Goal: Task Accomplishment & Management: Use online tool/utility

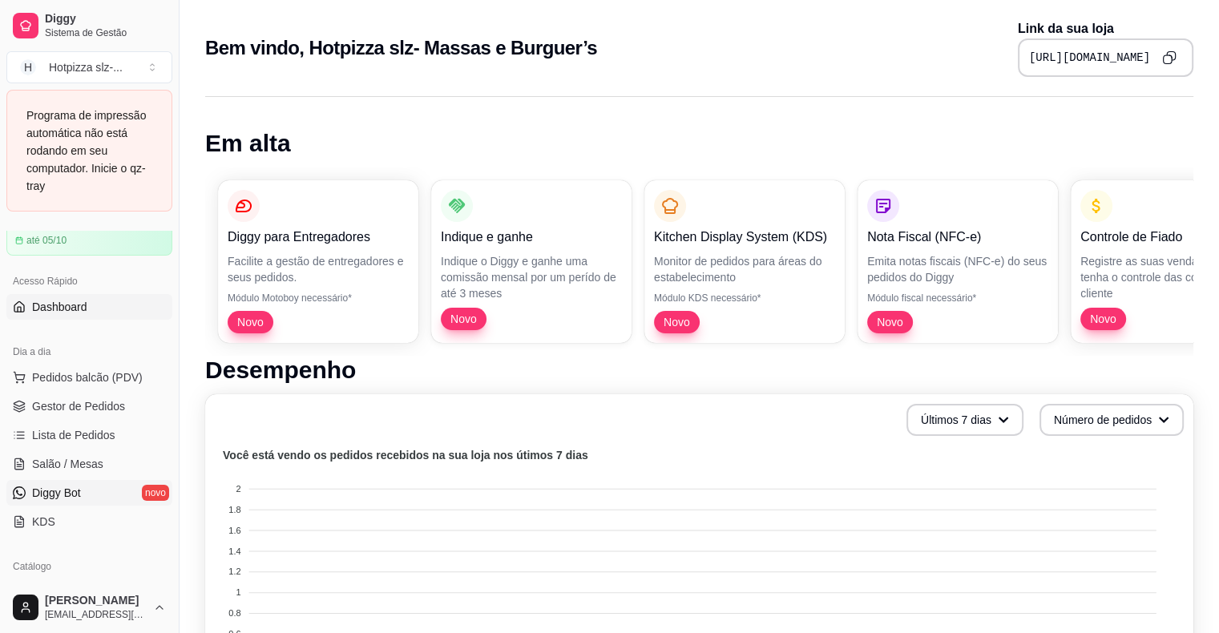
scroll to position [240, 0]
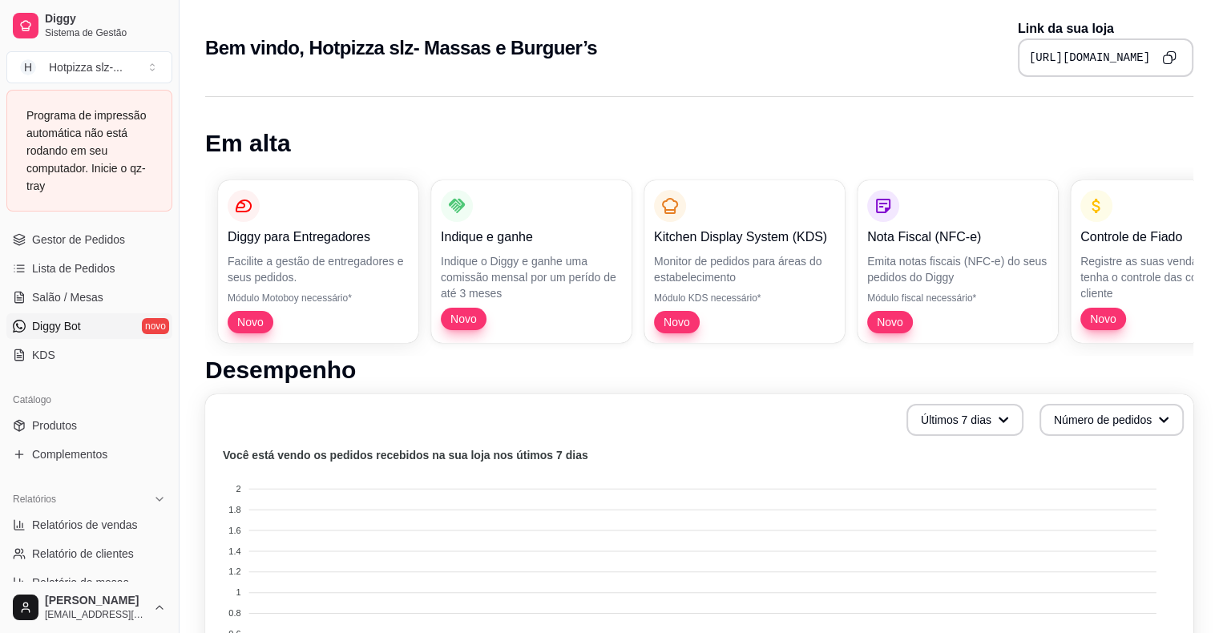
click at [74, 324] on span "Diggy Bot" at bounding box center [56, 326] width 49 height 16
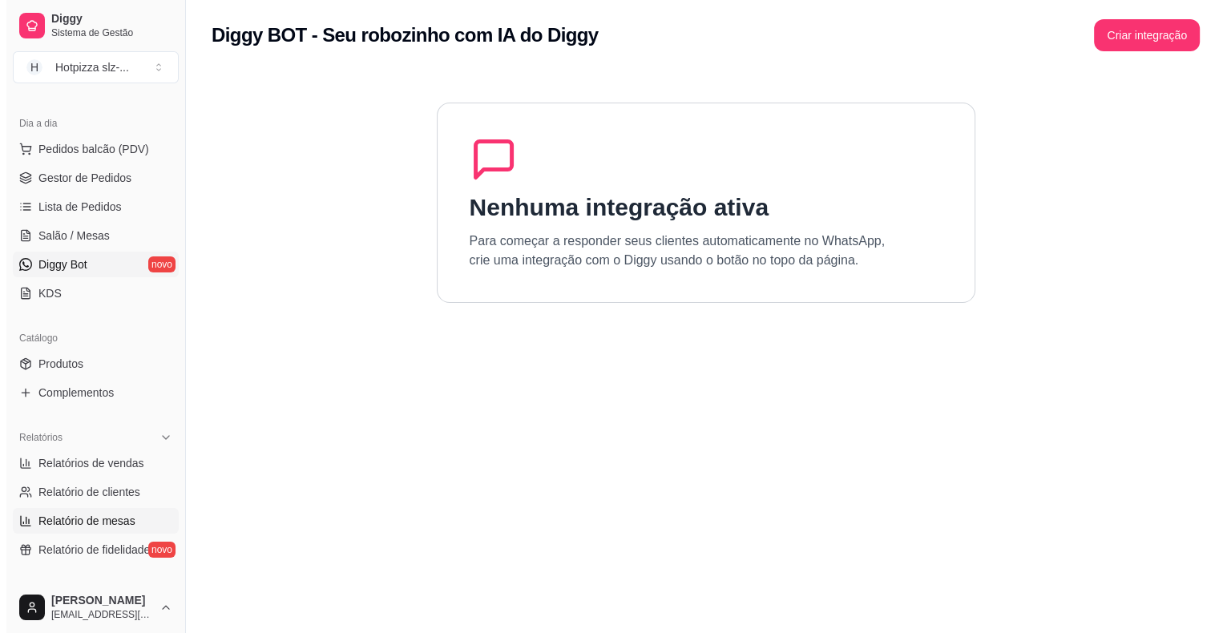
scroll to position [160, 0]
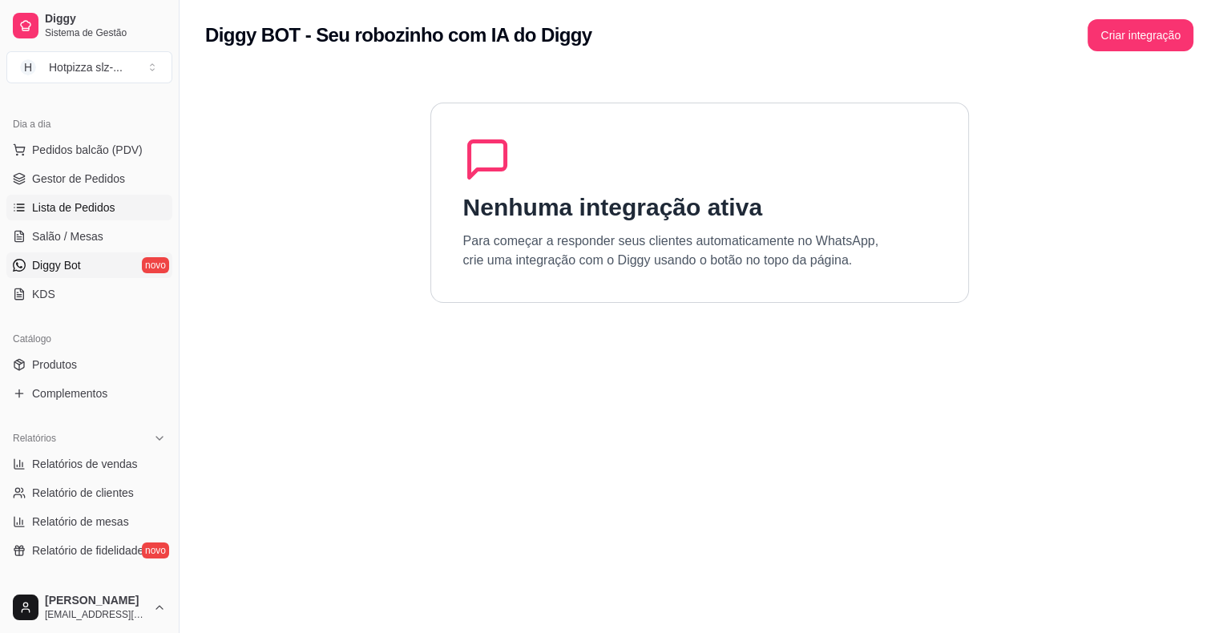
click at [65, 204] on span "Lista de Pedidos" at bounding box center [73, 207] width 83 height 16
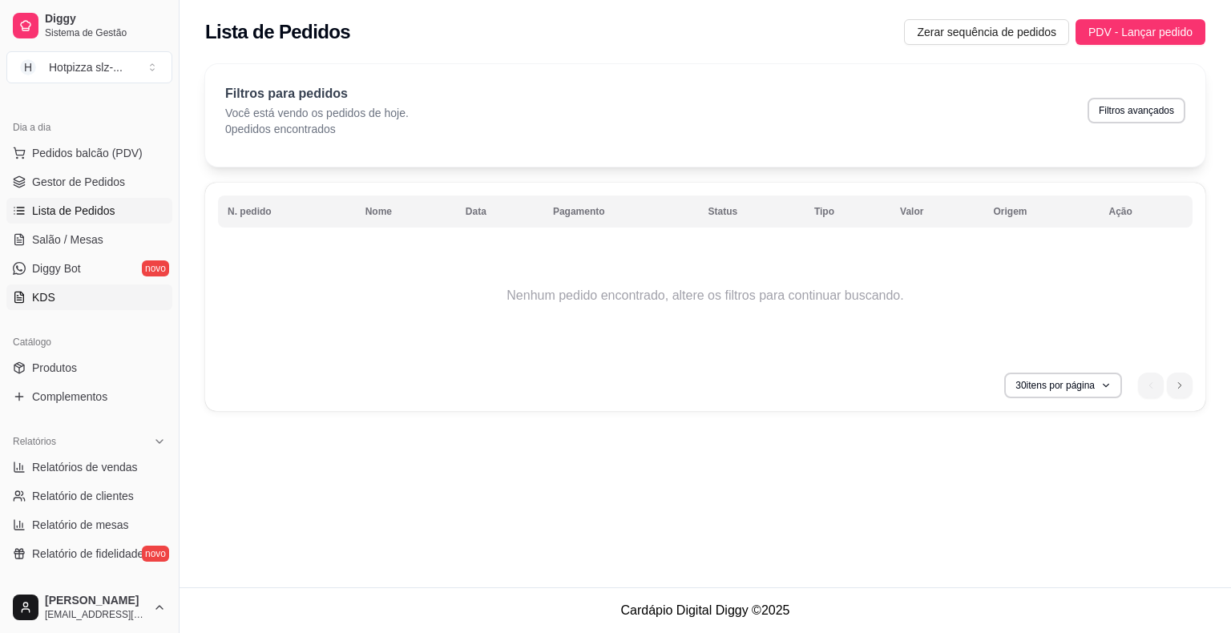
scroll to position [160, 0]
click at [77, 365] on link "Produtos" at bounding box center [89, 365] width 166 height 26
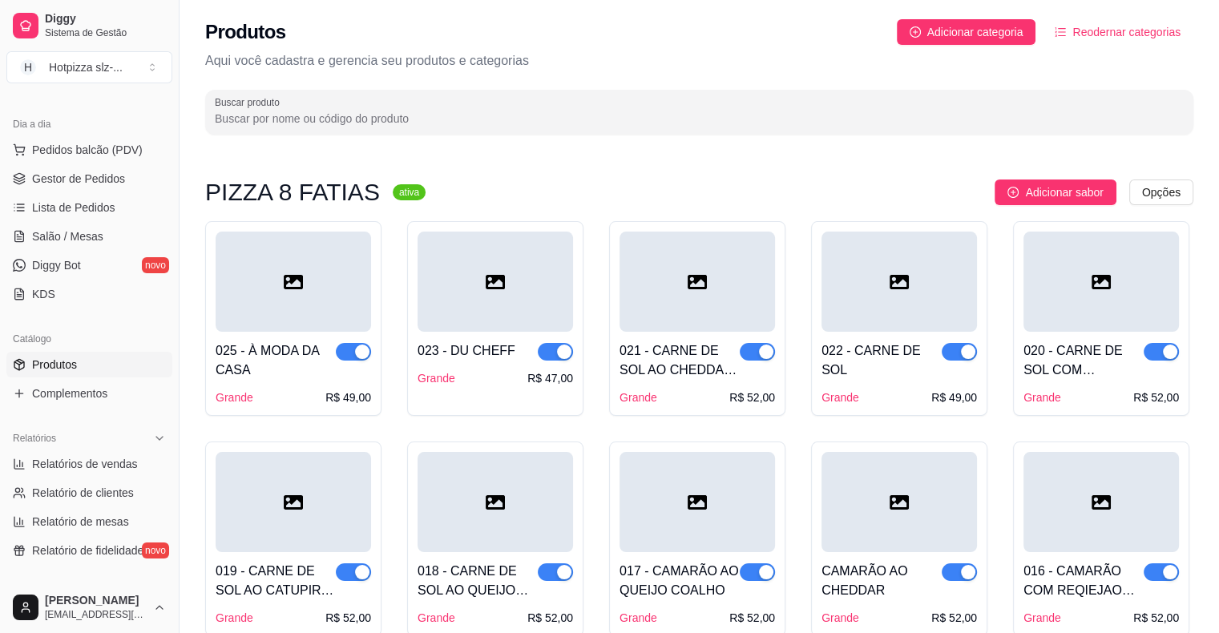
click at [343, 299] on div at bounding box center [293, 282] width 155 height 100
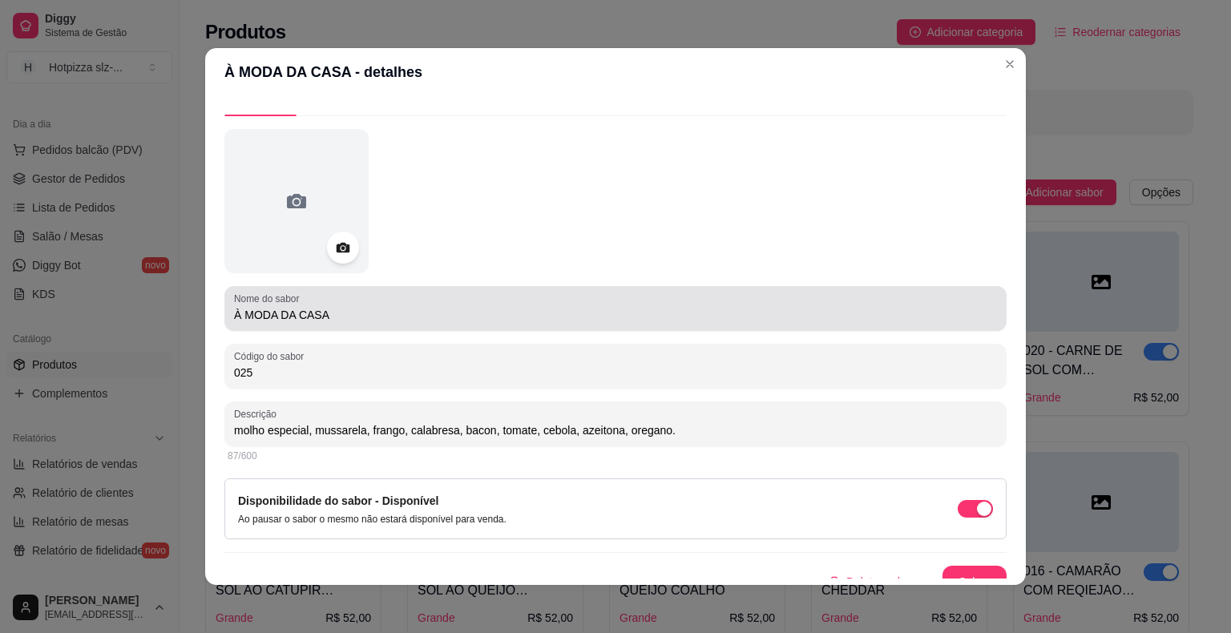
scroll to position [50, 0]
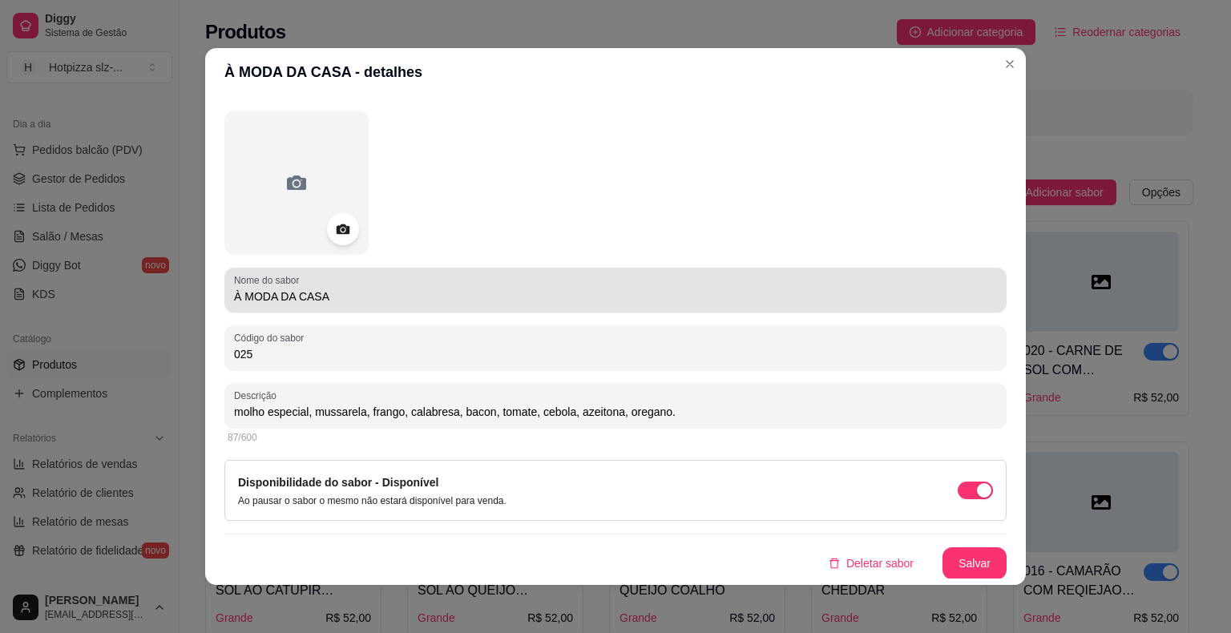
drag, startPoint x: 224, startPoint y: 296, endPoint x: 327, endPoint y: 296, distance: 102.6
click at [327, 296] on div "Nome do sabor À MODA DA CASA" at bounding box center [615, 290] width 782 height 45
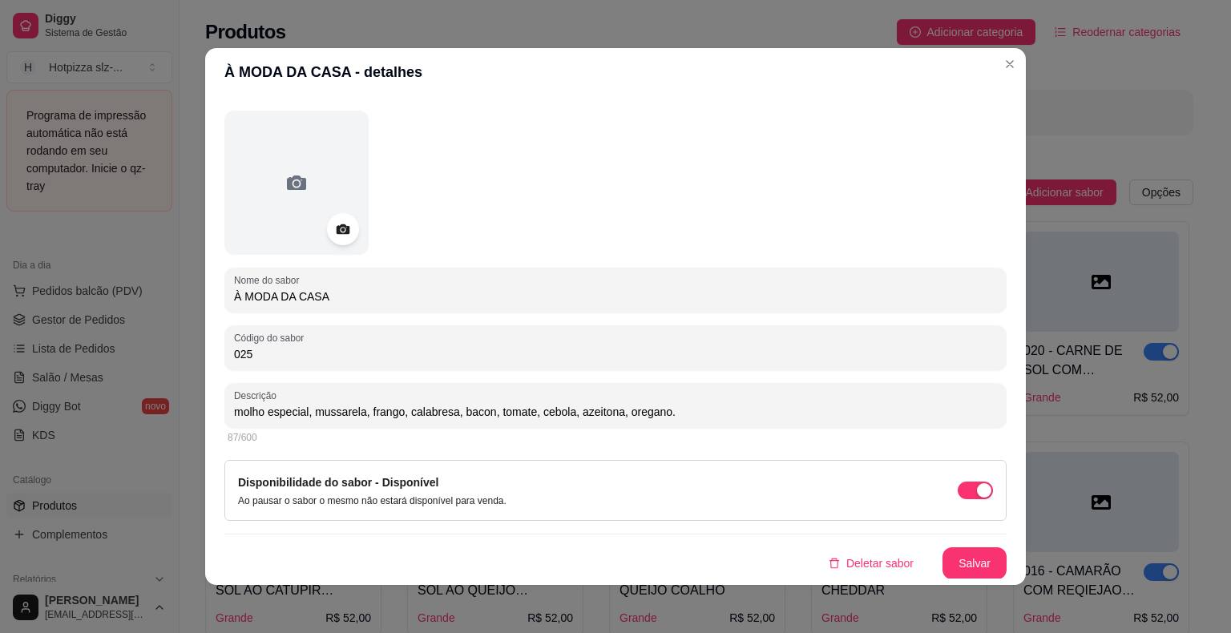
drag, startPoint x: 325, startPoint y: 301, endPoint x: 220, endPoint y: 304, distance: 105.8
click at [224, 304] on div "Nome do sabor À MODA DA CASA" at bounding box center [615, 290] width 782 height 45
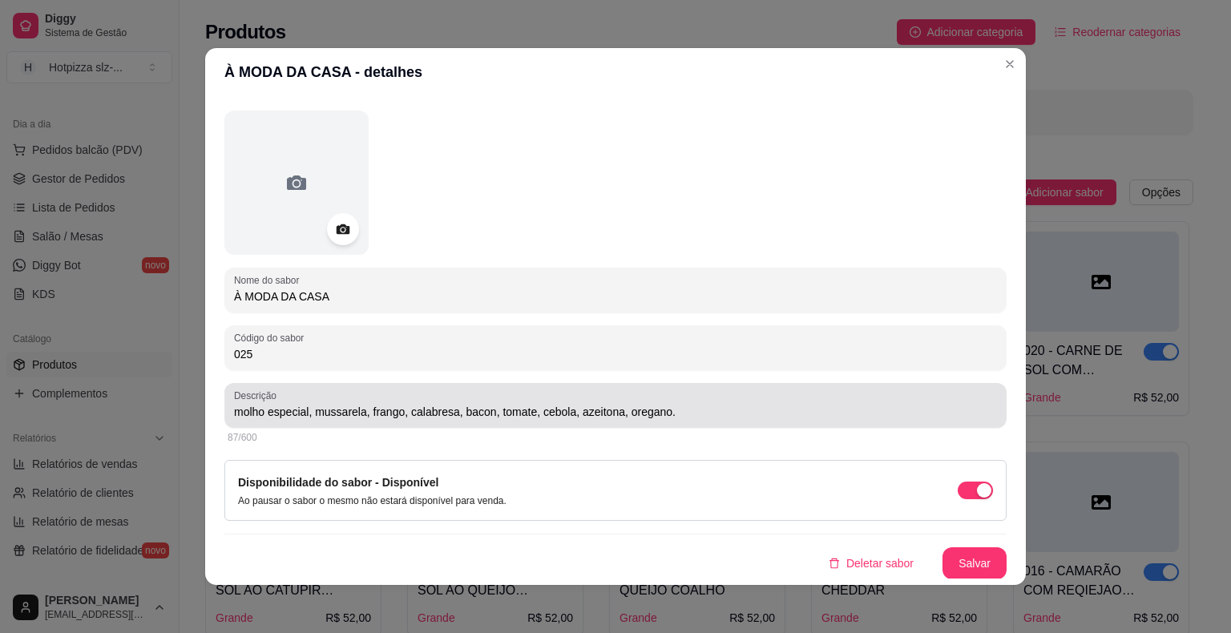
scroll to position [3, 0]
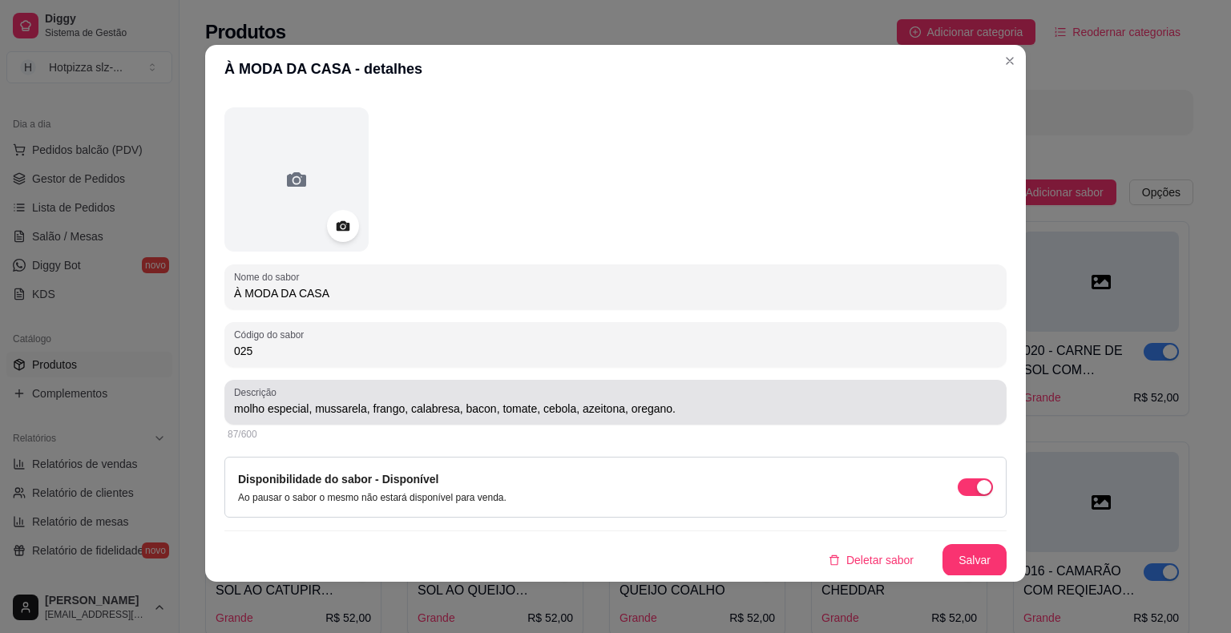
drag, startPoint x: 224, startPoint y: 411, endPoint x: 391, endPoint y: 401, distance: 167.0
click at [391, 401] on div "Descrição molho especial, mussarela, frango, calabresa, bacon, tomate, cebola, …" at bounding box center [615, 402] width 782 height 45
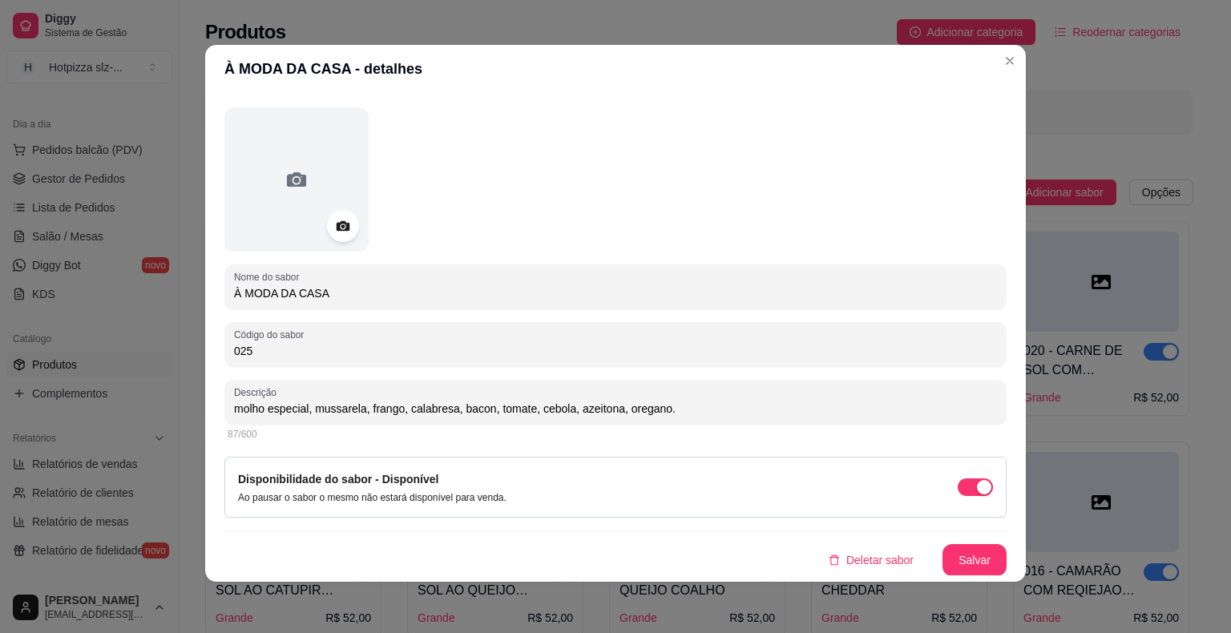
drag, startPoint x: 659, startPoint y: 409, endPoint x: 224, endPoint y: 406, distance: 435.1
click at [224, 406] on div "Descrição molho especial, mussarela, frango, calabresa, bacon, tomate, cebola, …" at bounding box center [615, 402] width 782 height 45
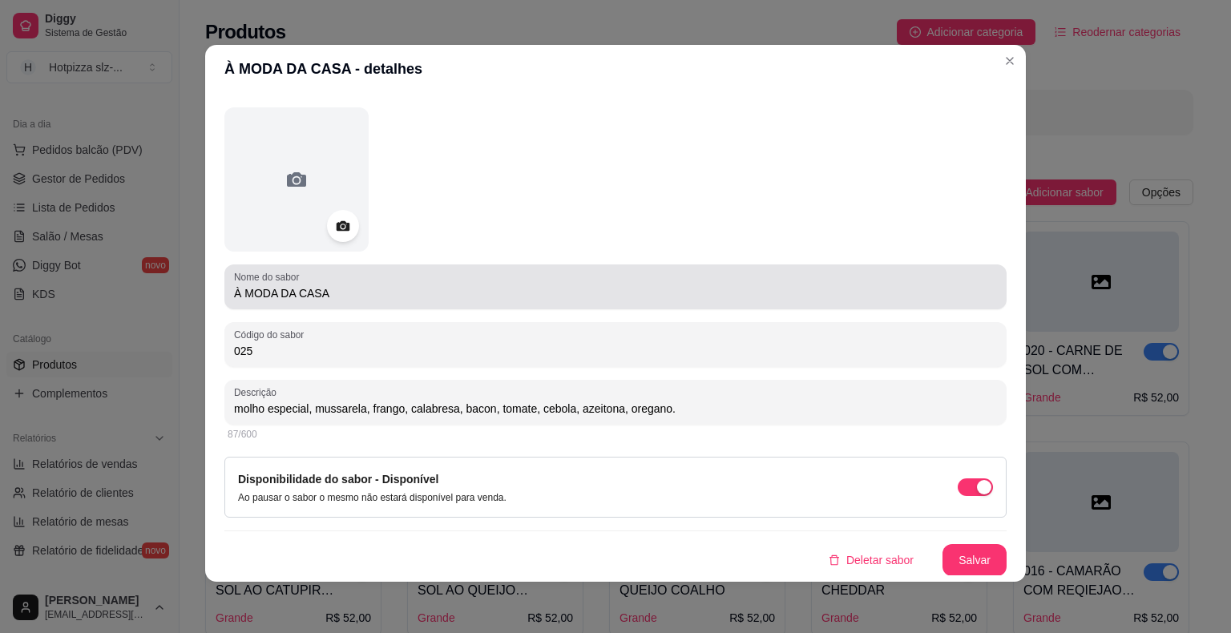
scroll to position [0, 0]
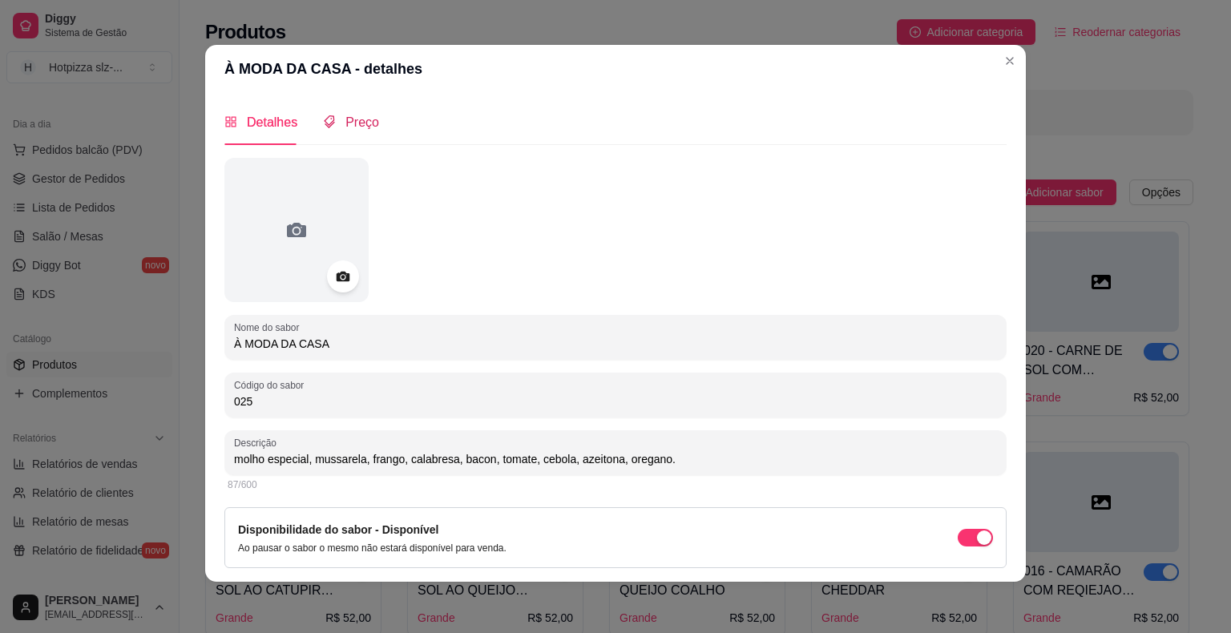
click at [345, 123] on span "Preço" at bounding box center [362, 122] width 34 height 14
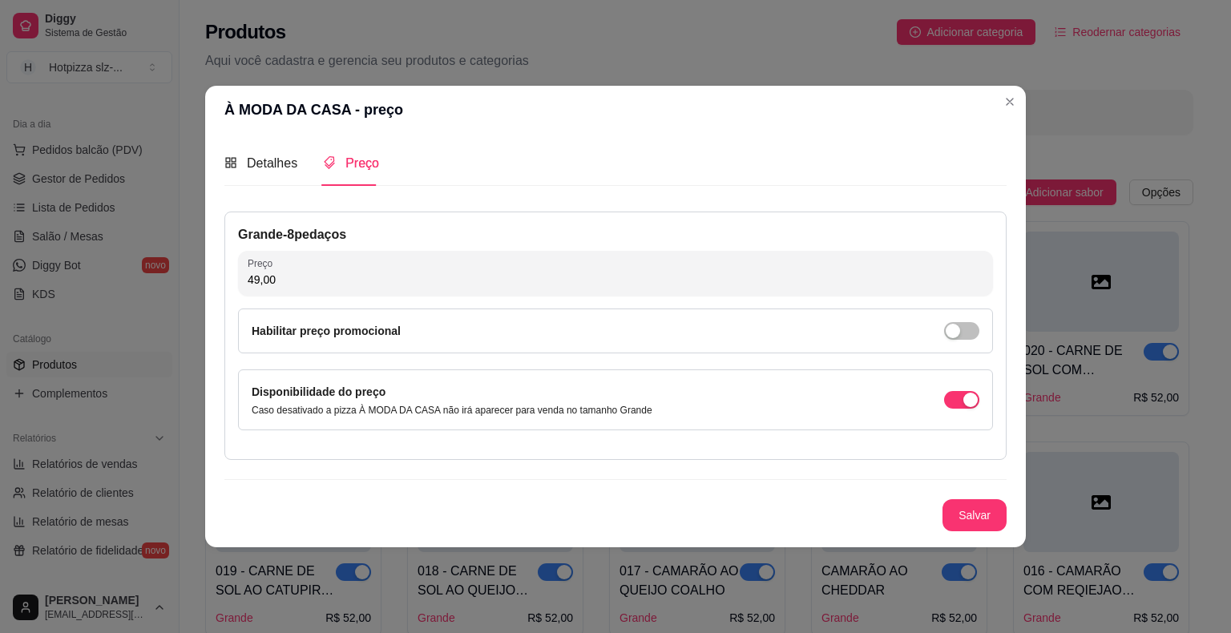
drag, startPoint x: 288, startPoint y: 284, endPoint x: 247, endPoint y: 288, distance: 41.9
click at [248, 288] on input "49,00" at bounding box center [615, 280] width 735 height 16
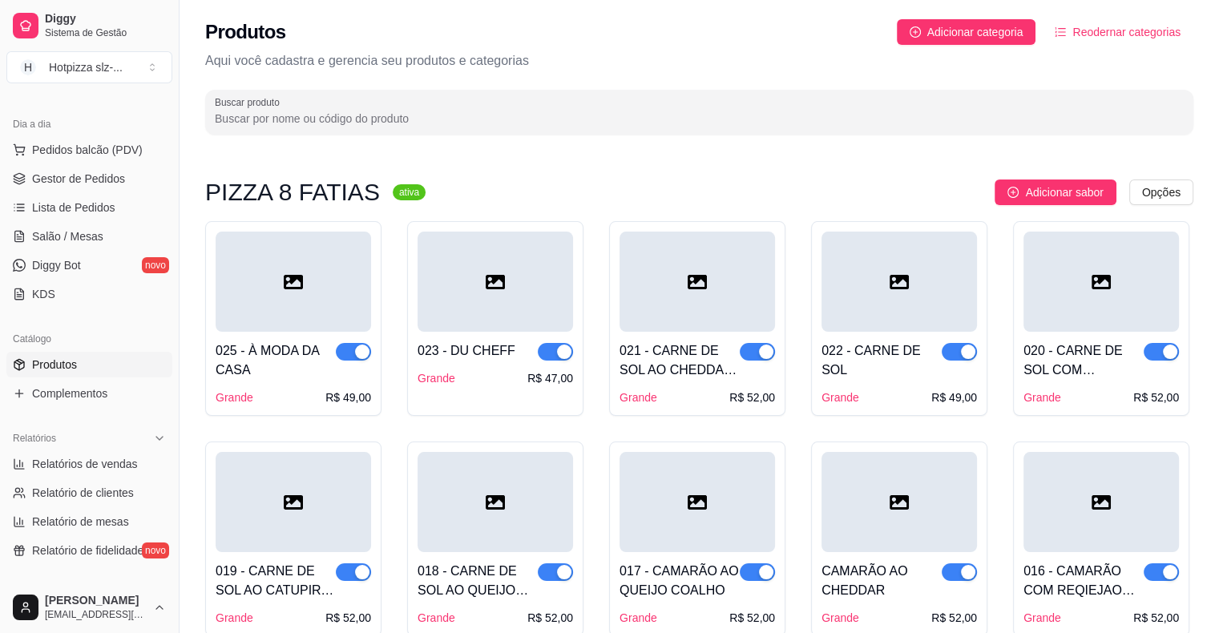
click at [470, 316] on div at bounding box center [494, 282] width 155 height 100
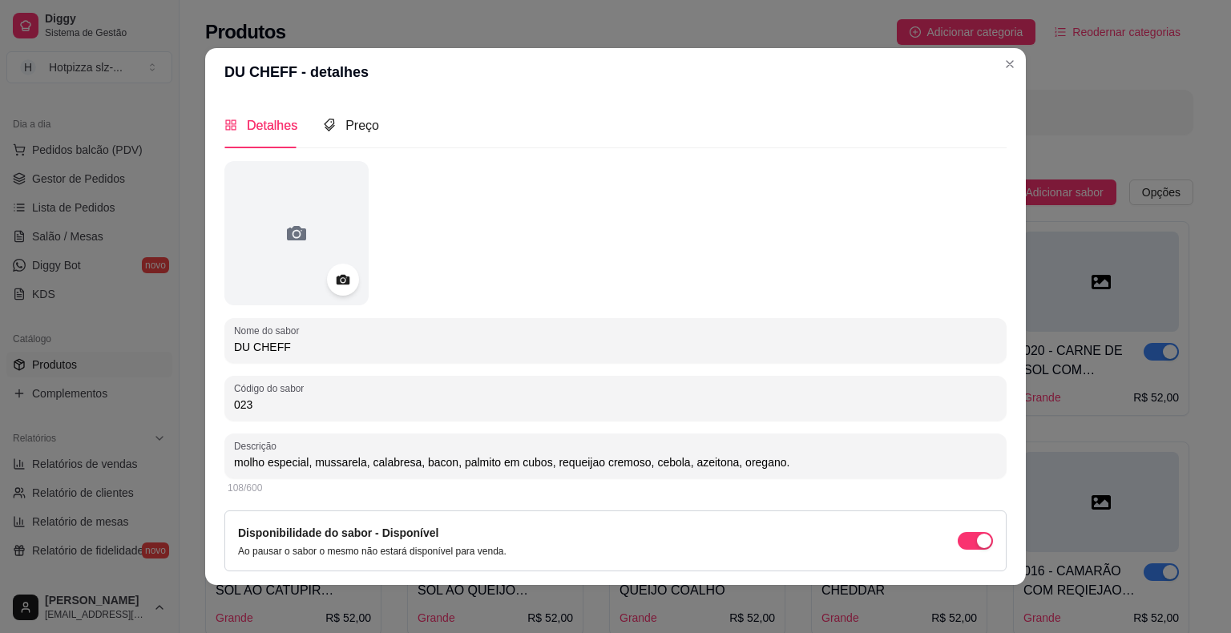
drag, startPoint x: 292, startPoint y: 352, endPoint x: 220, endPoint y: 352, distance: 71.3
click at [224, 352] on div "Nome do sabor DU CHEFF" at bounding box center [615, 340] width 782 height 45
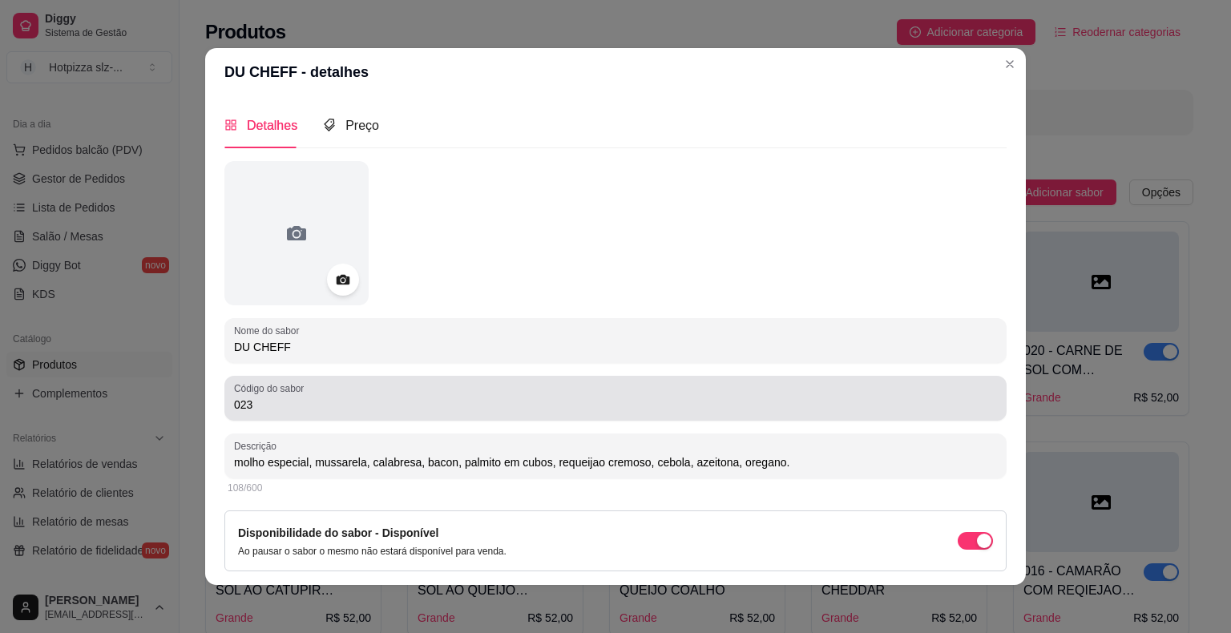
scroll to position [50, 0]
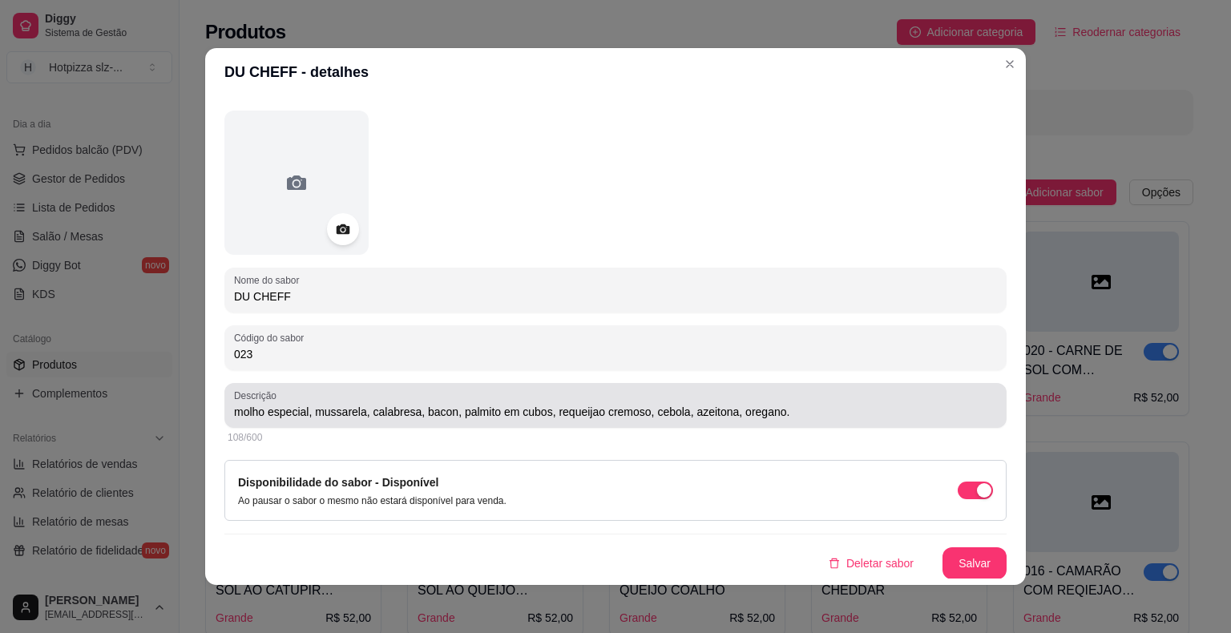
click at [782, 421] on div "molho especial, mussarela, calabresa, bacon, palmito em cubos, requeijao cremos…" at bounding box center [615, 405] width 763 height 32
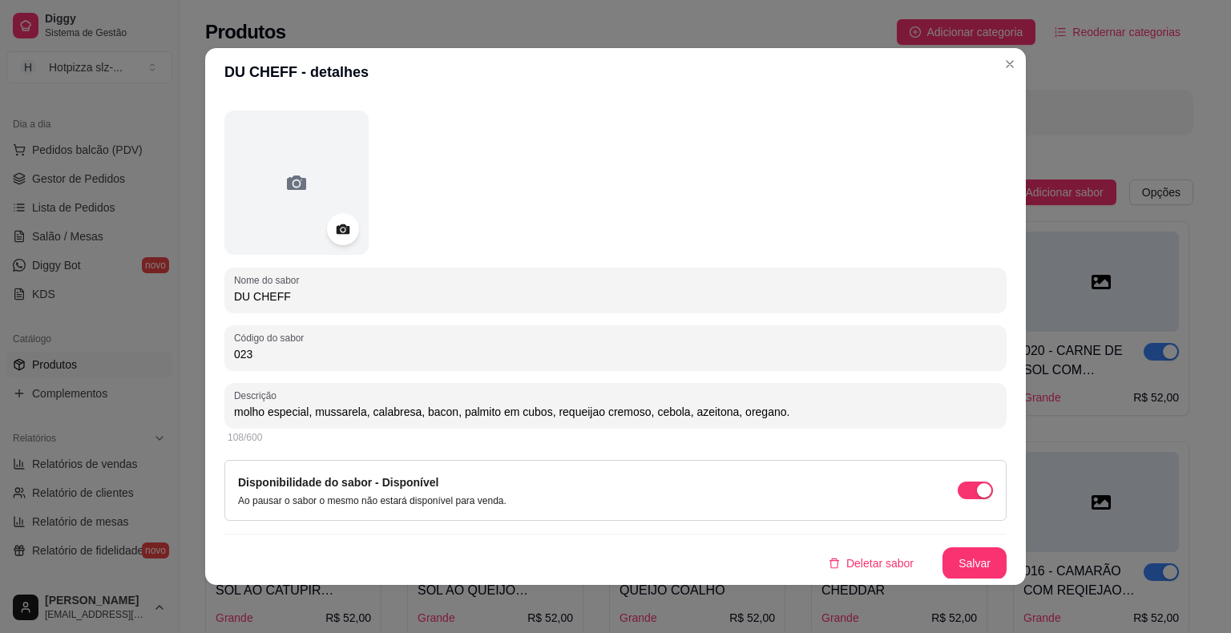
drag, startPoint x: 776, startPoint y: 408, endPoint x: 222, endPoint y: 416, distance: 553.7
click at [224, 416] on div "Descrição molho especial, mussarela, calabresa, bacon, palmito em cubos, requei…" at bounding box center [615, 405] width 782 height 45
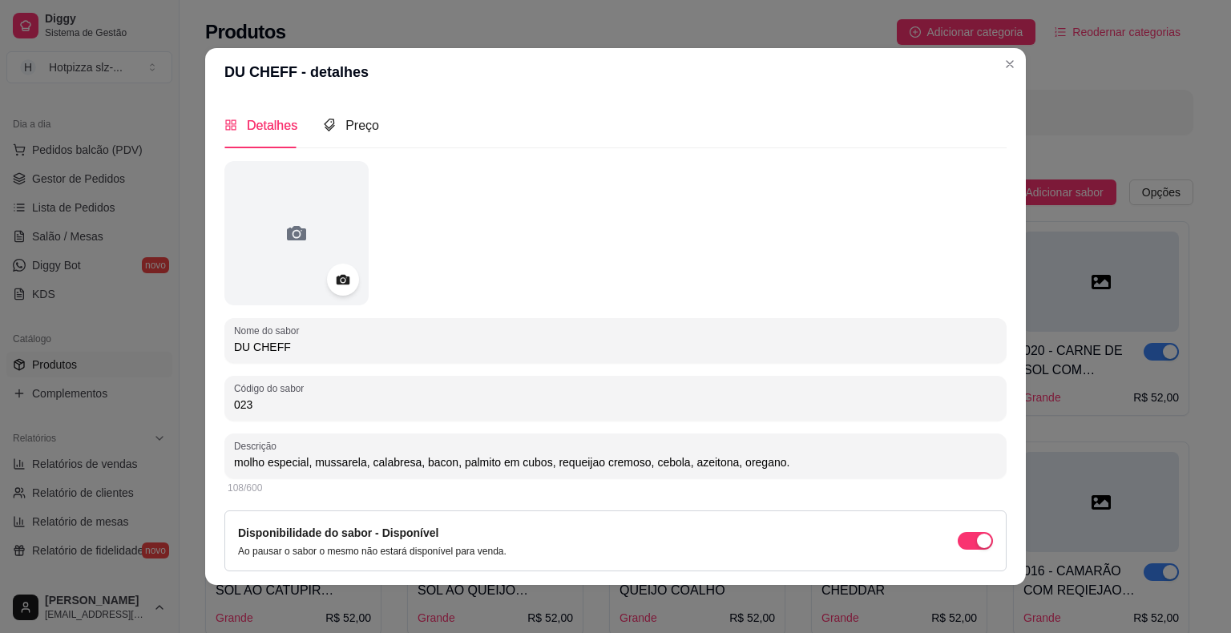
scroll to position [0, 0]
click at [345, 123] on span "Preço" at bounding box center [362, 126] width 34 height 14
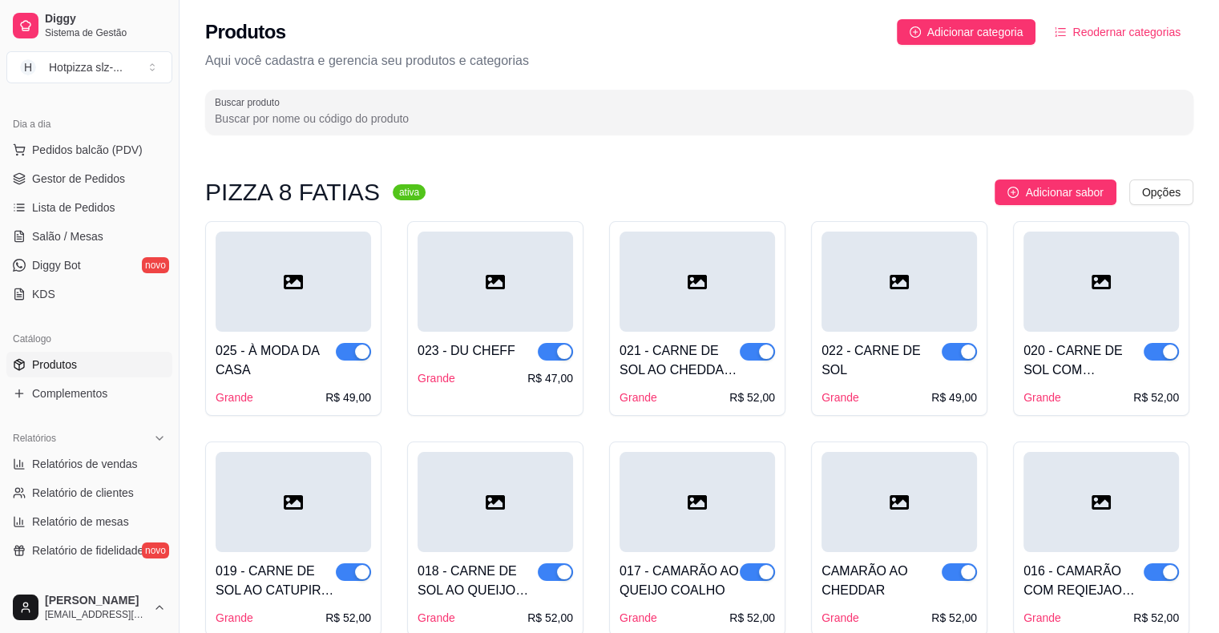
click at [708, 312] on div at bounding box center [696, 282] width 155 height 100
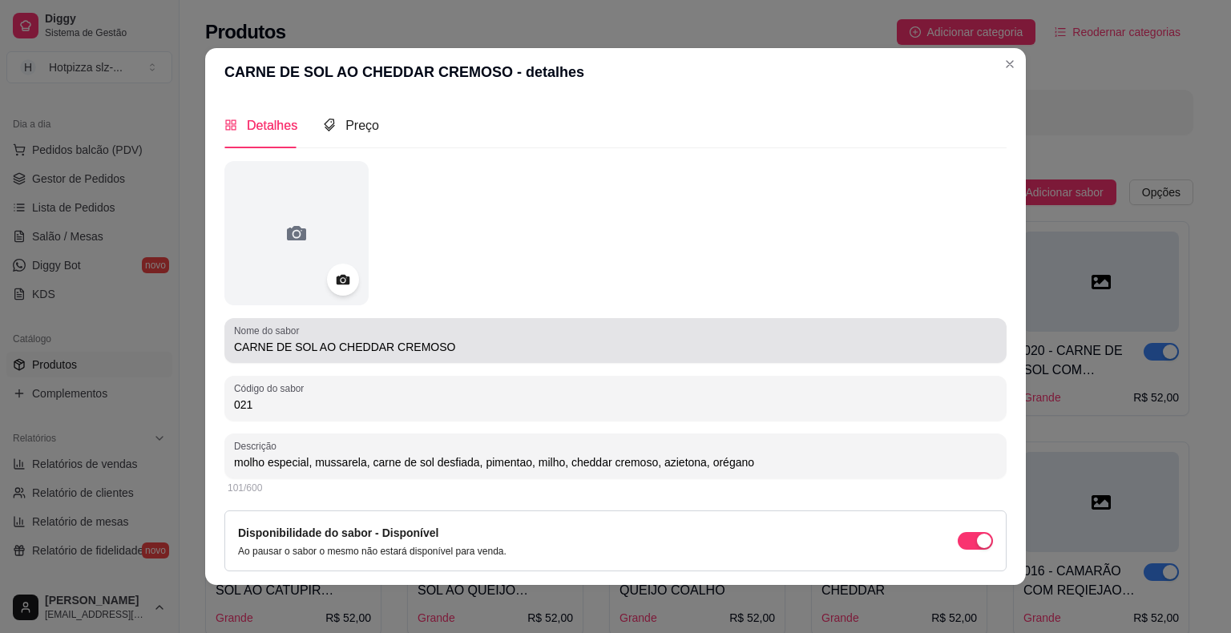
click at [449, 345] on input "CARNE DE SOL AO CHEDDAR CREMOSO" at bounding box center [615, 347] width 763 height 16
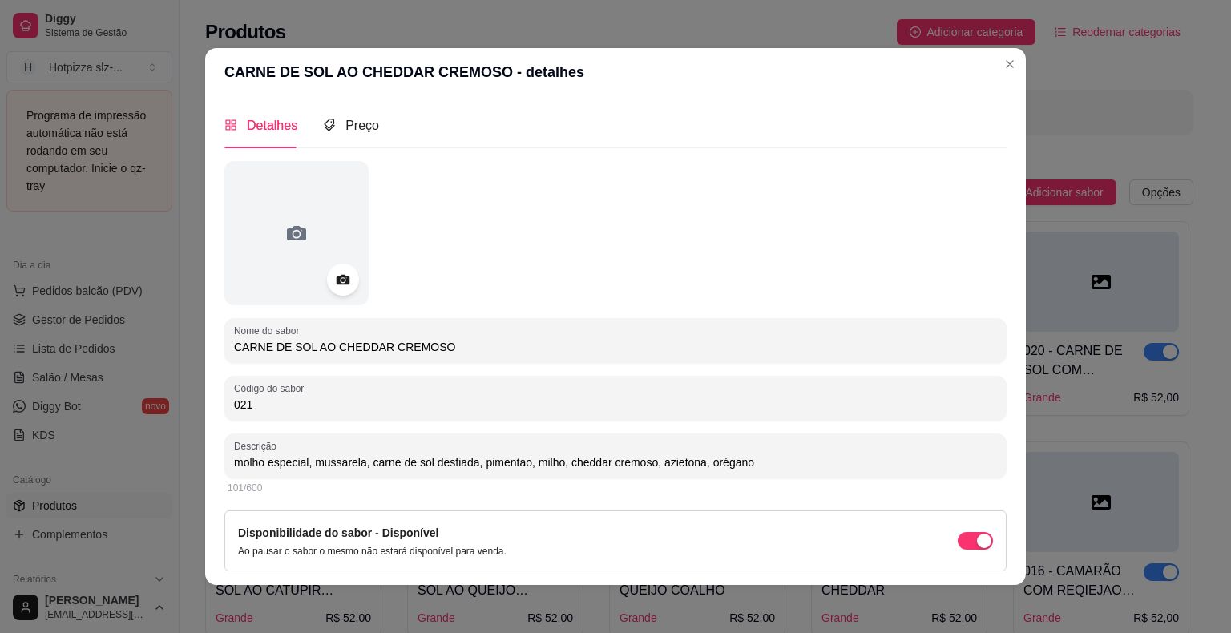
drag, startPoint x: 444, startPoint y: 349, endPoint x: 255, endPoint y: 372, distance: 190.4
click at [254, 372] on div "Nome do sabor CARNE DE SOL AO CHEDDAR CREMOSO Código do sabor 021 Descrição mol…" at bounding box center [615, 395] width 782 height 469
click at [455, 349] on input "CARNE DE SOL AO CHEDDAR CREMOSO" at bounding box center [615, 347] width 763 height 16
drag, startPoint x: 445, startPoint y: 349, endPoint x: 230, endPoint y: 349, distance: 215.5
click at [234, 349] on input "CARNE DE SOL AO CHEDDAR CREMOSO" at bounding box center [615, 347] width 763 height 16
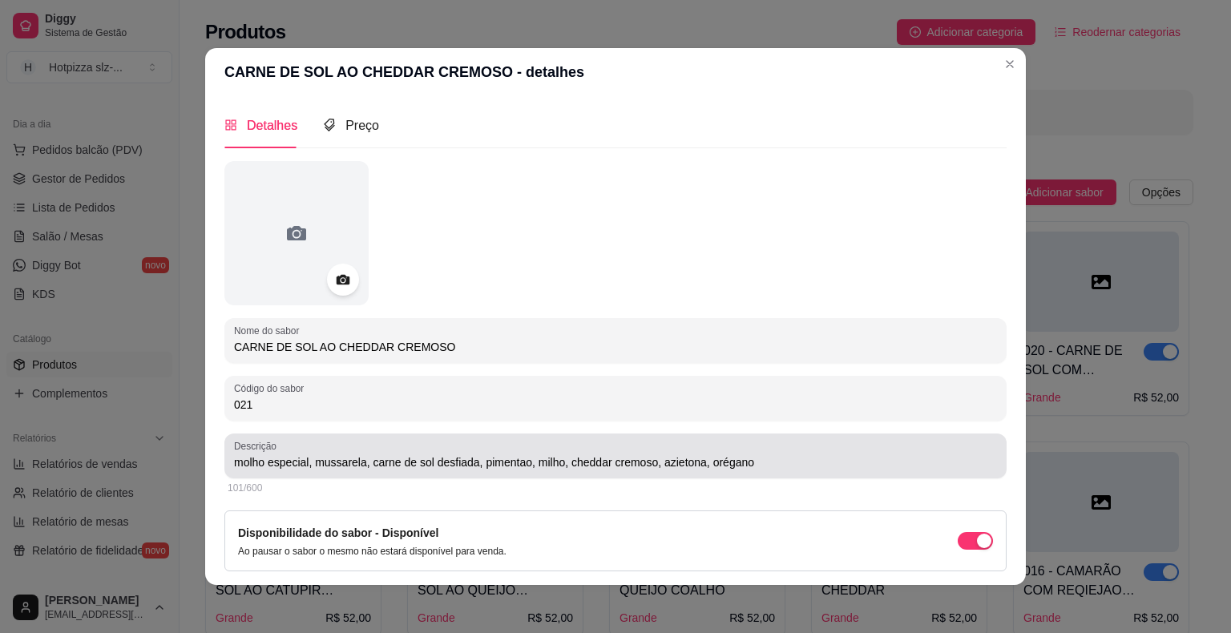
drag, startPoint x: 509, startPoint y: 465, endPoint x: 570, endPoint y: 473, distance: 62.1
click at [509, 466] on input "molho especial, mussarela, carne de sol desfiada, pimentao, milho, cheddar crem…" at bounding box center [615, 462] width 763 height 16
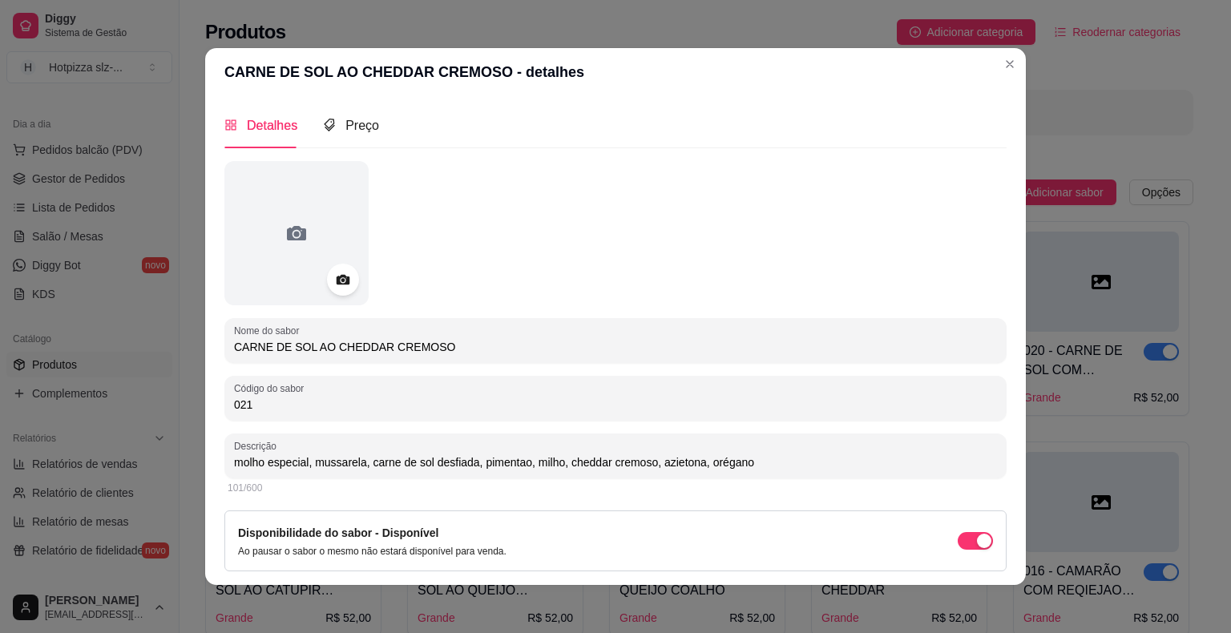
drag, startPoint x: 751, startPoint y: 465, endPoint x: 276, endPoint y: 461, distance: 475.1
click at [276, 461] on input "molho especial, mussarela, carne de sol desfiada, pimentao, milho, cheddar crem…" at bounding box center [615, 462] width 763 height 16
drag, startPoint x: 755, startPoint y: 459, endPoint x: 748, endPoint y: 466, distance: 10.2
click at [755, 460] on input "molho especial, mussarela, carne de sol desfiada, pimentao, milho, cheddar crem…" at bounding box center [615, 462] width 763 height 16
click at [756, 462] on input "molho especial, mussarela, carne de sol desfiada, pimentao, milho, cheddar crem…" at bounding box center [615, 462] width 763 height 16
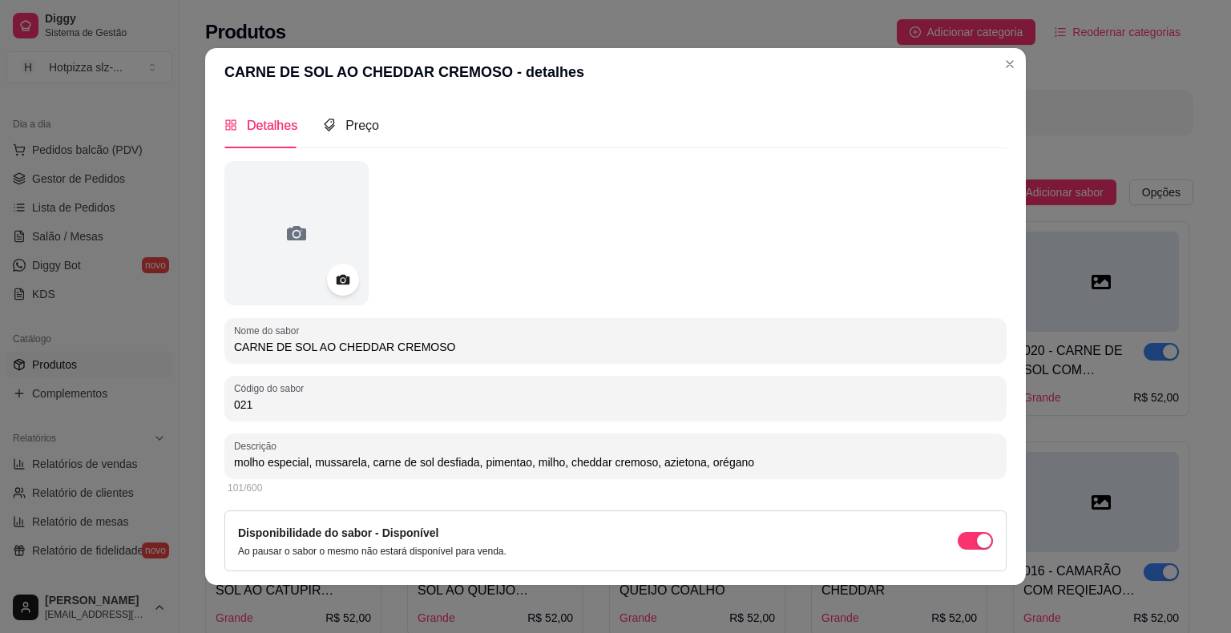
drag, startPoint x: 711, startPoint y: 456, endPoint x: 150, endPoint y: 441, distance: 561.8
click at [144, 442] on div "CARNE DE SOL AO CHEDDAR CREMOSO - detalhes Detalhes Preço Nome do sabor CARNE D…" at bounding box center [615, 316] width 1231 height 633
click at [345, 130] on span "Preço" at bounding box center [362, 126] width 34 height 14
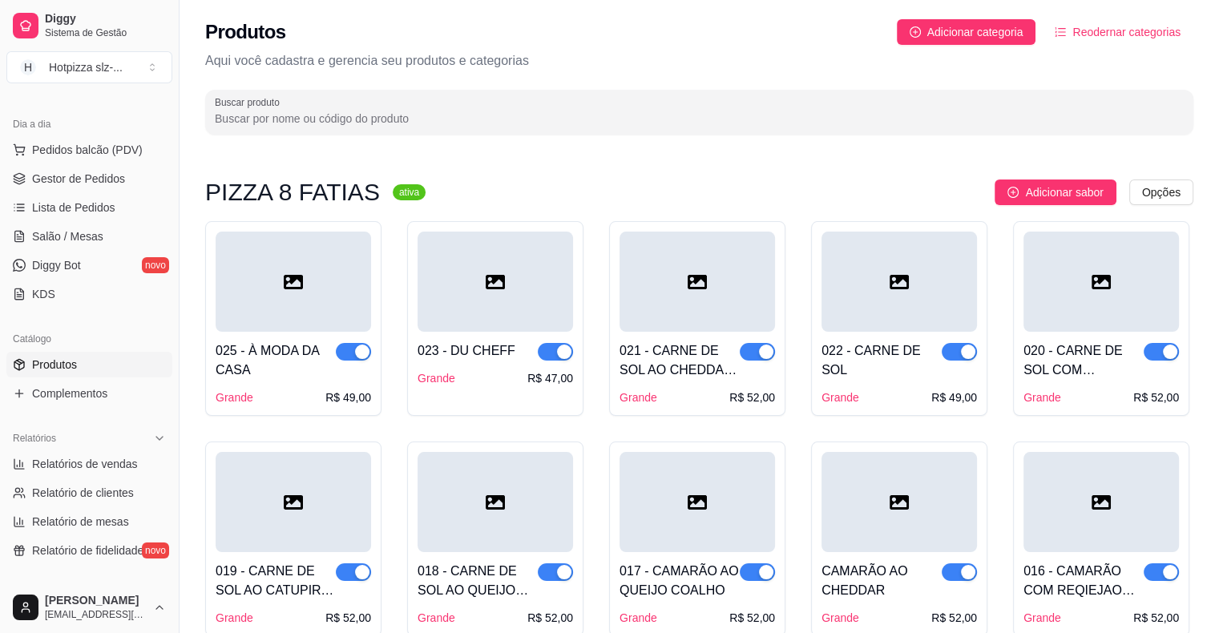
click at [875, 318] on div at bounding box center [898, 282] width 155 height 100
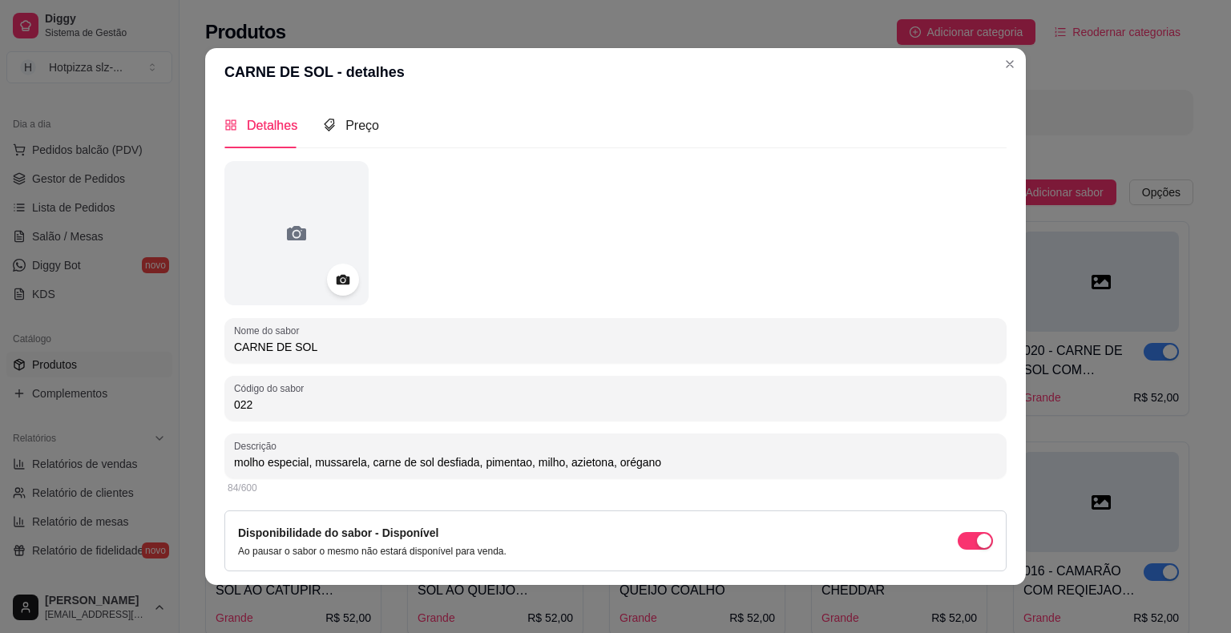
drag, startPoint x: 316, startPoint y: 350, endPoint x: 205, endPoint y: 354, distance: 110.6
click at [205, 354] on div "Detalhes Preço Nome do sabor CARNE DE SOL Código do sabor 022 Descrição molho e…" at bounding box center [615, 340] width 820 height 489
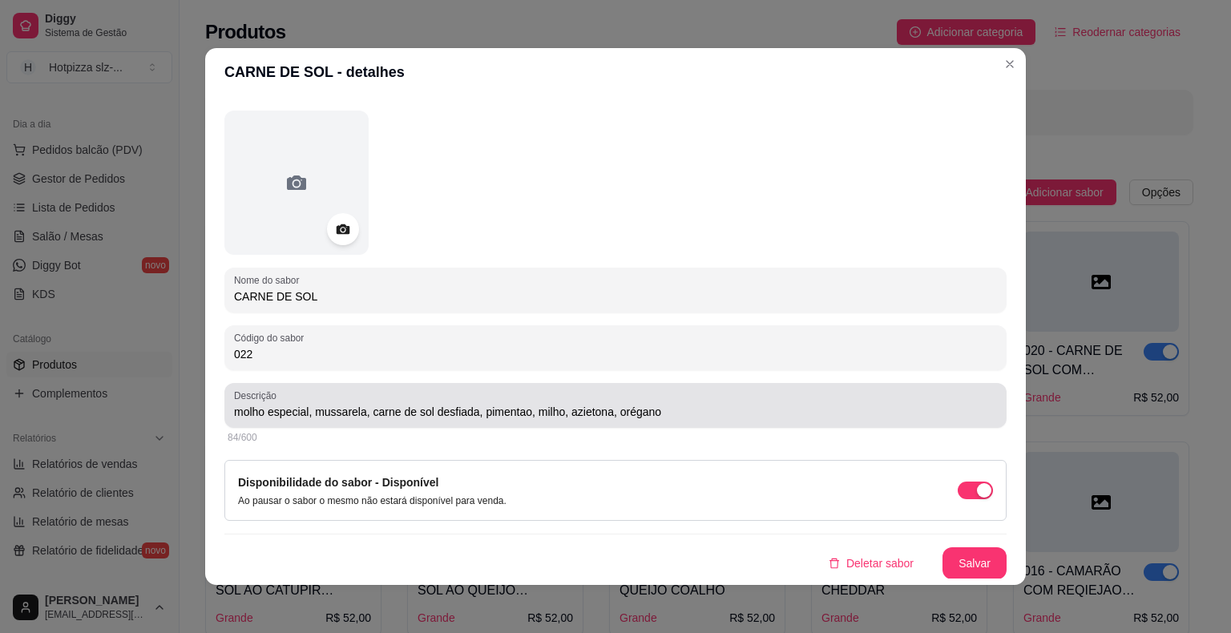
click at [653, 415] on input "molho especial, mussarela, carne de sol desfiada, pimentao, milho, azietona, or…" at bounding box center [615, 412] width 763 height 16
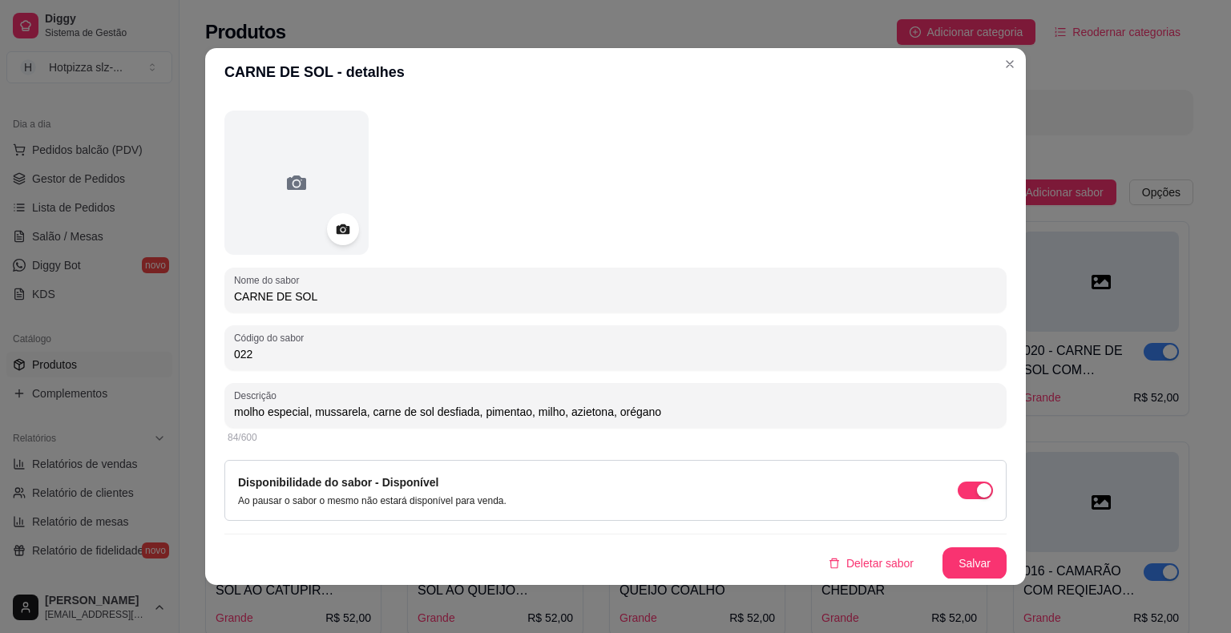
drag, startPoint x: 658, startPoint y: 413, endPoint x: 216, endPoint y: 415, distance: 442.3
click at [216, 415] on div "Detalhes Preço Nome do sabor CARNE DE SOL Código do sabor 022 Descrição molho e…" at bounding box center [615, 340] width 820 height 489
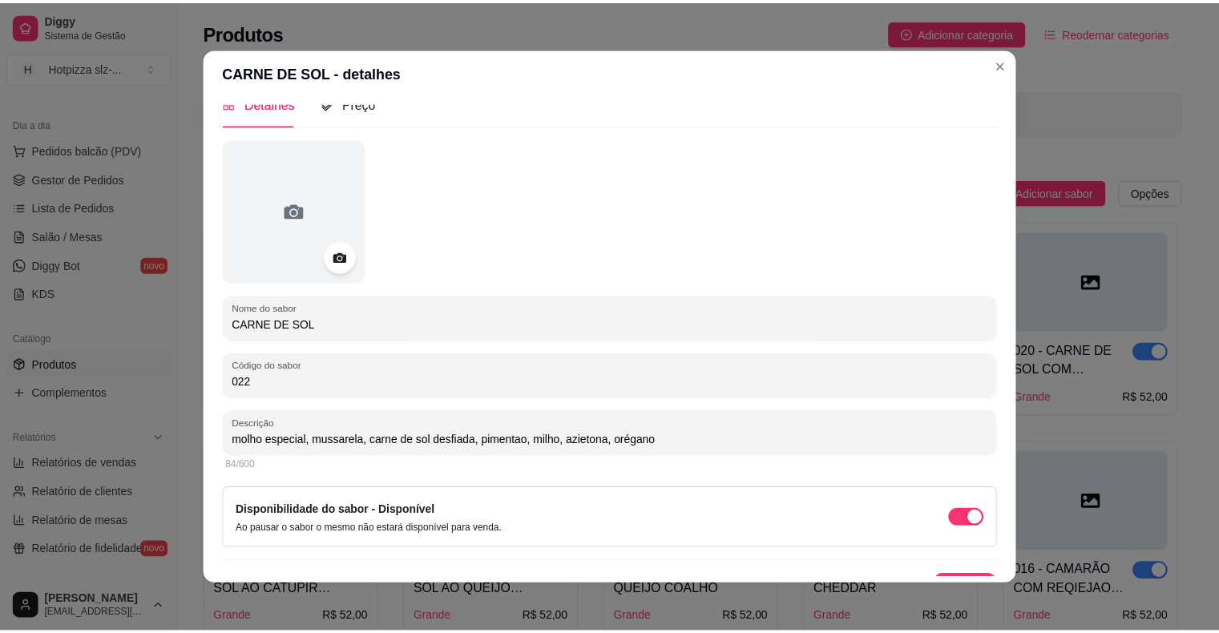
scroll to position [0, 0]
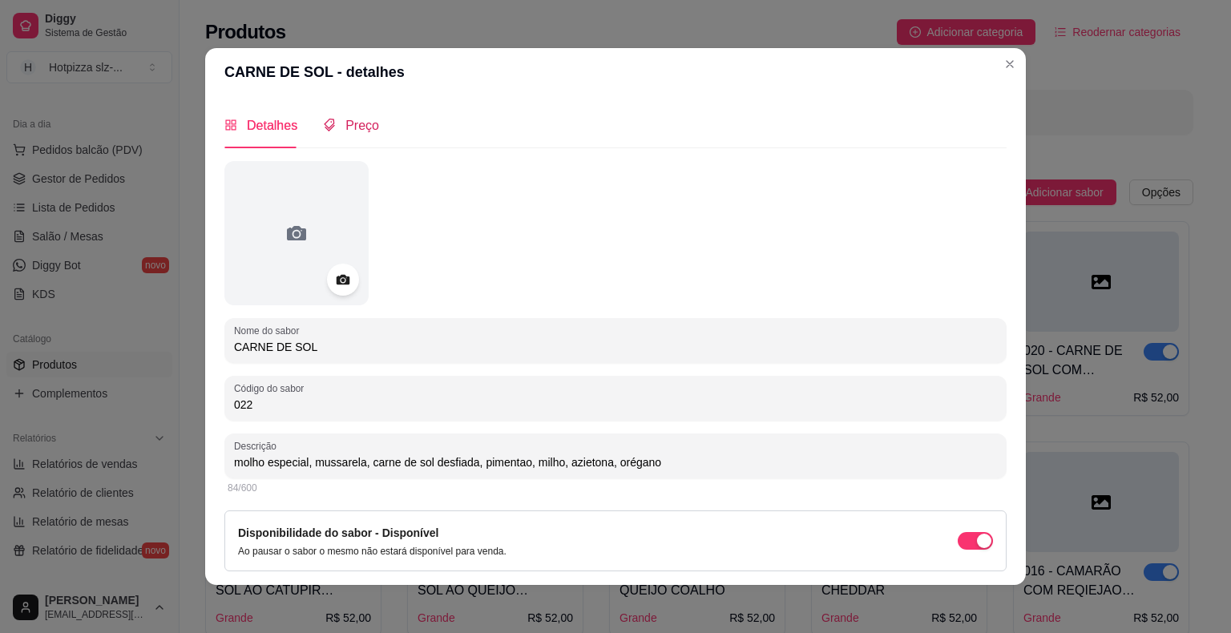
click at [356, 129] on span "Preço" at bounding box center [362, 126] width 34 height 14
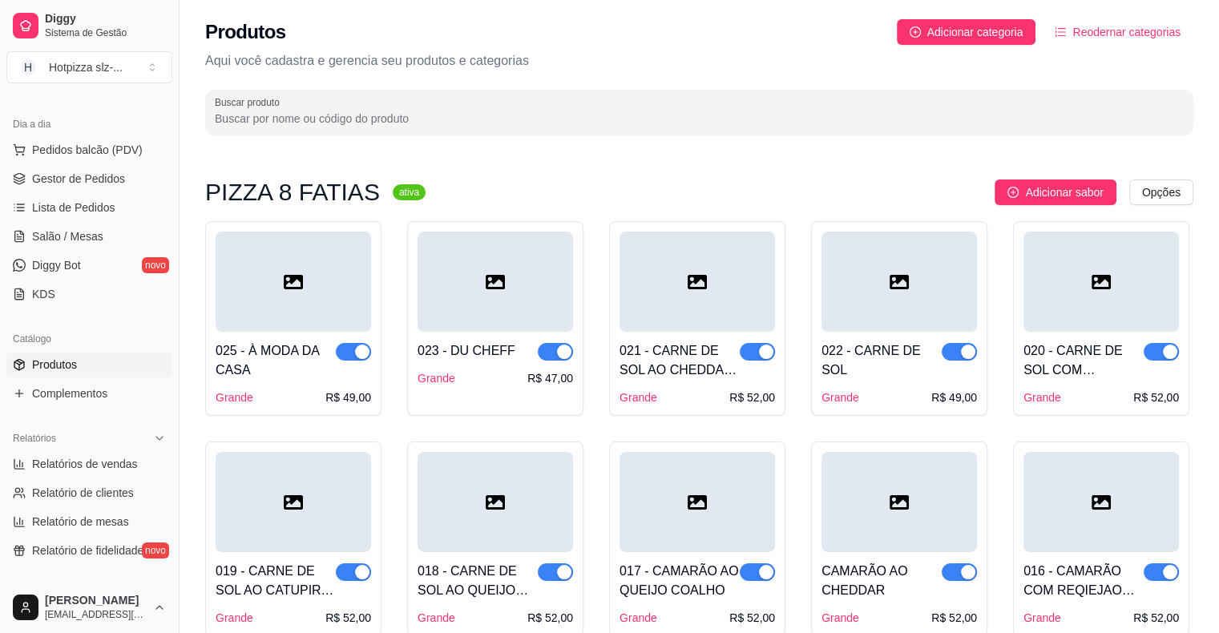
click at [1034, 320] on div at bounding box center [1100, 282] width 155 height 100
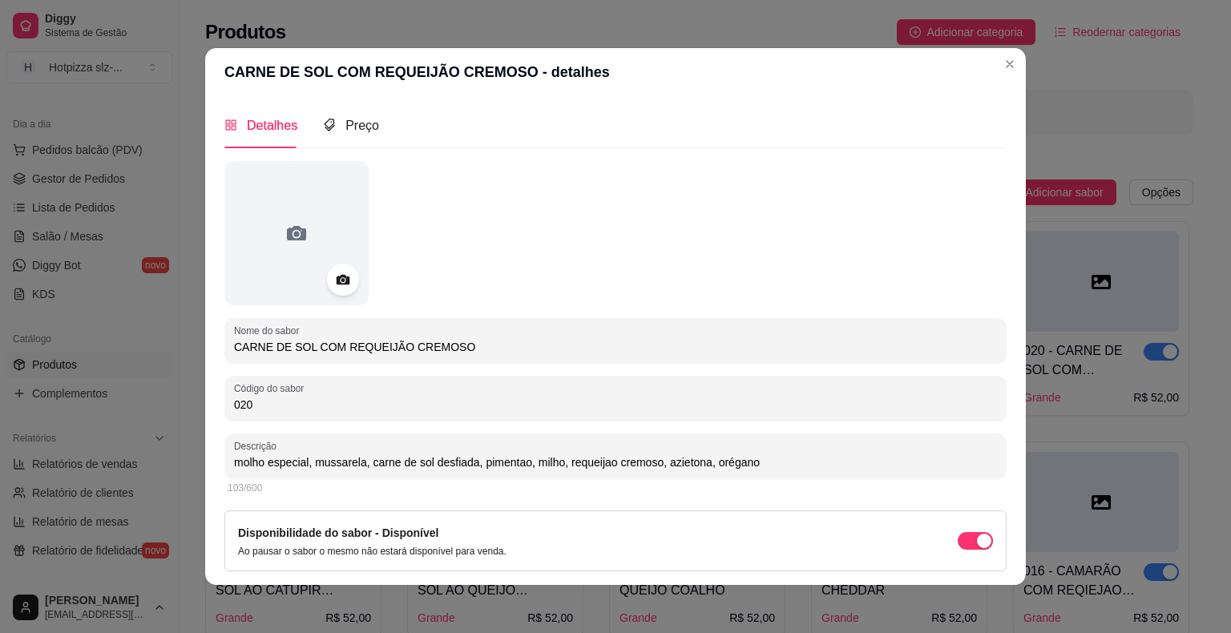
drag, startPoint x: 461, startPoint y: 350, endPoint x: 208, endPoint y: 354, distance: 254.0
click at [205, 354] on div "Detalhes Preço Nome do sabor CARNE DE SOL COM REQUEIJÃO CREMOSO Código do sabor…" at bounding box center [615, 340] width 820 height 489
drag, startPoint x: 755, startPoint y: 460, endPoint x: 197, endPoint y: 464, distance: 557.6
click at [197, 464] on div "CARNE DE SOL COM REQUEIJÃO CREMOSO - detalhes Detalhes Preço Nome do sabor CARN…" at bounding box center [615, 316] width 1231 height 633
click at [357, 128] on span "Preço" at bounding box center [362, 126] width 34 height 14
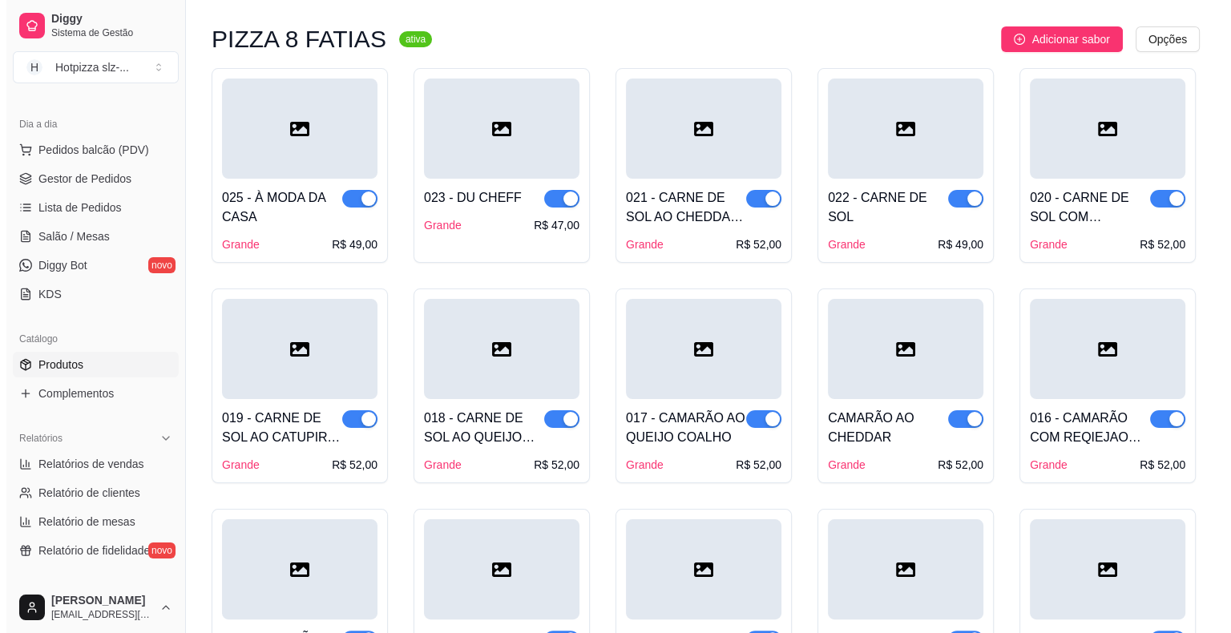
scroll to position [240, 0]
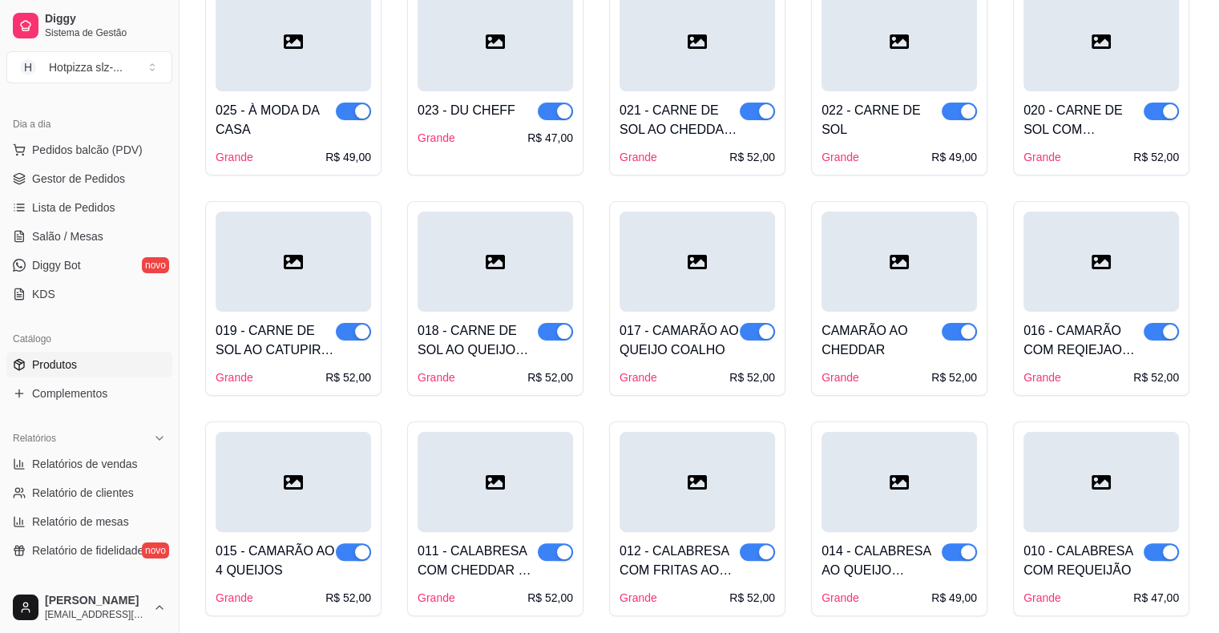
click at [289, 338] on div "019 - CARNE DE SOL AO CATUPIRY E CHEDDAR" at bounding box center [276, 340] width 120 height 38
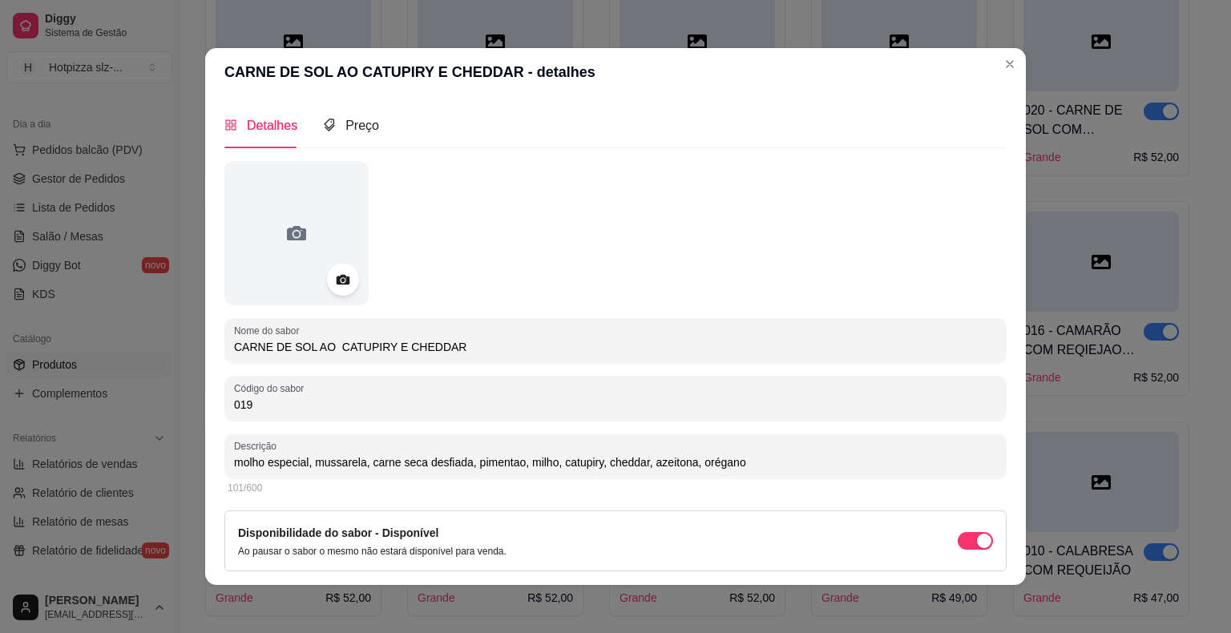
drag, startPoint x: 418, startPoint y: 345, endPoint x: 208, endPoint y: 349, distance: 210.0
click at [208, 349] on div "Detalhes Preço Nome do sabor CARNE DE SOL AO CATUPIRY E CHEDDAR Código do sabor…" at bounding box center [615, 340] width 820 height 489
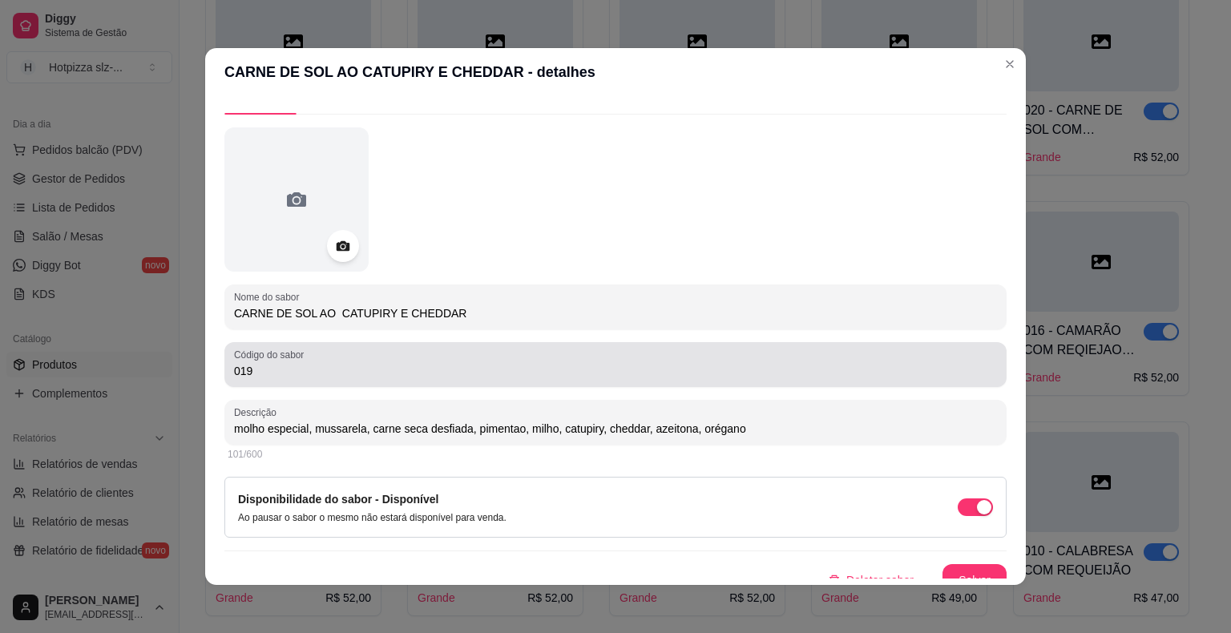
scroll to position [50, 0]
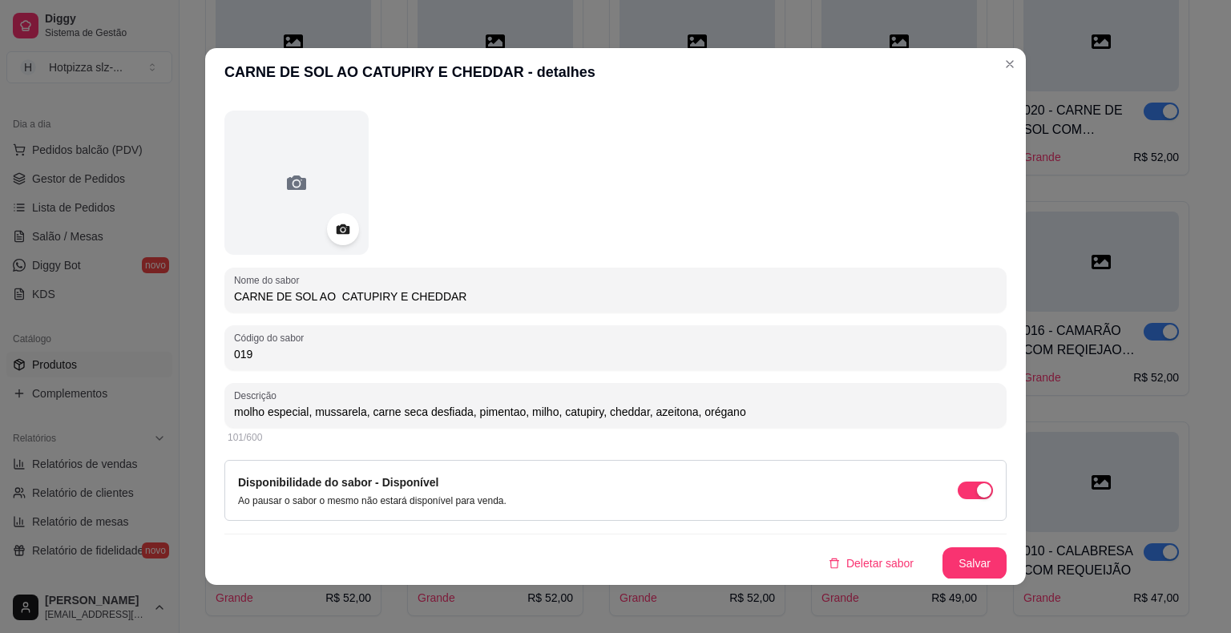
drag, startPoint x: 737, startPoint y: 412, endPoint x: 183, endPoint y: 413, distance: 553.6
click at [183, 413] on div "CARNE DE SOL AO CATUPIRY E CHEDDAR - detalhes Detalhes Preço Nome do sabor CARN…" at bounding box center [615, 316] width 1231 height 633
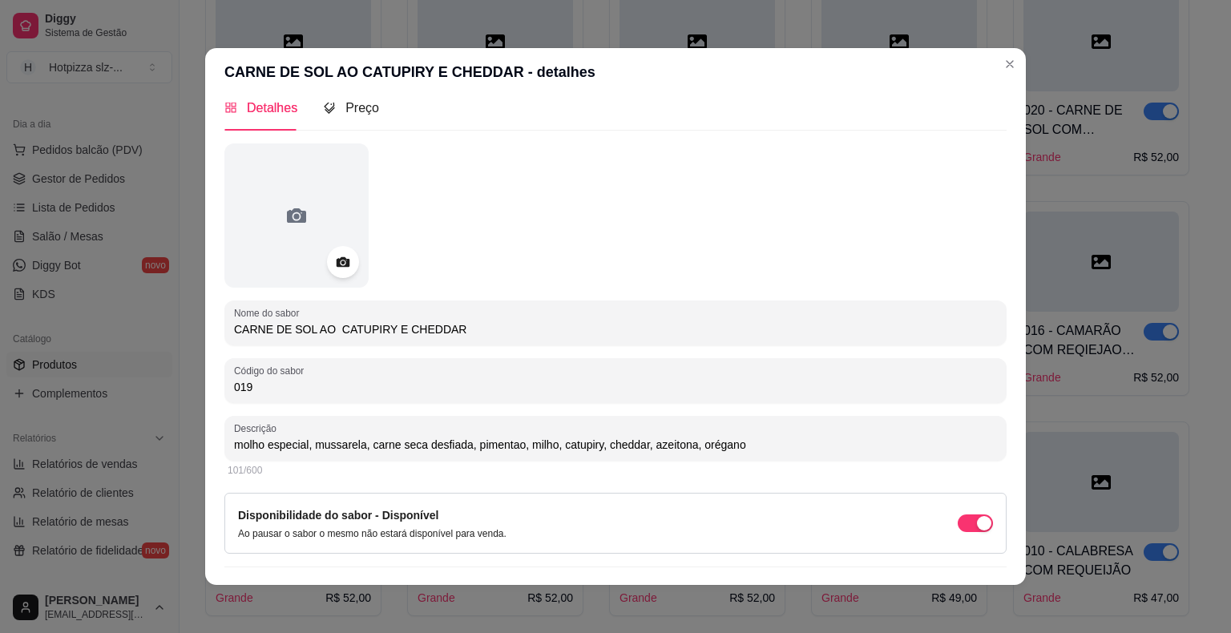
scroll to position [0, 0]
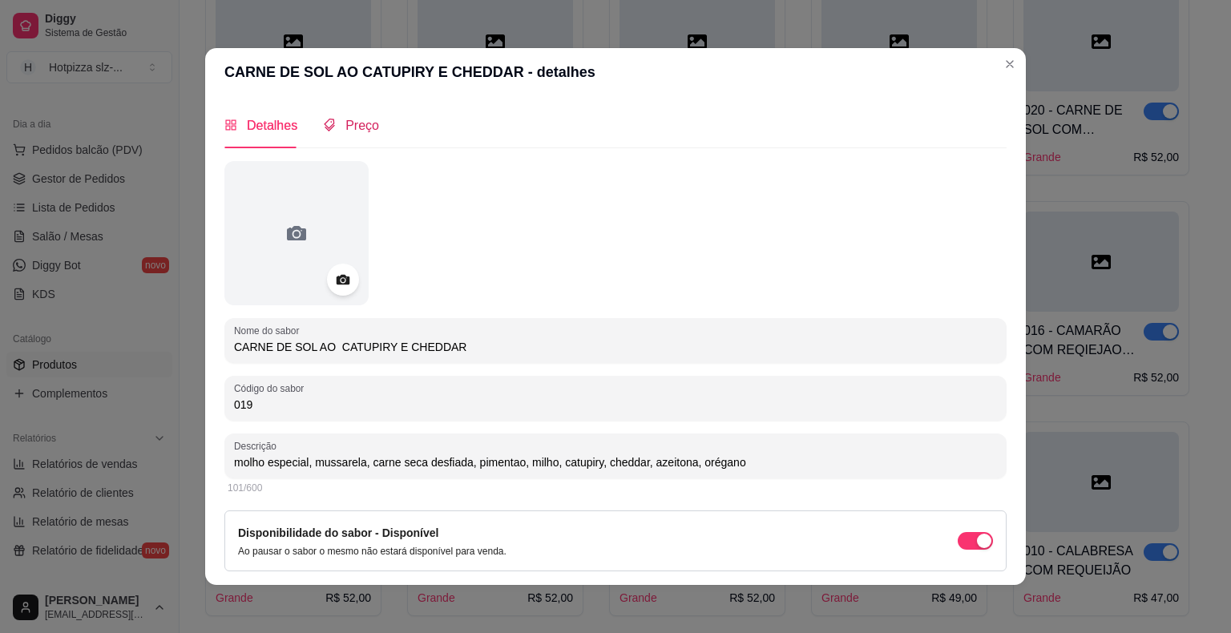
click at [356, 124] on span "Preço" at bounding box center [362, 126] width 34 height 14
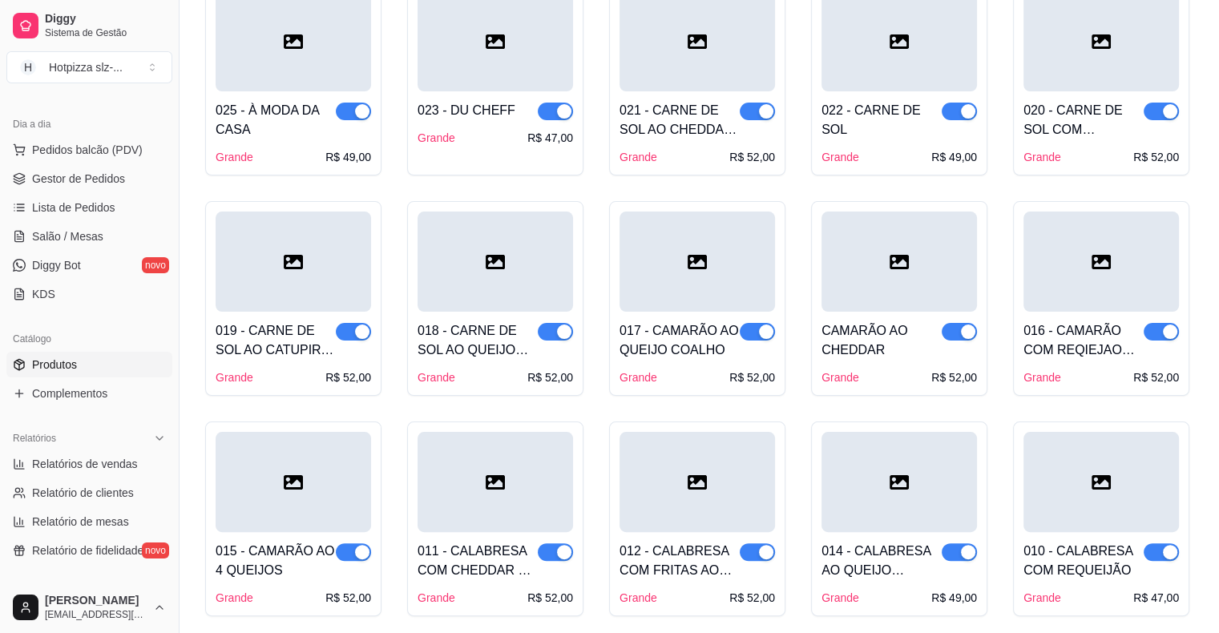
click at [464, 236] on div at bounding box center [494, 262] width 155 height 100
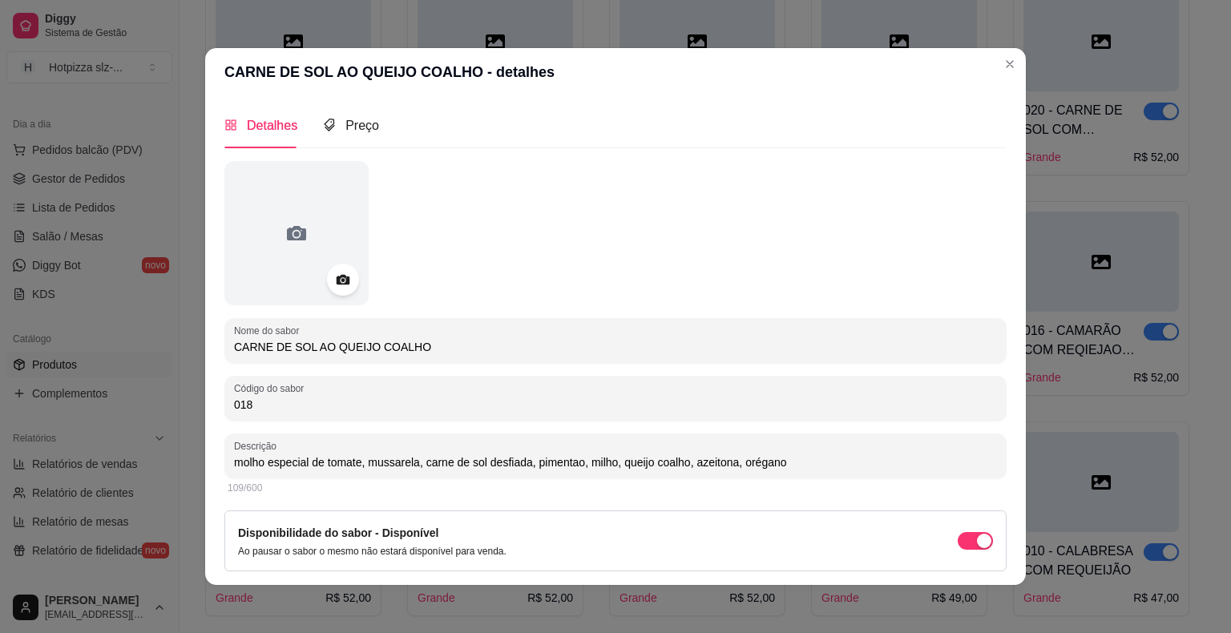
drag, startPoint x: 443, startPoint y: 354, endPoint x: 190, endPoint y: 349, distance: 253.2
click at [190, 349] on div "CARNE DE SOL AO QUEIJO COALHO - detalhes Detalhes Preço Nome do sabor CARNE DE …" at bounding box center [615, 316] width 1231 height 633
drag, startPoint x: 778, startPoint y: 470, endPoint x: 221, endPoint y: 459, distance: 556.9
click at [224, 459] on div "Descrição molho especial de tomate, mussarela, carne de sol desfiada, pimentao,…" at bounding box center [615, 455] width 782 height 45
click at [345, 125] on span "Preço" at bounding box center [362, 126] width 34 height 14
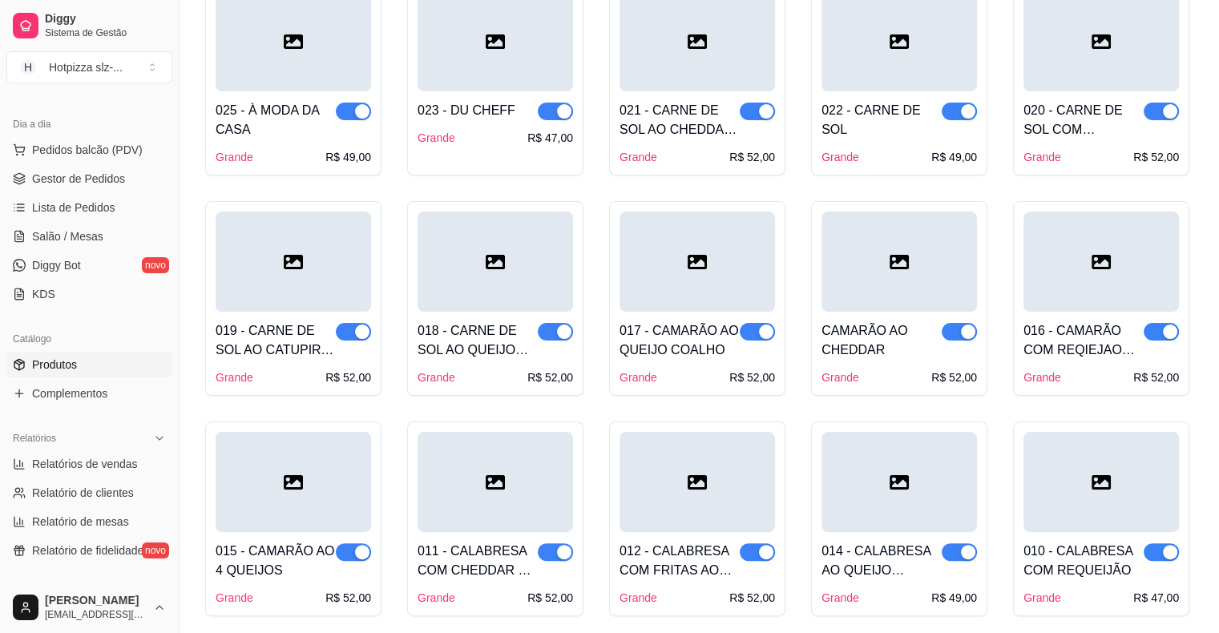
click at [654, 312] on div "017 - CAMARÃO AO QUEIJO COALHO Grande R$ 52,00" at bounding box center [696, 349] width 155 height 74
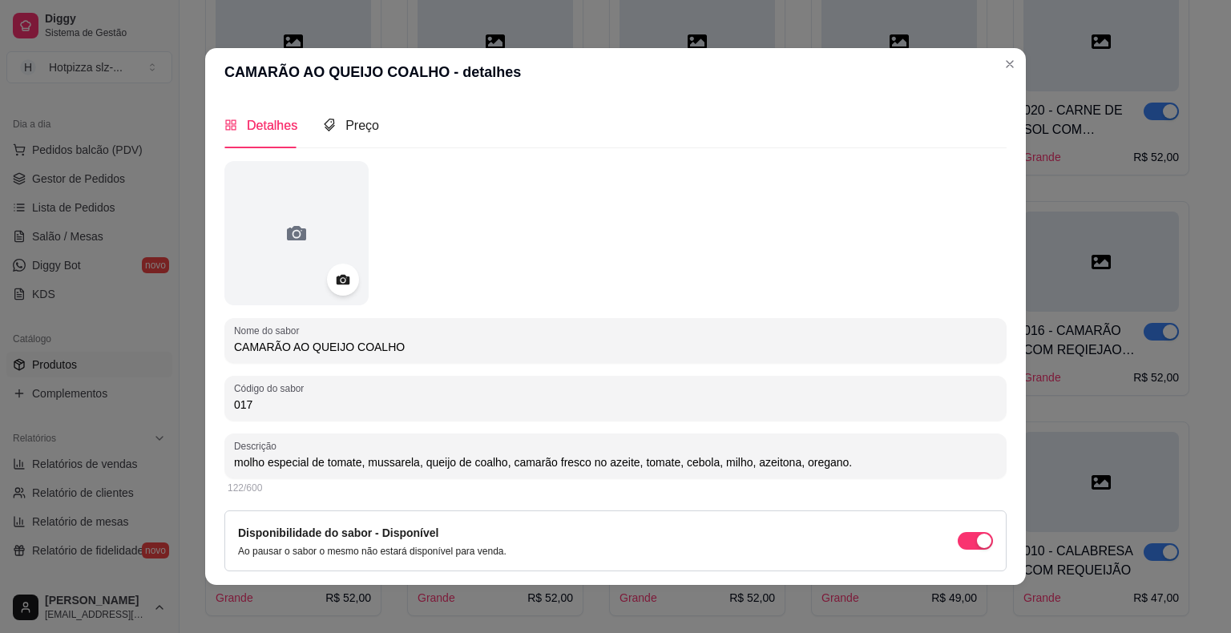
drag, startPoint x: 394, startPoint y: 345, endPoint x: 215, endPoint y: 345, distance: 179.5
click at [215, 345] on div "Detalhes Preço Nome do sabor CAMARÃO AO QUEIJO COALHO Código do sabor 017 Descr…" at bounding box center [615, 340] width 820 height 489
drag, startPoint x: 846, startPoint y: 463, endPoint x: 215, endPoint y: 463, distance: 631.3
click at [215, 463] on div "Detalhes Preço Nome do sabor CAMARÃO AO QUEIJO COALHO Código do sabor 017 Descr…" at bounding box center [615, 340] width 820 height 489
click at [356, 127] on span "Preço" at bounding box center [362, 126] width 34 height 14
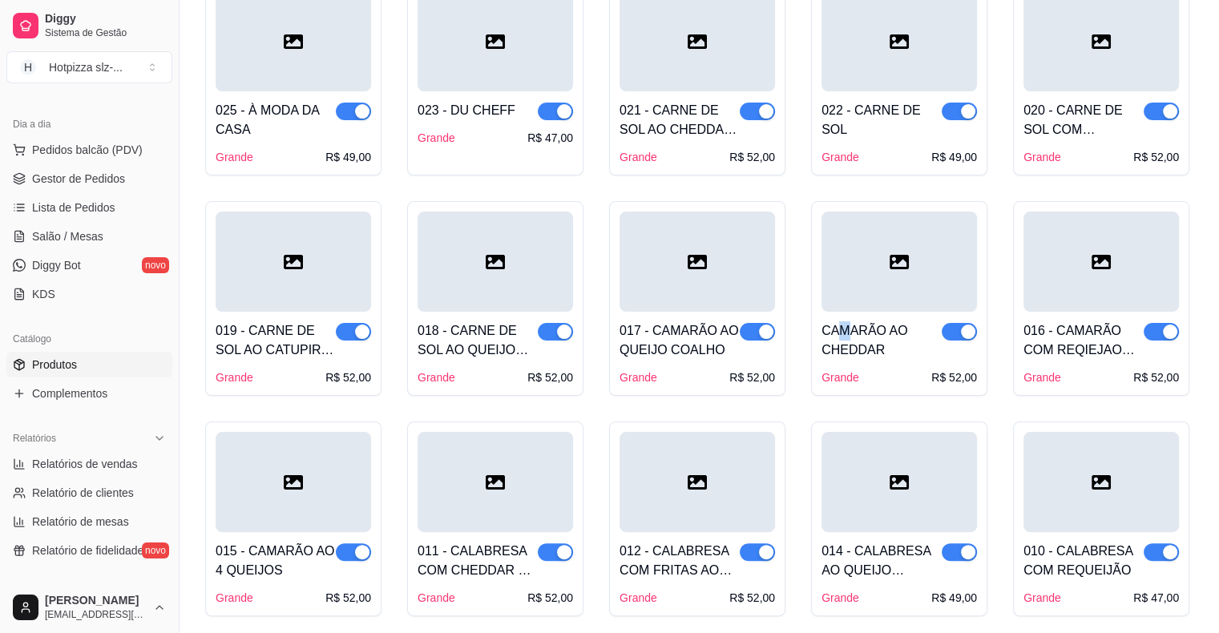
click at [844, 333] on div "CAMARÃO AO CHEDDAR" at bounding box center [881, 340] width 120 height 38
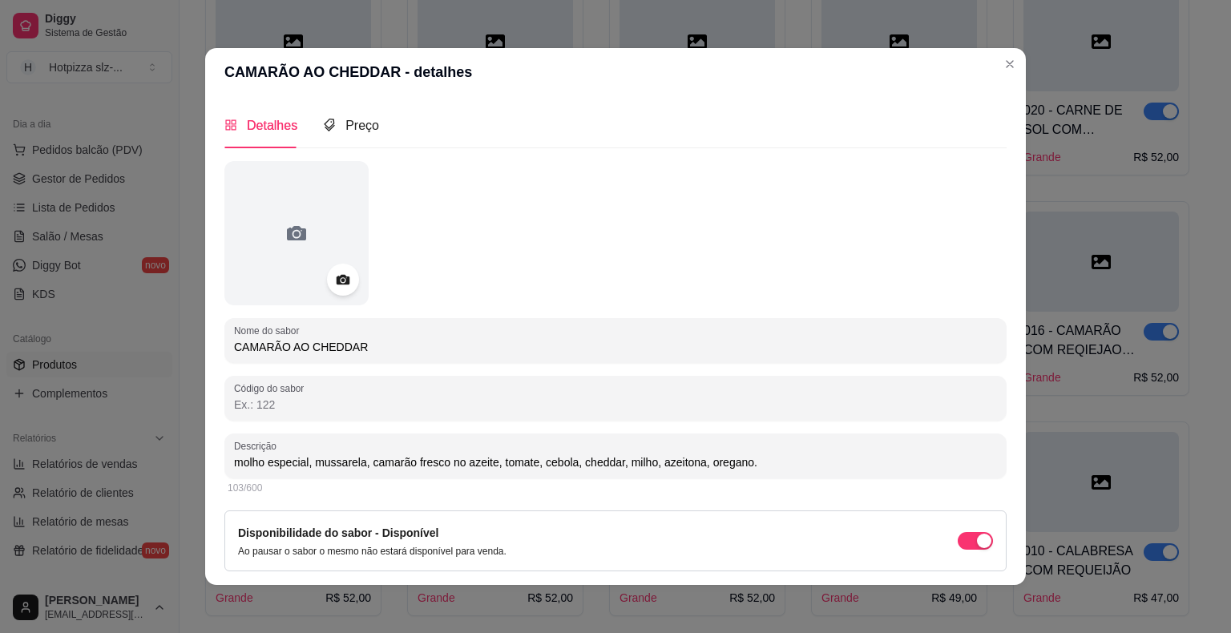
drag, startPoint x: 369, startPoint y: 349, endPoint x: 187, endPoint y: 350, distance: 181.1
click at [187, 350] on div "CAMARÃO AO CHEDDAR - detalhes Detalhes Preço Nome do sabor CAMARÃO AO CHEDDAR C…" at bounding box center [615, 316] width 1231 height 633
drag, startPoint x: 760, startPoint y: 461, endPoint x: 215, endPoint y: 437, distance: 545.4
click at [215, 437] on div "Detalhes Preço Nome do sabor CAMARÃO AO CHEDDAR Código do sabor Descrição molho…" at bounding box center [615, 340] width 820 height 489
click at [349, 123] on span "Preço" at bounding box center [362, 126] width 34 height 14
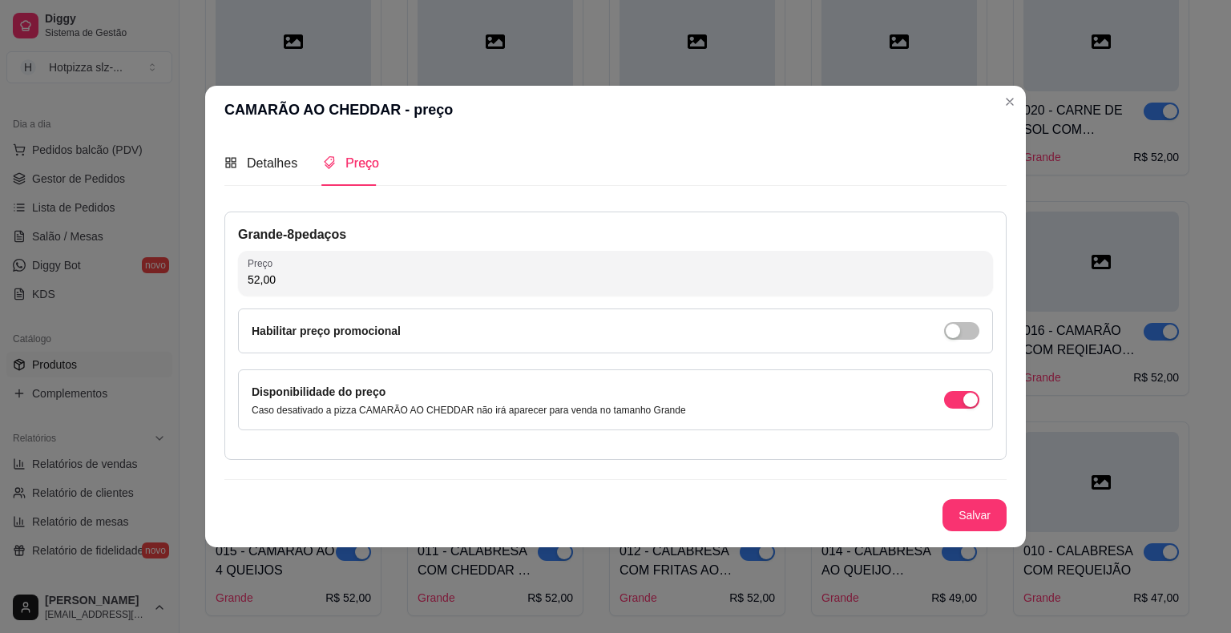
click at [1020, 112] on header "CAMARÃO AO CHEDDAR - preço" at bounding box center [615, 110] width 820 height 48
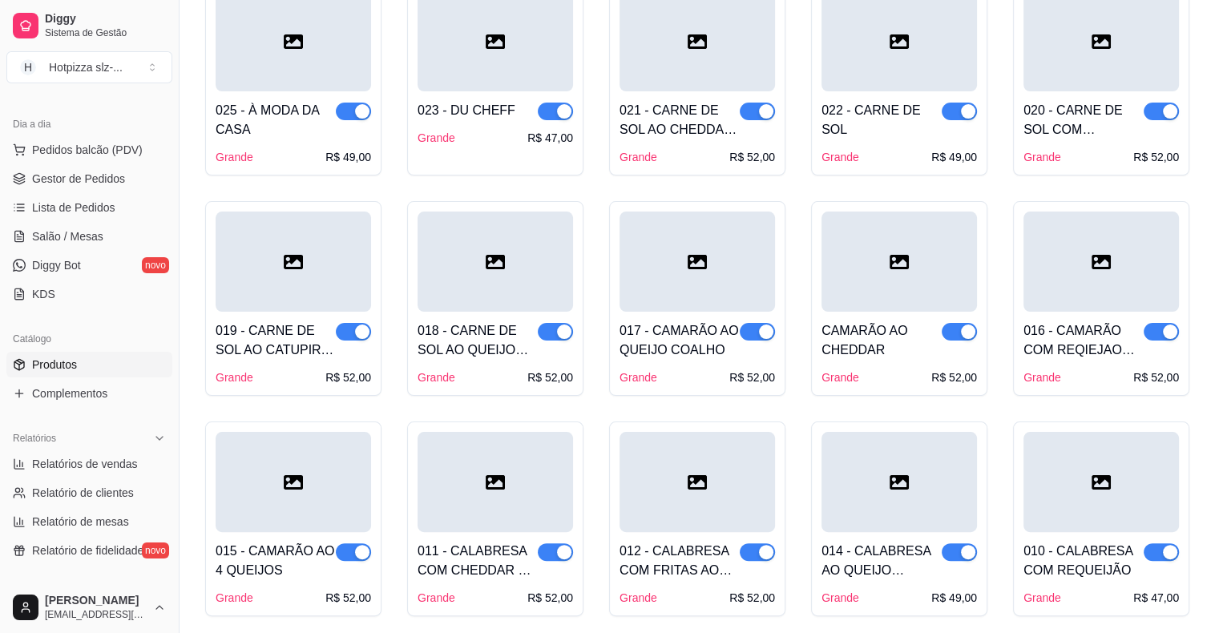
click at [1082, 348] on div "016 - CAMARÃO COM REQIEJAO CREMOSO" at bounding box center [1083, 340] width 120 height 38
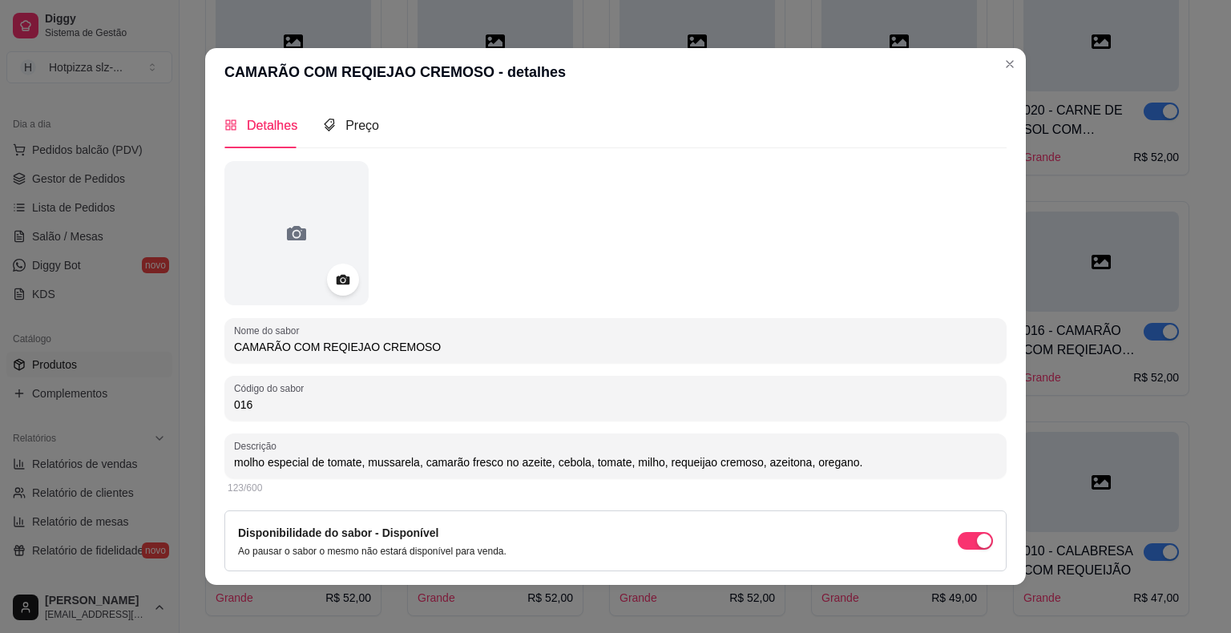
drag, startPoint x: 426, startPoint y: 353, endPoint x: 181, endPoint y: 341, distance: 245.4
click at [179, 341] on div "CAMARÃO COM REQIEJAO CREMOSO - detalhes Detalhes Preço Nome do sabor CAMARÃO CO…" at bounding box center [615, 316] width 1231 height 633
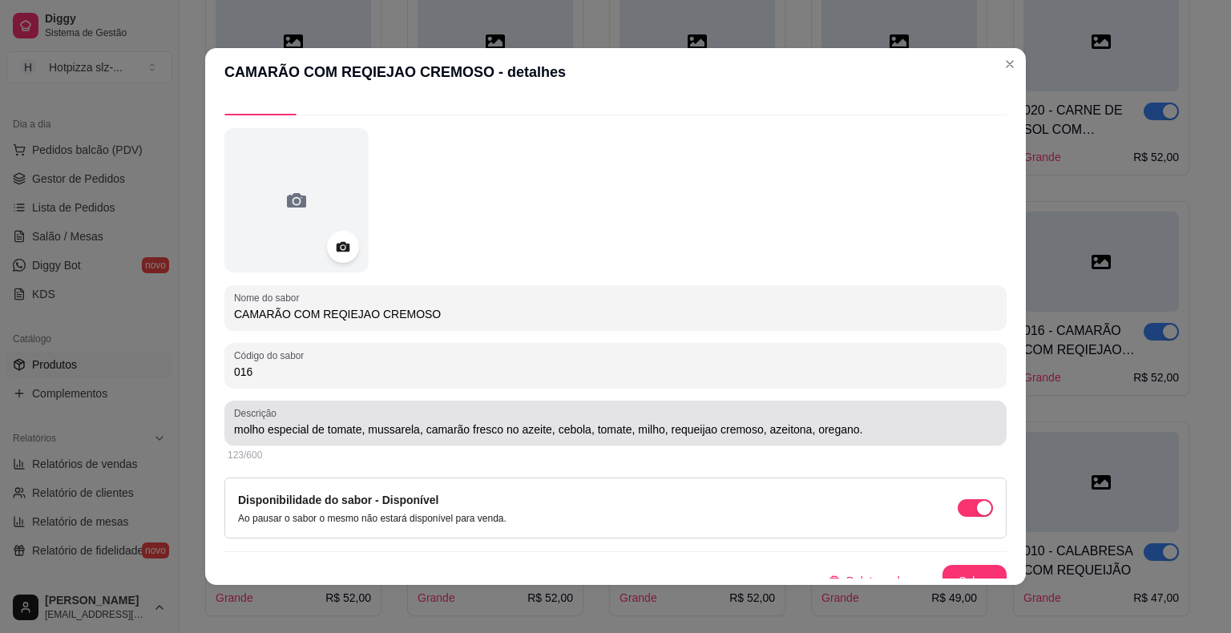
scroll to position [50, 0]
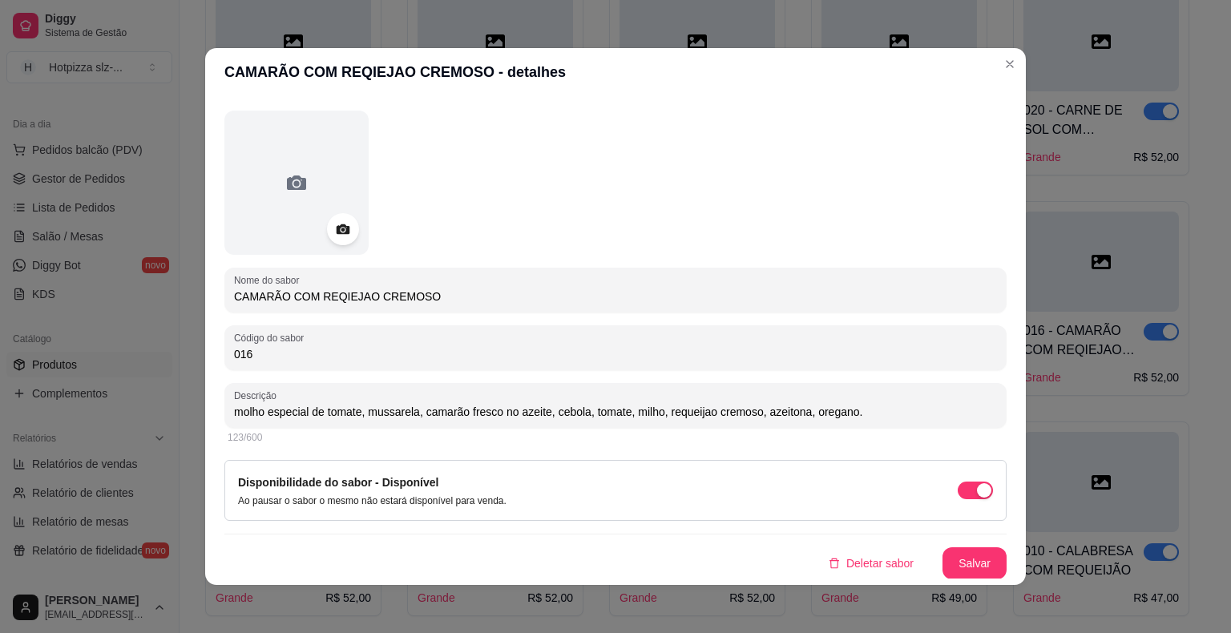
drag, startPoint x: 883, startPoint y: 412, endPoint x: 219, endPoint y: 420, distance: 664.2
click at [224, 420] on div "Descrição molho especial de tomate, mussarela, camarão fresco no azeite, cebola…" at bounding box center [615, 405] width 782 height 45
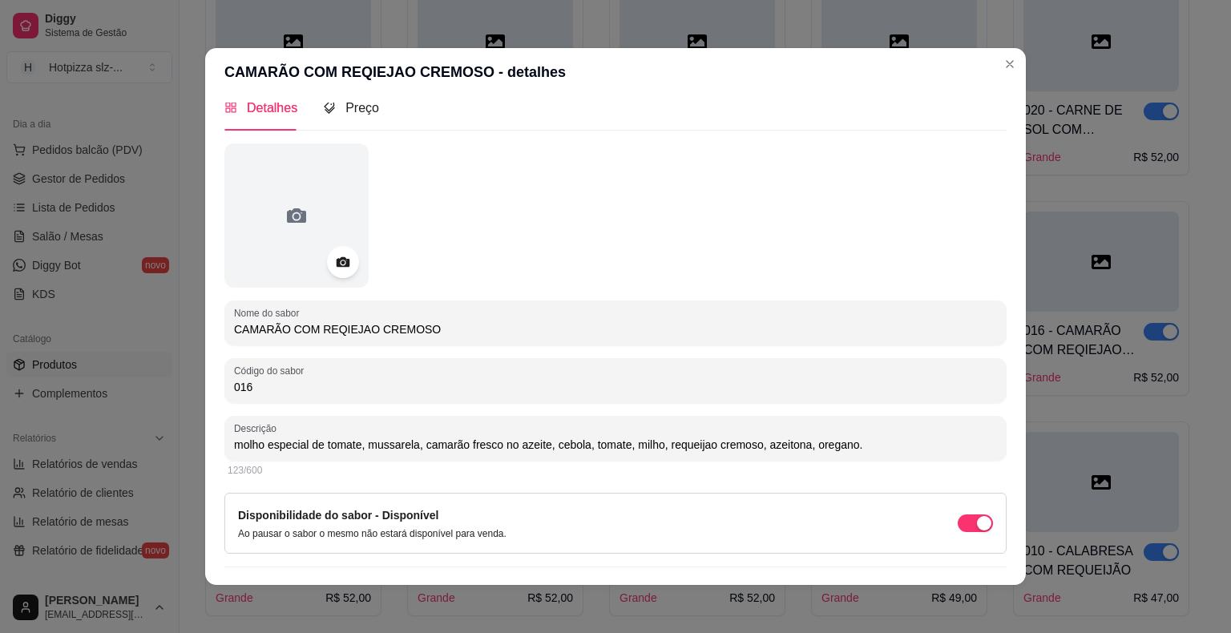
scroll to position [0, 0]
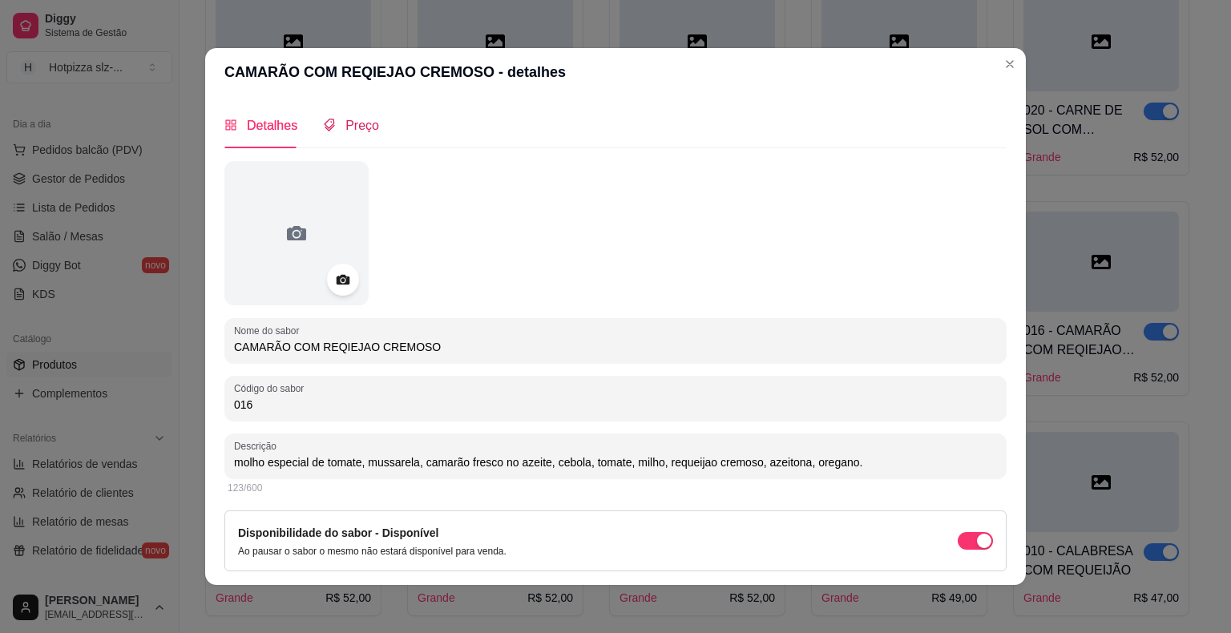
click at [354, 129] on span "Preço" at bounding box center [362, 126] width 34 height 14
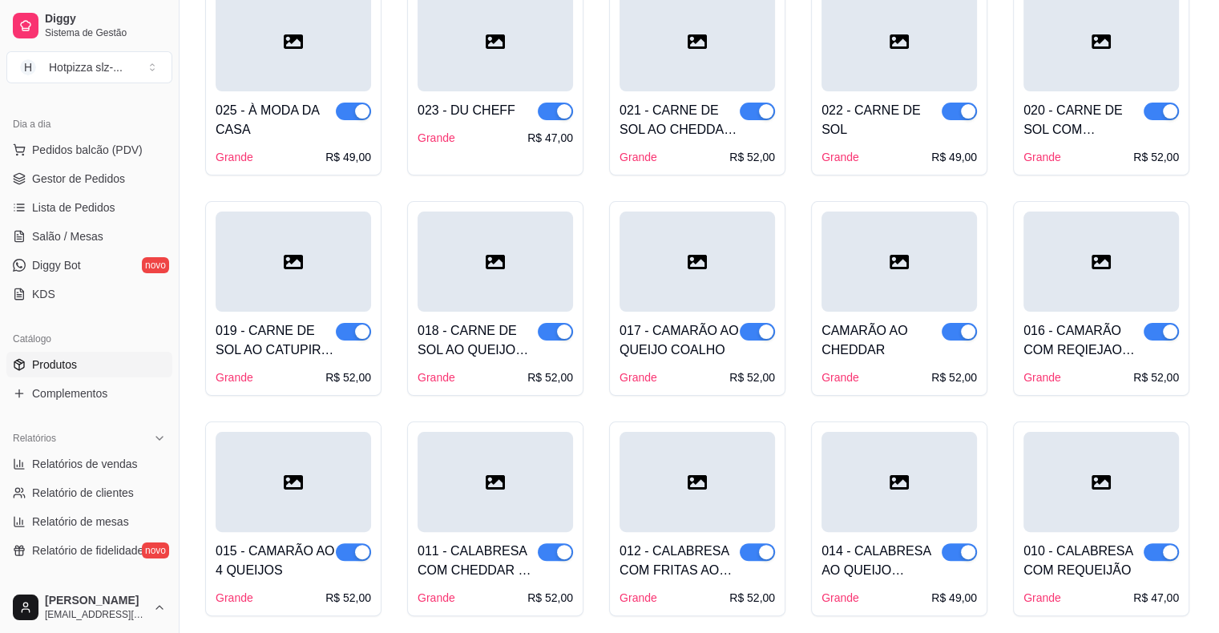
click at [1060, 309] on div at bounding box center [1100, 262] width 155 height 100
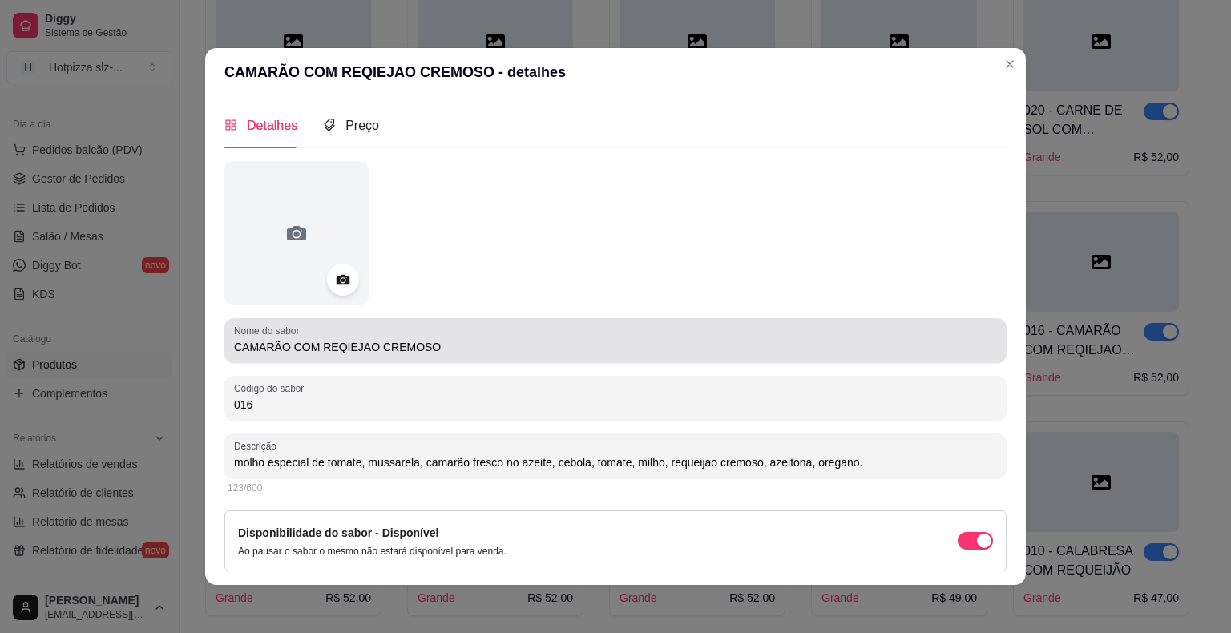
click at [342, 345] on input "CAMARÃO COM REQIEJAO CREMOSO" at bounding box center [615, 347] width 763 height 16
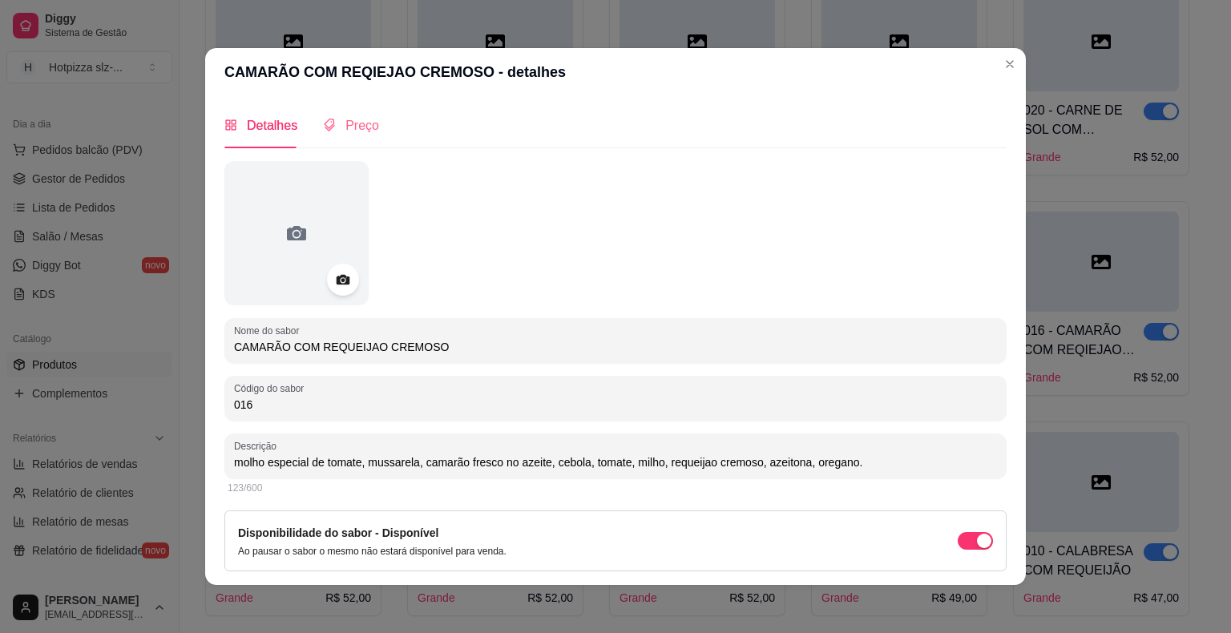
type input "CAMARÃO COM REQUEIJAO CREMOSO"
click at [353, 127] on span "Preço" at bounding box center [362, 126] width 34 height 14
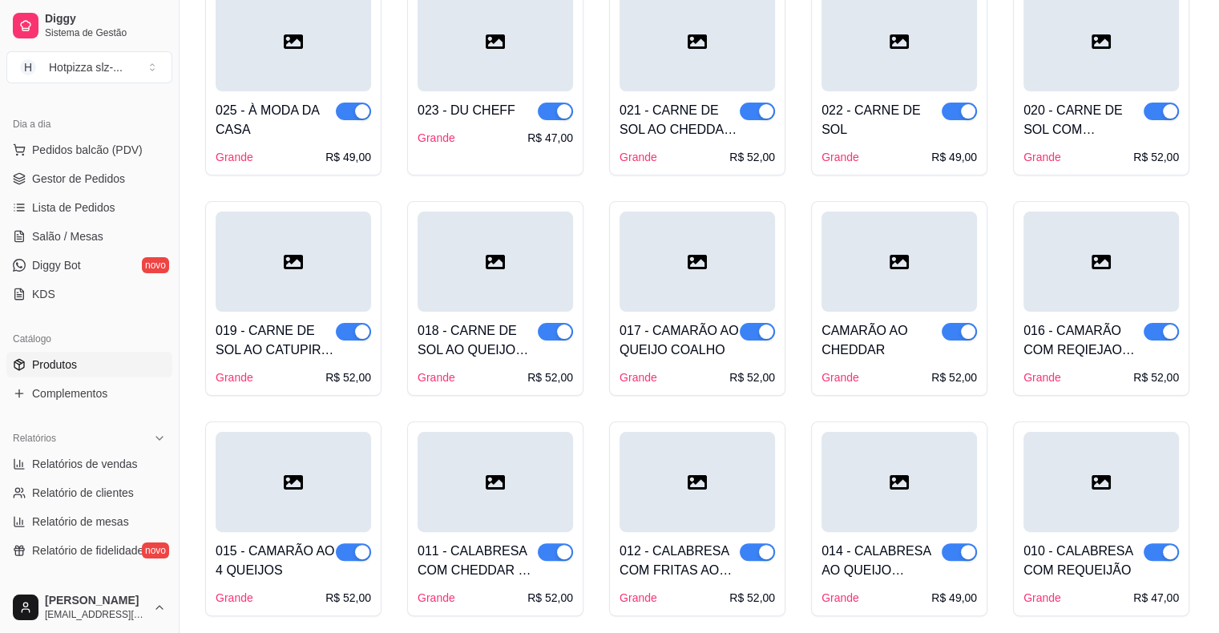
click at [284, 502] on div at bounding box center [293, 482] width 155 height 100
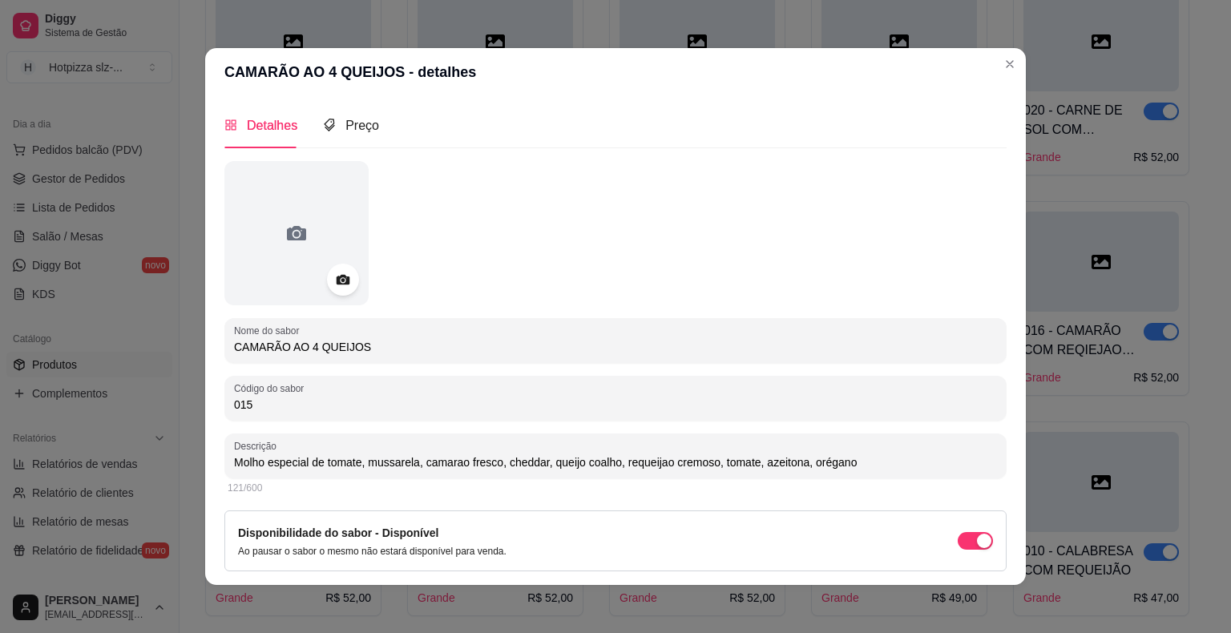
scroll to position [50, 0]
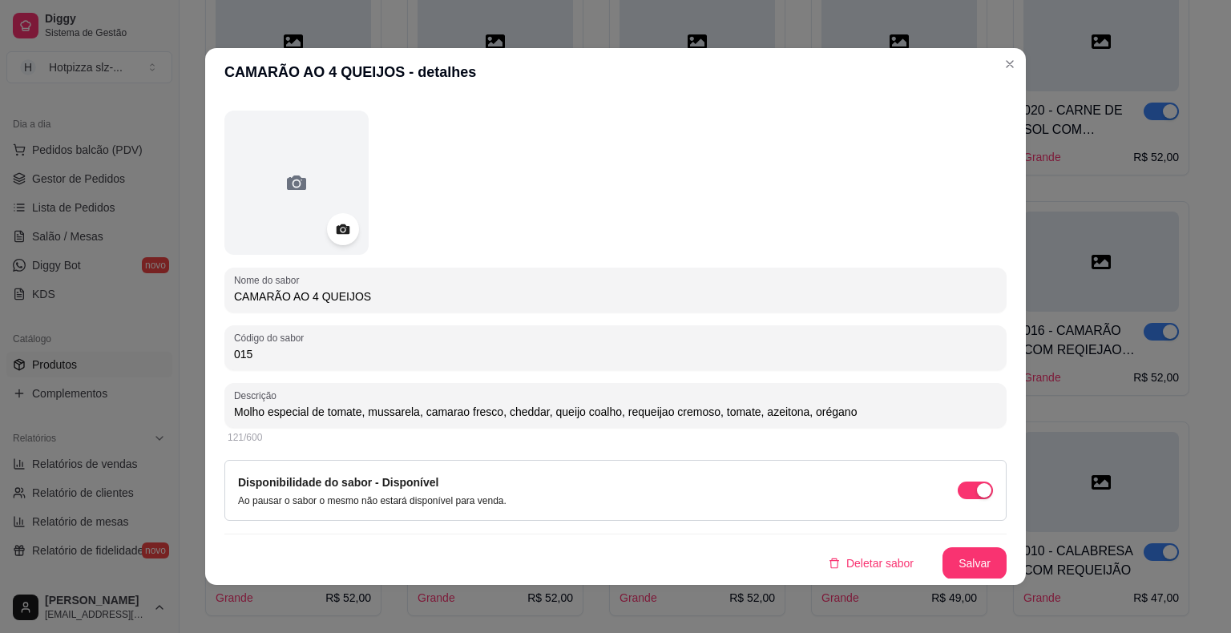
drag, startPoint x: 361, startPoint y: 300, endPoint x: 227, endPoint y: 300, distance: 134.6
click at [224, 301] on div "Nome do sabor CAMARÃO AO 4 QUEIJOS" at bounding box center [615, 290] width 782 height 45
drag, startPoint x: 848, startPoint y: 413, endPoint x: 213, endPoint y: 409, distance: 635.4
click at [213, 409] on div "Detalhes Preço Nome do sabor CAMARÃO AO 4 QUEIJOS Código do sabor 015 Descrição…" at bounding box center [615, 340] width 820 height 489
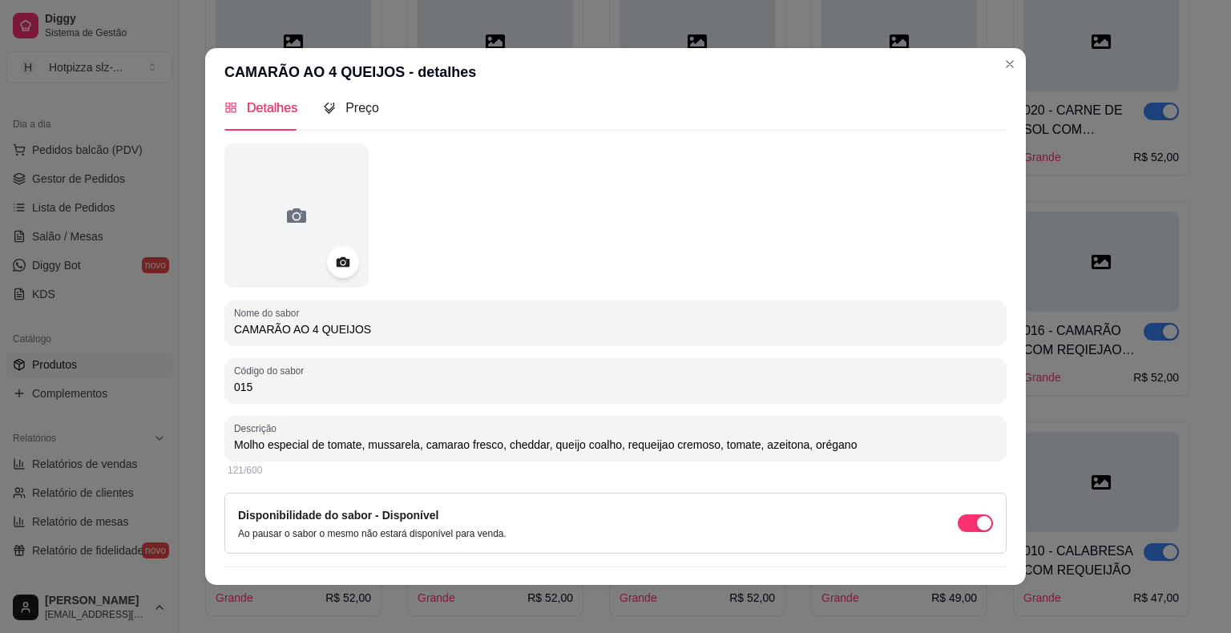
scroll to position [0, 0]
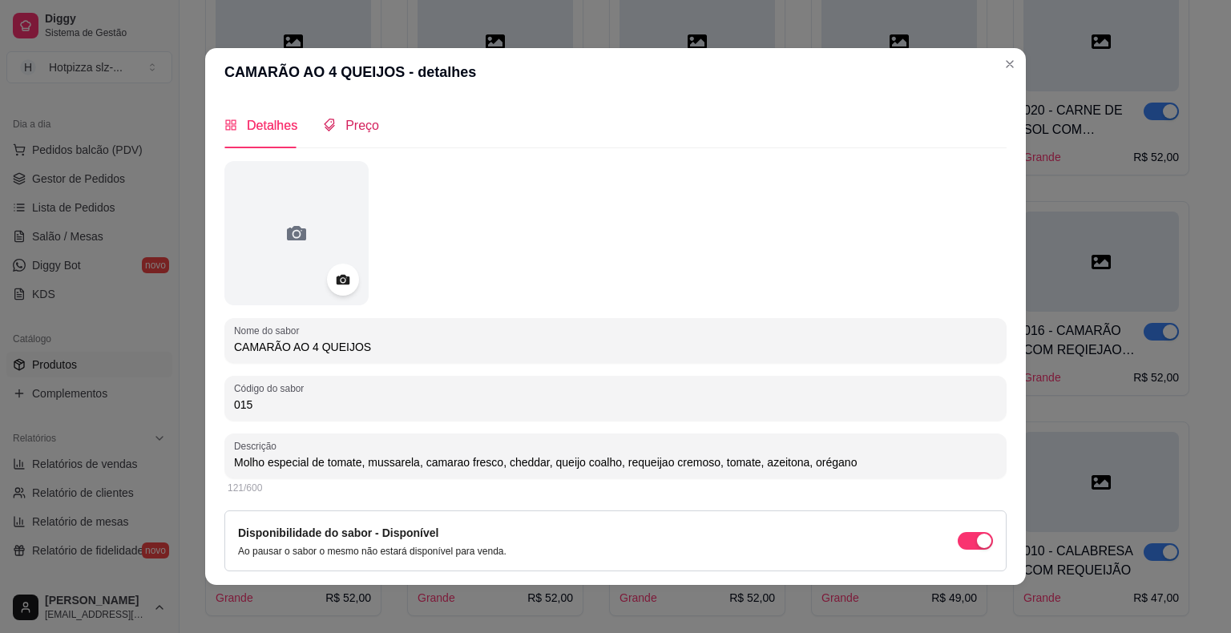
click at [363, 127] on span "Preço" at bounding box center [362, 126] width 34 height 14
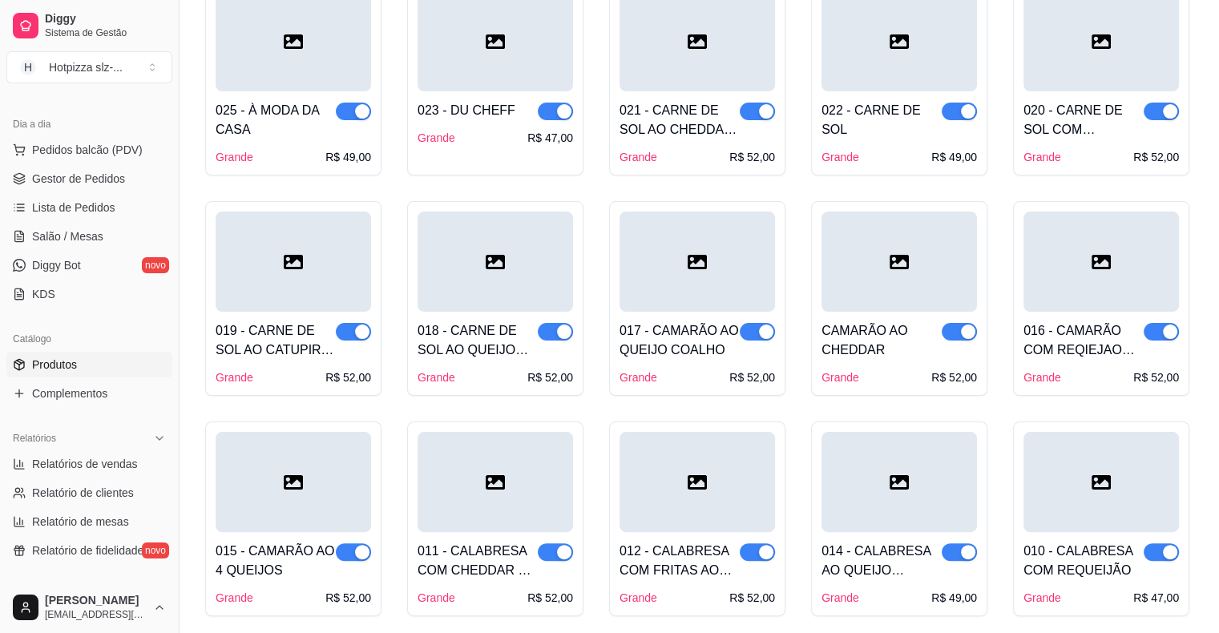
click at [455, 523] on div at bounding box center [494, 482] width 155 height 100
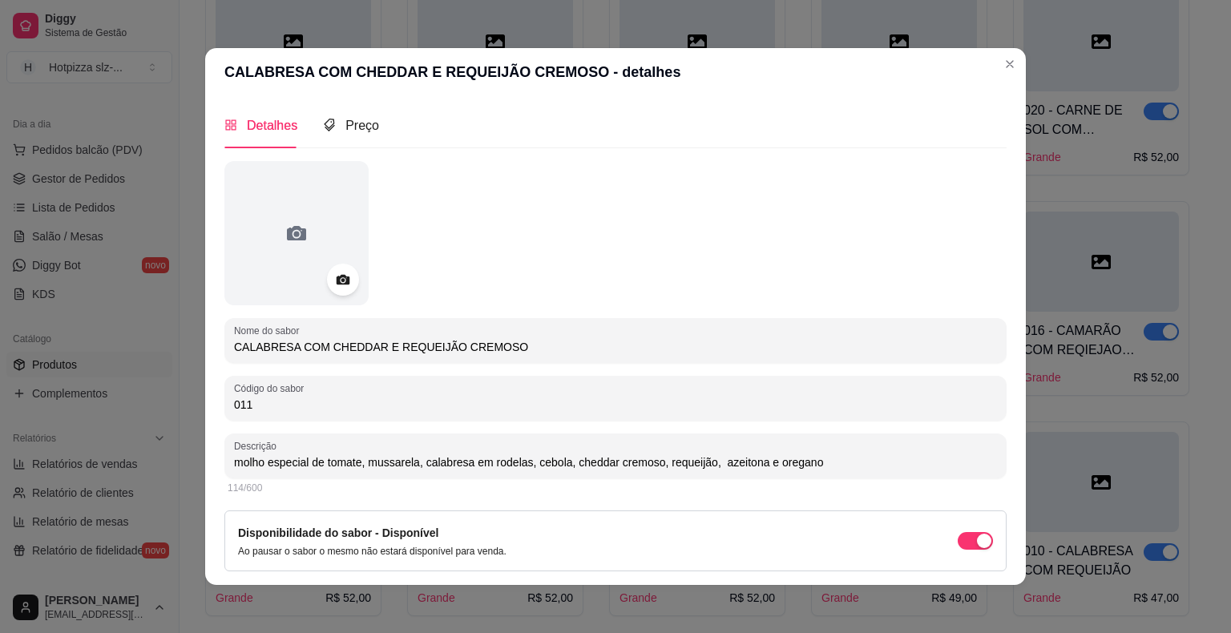
drag, startPoint x: 510, startPoint y: 345, endPoint x: 224, endPoint y: 340, distance: 286.1
click at [224, 340] on div "Nome do sabor CALABRESA COM CHEDDAR E REQUEIJÃO CREMOSO" at bounding box center [615, 340] width 782 height 45
drag, startPoint x: 814, startPoint y: 463, endPoint x: 206, endPoint y: 447, distance: 608.3
click at [206, 447] on div "Detalhes Preço Nome do sabor CALABRESA COM CHEDDAR E REQUEIJÃO CREMOSO Código d…" at bounding box center [615, 340] width 820 height 489
click at [355, 127] on span "Preço" at bounding box center [362, 126] width 34 height 14
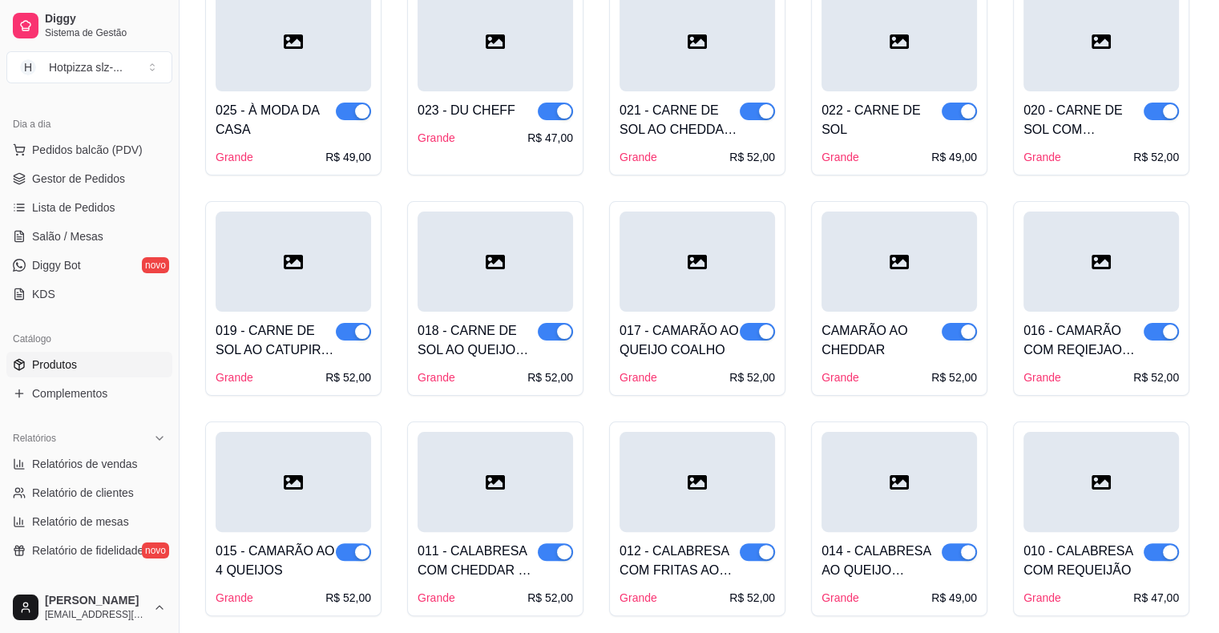
click at [690, 530] on div at bounding box center [696, 482] width 155 height 100
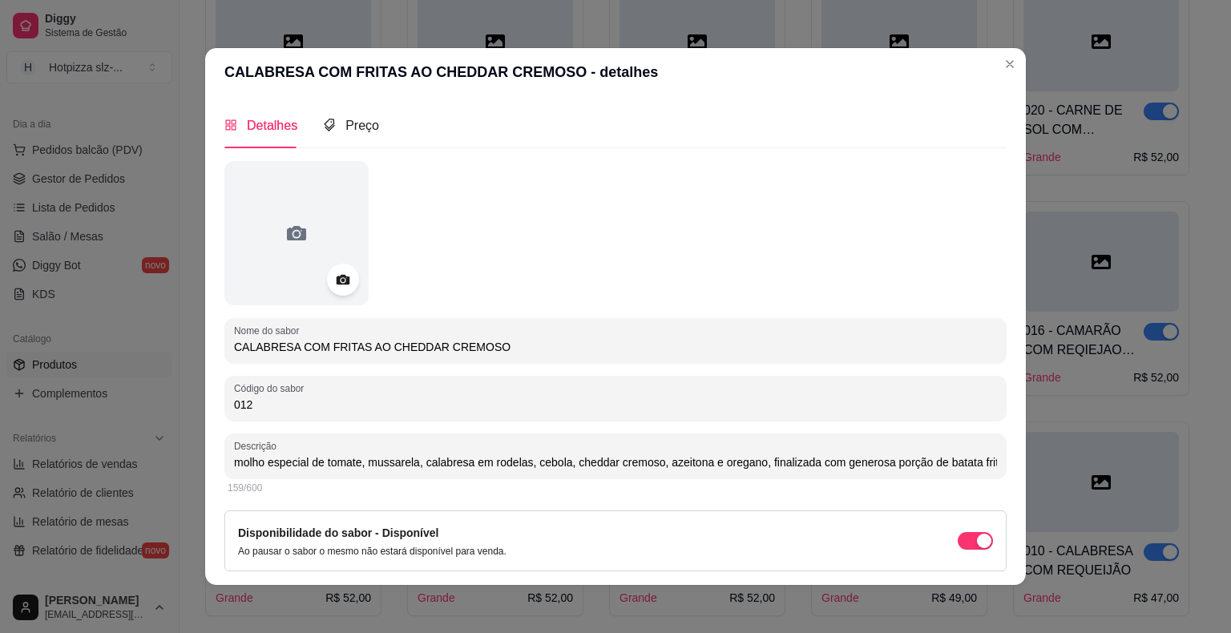
drag, startPoint x: 493, startPoint y: 349, endPoint x: 199, endPoint y: 332, distance: 294.5
click at [189, 337] on div "CALABRESA COM FRITAS AO CHEDDAR CREMOSO - detalhes Detalhes Preço Nome do sabor…" at bounding box center [615, 316] width 1231 height 633
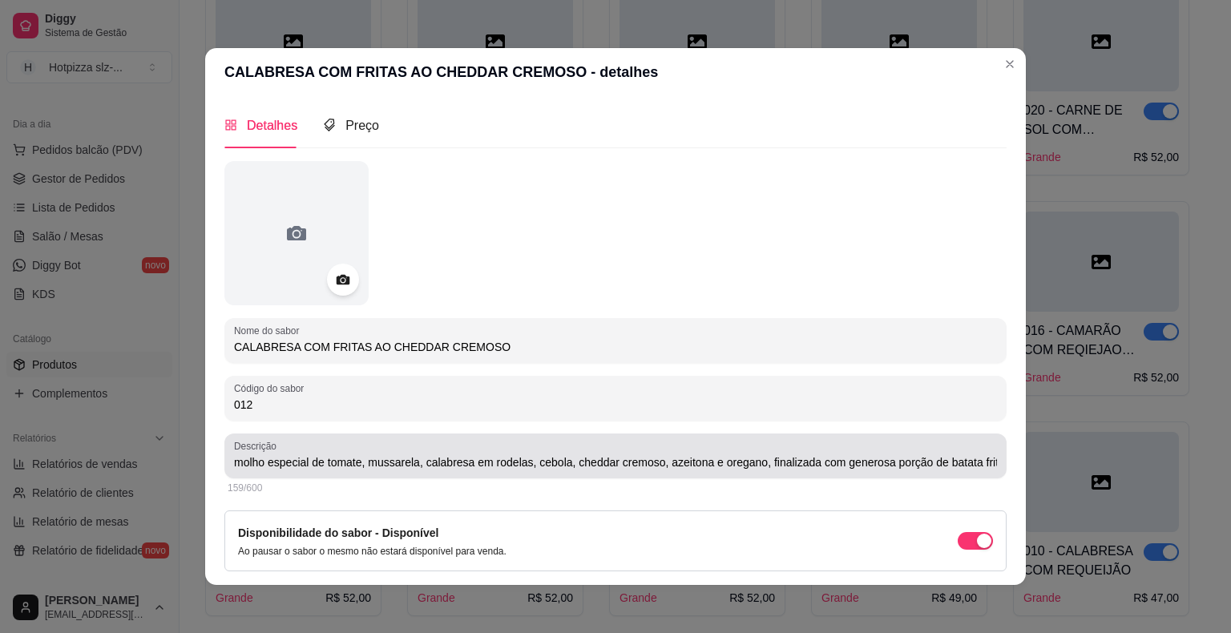
drag, startPoint x: 224, startPoint y: 465, endPoint x: 663, endPoint y: 476, distance: 438.4
click at [657, 474] on div "Descrição molho especial de tomate, mussarela, calabresa em rodelas, cebola, ch…" at bounding box center [615, 455] width 782 height 45
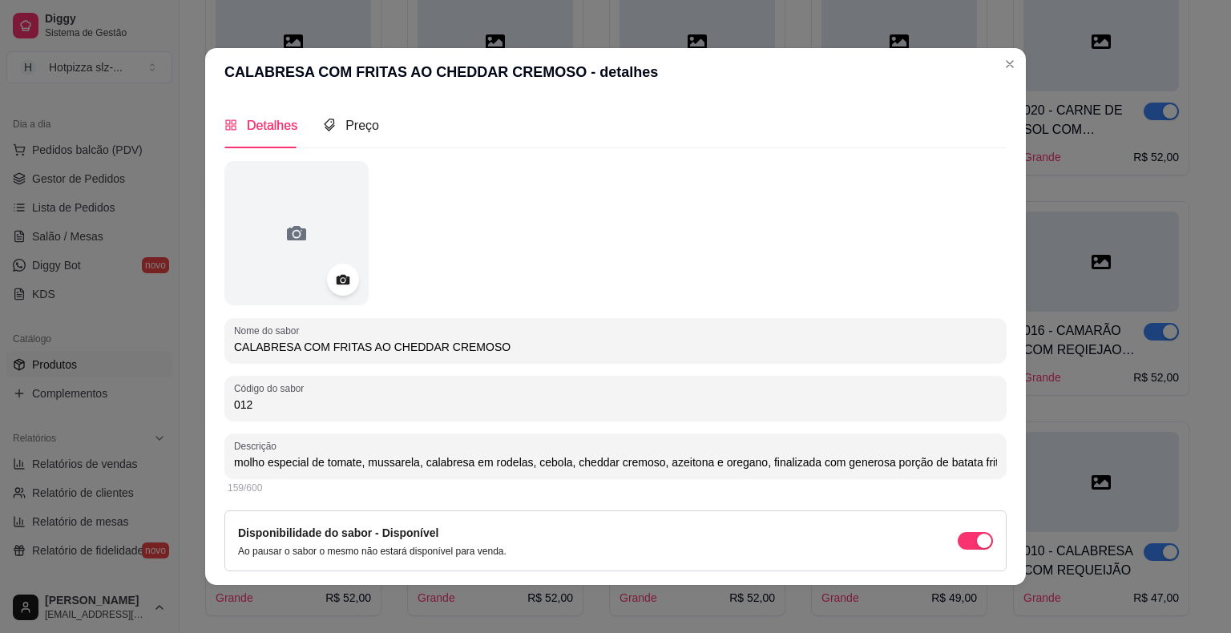
scroll to position [0, 54]
click at [295, 466] on input "molho especial de tomate, mussarela, calabresa em rodelas, cebola, cheddar crem…" at bounding box center [615, 462] width 763 height 16
type input "e, [PERSON_NAME], calabresa em rodelas, cebola, cheddar cremoso, azeitona e ore…"
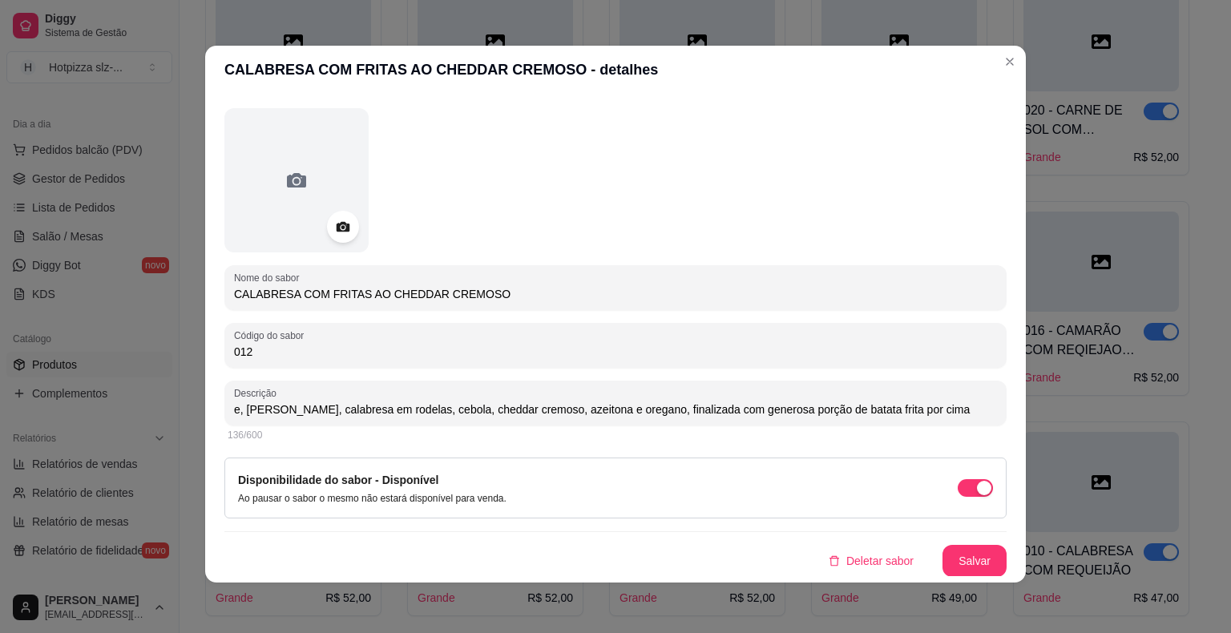
scroll to position [3, 0]
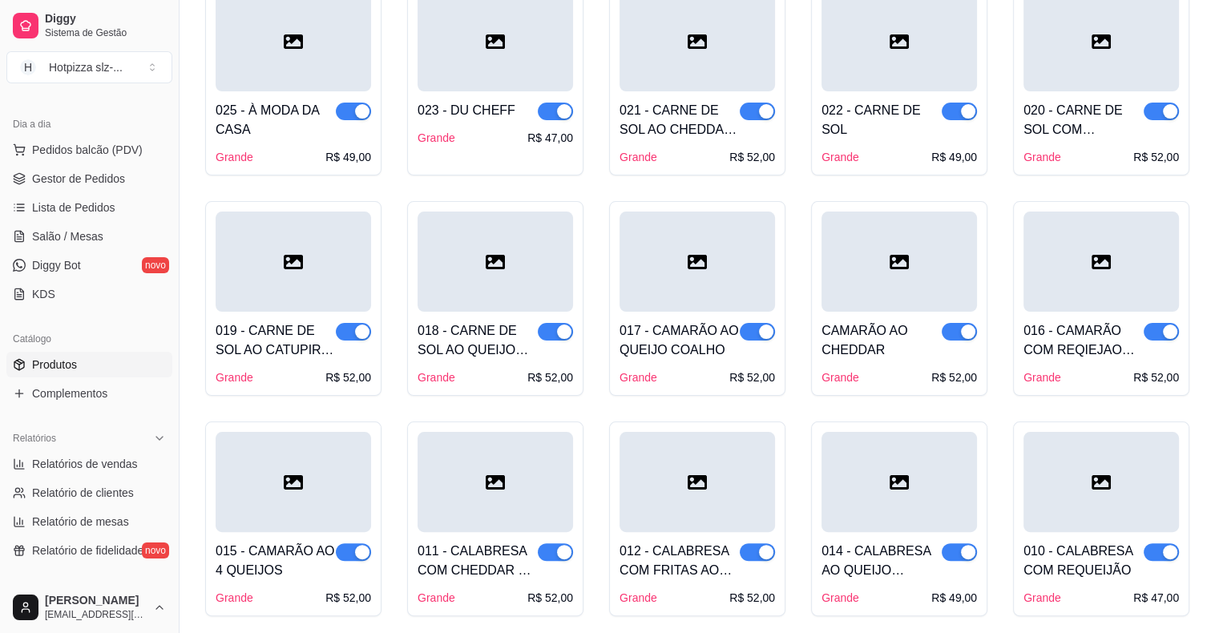
click at [705, 521] on div at bounding box center [696, 482] width 155 height 100
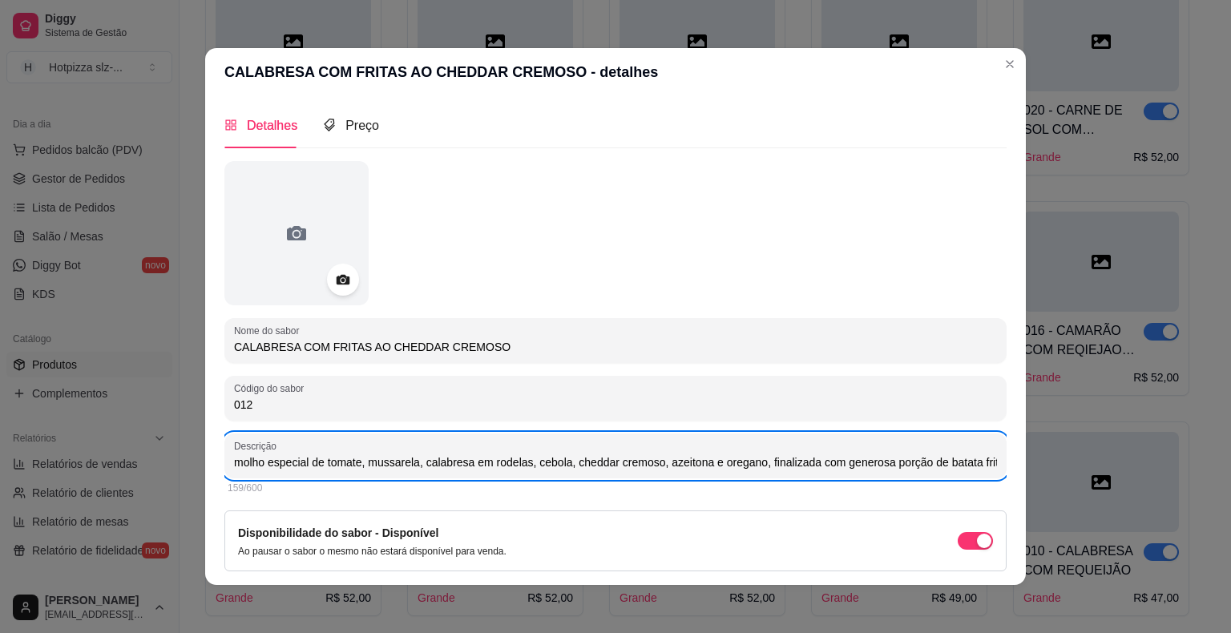
drag, startPoint x: 227, startPoint y: 468, endPoint x: 997, endPoint y: 464, distance: 770.8
click at [997, 464] on div "Detalhes Preço Nome do sabor CALABRESA COM FRITAS AO CHEDDAR CREMOSO Código do …" at bounding box center [615, 341] width 782 height 476
click at [928, 462] on input "molho especial de tomate, mussarela, calabresa em rodelas, cebola, cheddar crem…" at bounding box center [615, 462] width 763 height 16
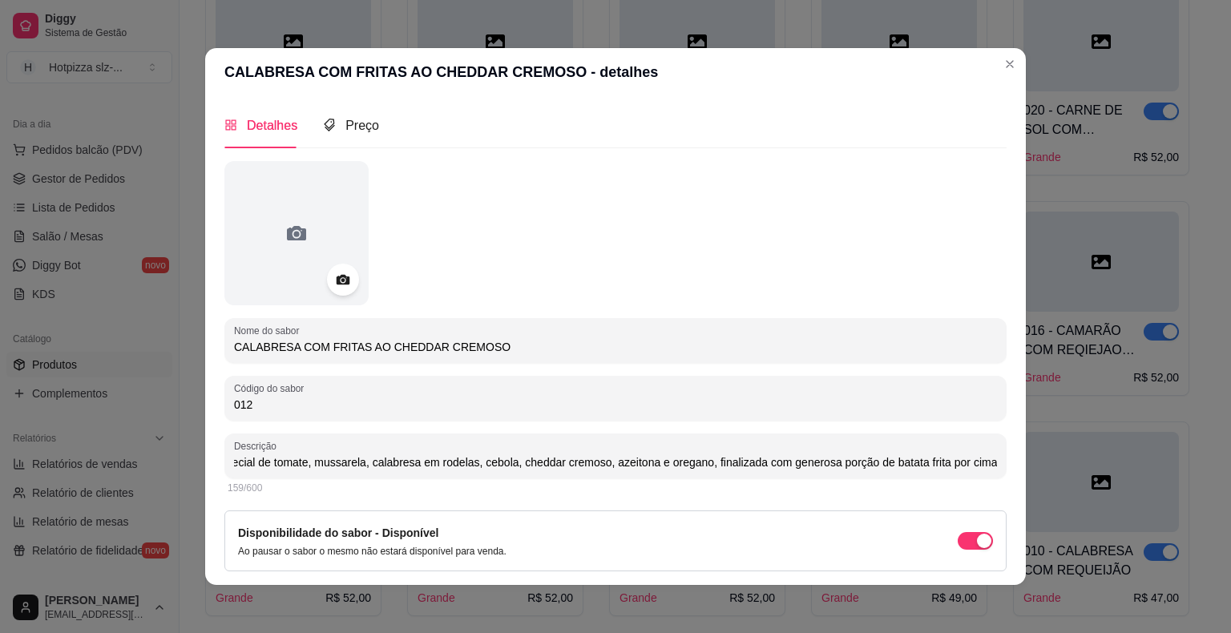
scroll to position [0, 0]
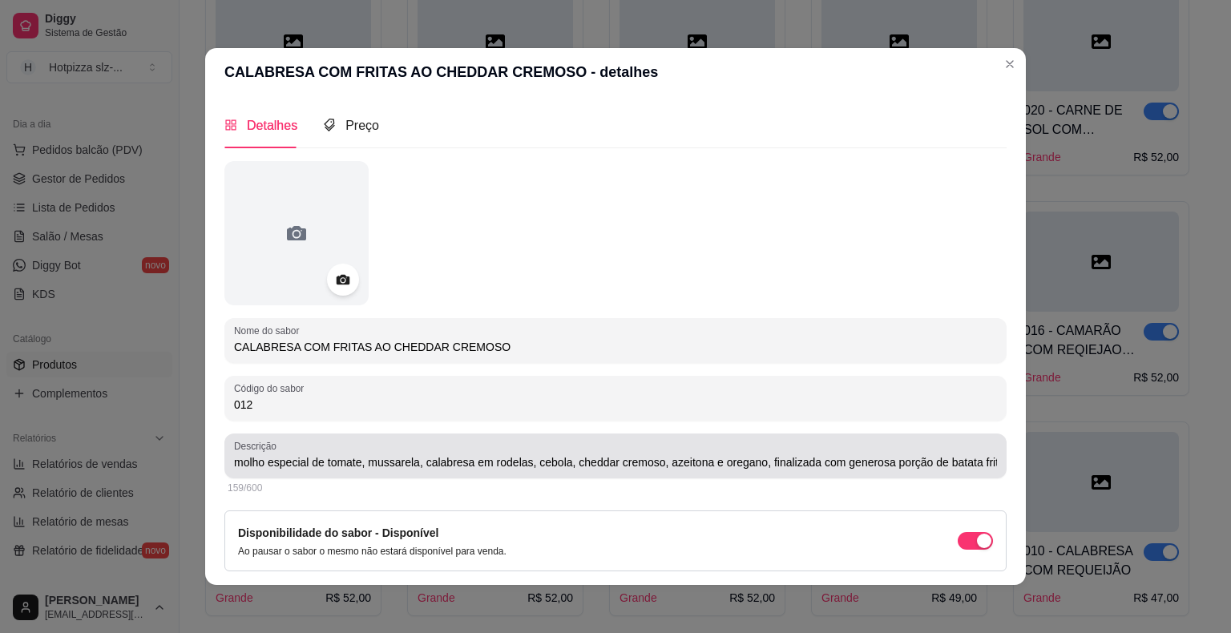
drag, startPoint x: 980, startPoint y: 464, endPoint x: 926, endPoint y: 461, distance: 53.8
click at [926, 461] on div "Descrição molho especial de tomate, mussarela, calabresa em rodelas, cebola, ch…" at bounding box center [615, 455] width 782 height 45
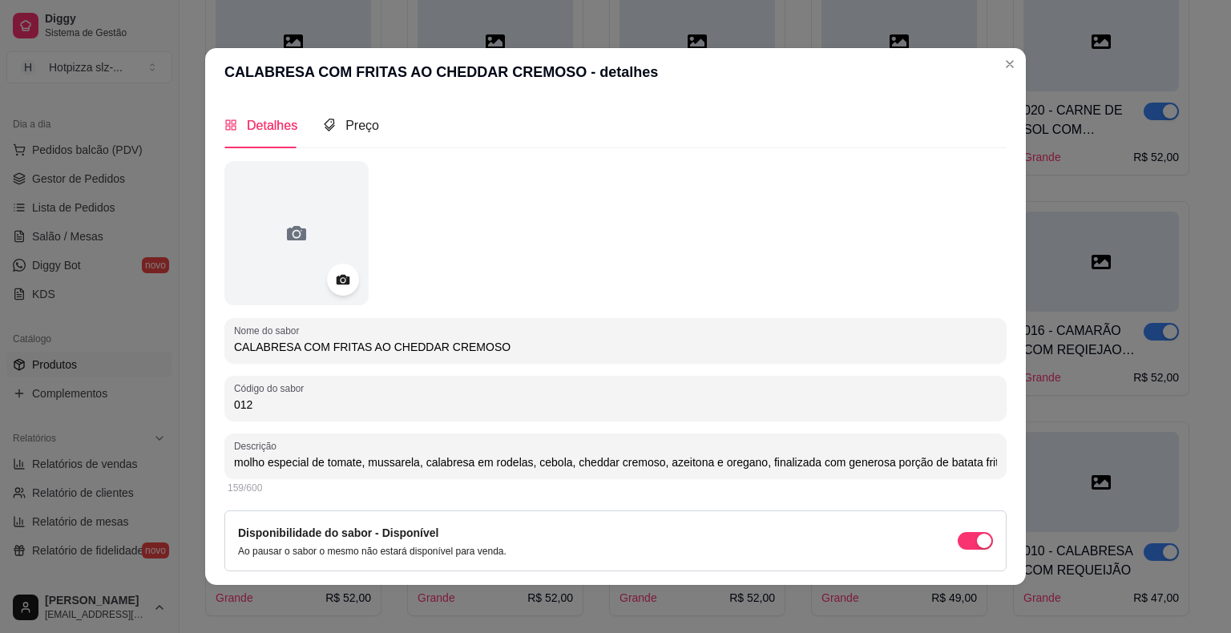
drag, startPoint x: 976, startPoint y: 464, endPoint x: 223, endPoint y: 462, distance: 753.1
click at [224, 462] on div "Descrição molho especial de tomate, mussarela, calabresa em rodelas, cebola, ch…" at bounding box center [615, 455] width 782 height 45
click at [365, 130] on span "Preço" at bounding box center [362, 126] width 34 height 14
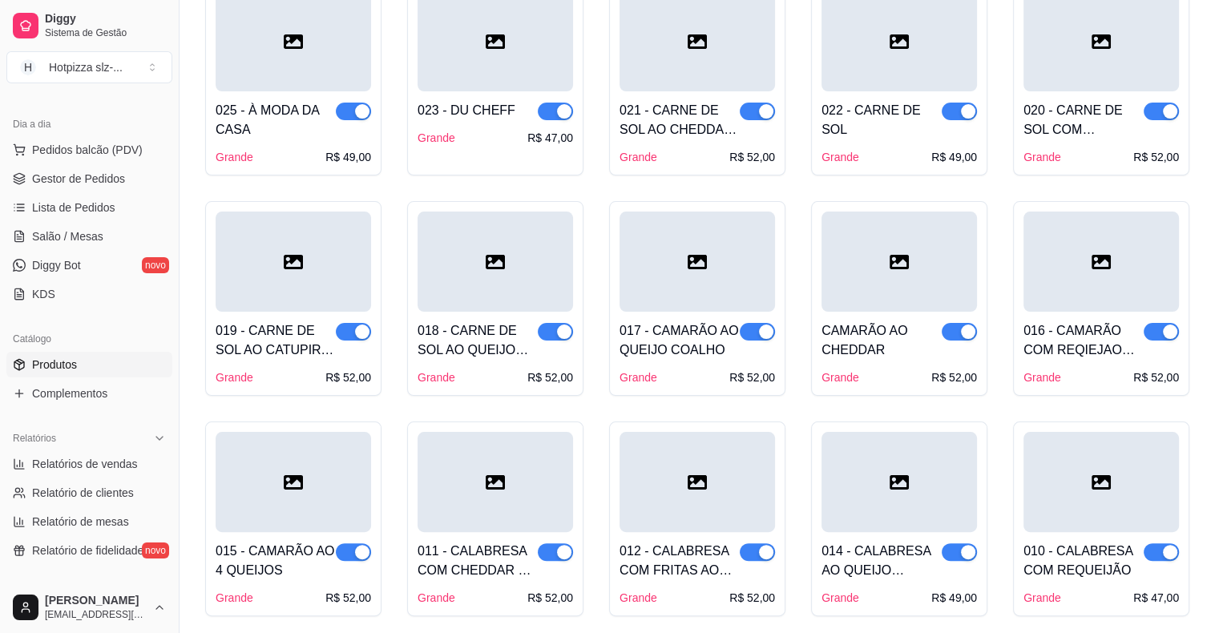
click at [874, 517] on div at bounding box center [898, 482] width 155 height 100
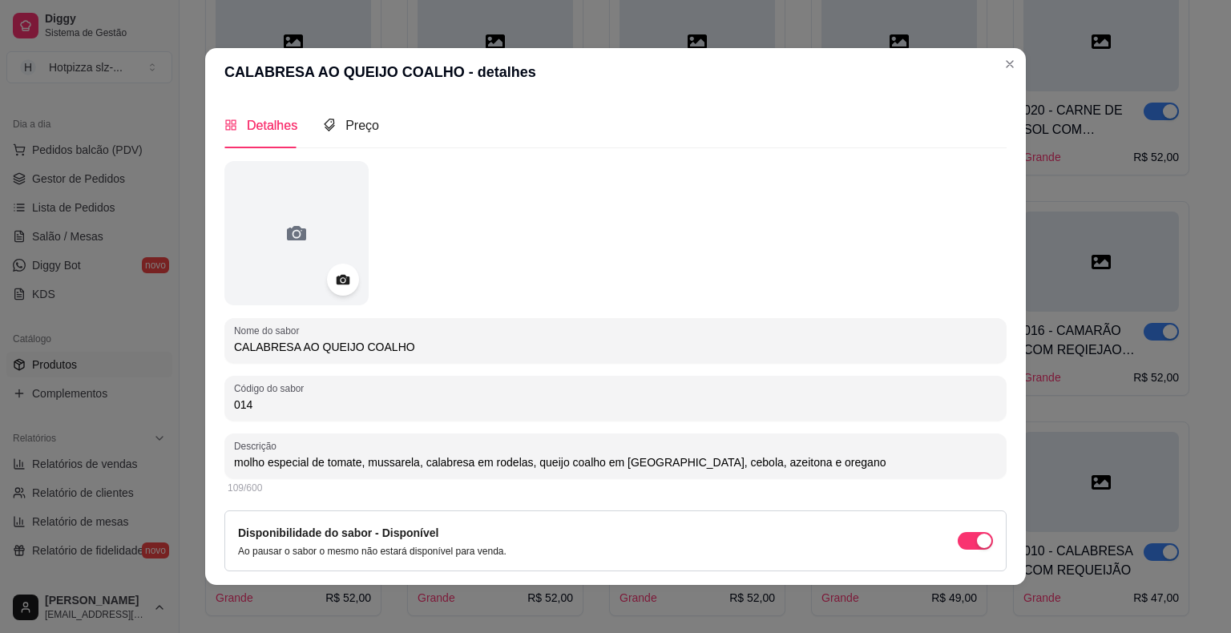
drag, startPoint x: 359, startPoint y: 341, endPoint x: 224, endPoint y: 347, distance: 135.5
click at [224, 347] on div "Nome do sabor CALABRESA AO QUEIJO COALHO" at bounding box center [615, 340] width 782 height 45
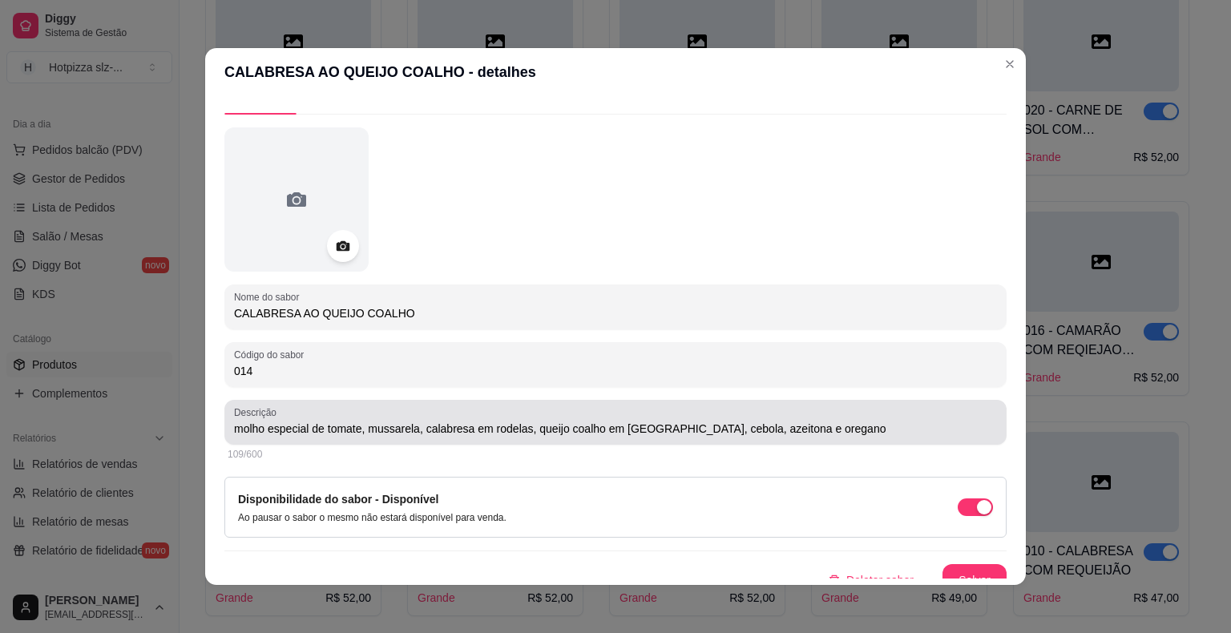
scroll to position [50, 0]
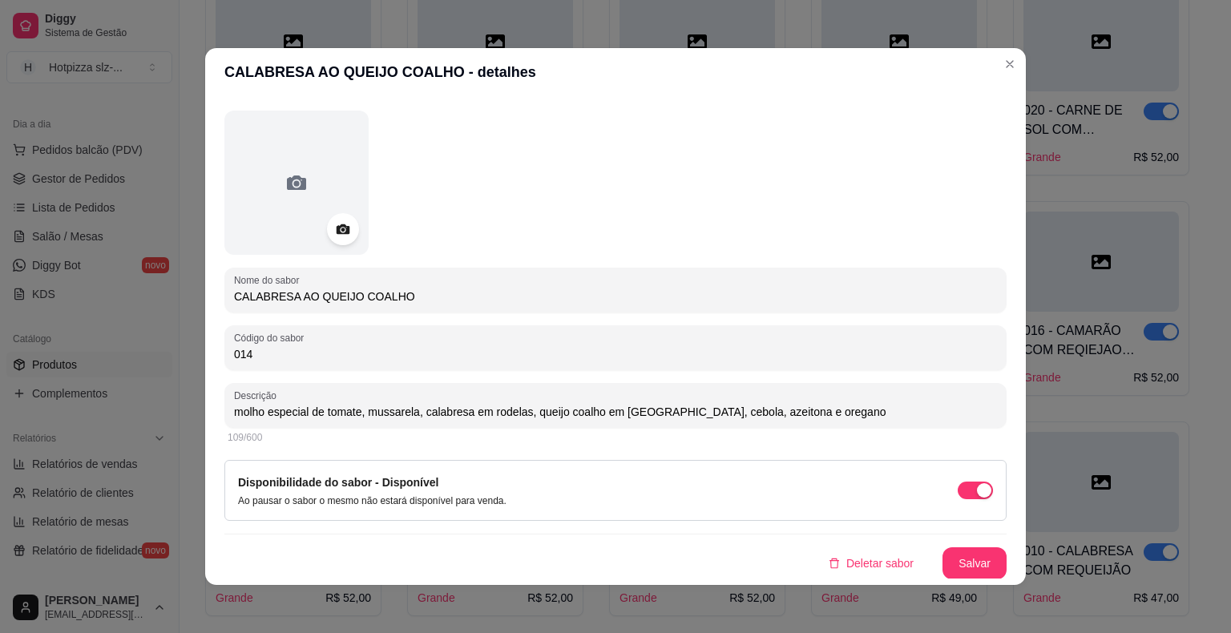
drag, startPoint x: 784, startPoint y: 413, endPoint x: 214, endPoint y: 410, distance: 570.5
click at [214, 410] on div "Detalhes Preço Nome do sabor CALABRESA AO QUEIJO COALHO Código do sabor 014 Des…" at bounding box center [615, 340] width 820 height 489
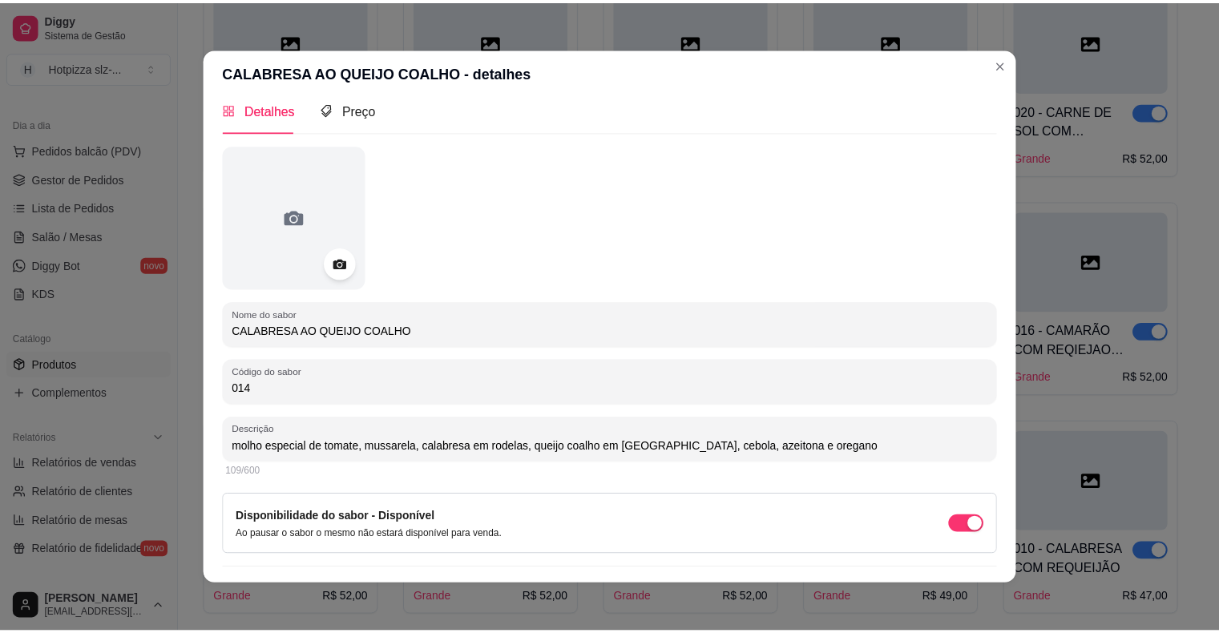
scroll to position [0, 0]
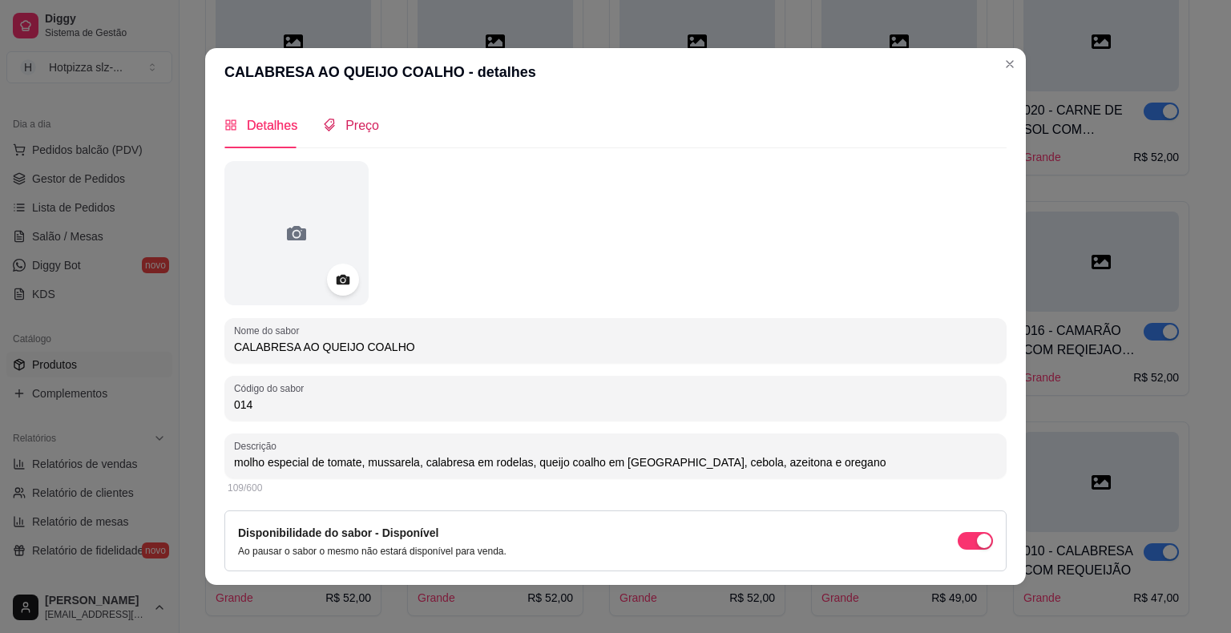
click at [365, 125] on span "Preço" at bounding box center [362, 126] width 34 height 14
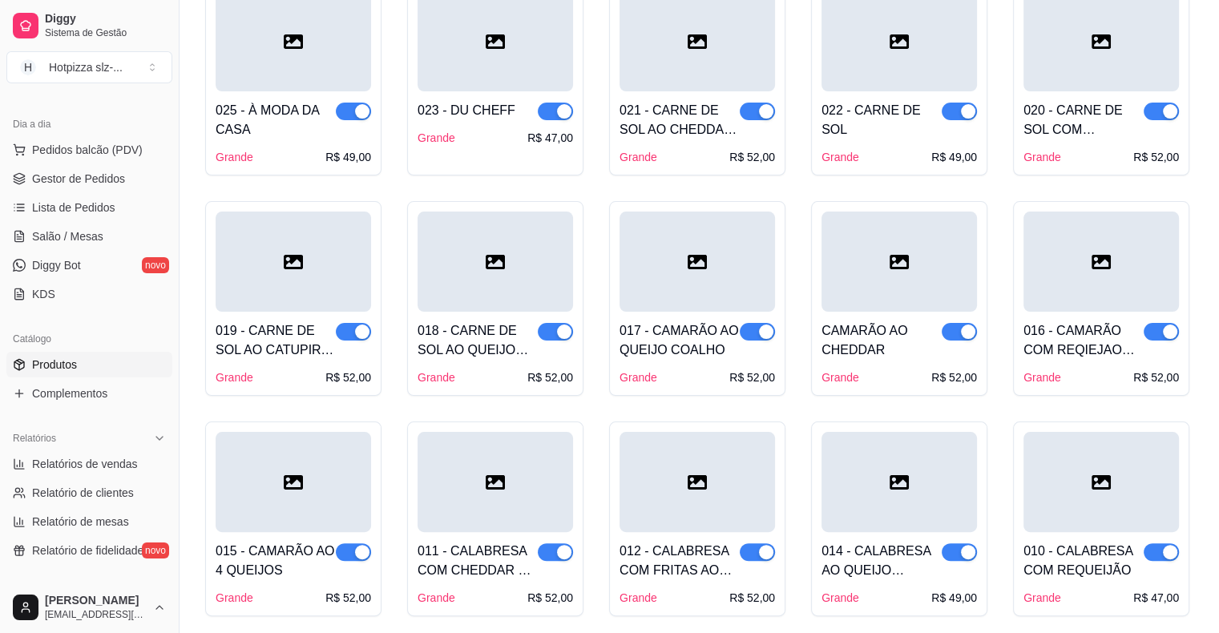
click at [1083, 534] on div "010 - CALABRESA COM REQUEIJÃO Grande R$ 47,00" at bounding box center [1100, 569] width 155 height 74
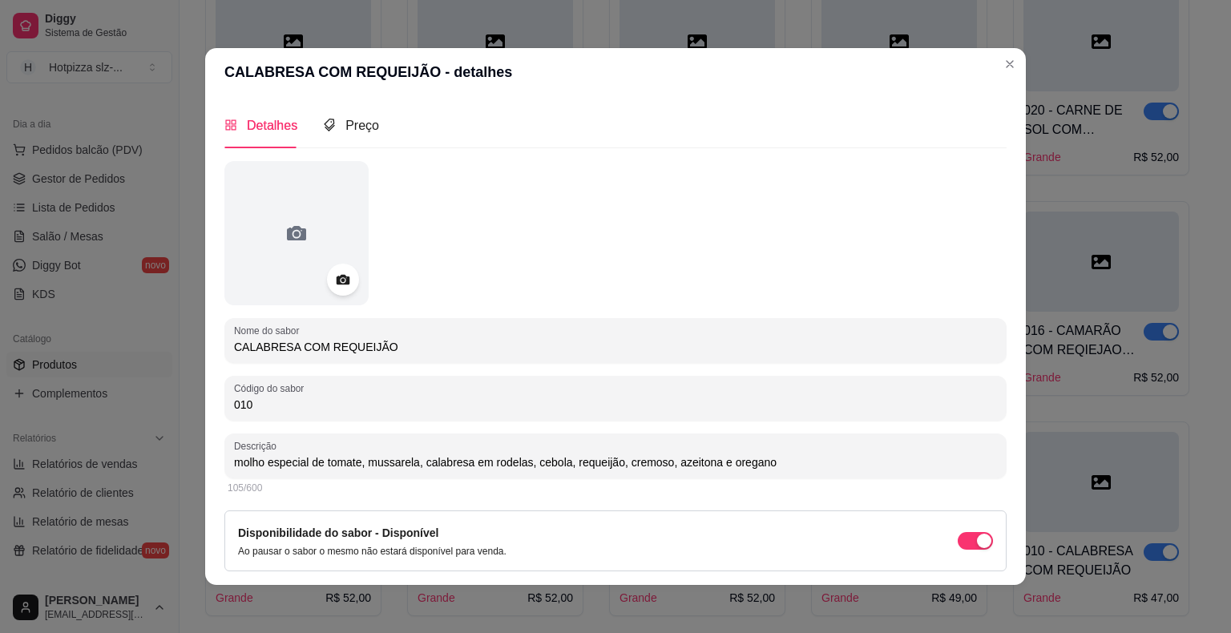
drag, startPoint x: 362, startPoint y: 346, endPoint x: 202, endPoint y: 350, distance: 160.3
click at [205, 350] on div "Detalhes Preço Nome do sabor CALABRESA COM REQUEIJÃO Código do sabor 010 Descri…" at bounding box center [615, 340] width 820 height 489
drag, startPoint x: 765, startPoint y: 462, endPoint x: 218, endPoint y: 470, distance: 547.3
click at [224, 470] on div "Descrição molho especial de tomate, mussarela, calabresa em rodelas, cebola, re…" at bounding box center [615, 455] width 782 height 45
click at [360, 124] on span "Preço" at bounding box center [362, 126] width 34 height 14
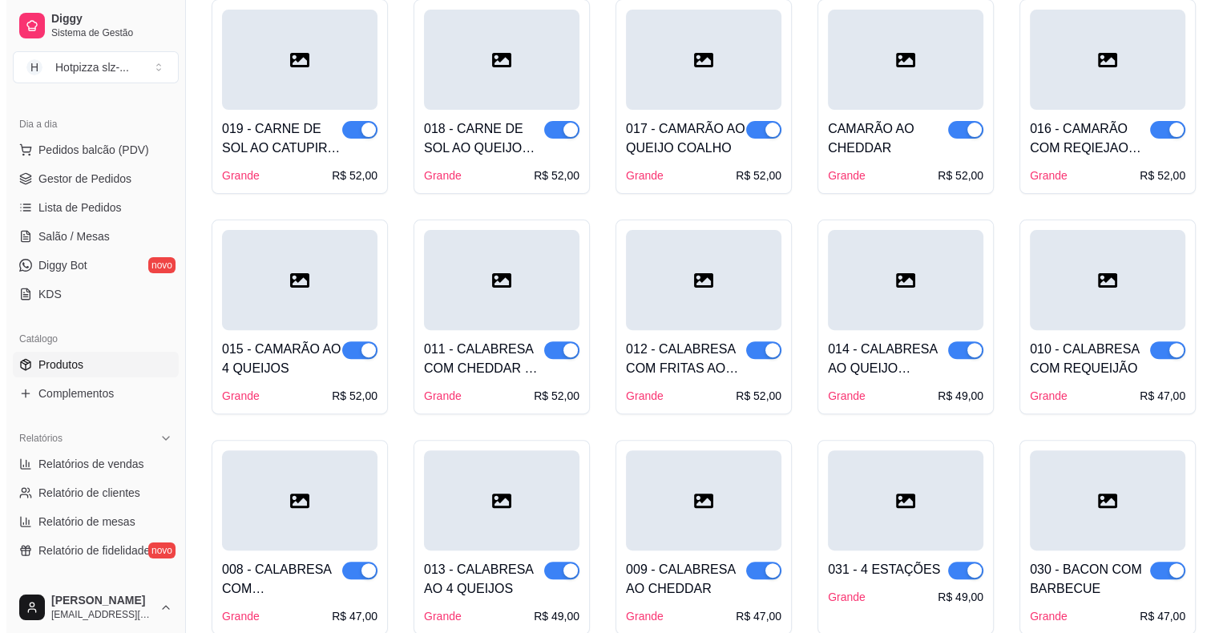
scroll to position [481, 0]
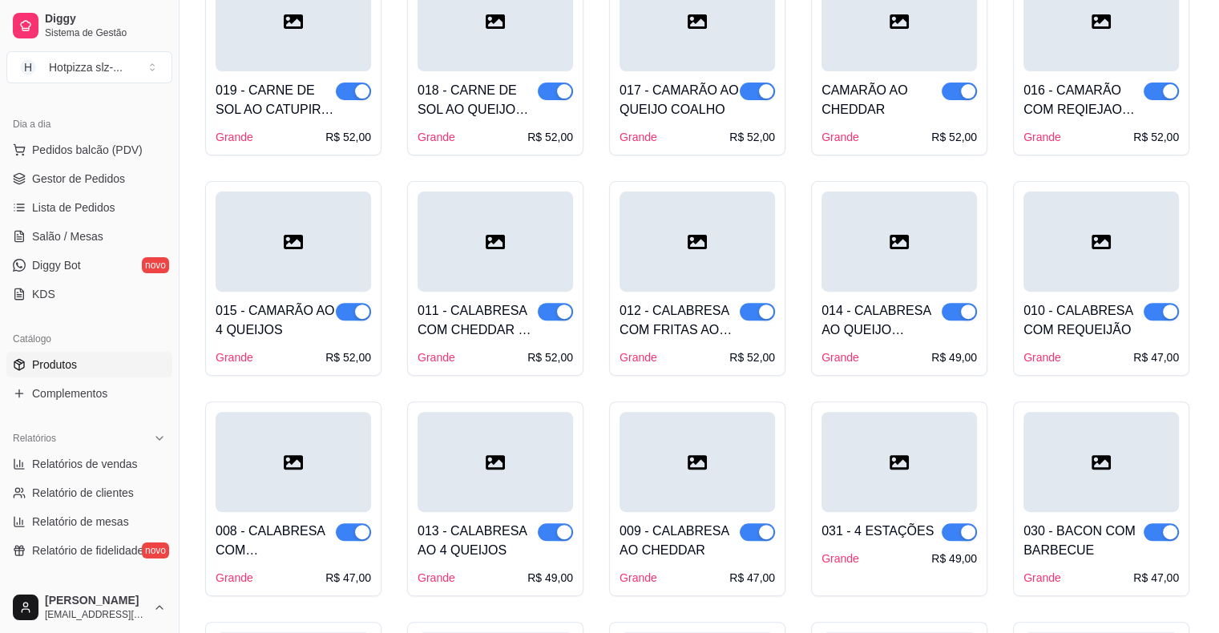
click at [314, 505] on div at bounding box center [293, 462] width 155 height 100
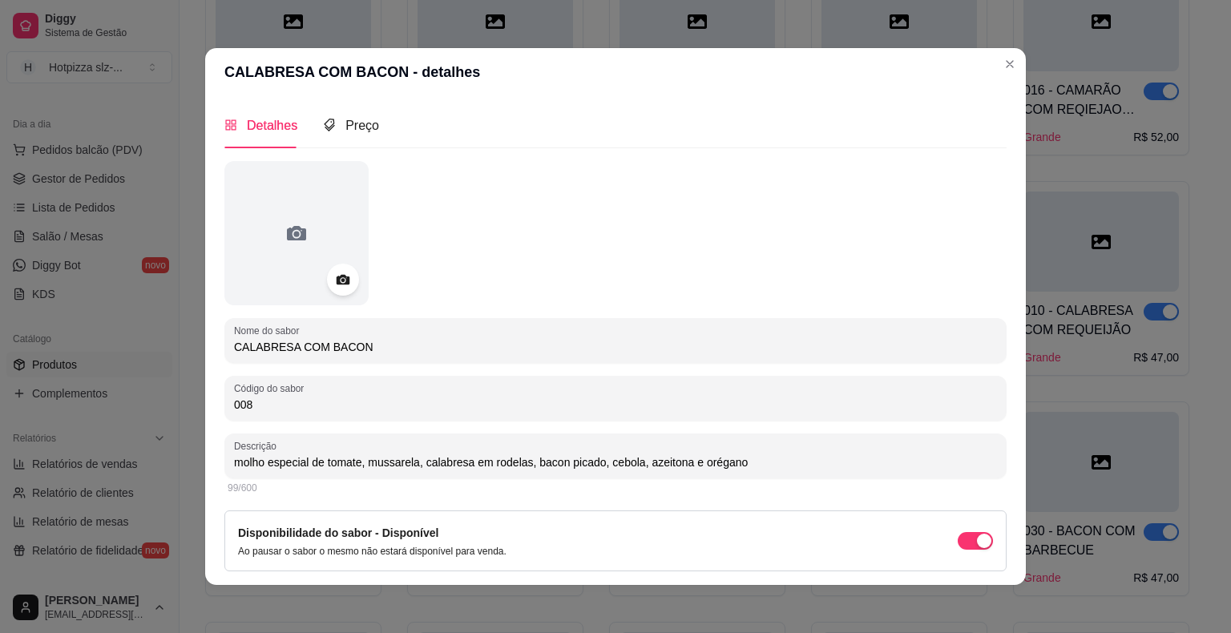
drag, startPoint x: 368, startPoint y: 345, endPoint x: 170, endPoint y: 345, distance: 197.9
click at [170, 345] on div "CALABRESA COM BACON - detalhes Detalhes Preço Nome do sabor CALABRESA COM BACON…" at bounding box center [615, 316] width 1231 height 633
drag, startPoint x: 734, startPoint y: 465, endPoint x: 179, endPoint y: 461, distance: 555.2
click at [179, 461] on div "CALABRESA COM BACON - detalhes Detalhes Preço Nome do sabor CALABRESA COM BACON…" at bounding box center [615, 316] width 1231 height 633
click at [347, 123] on span "Preço" at bounding box center [362, 126] width 34 height 14
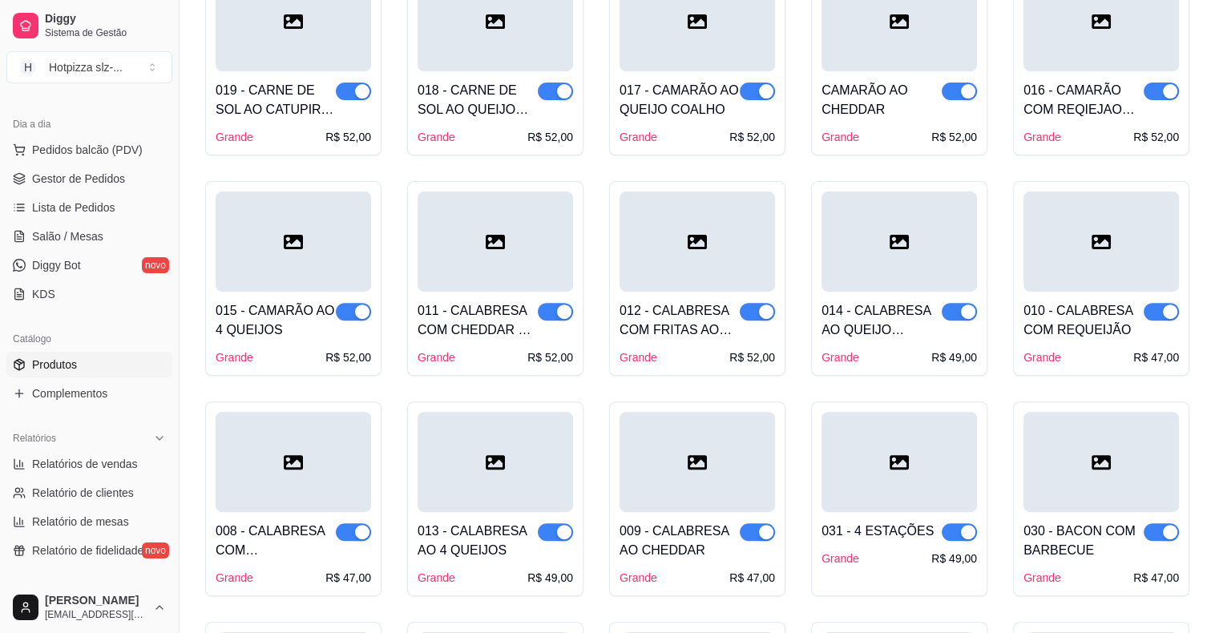
click at [484, 505] on div at bounding box center [494, 462] width 155 height 100
click at [522, 485] on div at bounding box center [494, 462] width 155 height 100
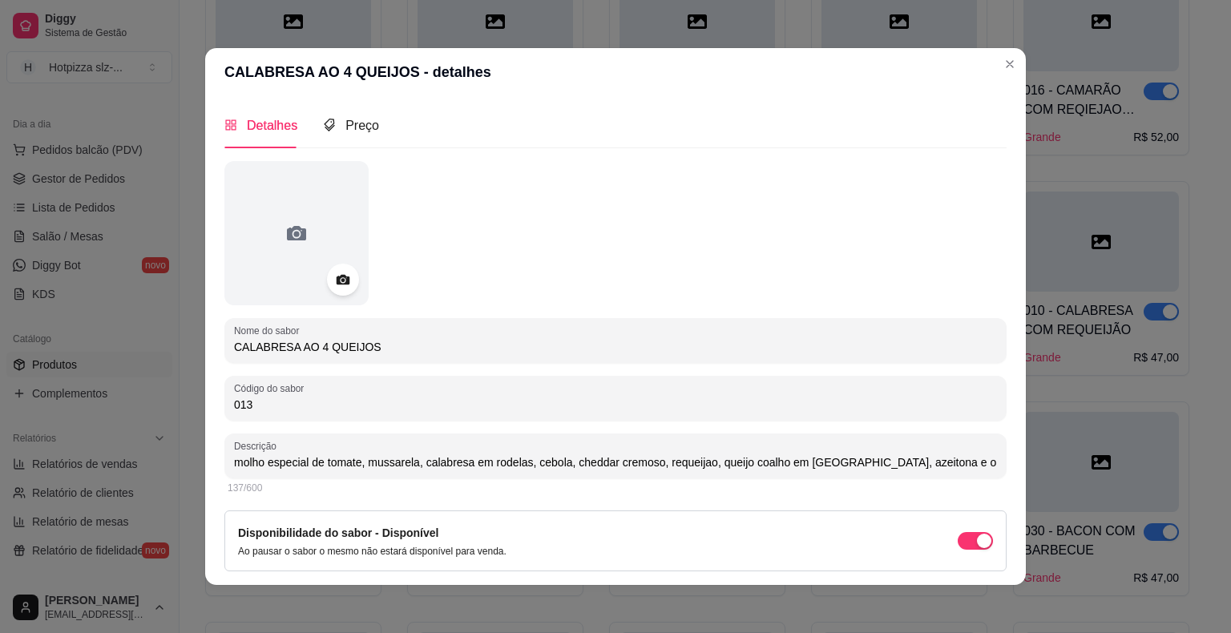
drag, startPoint x: 337, startPoint y: 346, endPoint x: 202, endPoint y: 351, distance: 135.5
click at [205, 351] on div "Detalhes Preço Nome do sabor CALABRESA AO 4 QUEIJOS Código do sabor 013 Descriç…" at bounding box center [615, 340] width 820 height 489
drag, startPoint x: 933, startPoint y: 469, endPoint x: 200, endPoint y: 453, distance: 732.5
click at [205, 453] on div "Detalhes Preço Nome do sabor CALABRESA AO 4 QUEIJOS Código do sabor 013 Descriç…" at bounding box center [615, 340] width 820 height 489
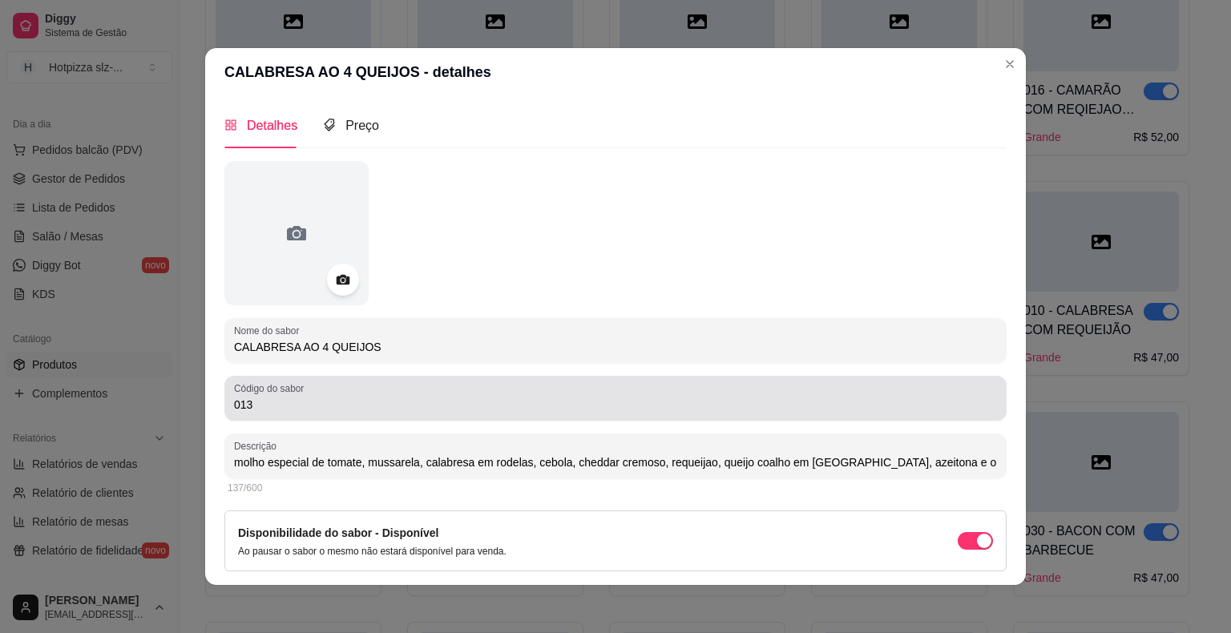
scroll to position [50, 0]
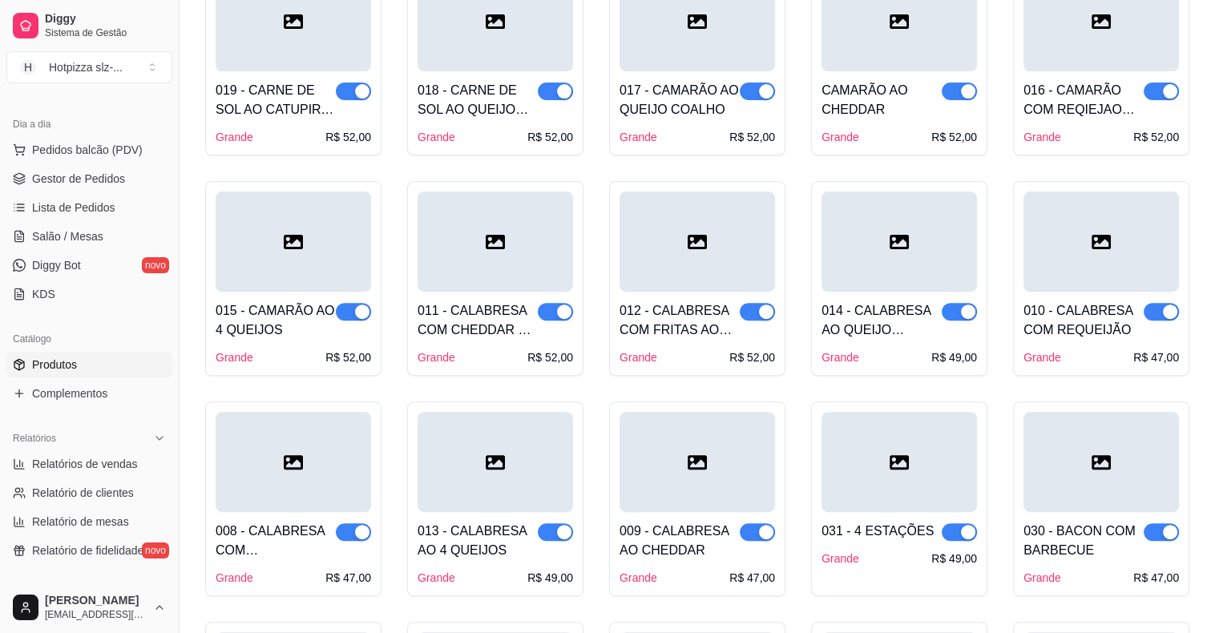
click at [702, 499] on div at bounding box center [696, 462] width 155 height 100
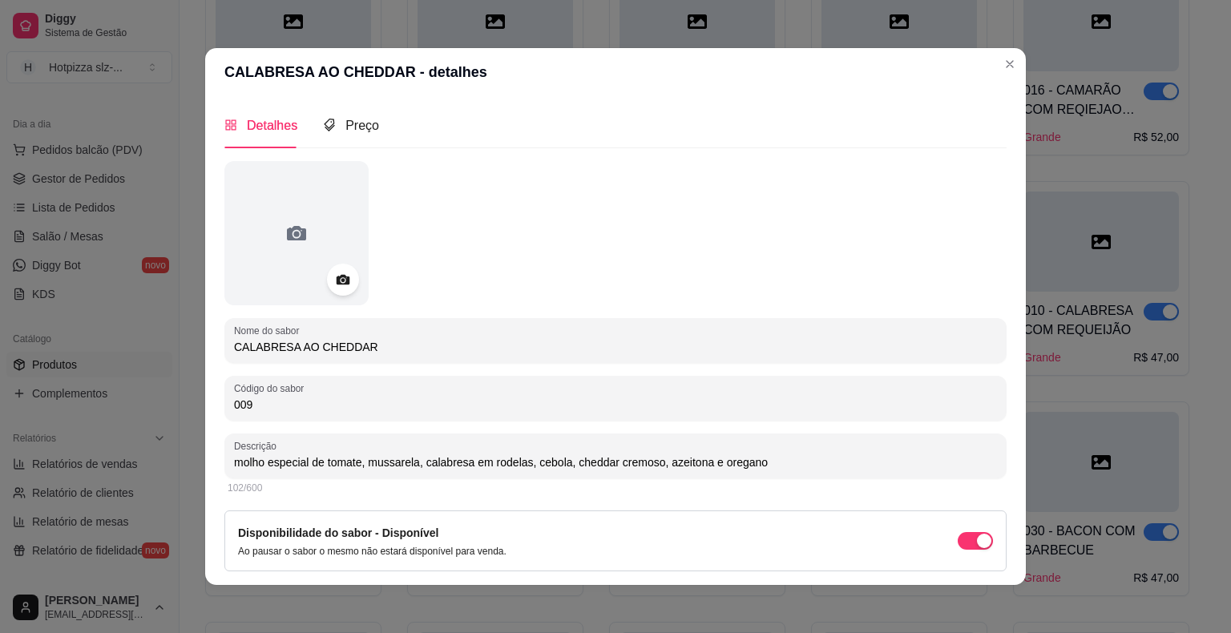
drag, startPoint x: 394, startPoint y: 338, endPoint x: 195, endPoint y: 341, distance: 198.7
click at [195, 341] on div "CALABRESA AO CHEDDAR - detalhes Detalhes Preço Nome do sabor CALABRESA AO CHEDD…" at bounding box center [615, 316] width 1231 height 633
drag, startPoint x: 769, startPoint y: 465, endPoint x: 221, endPoint y: 466, distance: 548.0
click at [224, 466] on div "Descrição molho especial de tomate, mussarela, calabresa em rodelas, cebola, ch…" at bounding box center [615, 455] width 782 height 45
click at [345, 119] on span "Preço" at bounding box center [362, 126] width 34 height 14
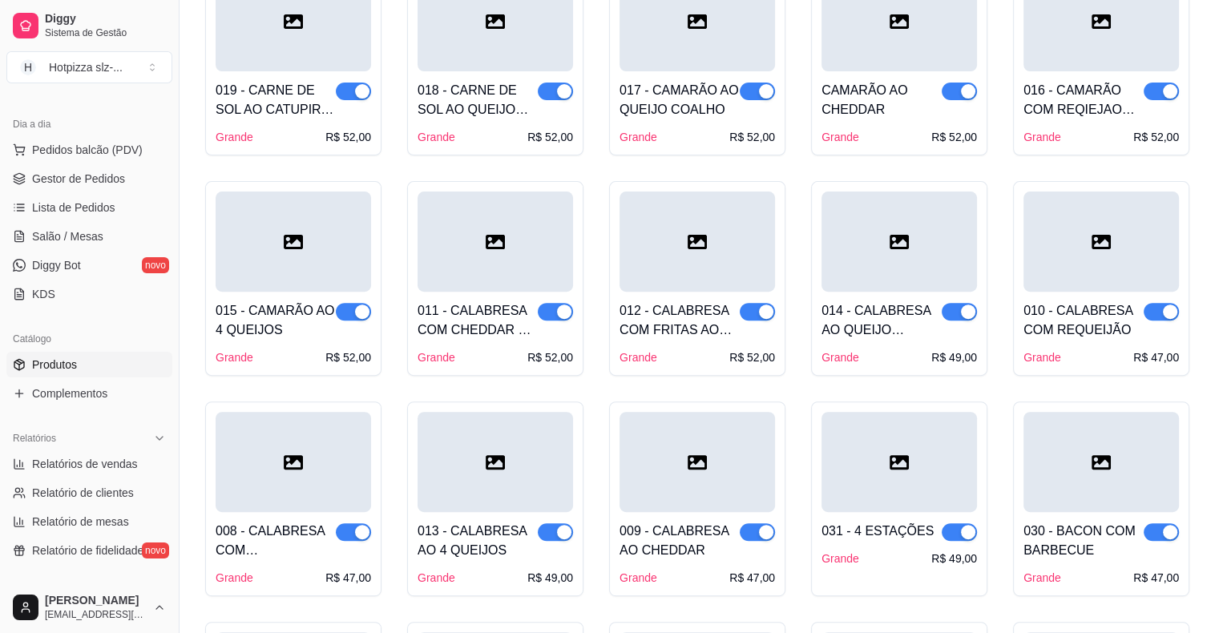
click at [832, 514] on div "031 - 4 ESTAÇÕES Grande R$ 49,00" at bounding box center [898, 539] width 155 height 54
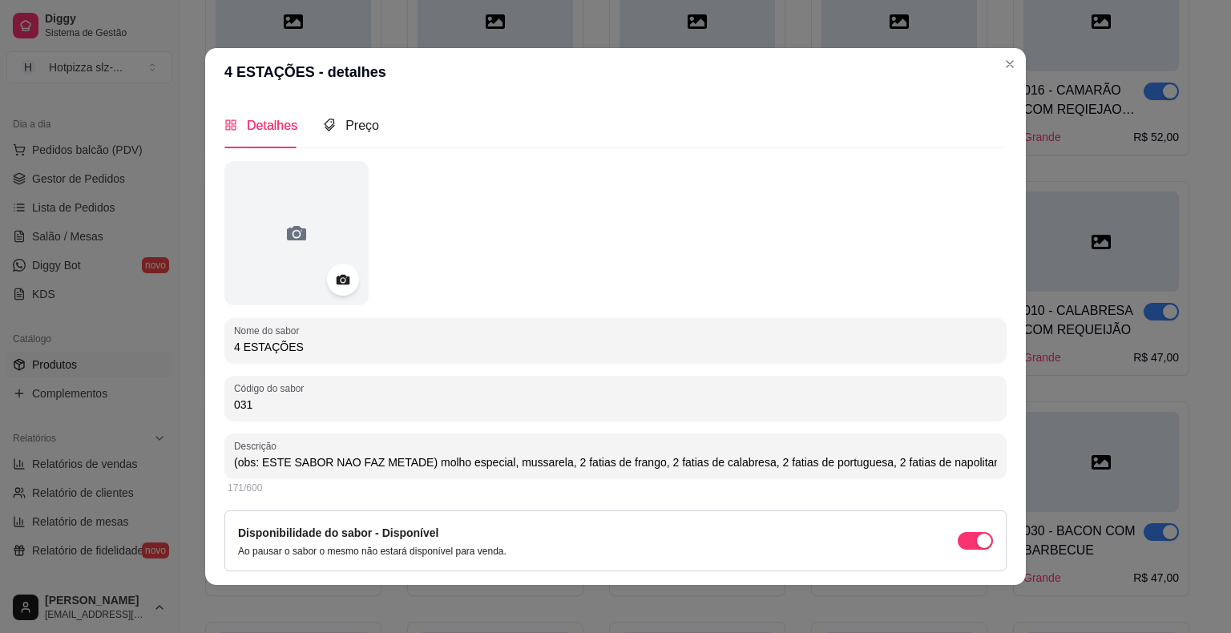
drag, startPoint x: 286, startPoint y: 349, endPoint x: 208, endPoint y: 346, distance: 77.8
click at [208, 346] on div "Detalhes Preço Nome do sabor 4 ESTAÇÕES Código do sabor 031 Descrição (obs: EST…" at bounding box center [615, 340] width 820 height 489
drag, startPoint x: 228, startPoint y: 459, endPoint x: 988, endPoint y: 463, distance: 760.3
click at [987, 464] on div "Descrição (obs: ESTE SABOR NAO FAZ METADE) molho especial, mussarela, 2 fatias …" at bounding box center [615, 455] width 782 height 45
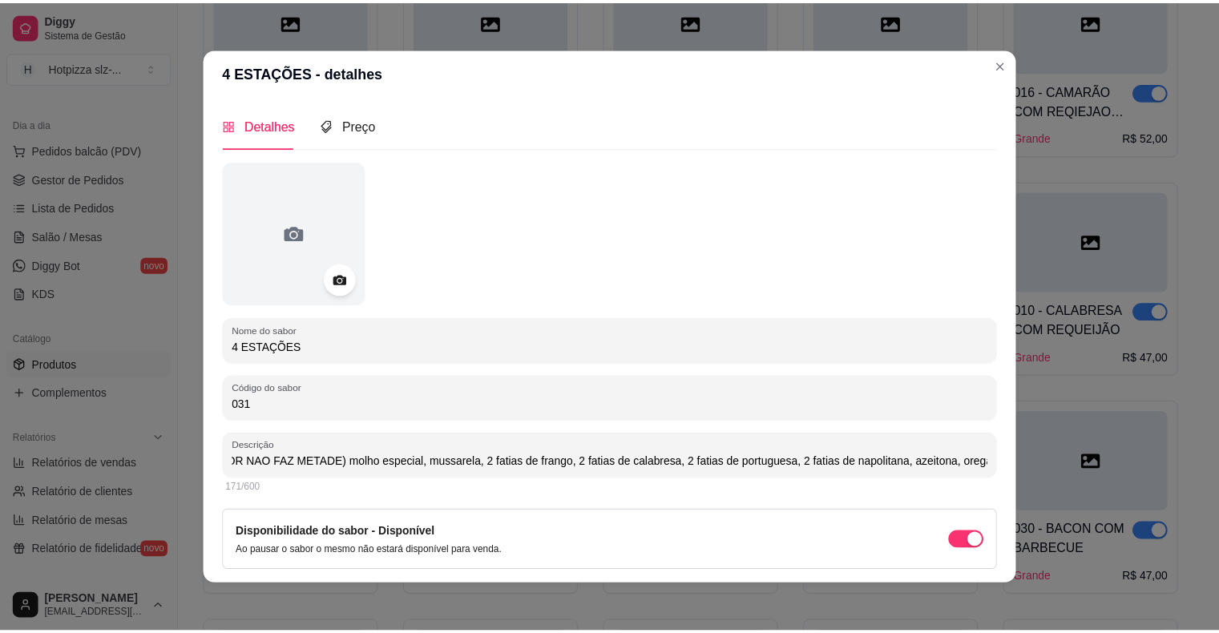
scroll to position [0, 0]
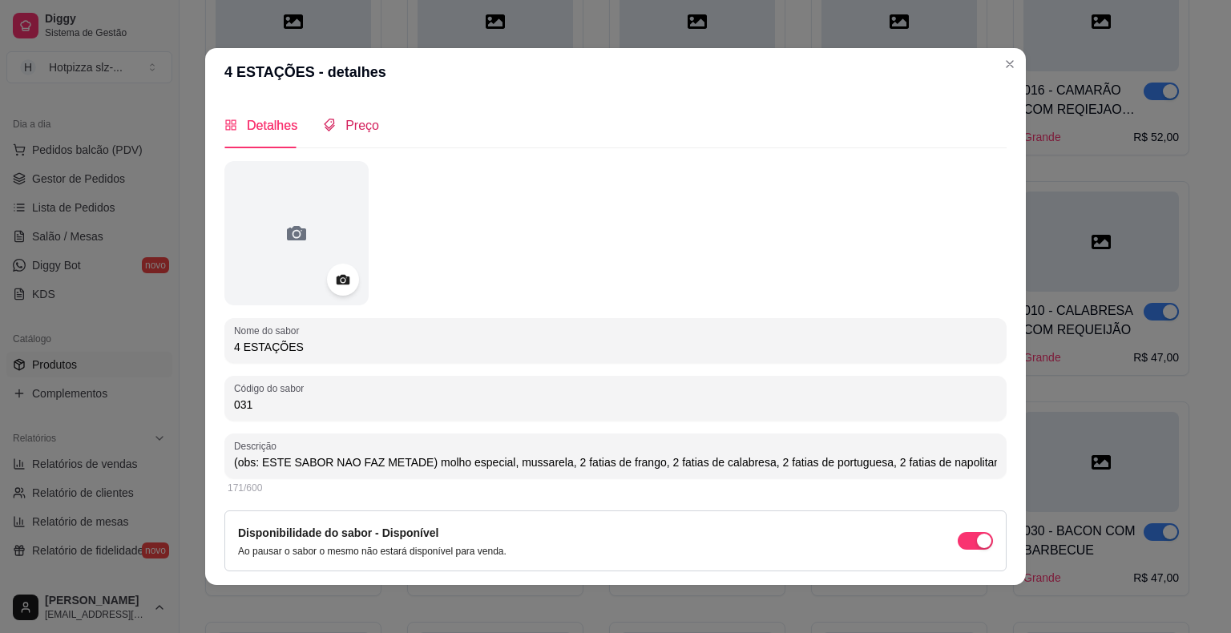
type input "(obs: ESTE SABOR NAO FAZ METADE) molho especial, mussarela, 2 fatias de frango,…"
click at [356, 132] on span "Preço" at bounding box center [362, 126] width 34 height 14
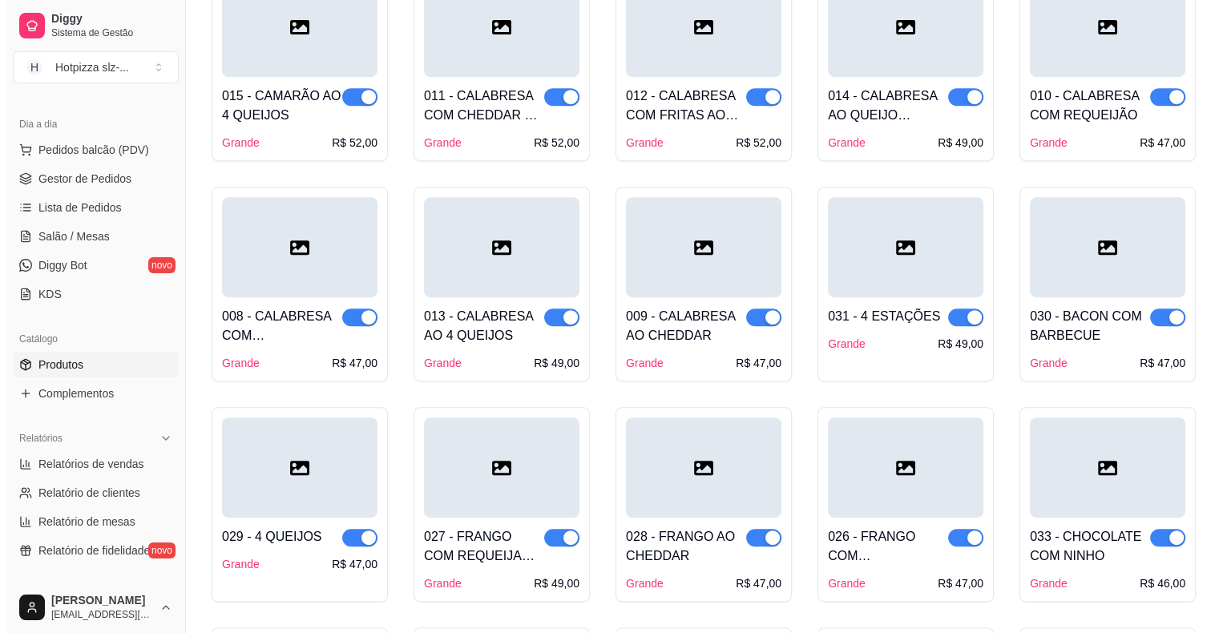
scroll to position [721, 0]
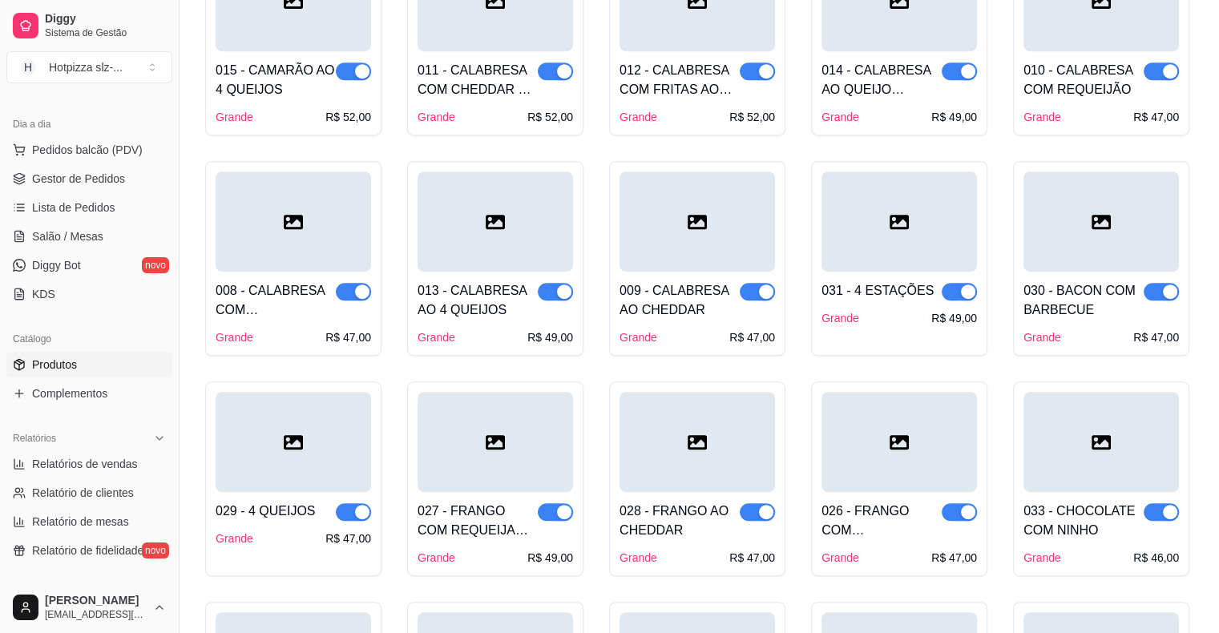
click at [1101, 268] on div at bounding box center [1100, 221] width 155 height 100
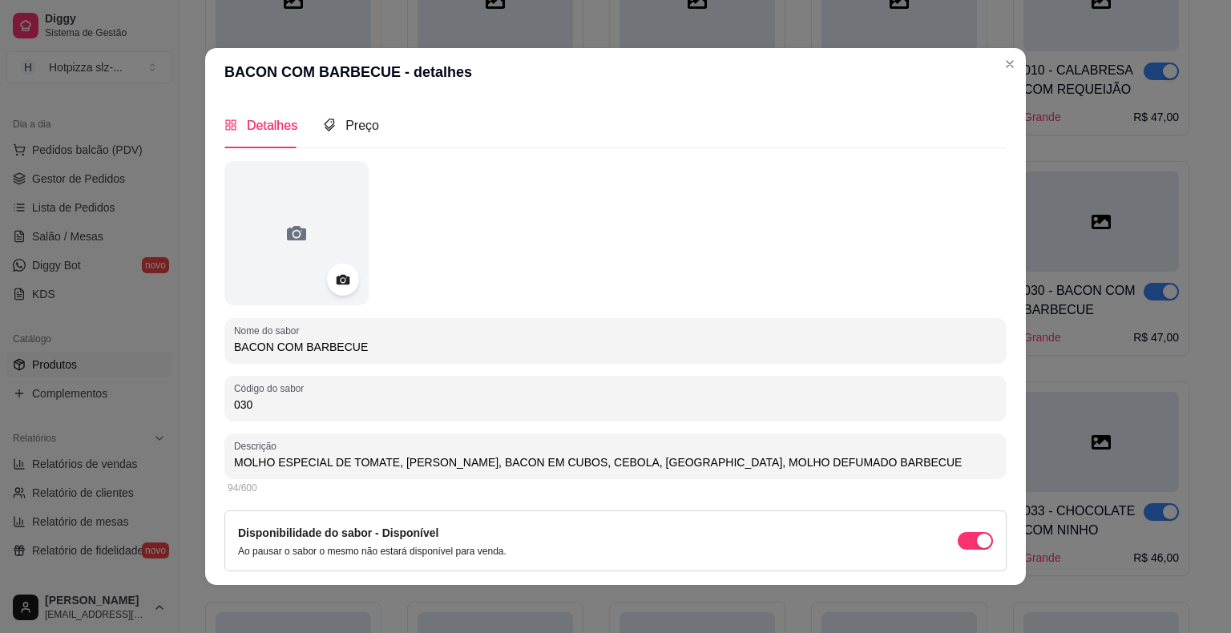
drag, startPoint x: 375, startPoint y: 341, endPoint x: 208, endPoint y: 347, distance: 166.8
click at [208, 347] on div "Detalhes Preço Nome do sabor BACON COM BARBECUE Código do sabor 030 Descrição M…" at bounding box center [615, 340] width 820 height 489
drag, startPoint x: 821, startPoint y: 466, endPoint x: 240, endPoint y: 424, distance: 582.4
click at [205, 445] on div "Detalhes Preço Nome do sabor BACON COM BARBECUE Código do sabor 030 Descrição M…" at bounding box center [615, 340] width 820 height 489
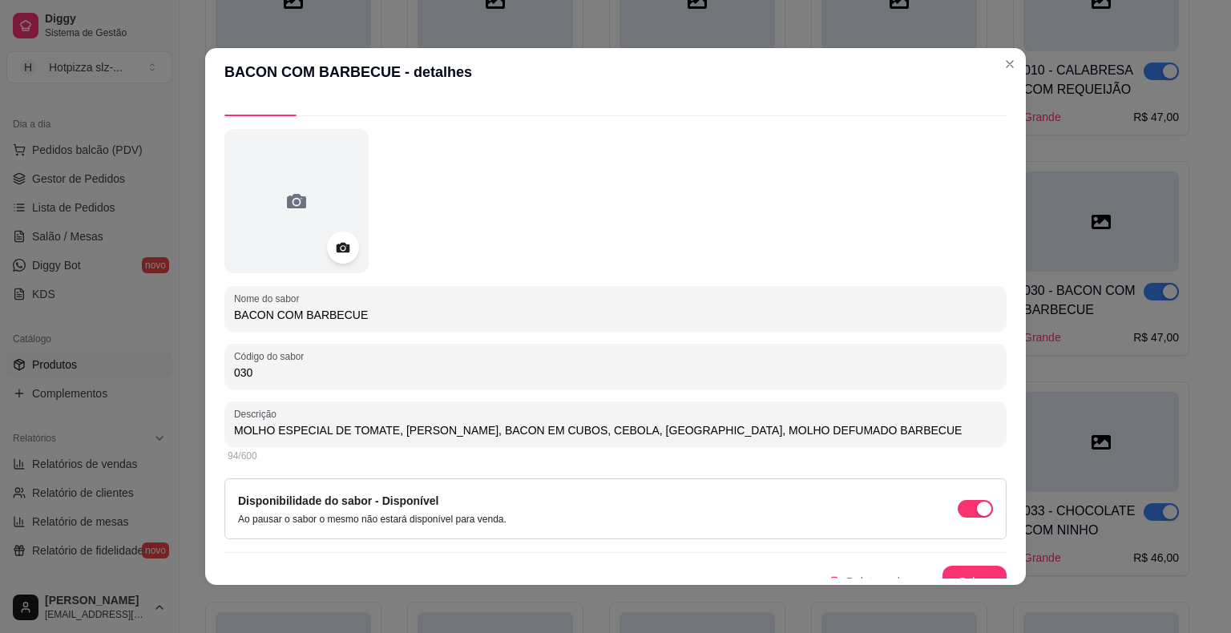
scroll to position [50, 0]
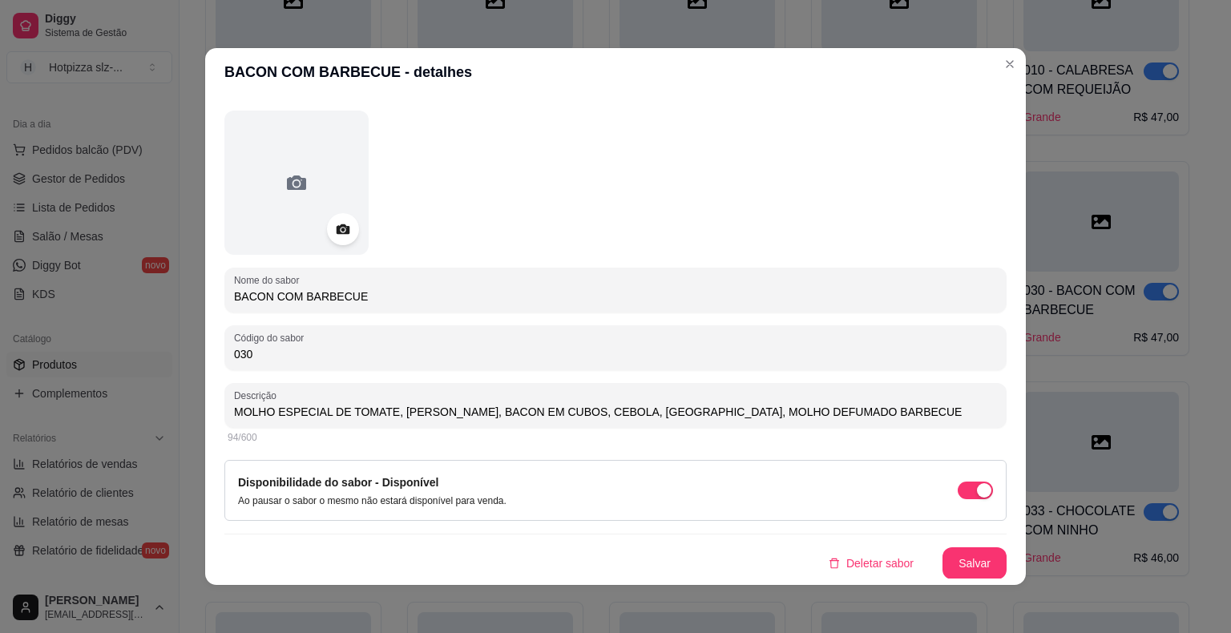
click at [836, 412] on input "MOLHO ESPECIAL DE TOMATE, [PERSON_NAME], BACON EM CUBOS, CEBOLA, [GEOGRAPHIC_DA…" at bounding box center [615, 412] width 763 height 16
type input "MOLHO ESPECIAL DE TOMATE, [PERSON_NAME], BACON EM CUBOS, CEBOLA, [GEOGRAPHIC_DA…"
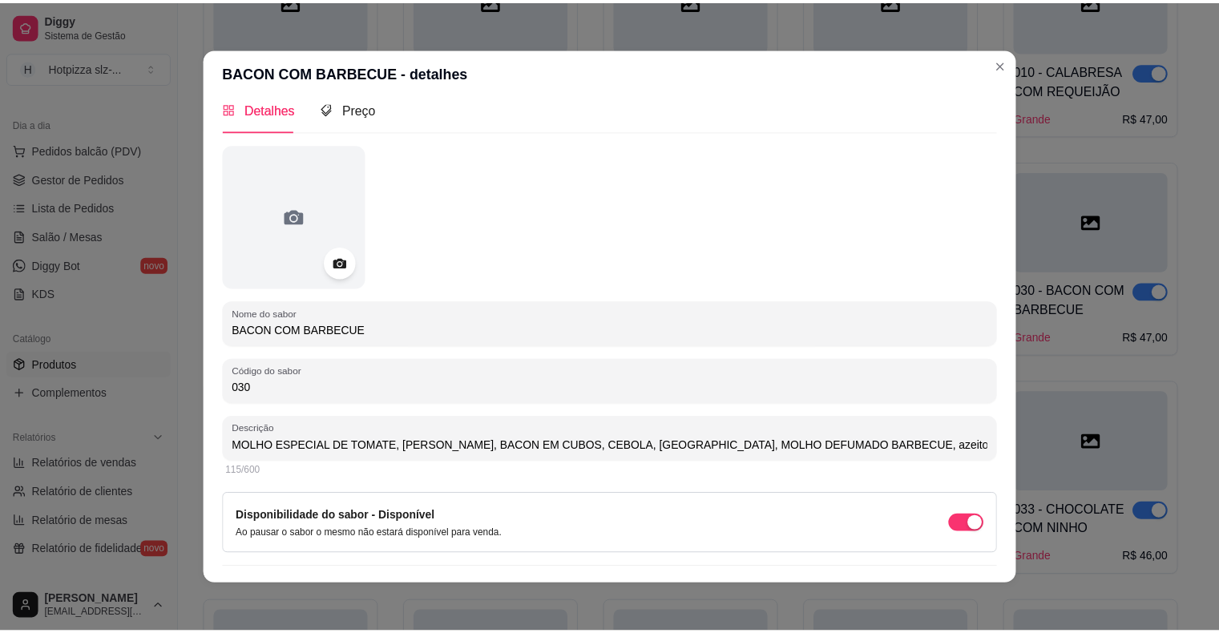
scroll to position [0, 0]
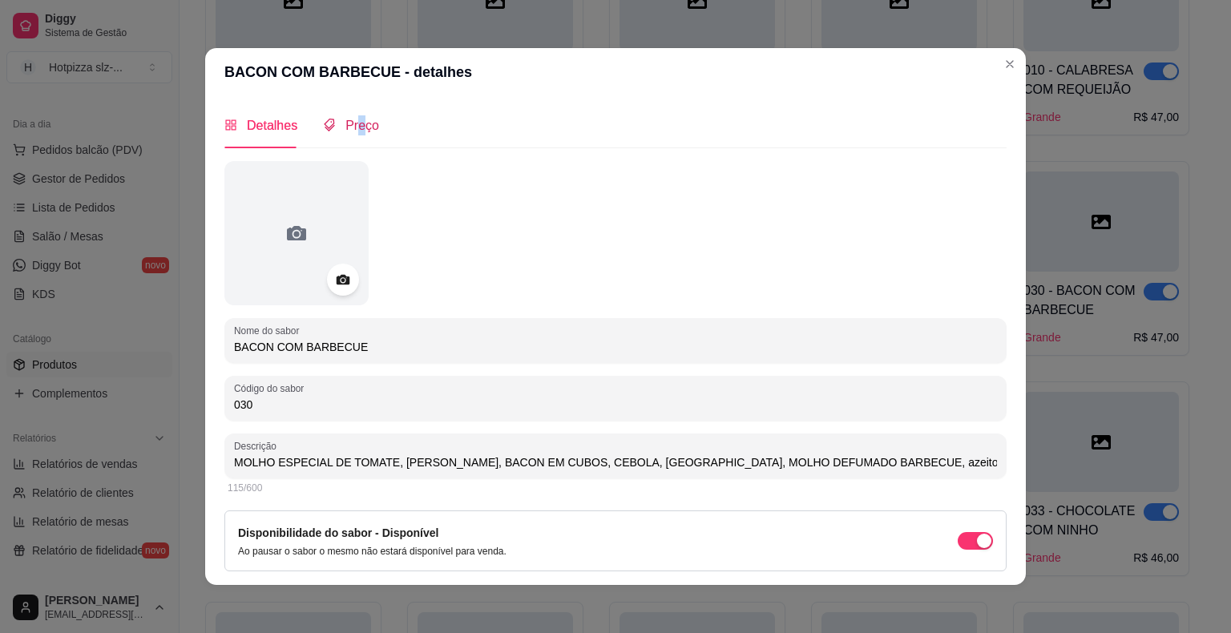
click at [353, 130] on span "Preço" at bounding box center [362, 126] width 34 height 14
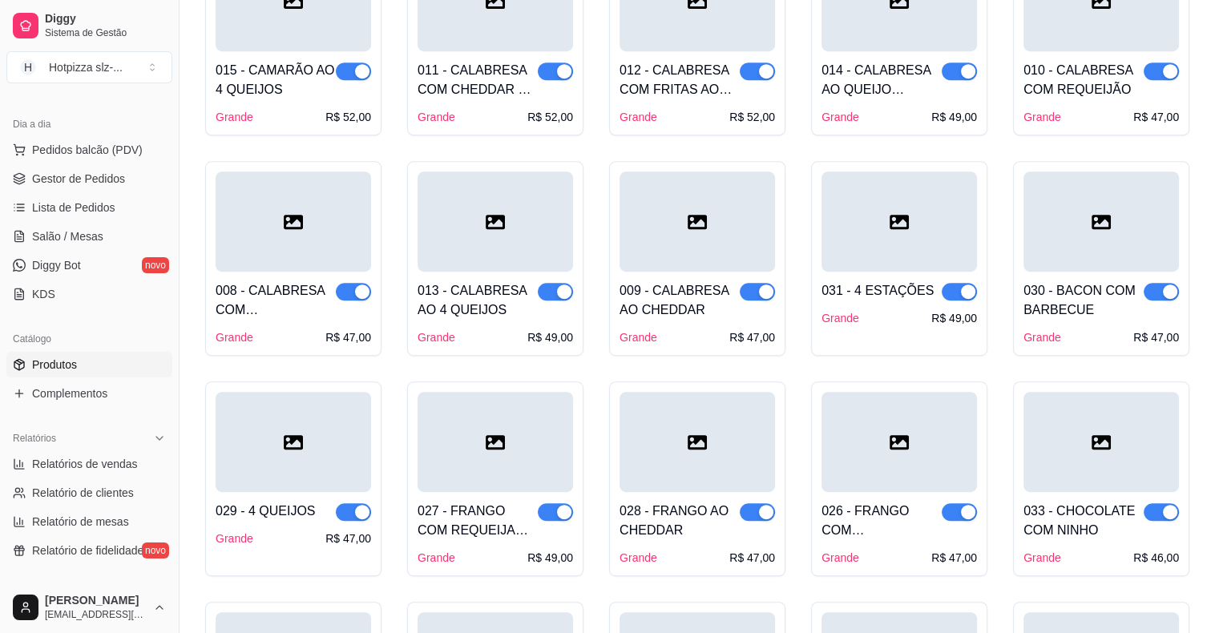
scroll to position [801, 0]
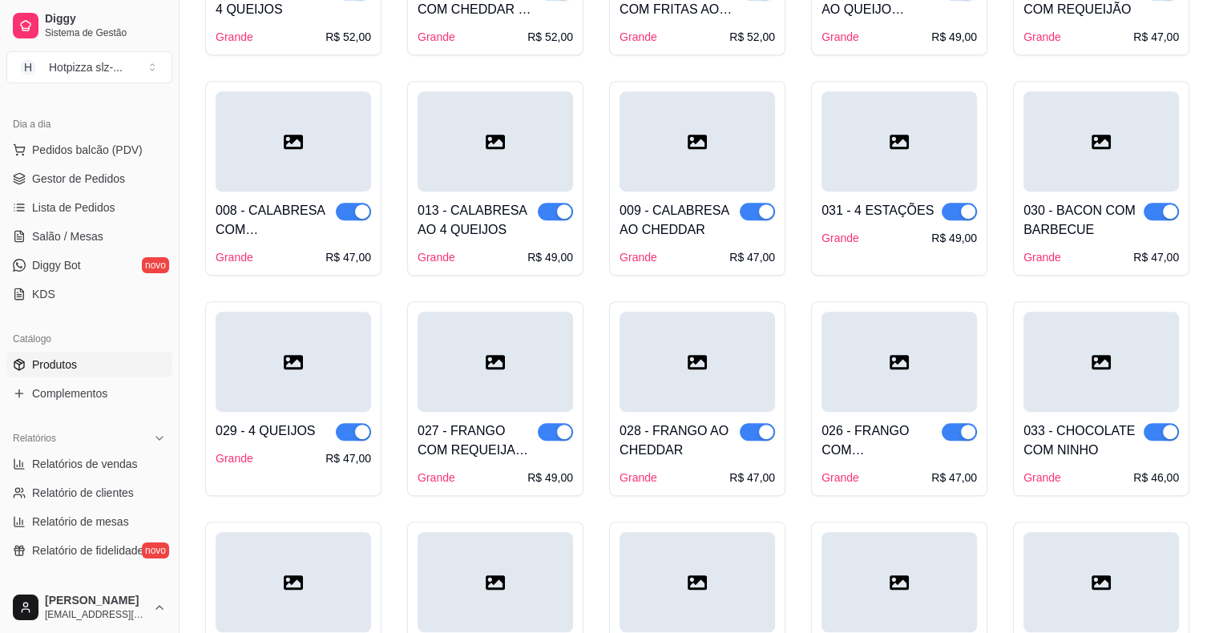
click at [282, 421] on div "029 - 4 QUEIJOS" at bounding box center [266, 430] width 100 height 19
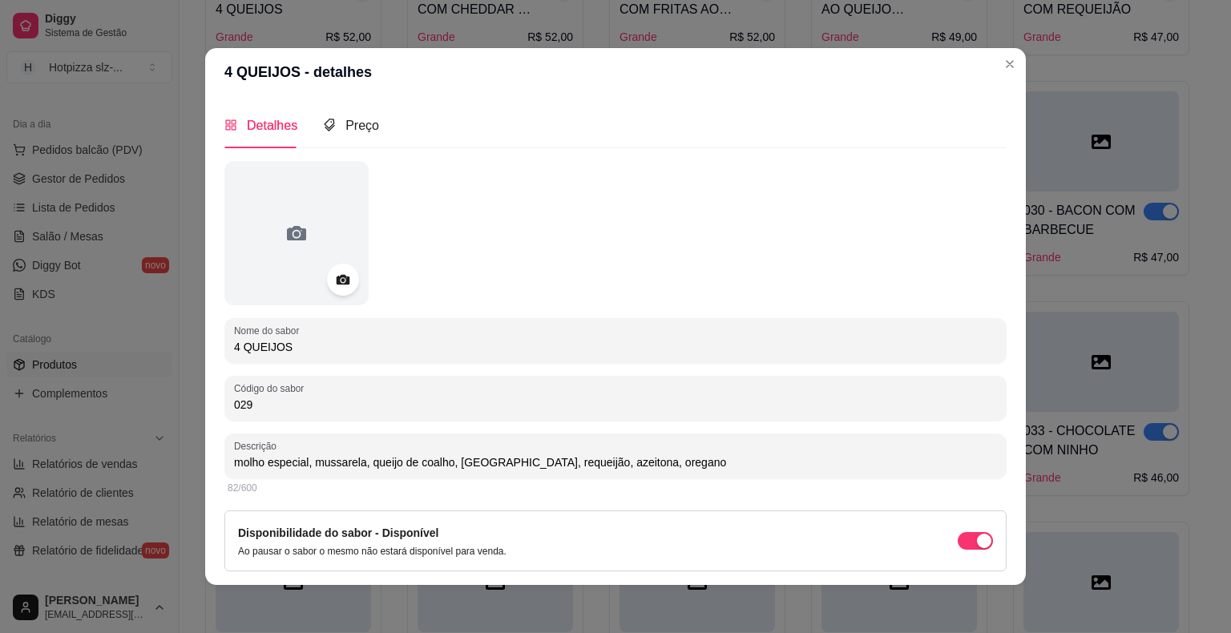
drag, startPoint x: 281, startPoint y: 355, endPoint x: 212, endPoint y: 345, distance: 70.4
click at [212, 345] on div "Detalhes Preço Nome do sabor 4 QUEIJOS Código do sabor 029 Descrição molho espe…" at bounding box center [615, 340] width 820 height 489
drag, startPoint x: 291, startPoint y: 346, endPoint x: 169, endPoint y: 350, distance: 121.8
click at [169, 350] on div "4 QUEIJOS - detalhes Detalhes Preço Nome do sabor 4 QUEIJOS Código do sabor 029…" at bounding box center [615, 316] width 1231 height 633
drag, startPoint x: 657, startPoint y: 463, endPoint x: 203, endPoint y: 464, distance: 454.3
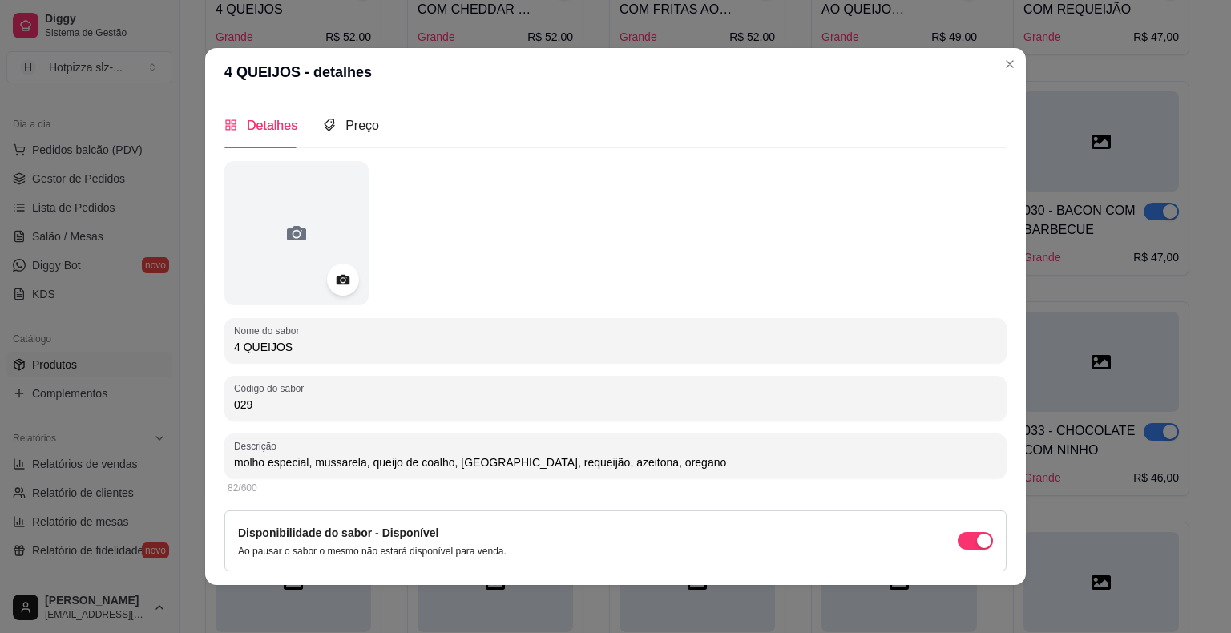
click at [205, 464] on div "Detalhes Preço Nome do sabor 4 QUEIJOS Código do sabor 029 Descrição molho espe…" at bounding box center [615, 340] width 820 height 489
click at [360, 132] on span "Preço" at bounding box center [362, 126] width 34 height 14
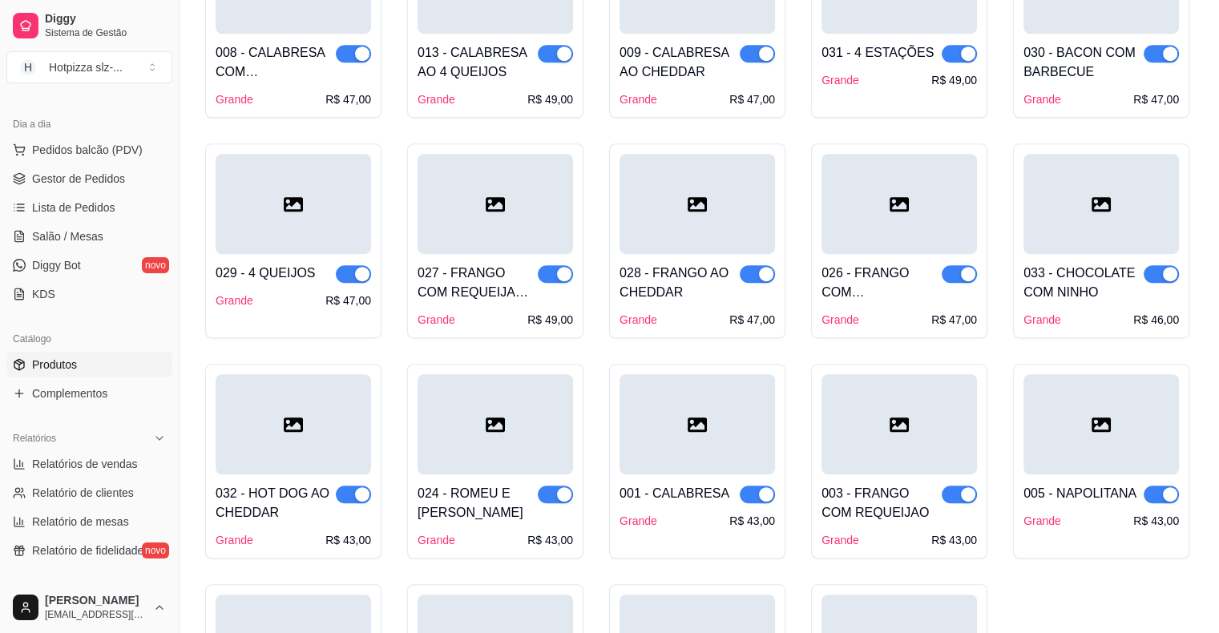
scroll to position [961, 0]
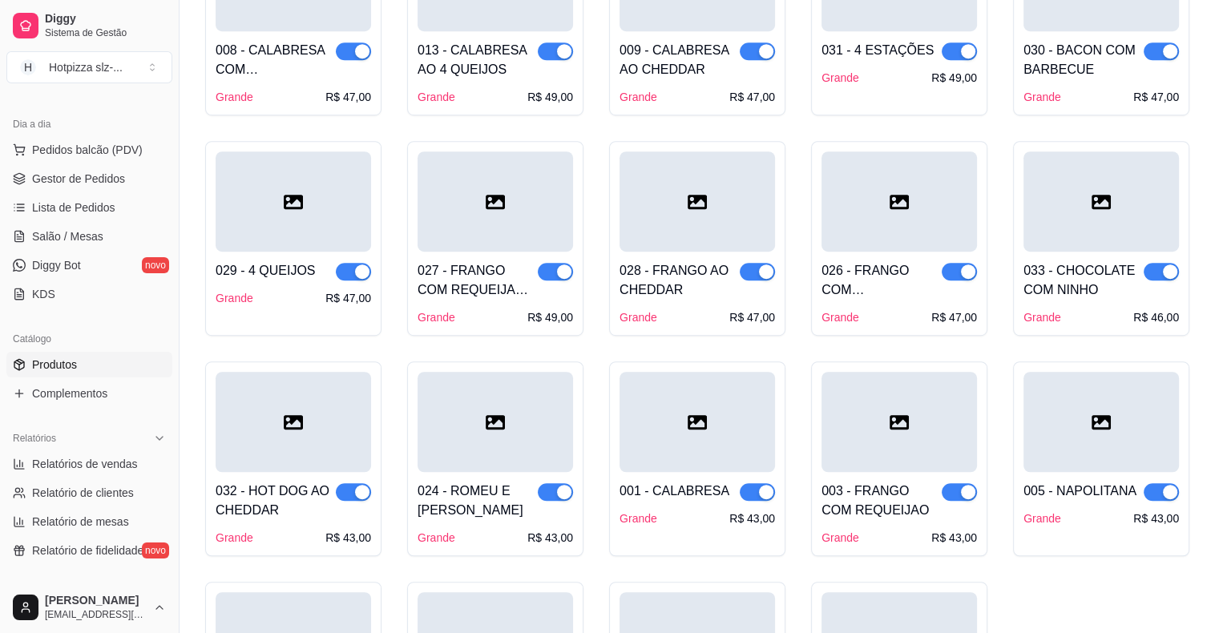
click at [513, 288] on div "027 - FRANGO COM REQUEIJAO E CHEDDAR" at bounding box center [477, 280] width 120 height 38
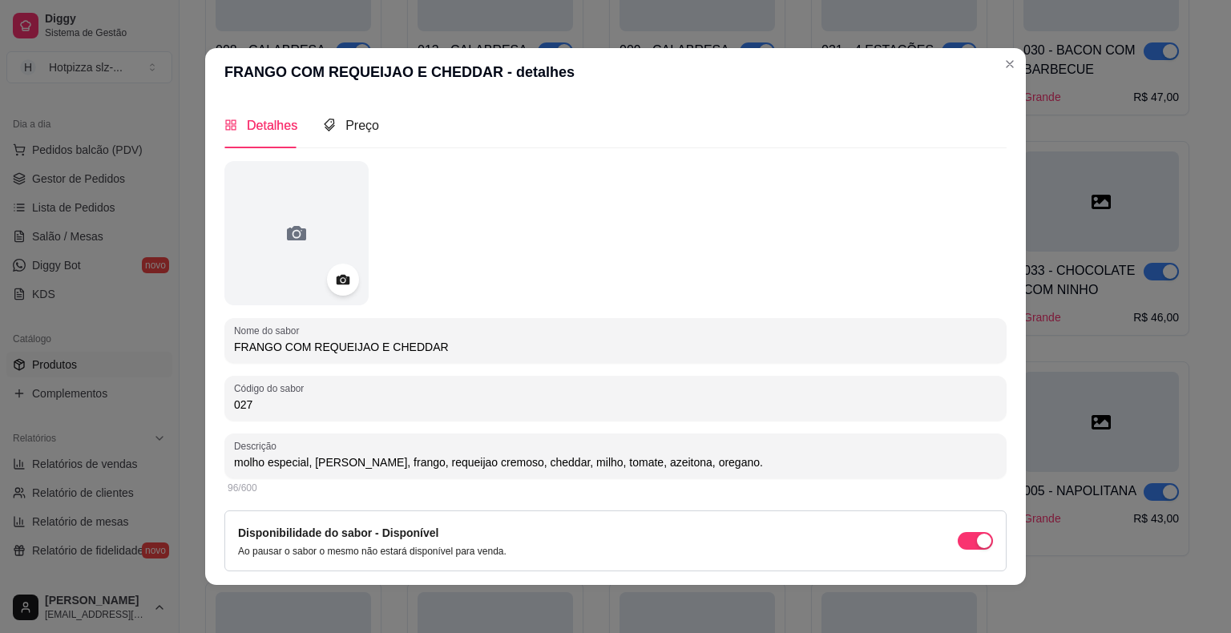
drag, startPoint x: 441, startPoint y: 345, endPoint x: 220, endPoint y: 332, distance: 221.5
click at [224, 332] on div "Nome do sabor FRANGO COM REQUEIJAO E CHEDDAR" at bounding box center [615, 340] width 782 height 45
click at [357, 129] on span "Preço" at bounding box center [362, 126] width 34 height 14
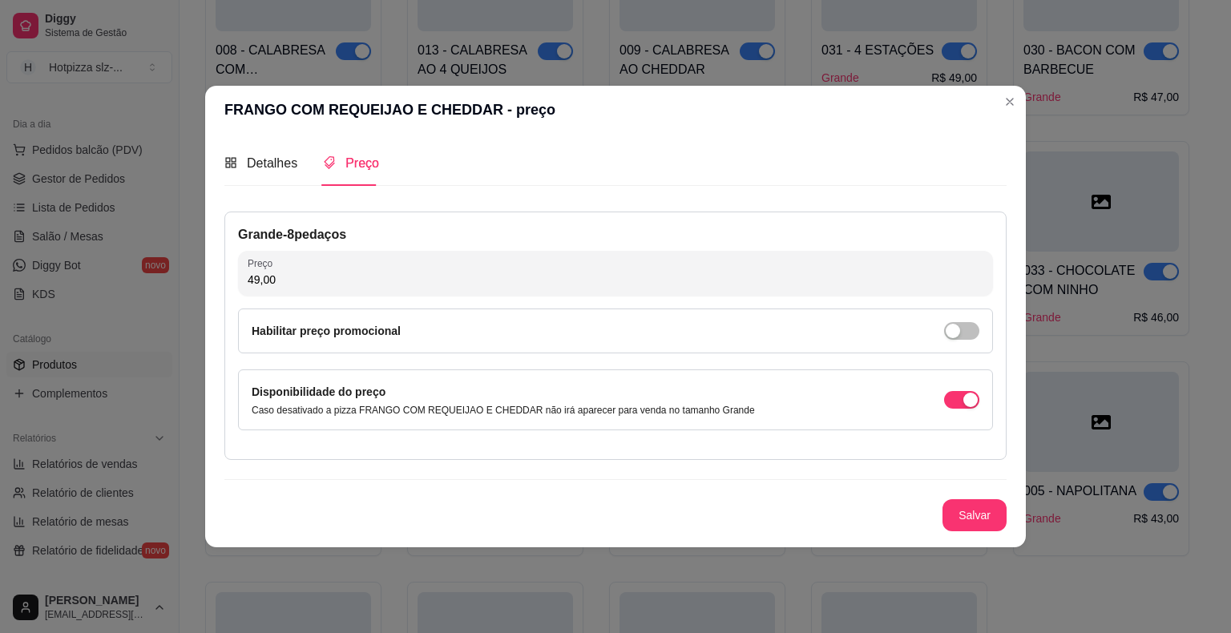
click at [731, 413] on div "Disponibilidade do preço Caso desativado a pizza FRANGO COM REQUEIJAO E CHEDDAR…" at bounding box center [615, 400] width 727 height 34
click at [279, 162] on span "Detalhes" at bounding box center [272, 163] width 50 height 14
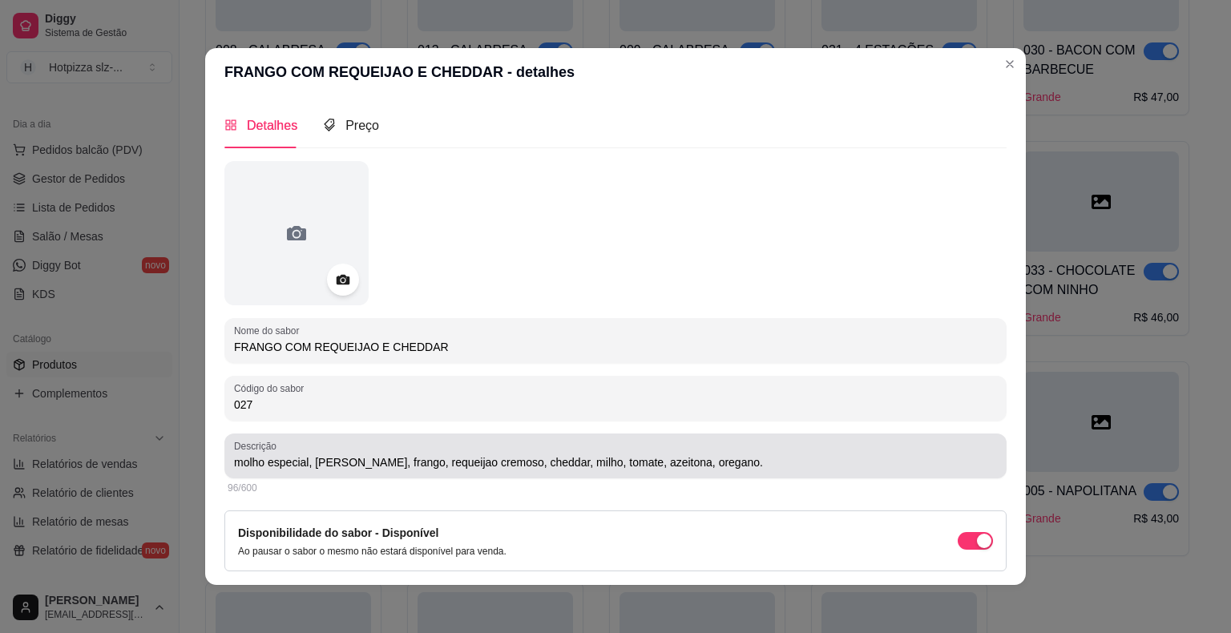
drag, startPoint x: 723, startPoint y: 470, endPoint x: 689, endPoint y: 466, distance: 33.9
click at [411, 457] on div "molho especial, [PERSON_NAME], frango, requeijao cremoso, cheddar, milho, tomat…" at bounding box center [615, 456] width 763 height 32
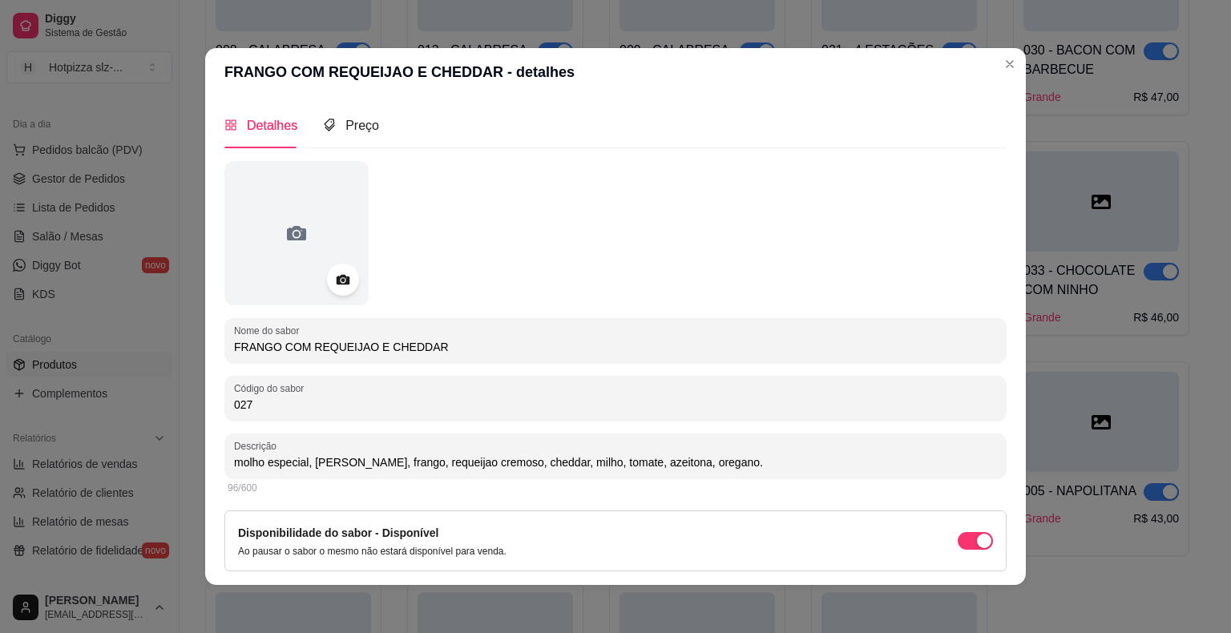
drag, startPoint x: 720, startPoint y: 463, endPoint x: 208, endPoint y: 441, distance: 512.5
click at [208, 441] on div "Detalhes Preço Nome do sabor FRANGO COM REQUEIJAO E CHEDDAR Código do sabor 027…" at bounding box center [615, 340] width 820 height 489
click at [333, 124] on div "Preço" at bounding box center [351, 125] width 56 height 20
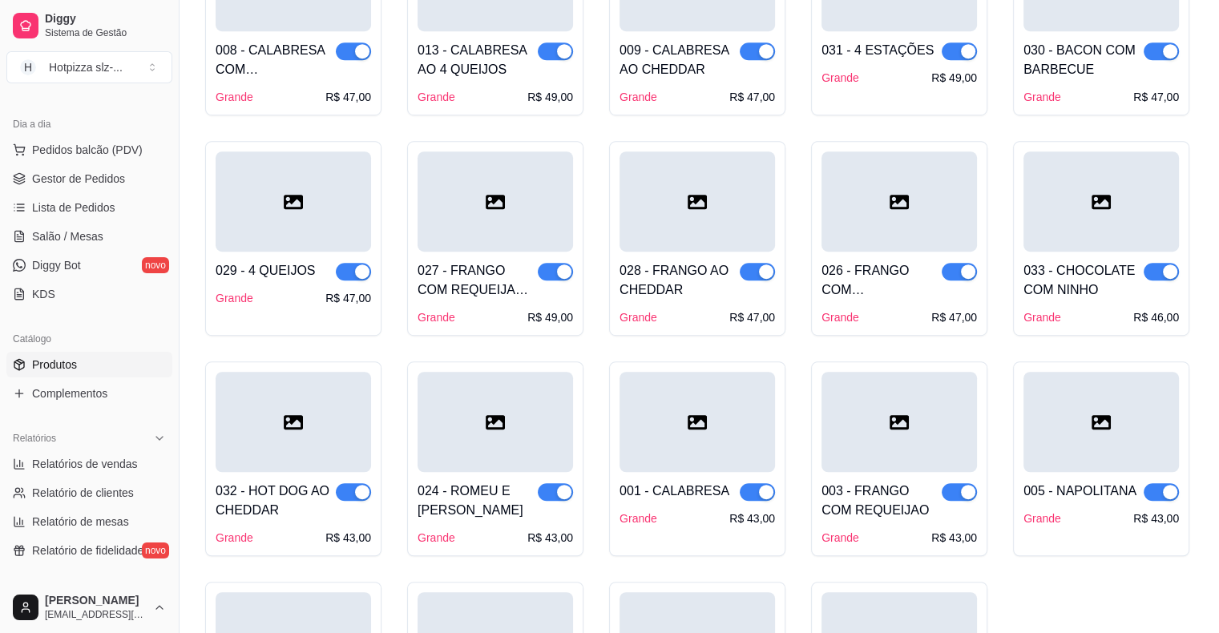
click at [678, 280] on div "028 - FRANGO AO CHEDDAR" at bounding box center [679, 280] width 120 height 38
click at [718, 261] on div "028 - FRANGO AO CHEDDAR" at bounding box center [679, 280] width 120 height 38
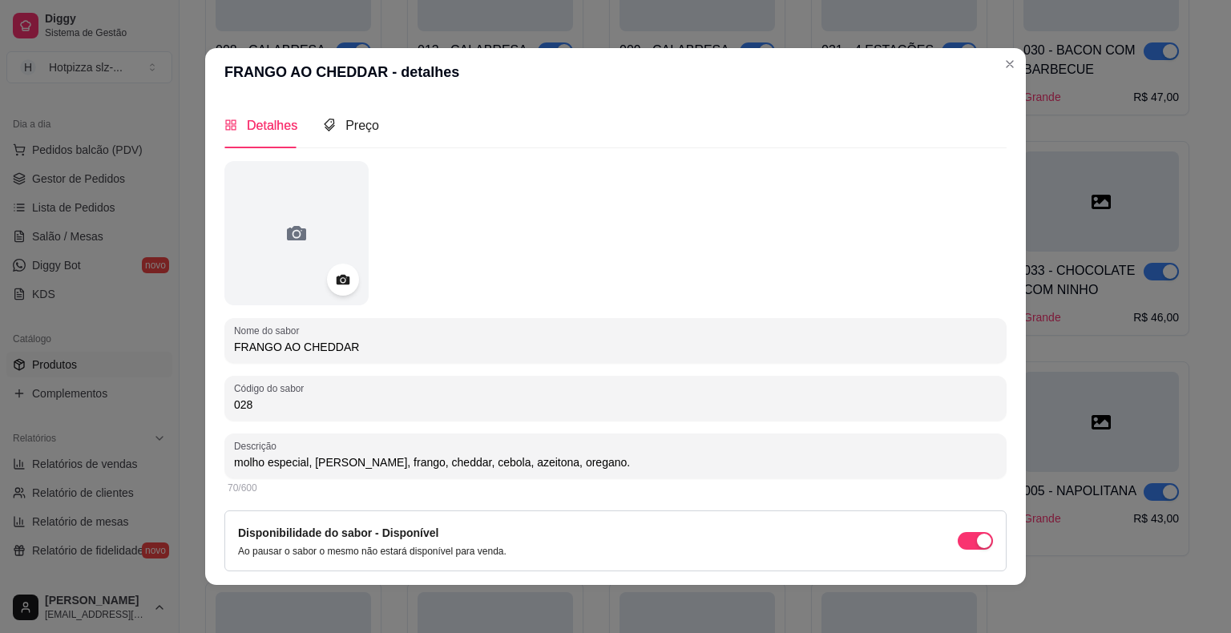
drag, startPoint x: 351, startPoint y: 352, endPoint x: 209, endPoint y: 348, distance: 141.9
click at [212, 348] on div "Detalhes Preço Nome do sabor FRANGO AO CHEDDAR Código do sabor 028 Descrição mo…" at bounding box center [615, 340] width 820 height 489
click at [361, 130] on span "Preço" at bounding box center [362, 126] width 34 height 14
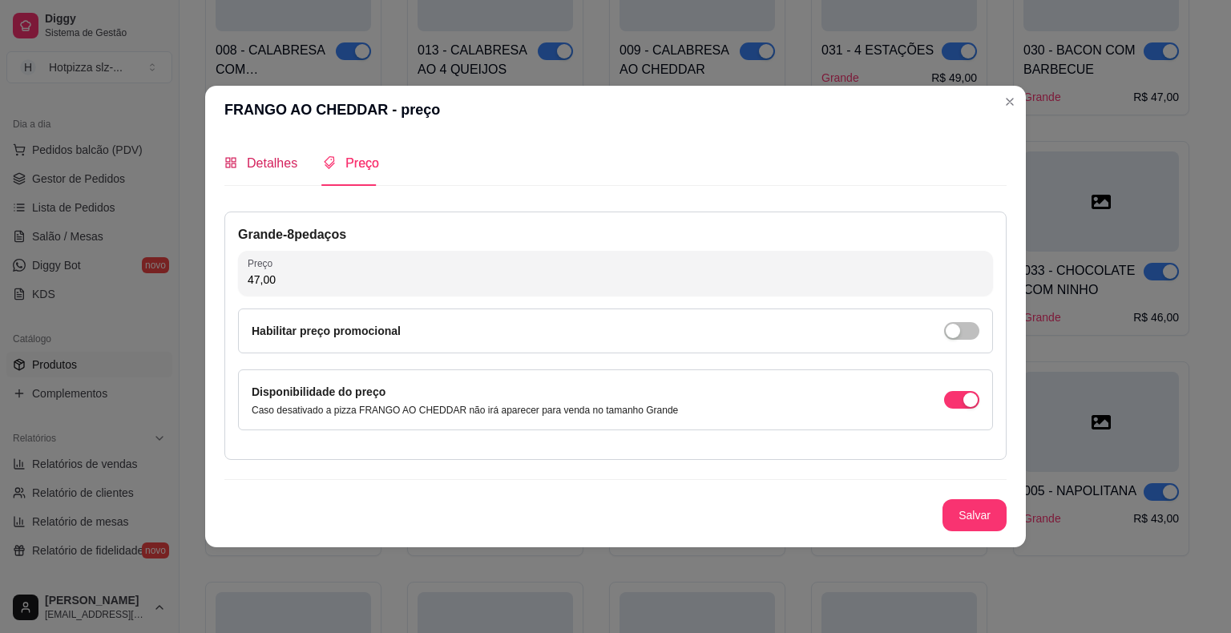
click at [270, 159] on span "Detalhes" at bounding box center [272, 163] width 50 height 14
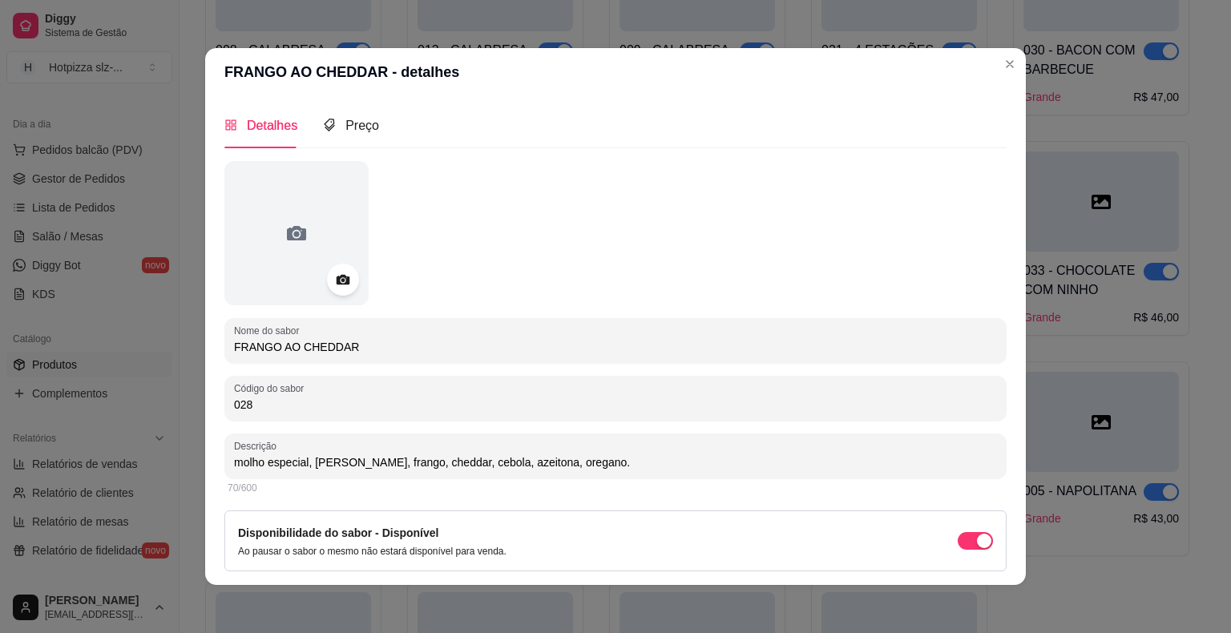
drag, startPoint x: 590, startPoint y: 463, endPoint x: 198, endPoint y: 461, distance: 391.8
click at [195, 463] on div "FRANGO AO CHEDDAR - detalhes Detalhes Preço Nome do sabor FRANGO AO CHEDDAR Cód…" at bounding box center [615, 316] width 1231 height 633
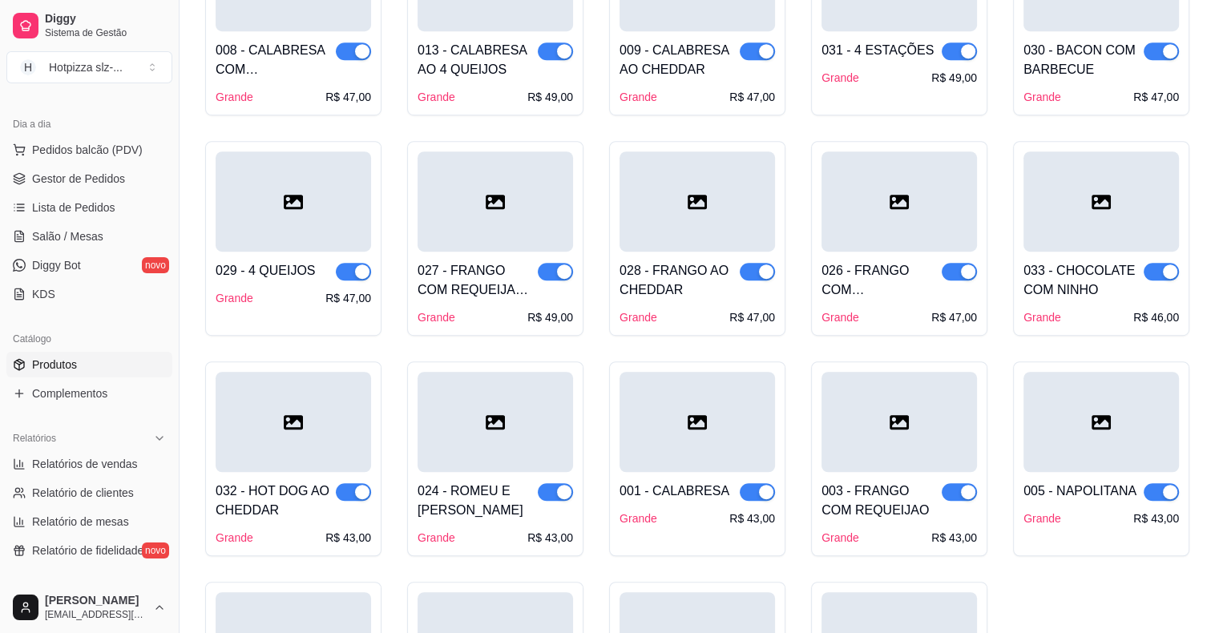
click at [876, 283] on div "026 - FRANGO COM [PERSON_NAME]" at bounding box center [881, 280] width 120 height 38
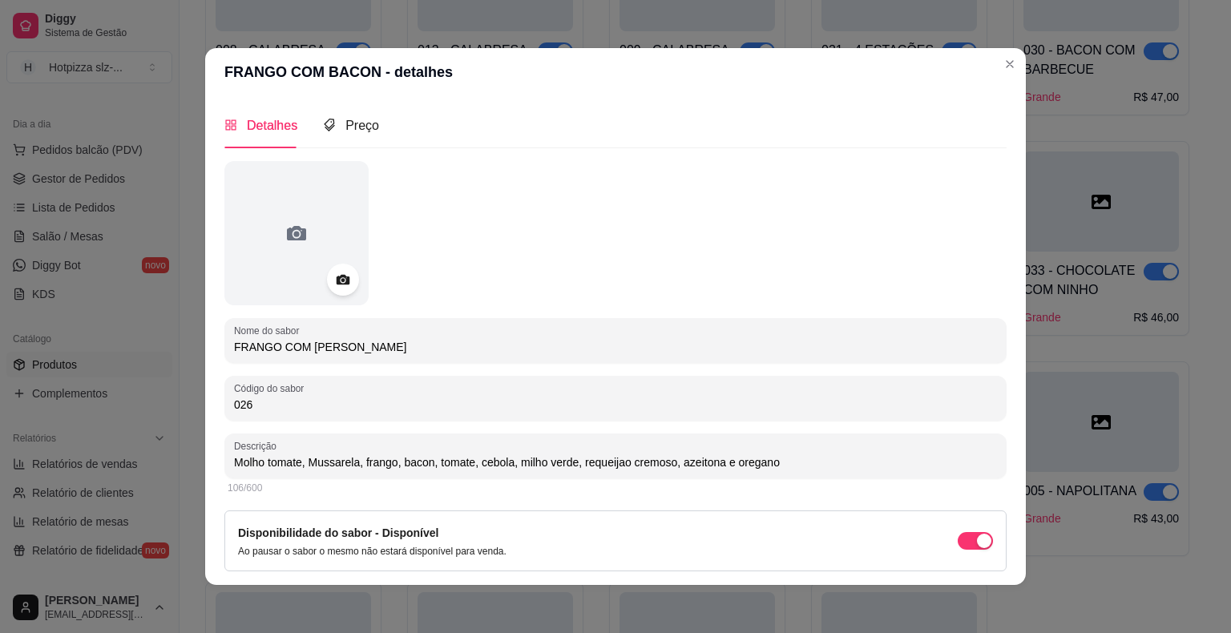
drag, startPoint x: 369, startPoint y: 353, endPoint x: 193, endPoint y: 353, distance: 175.5
click at [193, 353] on div "FRANGO COM BACON - detalhes Detalhes Preço Nome do sabor FRANGO COM BACON Códig…" at bounding box center [615, 316] width 1231 height 633
drag, startPoint x: 773, startPoint y: 467, endPoint x: 209, endPoint y: 453, distance: 564.2
click at [209, 460] on div "Detalhes Preço Nome do sabor FRANGO COM BACON Código do sabor 026 Descrição Mol…" at bounding box center [615, 340] width 820 height 489
click at [351, 131] on span "Preço" at bounding box center [362, 126] width 34 height 14
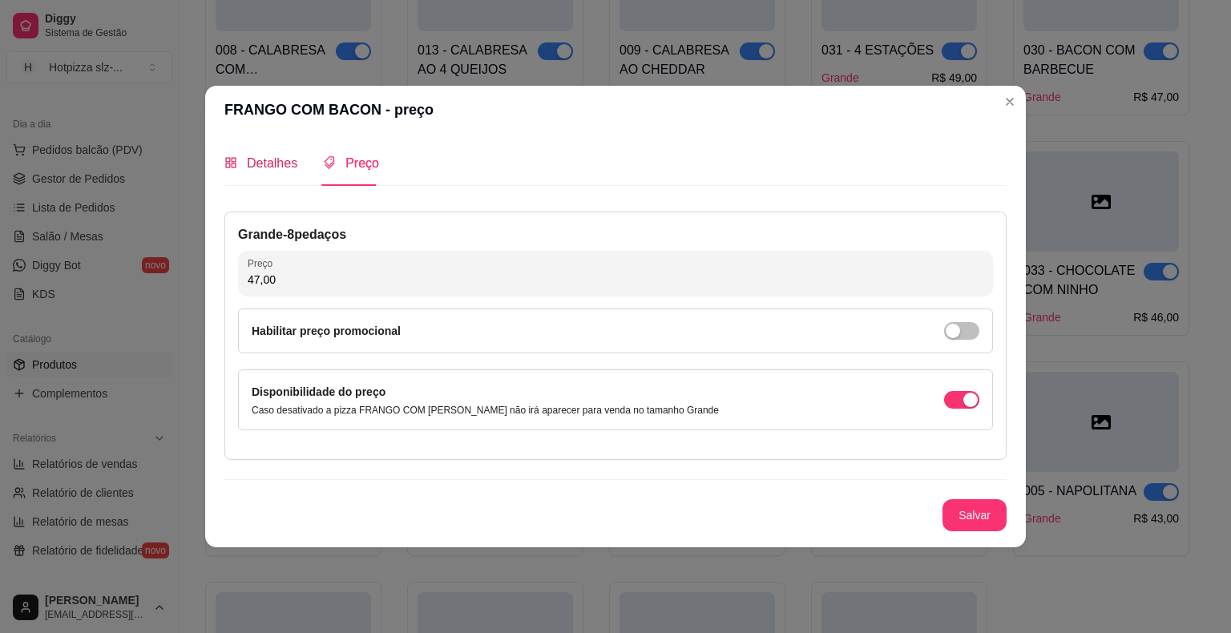
click at [264, 161] on span "Detalhes" at bounding box center [272, 163] width 50 height 14
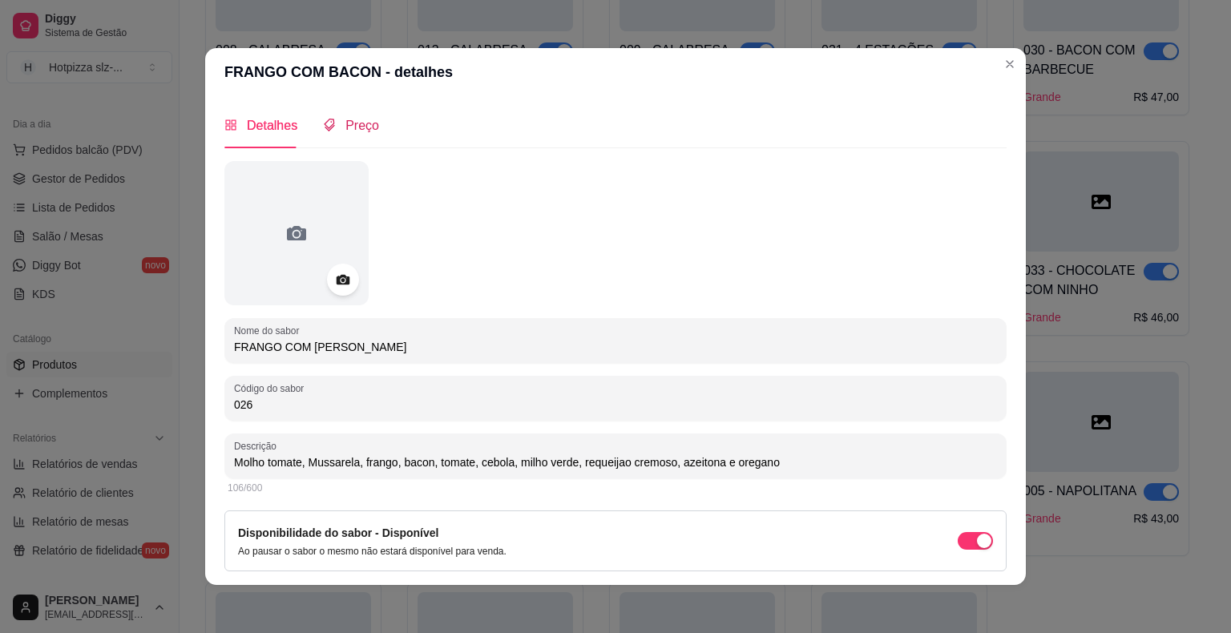
click at [353, 130] on span "Preço" at bounding box center [362, 126] width 34 height 14
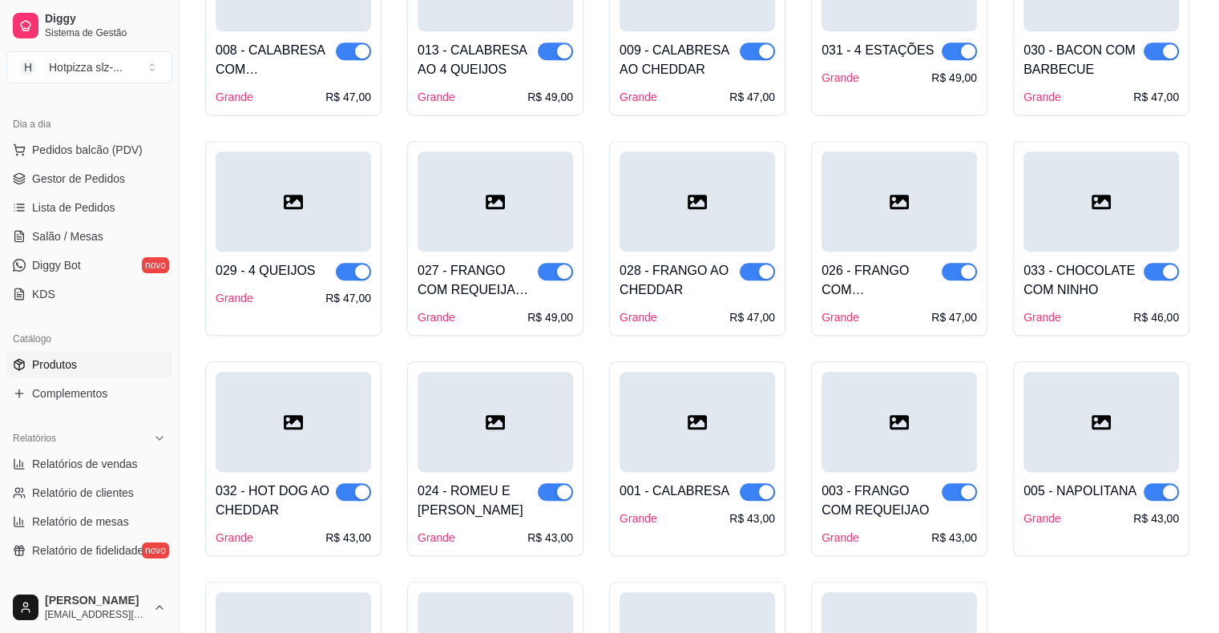
click at [1156, 271] on span "button" at bounding box center [1160, 272] width 35 height 18
click at [548, 490] on span "button" at bounding box center [555, 492] width 35 height 18
click at [322, 439] on div at bounding box center [293, 422] width 155 height 100
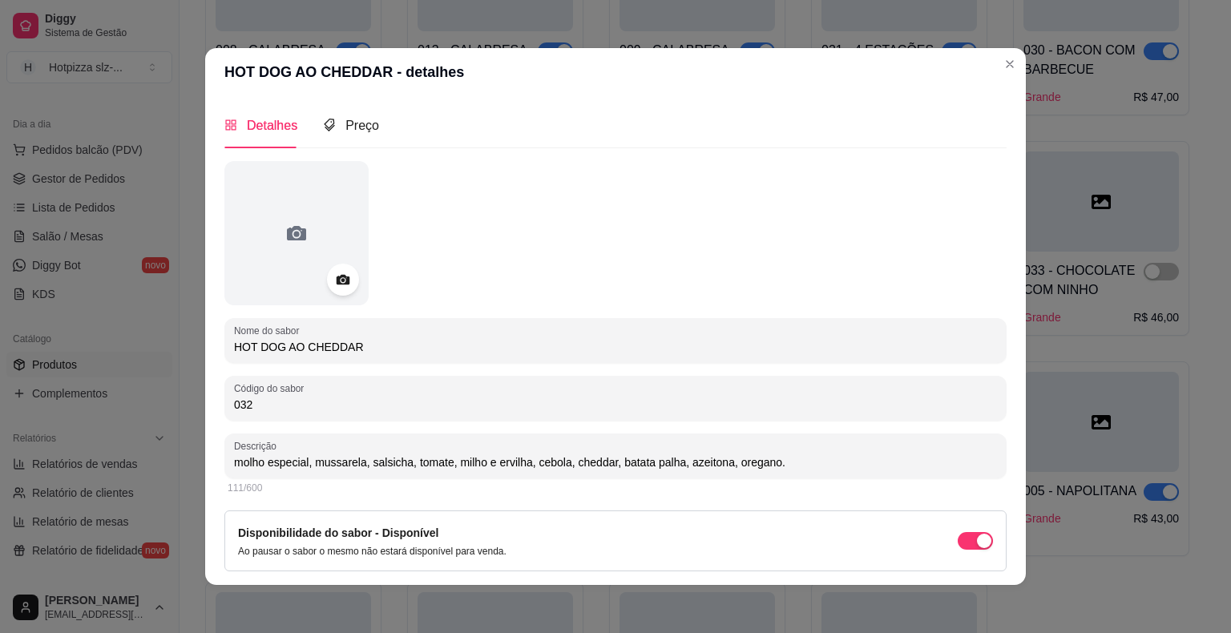
drag, startPoint x: 354, startPoint y: 346, endPoint x: 214, endPoint y: 342, distance: 140.3
click at [215, 345] on div "Detalhes Preço Nome do sabor HOT DOG AO CHEDDAR Código do sabor 032 Descrição m…" at bounding box center [615, 340] width 820 height 489
drag, startPoint x: 779, startPoint y: 466, endPoint x: 197, endPoint y: 458, distance: 581.7
click at [197, 458] on div "HOT DOG AO CHEDDAR - detalhes Detalhes Preço Nome do sabor HOT DOG AO CHEDDAR C…" at bounding box center [615, 316] width 1231 height 633
click at [354, 128] on span "Preço" at bounding box center [362, 126] width 34 height 14
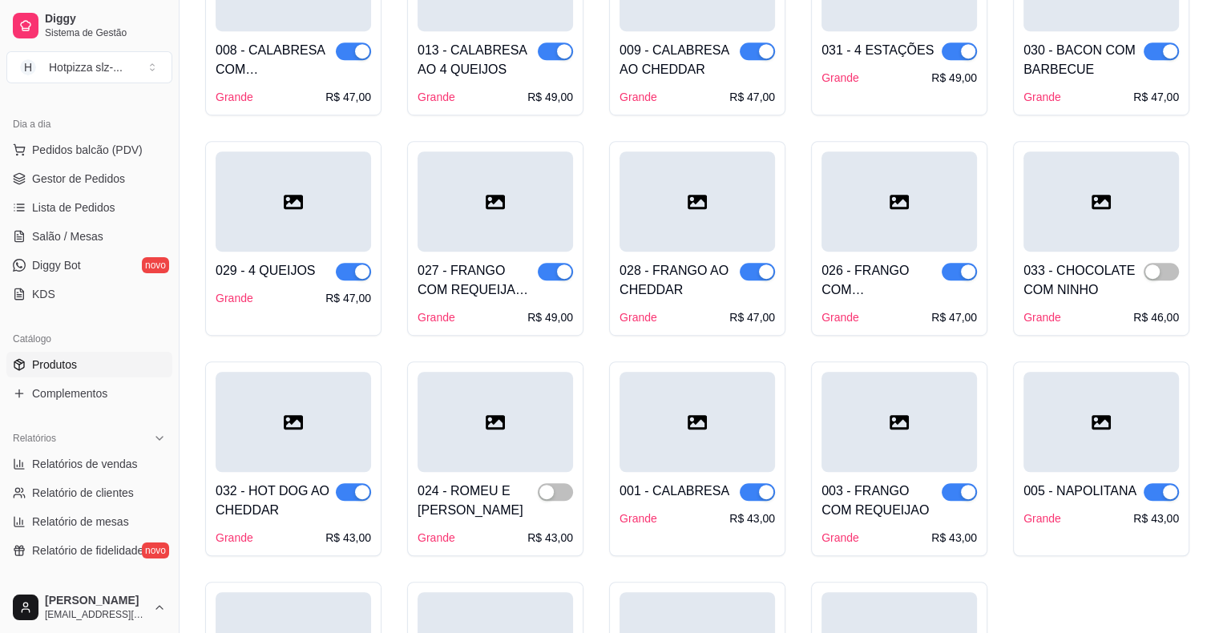
click at [490, 465] on div at bounding box center [494, 422] width 155 height 100
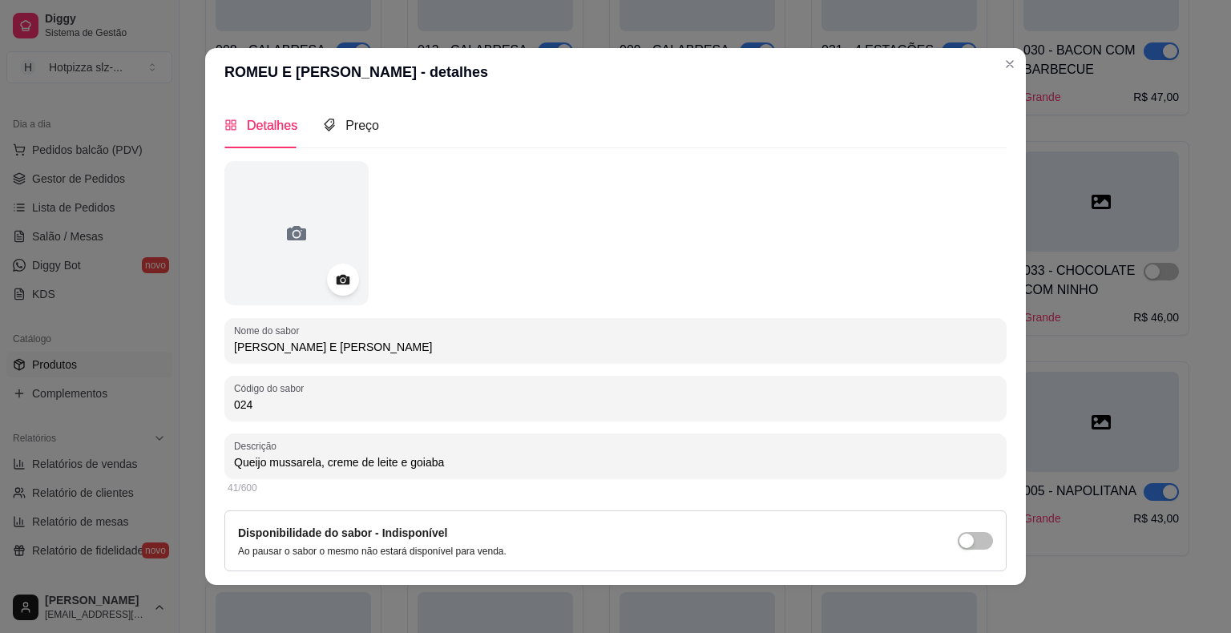
drag, startPoint x: 330, startPoint y: 351, endPoint x: 204, endPoint y: 343, distance: 126.8
click at [205, 349] on div "Detalhes Preço Nome do sabor ROMEU E [PERSON_NAME] Código do sabor 024 Descriçã…" at bounding box center [615, 340] width 820 height 489
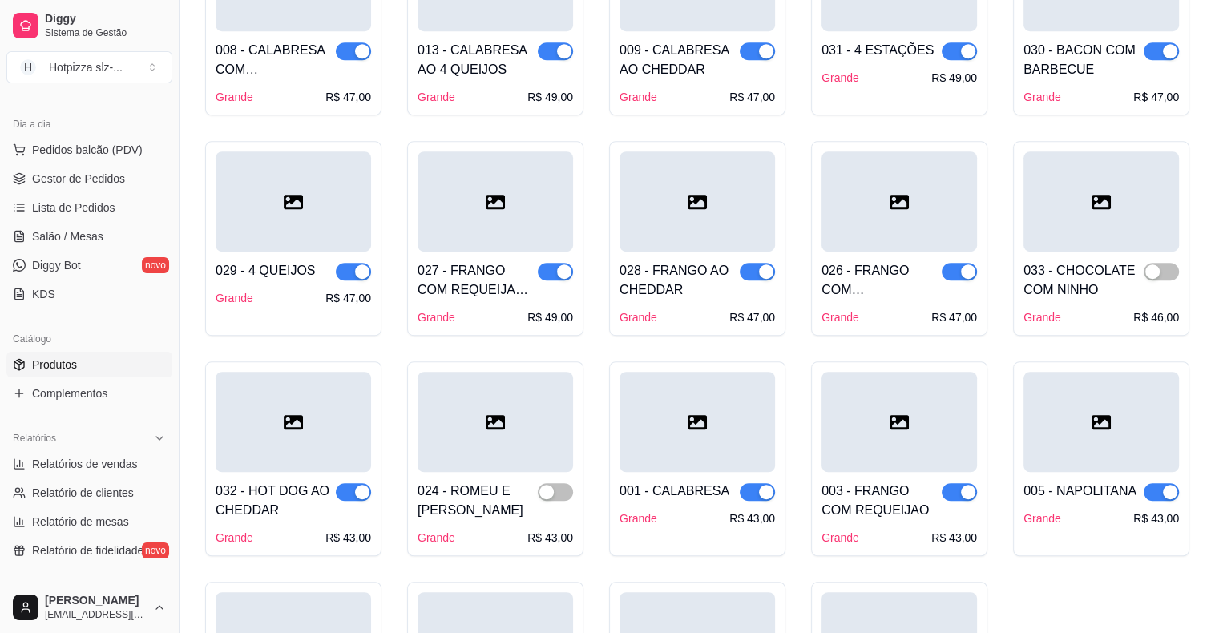
click at [689, 463] on div at bounding box center [696, 422] width 155 height 100
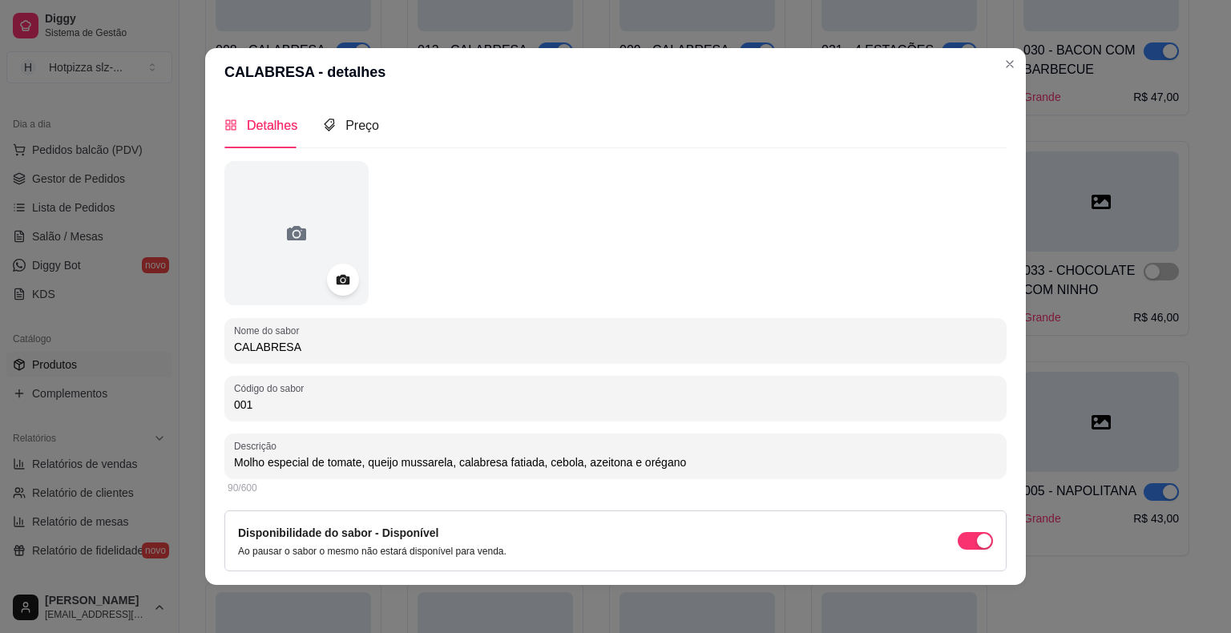
drag, startPoint x: 293, startPoint y: 348, endPoint x: 202, endPoint y: 346, distance: 91.4
click at [205, 346] on div "Detalhes Preço Nome do sabor CALABRESA Código do sabor 001 Descrição Molho espe…" at bounding box center [615, 340] width 820 height 489
click at [368, 128] on span "Preço" at bounding box center [362, 126] width 34 height 14
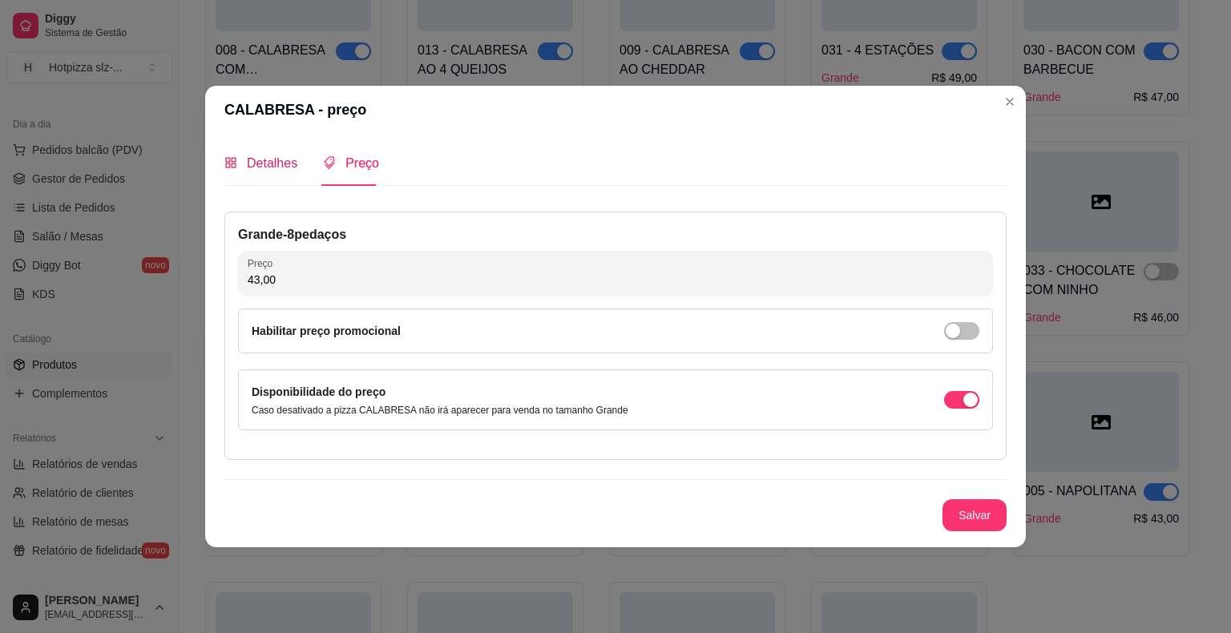
click at [280, 159] on span "Detalhes" at bounding box center [272, 163] width 50 height 14
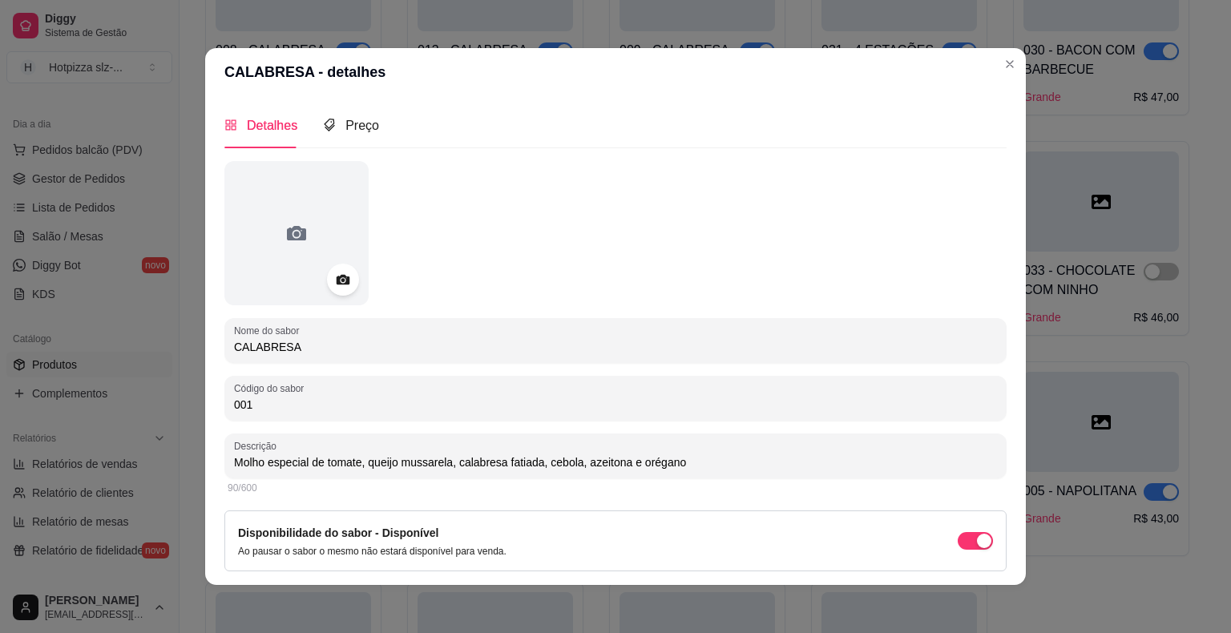
drag, startPoint x: 683, startPoint y: 465, endPoint x: 200, endPoint y: 466, distance: 483.1
click at [205, 467] on div "Detalhes Preço Nome do sabor CALABRESA Código do sabor 001 Descrição Molho espe…" at bounding box center [615, 340] width 820 height 489
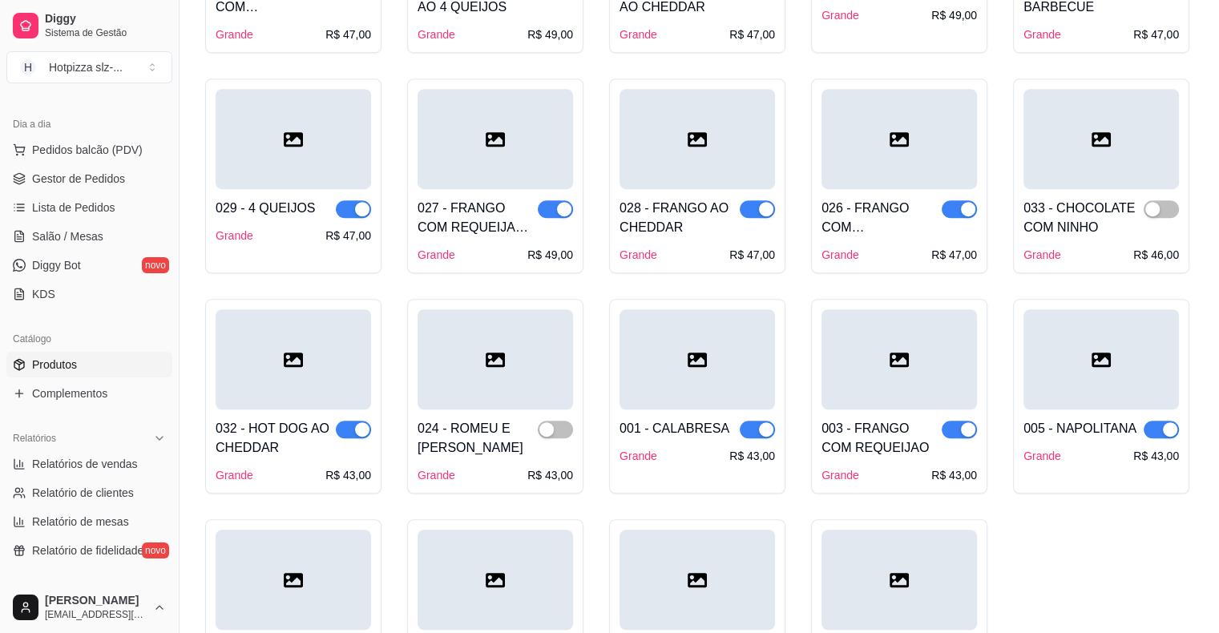
scroll to position [1122, 0]
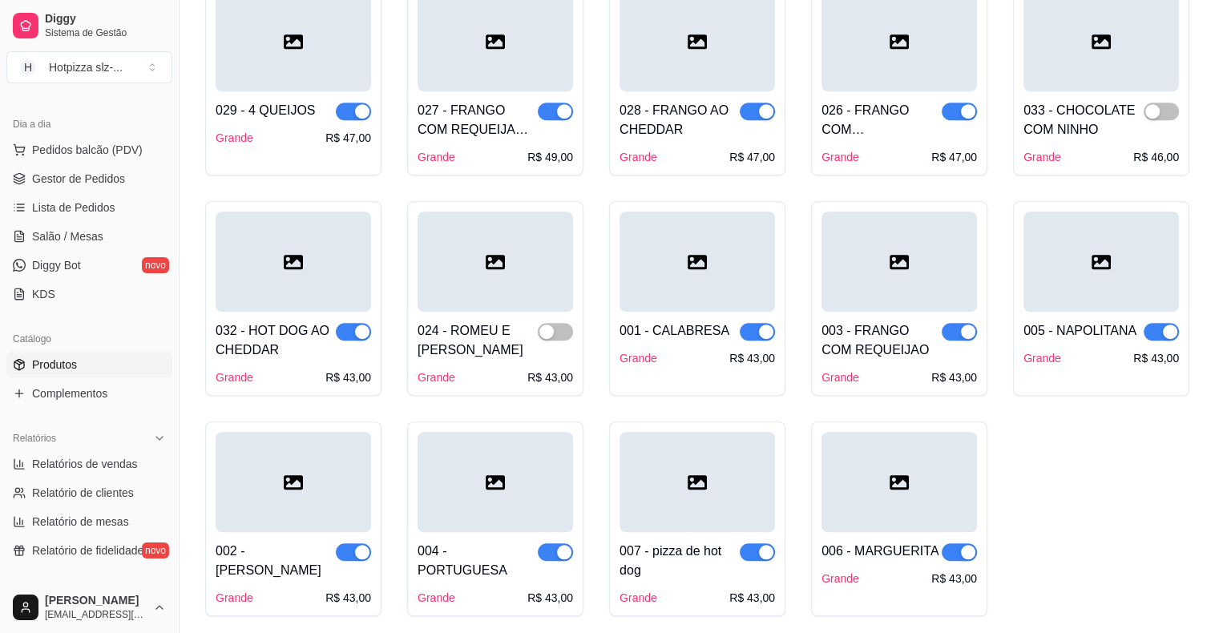
click at [891, 319] on div "003 - FRANGO COM REQUEIJAO Grande R$ 43,00" at bounding box center [898, 349] width 155 height 74
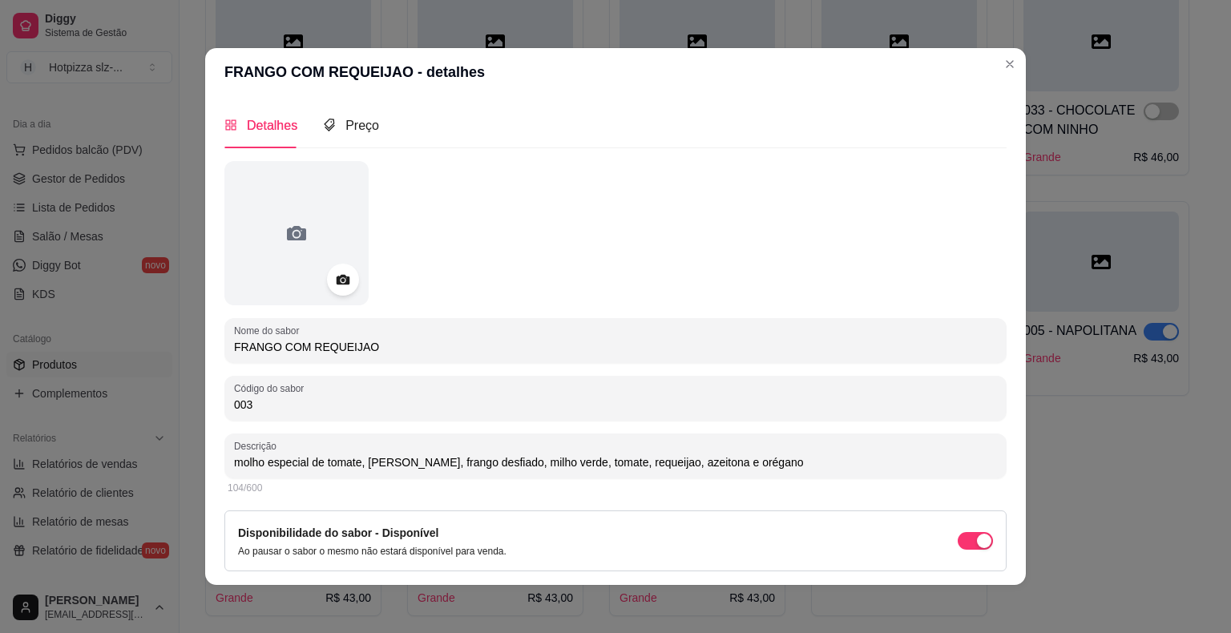
drag, startPoint x: 381, startPoint y: 349, endPoint x: 200, endPoint y: 352, distance: 180.3
click at [205, 352] on div "Detalhes Preço Nome do sabor FRANGO COM REQUEIJAO Código do sabor 003 Descrição…" at bounding box center [615, 340] width 820 height 489
drag, startPoint x: 758, startPoint y: 463, endPoint x: 213, endPoint y: 470, distance: 544.9
click at [213, 470] on div "Detalhes Preço Nome do sabor FRANGO COM REQUEIJAO Código do sabor 003 Descrição…" at bounding box center [615, 340] width 820 height 489
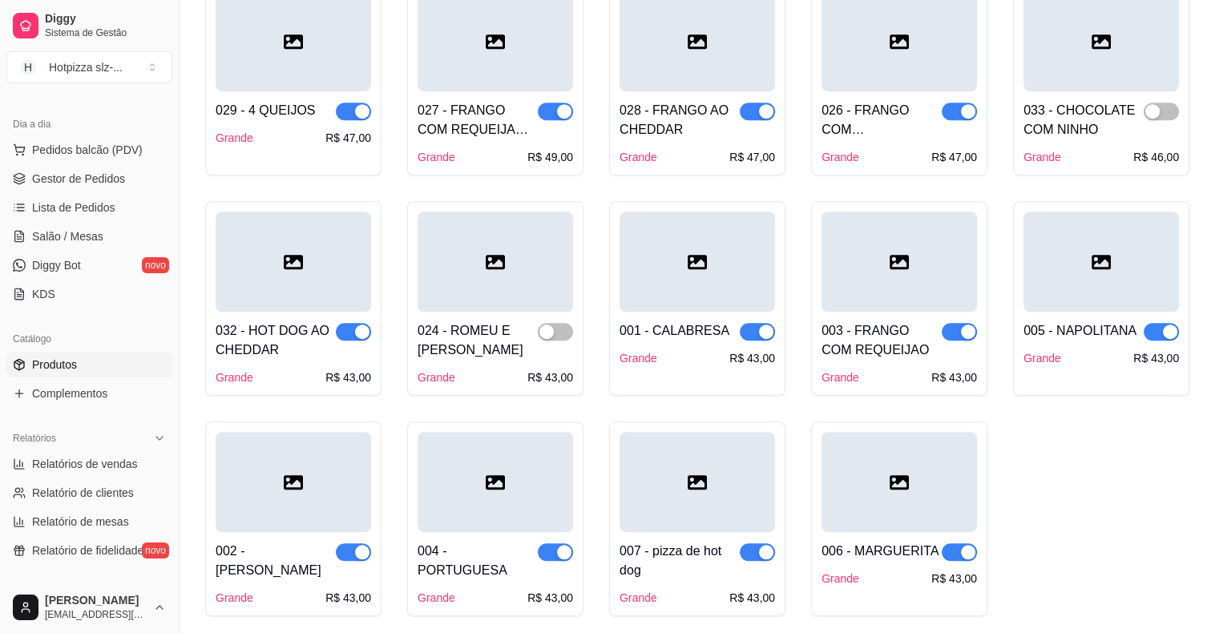
click at [1061, 317] on div "005 - NAPOLITANA Grande R$ 43,00" at bounding box center [1100, 339] width 155 height 54
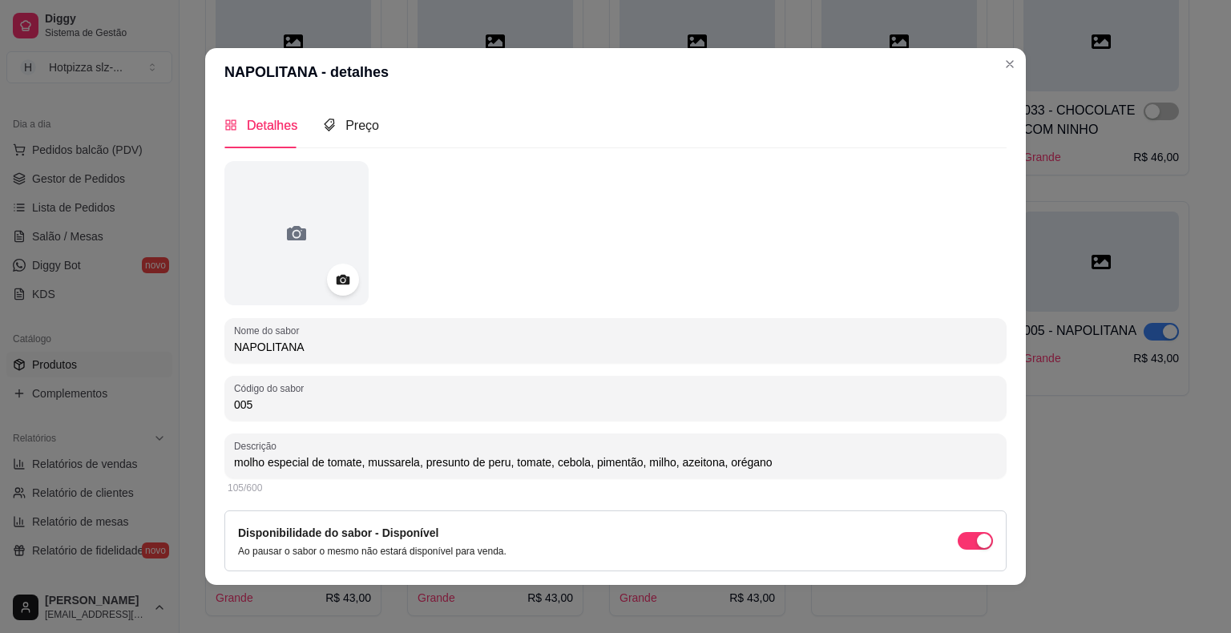
drag, startPoint x: 312, startPoint y: 347, endPoint x: 188, endPoint y: 336, distance: 124.7
click at [176, 346] on div "NAPOLITANA - detalhes Detalhes Preço Nome do sabor NAPOLITANA Código do sabor 0…" at bounding box center [615, 316] width 1231 height 633
drag, startPoint x: 772, startPoint y: 466, endPoint x: 204, endPoint y: 468, distance: 568.1
click at [205, 468] on div "Detalhes Preço Nome do sabor NAPOLITANA Código do sabor 005 Descrição molho esp…" at bounding box center [615, 340] width 820 height 489
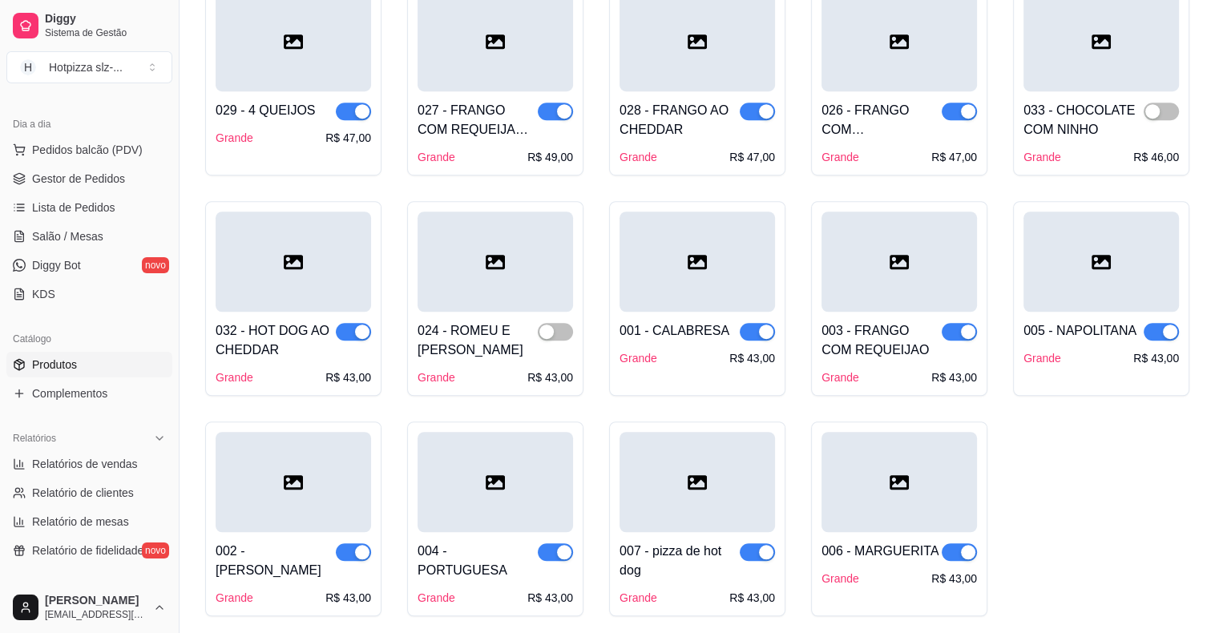
click at [326, 484] on div at bounding box center [293, 482] width 155 height 100
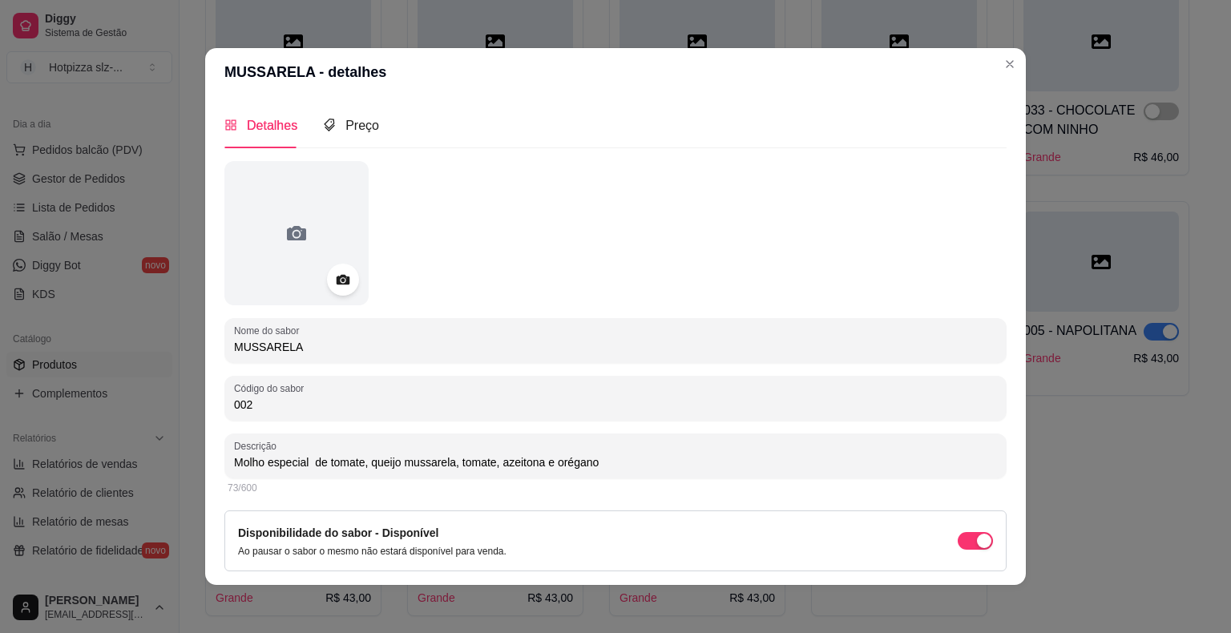
drag, startPoint x: 320, startPoint y: 345, endPoint x: 189, endPoint y: 347, distance: 131.4
click at [189, 347] on div "MUSSARELA - detalhes Detalhes Preço Nome do sabor MUSSARELA Código do sabor 002…" at bounding box center [615, 316] width 1231 height 633
drag, startPoint x: 603, startPoint y: 466, endPoint x: 211, endPoint y: 466, distance: 392.6
click at [211, 466] on div "Detalhes Preço Nome do sabor MUSSARELA Código do sabor 002 Descrição Molho espe…" at bounding box center [615, 340] width 820 height 489
type input "Molho especial de tomate, queijo mussarela, tomate, azeitona e orégano"
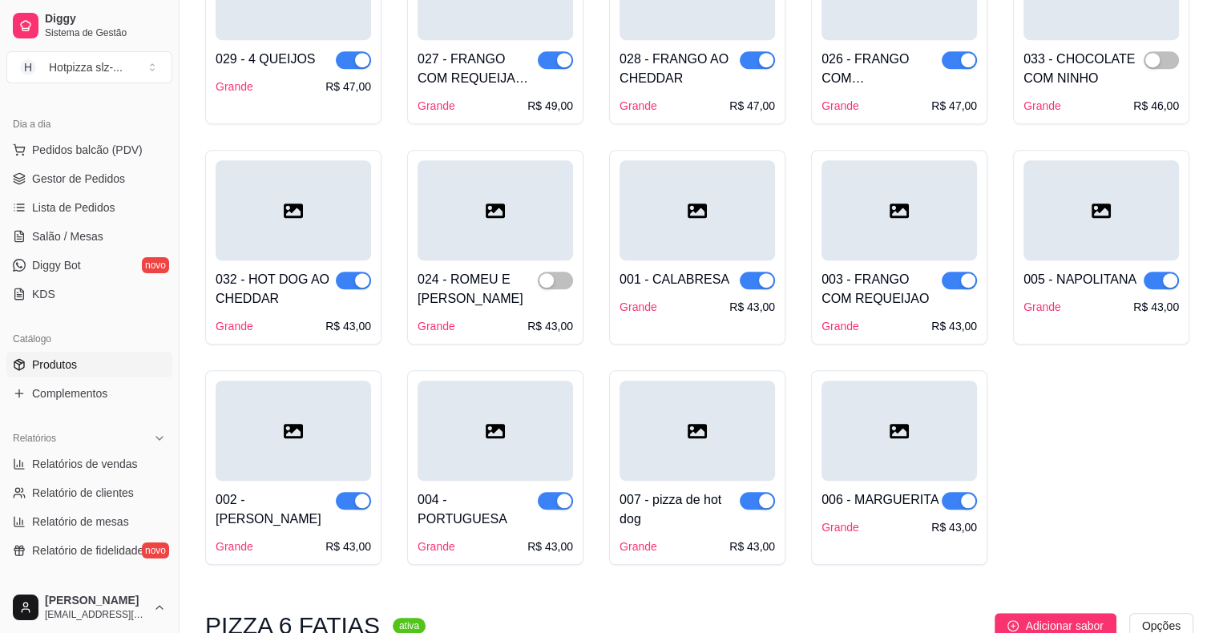
scroll to position [1202, 0]
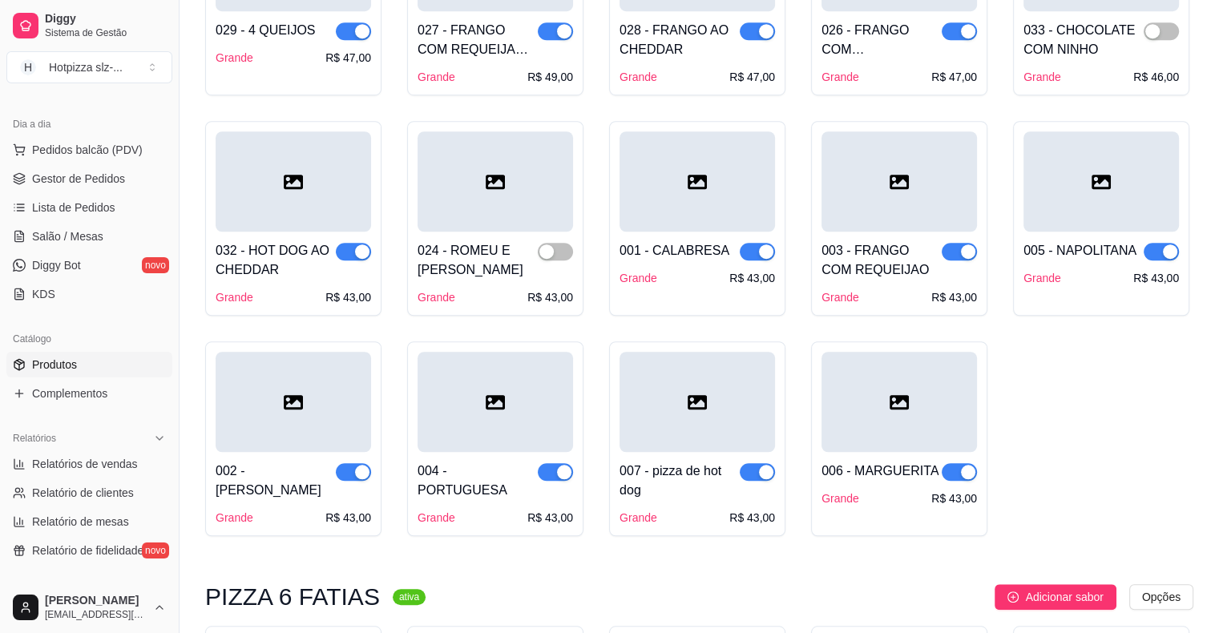
click at [509, 438] on div at bounding box center [494, 402] width 155 height 100
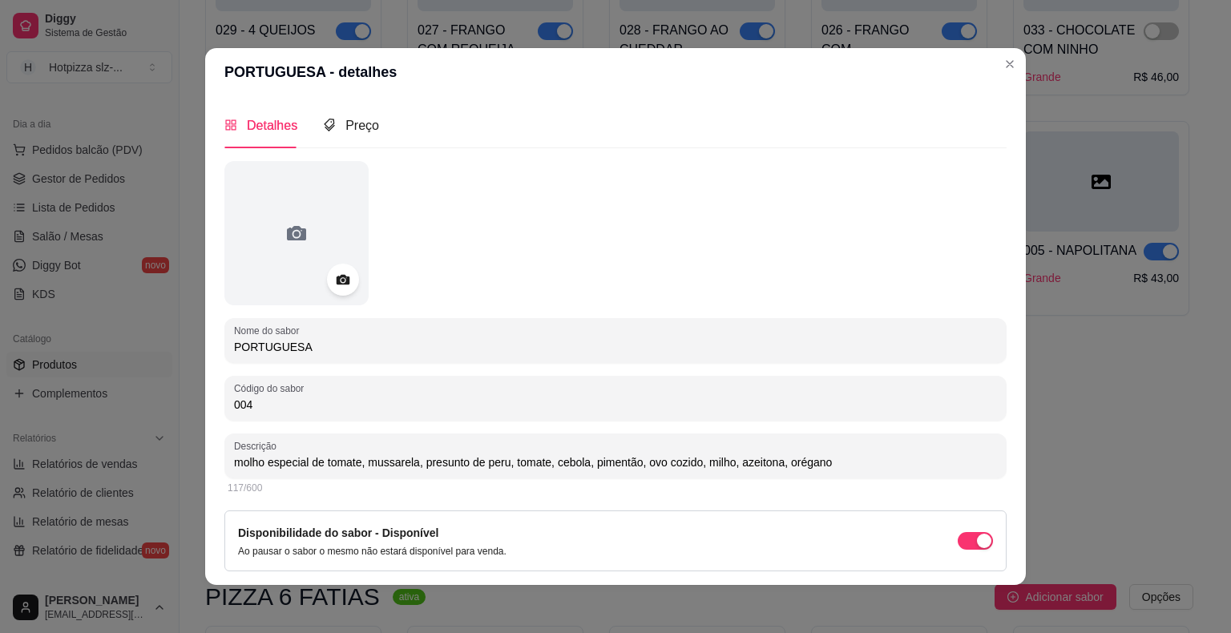
drag, startPoint x: 836, startPoint y: 470, endPoint x: 216, endPoint y: 463, distance: 619.4
click at [216, 463] on div "Detalhes Preço Nome do sabor PORTUGUESA Código do sabor 004 Descrição molho esp…" at bounding box center [615, 340] width 820 height 489
drag, startPoint x: 306, startPoint y: 346, endPoint x: 214, endPoint y: 338, distance: 92.5
click at [214, 338] on div "Detalhes Preço Nome do sabor PORTUGUESA Código do sabor 004 Descrição molho esp…" at bounding box center [615, 340] width 820 height 489
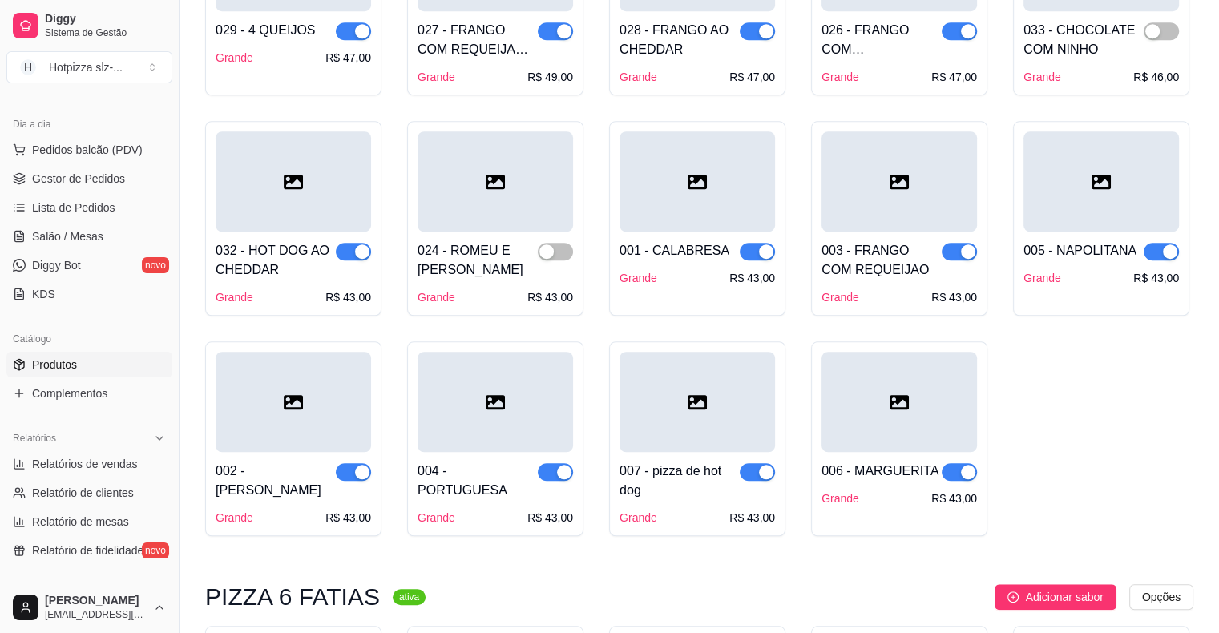
click at [494, 457] on div "004 - PORTUGUESA Grande R$ 43,00" at bounding box center [494, 489] width 155 height 74
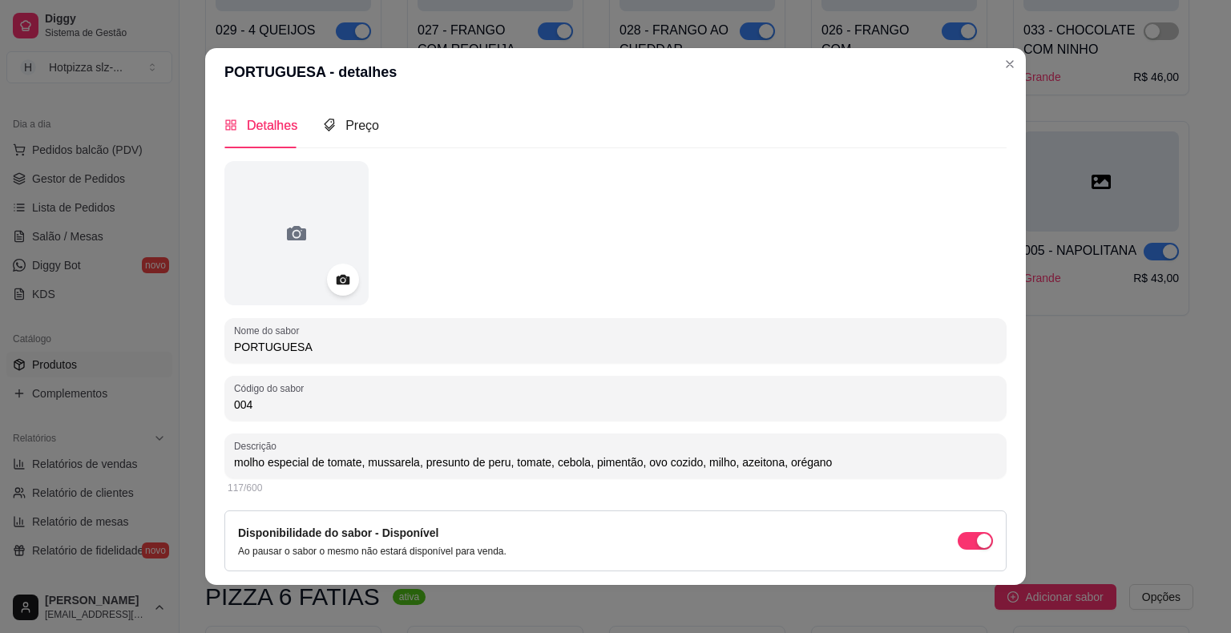
drag, startPoint x: 822, startPoint y: 466, endPoint x: 222, endPoint y: 475, distance: 600.2
click at [224, 475] on div "Descrição molho especial de tomate, [PERSON_NAME], presunto de peru, tomate, ce…" at bounding box center [615, 455] width 782 height 45
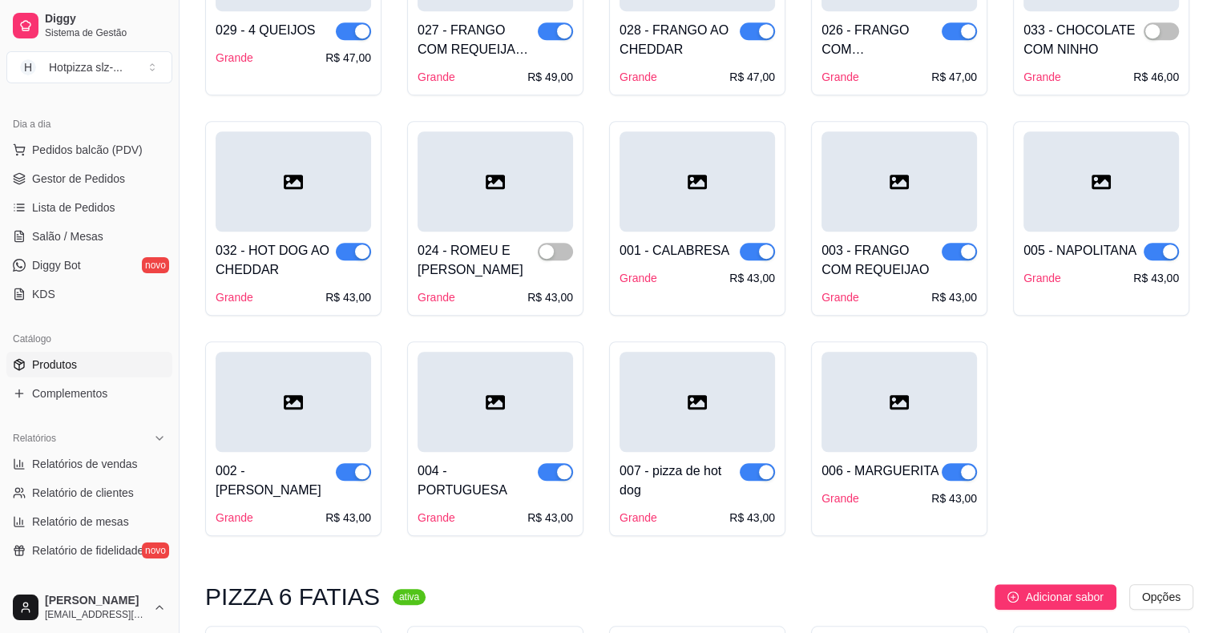
click at [660, 463] on div "007 - pizza de hot dog" at bounding box center [679, 480] width 120 height 38
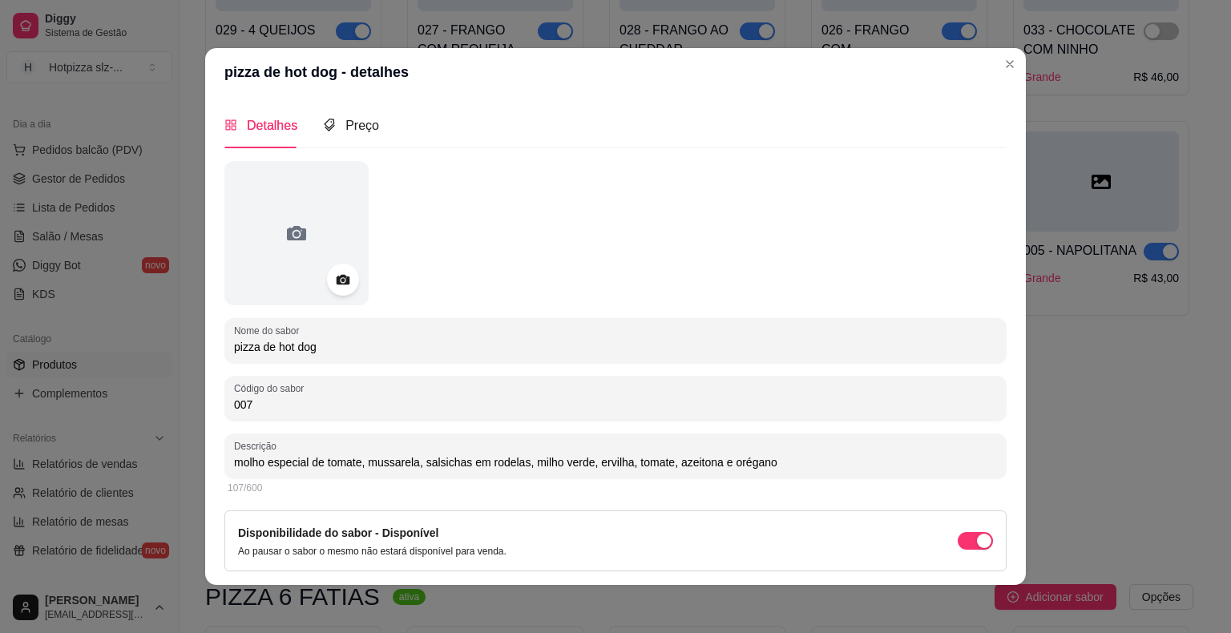
drag, startPoint x: 340, startPoint y: 352, endPoint x: 170, endPoint y: 352, distance: 169.9
click at [170, 352] on div "pizza de hot dog - detalhes Detalhes Preço Nome do sabor pizza de hot dog Códig…" at bounding box center [615, 316] width 1231 height 633
drag, startPoint x: 771, startPoint y: 460, endPoint x: 213, endPoint y: 447, distance: 557.8
click at [213, 447] on div "Detalhes Preço Nome do sabor pizza de hot dog Código do sabor 007 Descrição mol…" at bounding box center [615, 340] width 820 height 489
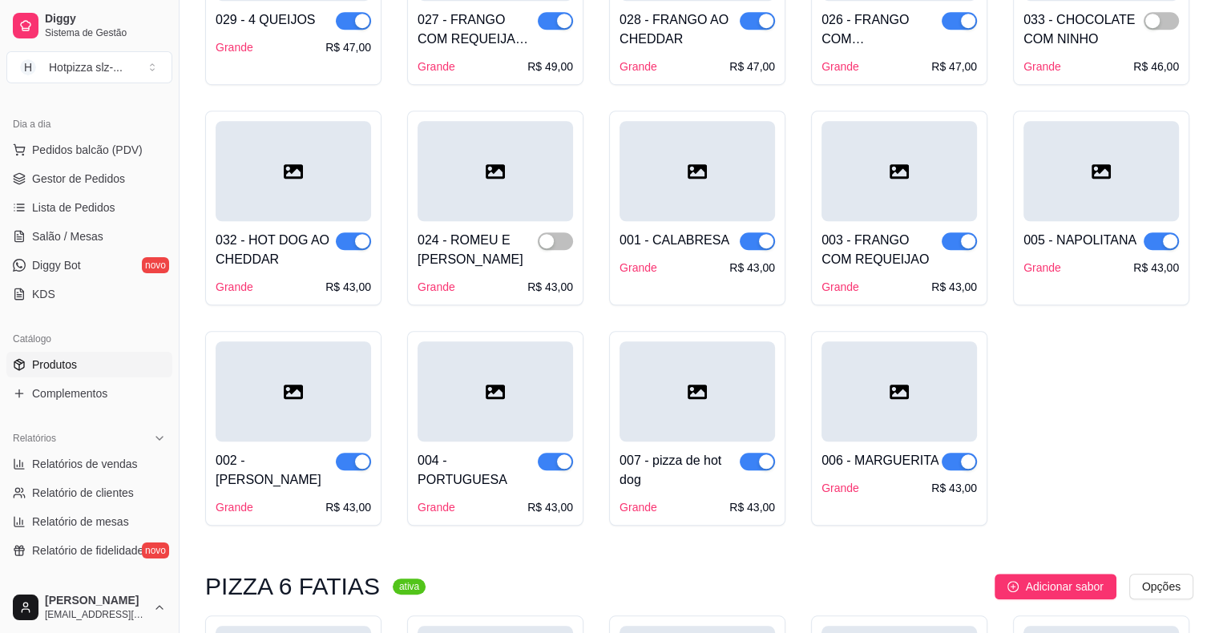
scroll to position [1362, 0]
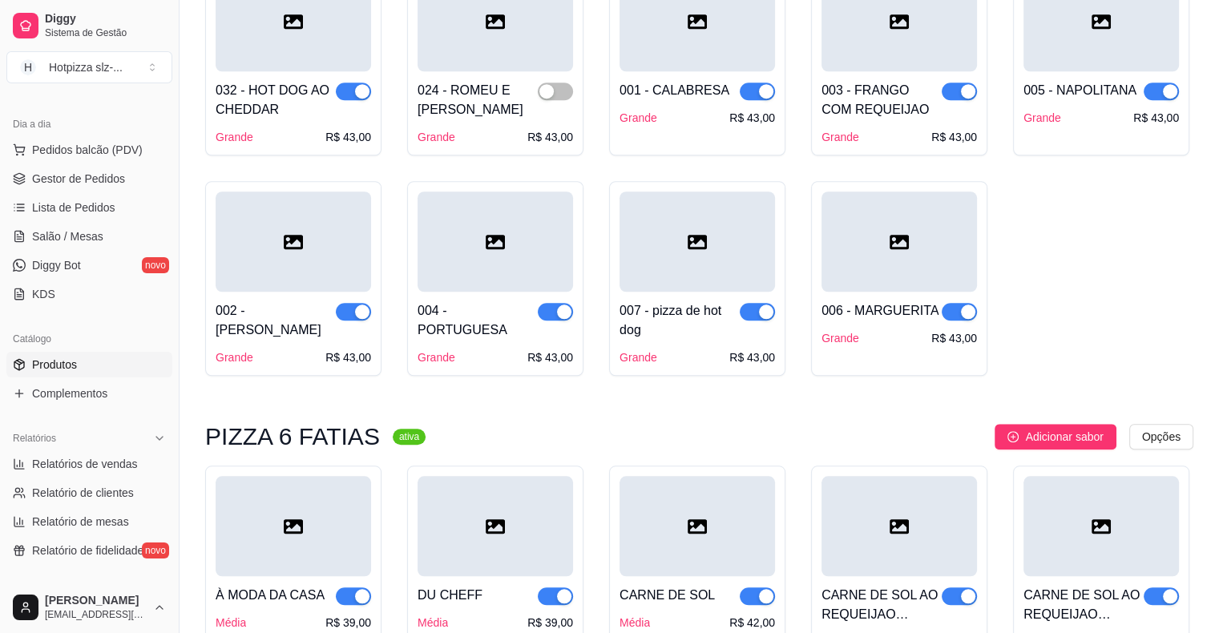
click at [908, 323] on div "006 - MARGUERITA Grande R$ 43,00" at bounding box center [898, 319] width 155 height 54
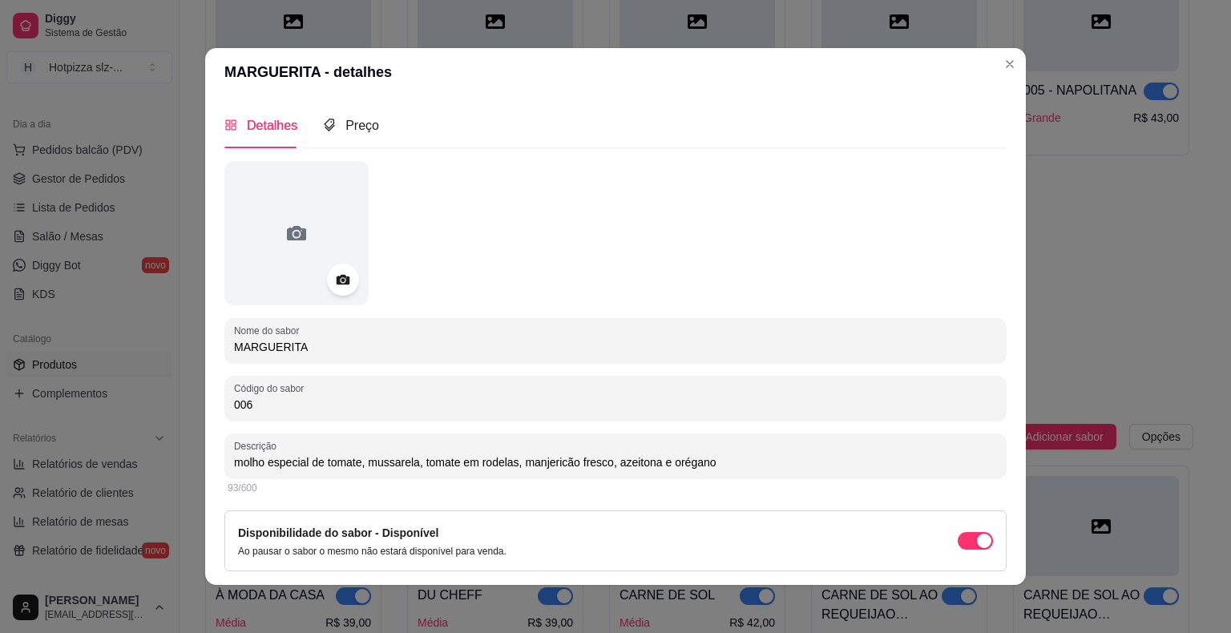
drag, startPoint x: 304, startPoint y: 345, endPoint x: 208, endPoint y: 347, distance: 96.2
click at [208, 347] on div "Detalhes Preço Nome do sabor MARGUERITA Código do sabor 006 Descrição molho esp…" at bounding box center [615, 340] width 820 height 489
drag, startPoint x: 706, startPoint y: 465, endPoint x: 202, endPoint y: 453, distance: 504.1
click at [206, 460] on div "Detalhes Preço Nome do sabor MARGUERITA Código do sabor 006 Descrição molho esp…" at bounding box center [615, 340] width 820 height 489
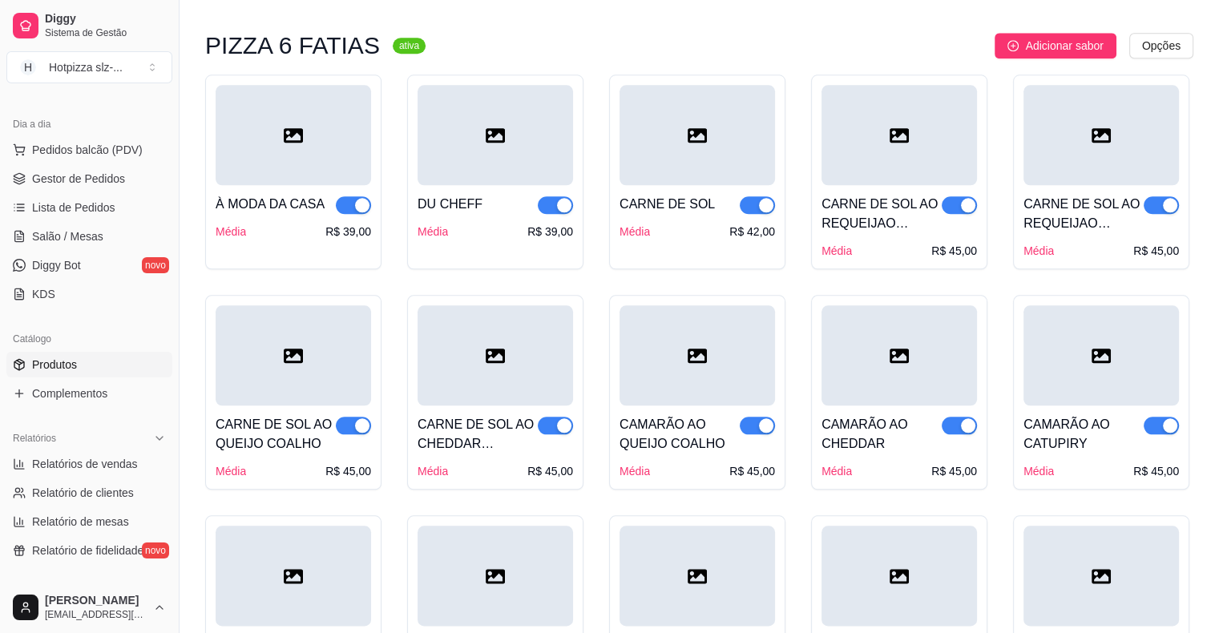
scroll to position [1763, 0]
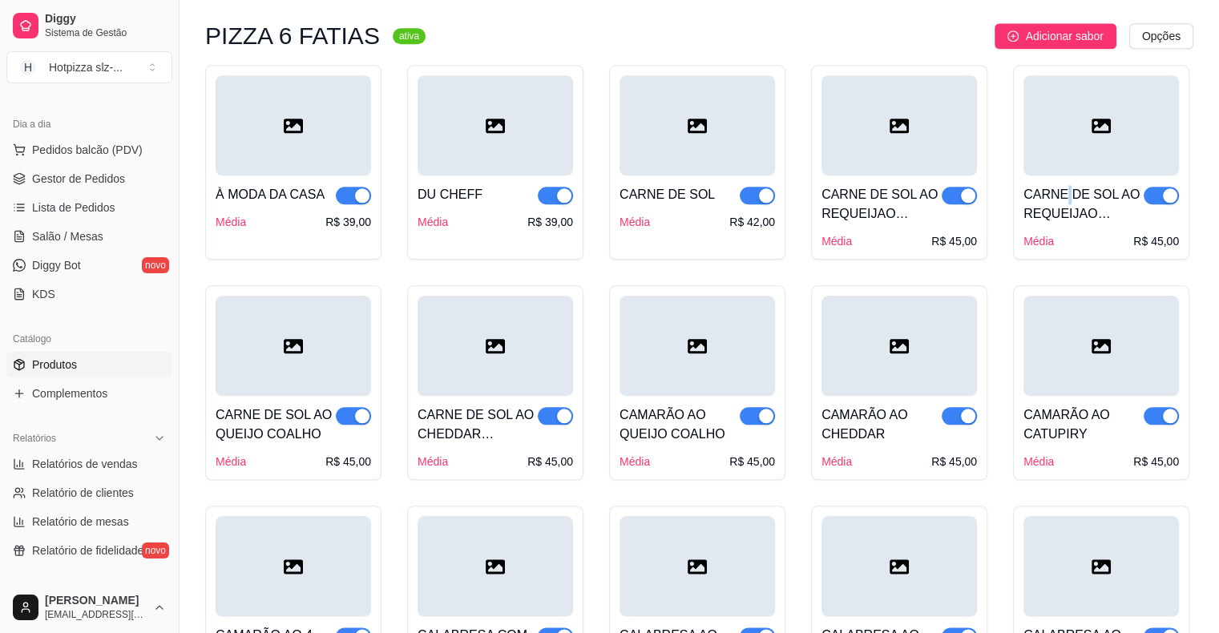
click at [1066, 197] on div "CARNE DE SOL AO REQUEIJAO CREMOSO" at bounding box center [1083, 204] width 120 height 38
click at [901, 208] on div "CARNE DE SOL AO REQUEIJAO CREMOSO E CHEDDAR CREMOSO" at bounding box center [881, 204] width 120 height 38
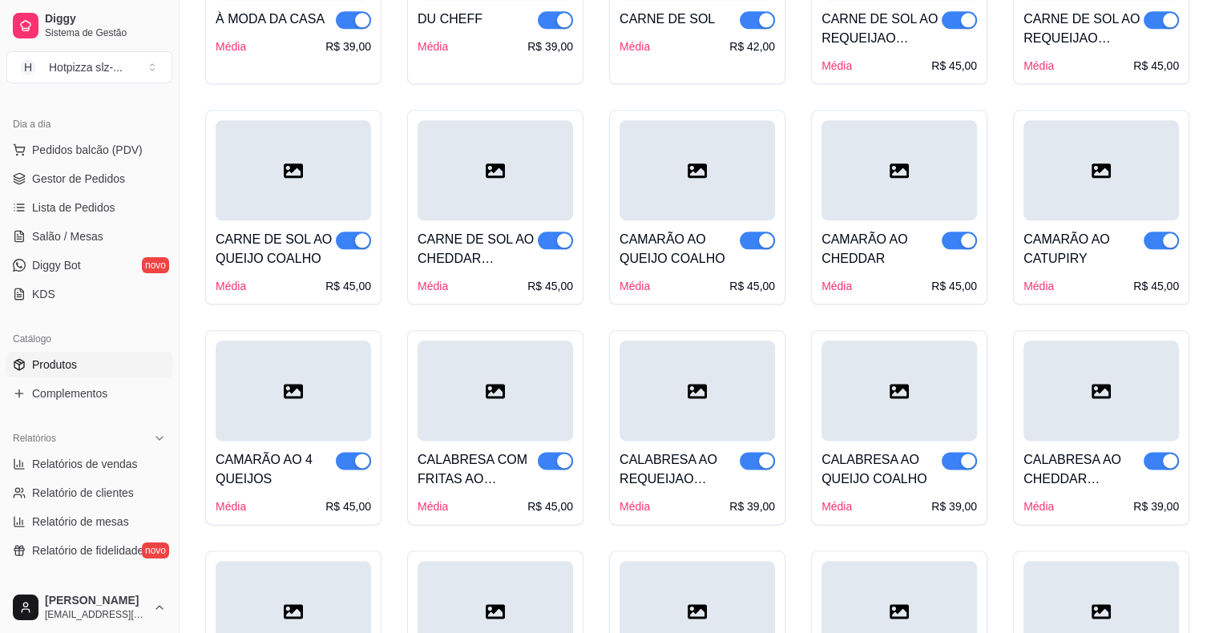
scroll to position [1923, 0]
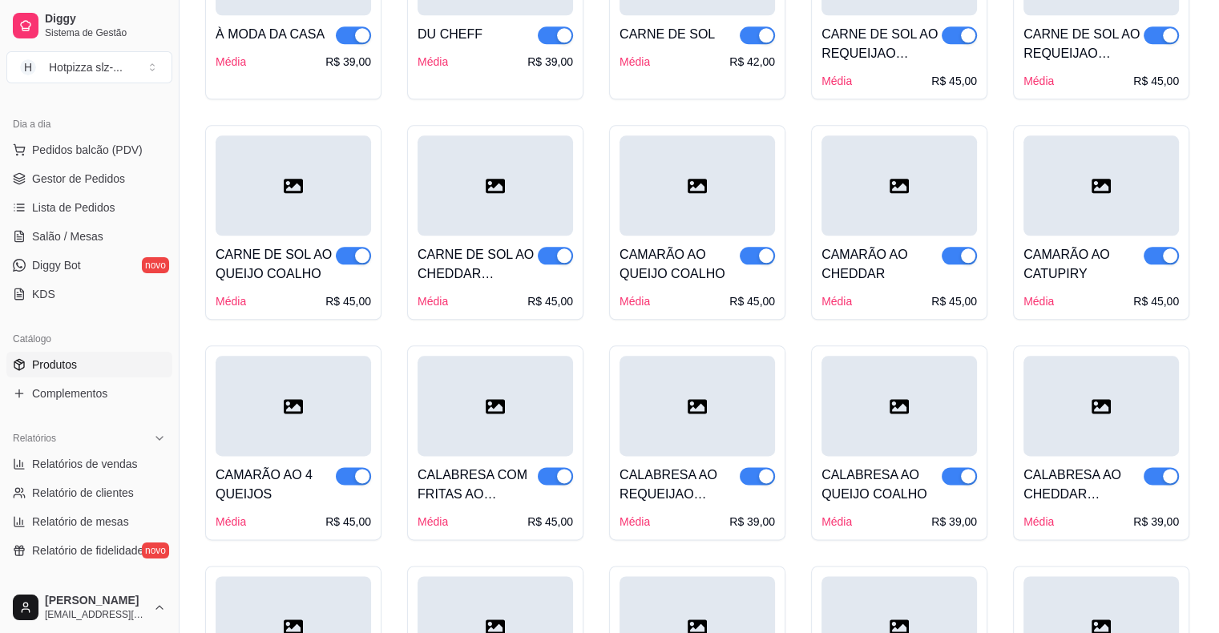
click at [675, 449] on div at bounding box center [696, 406] width 155 height 100
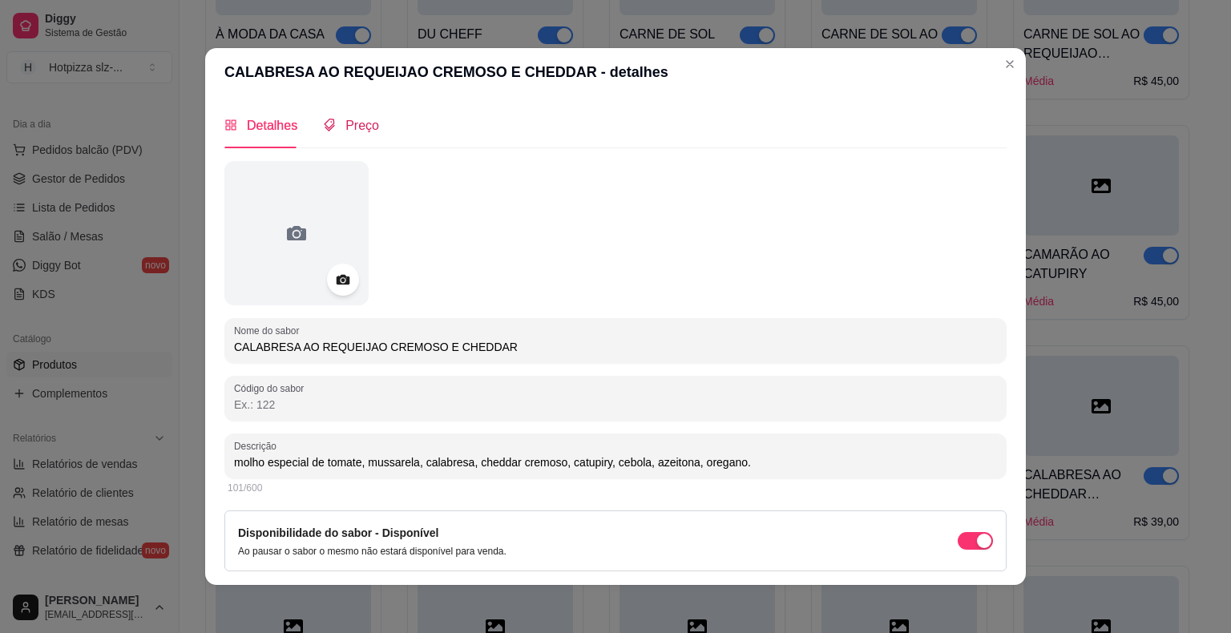
click at [365, 127] on span "Preço" at bounding box center [362, 126] width 34 height 14
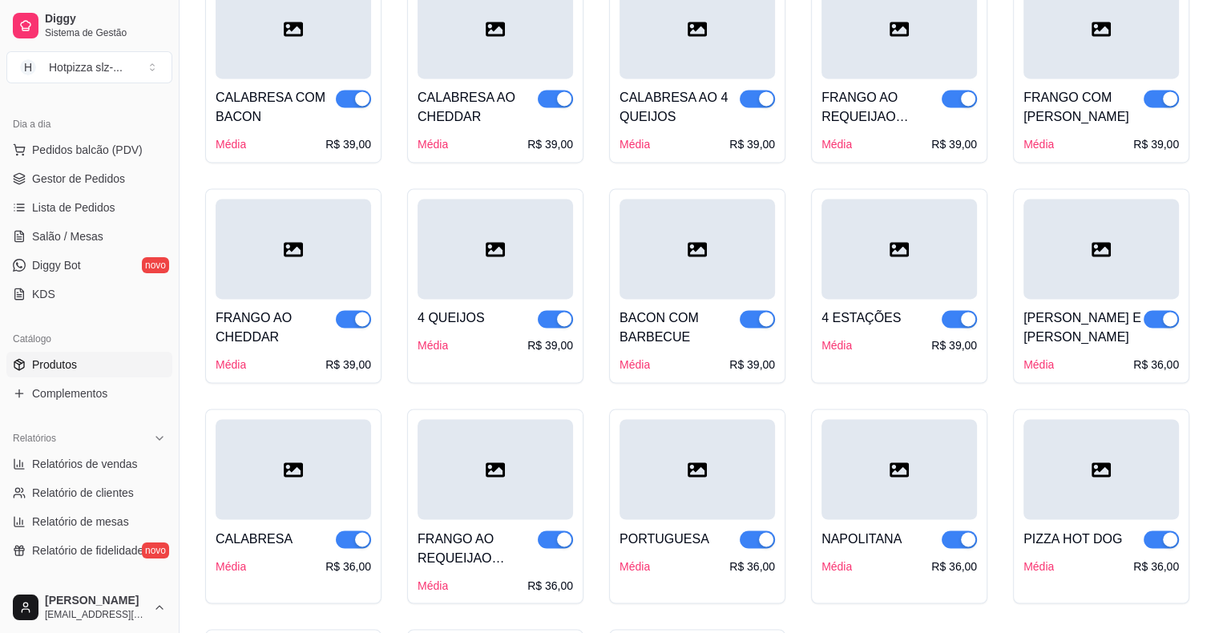
scroll to position [2484, 0]
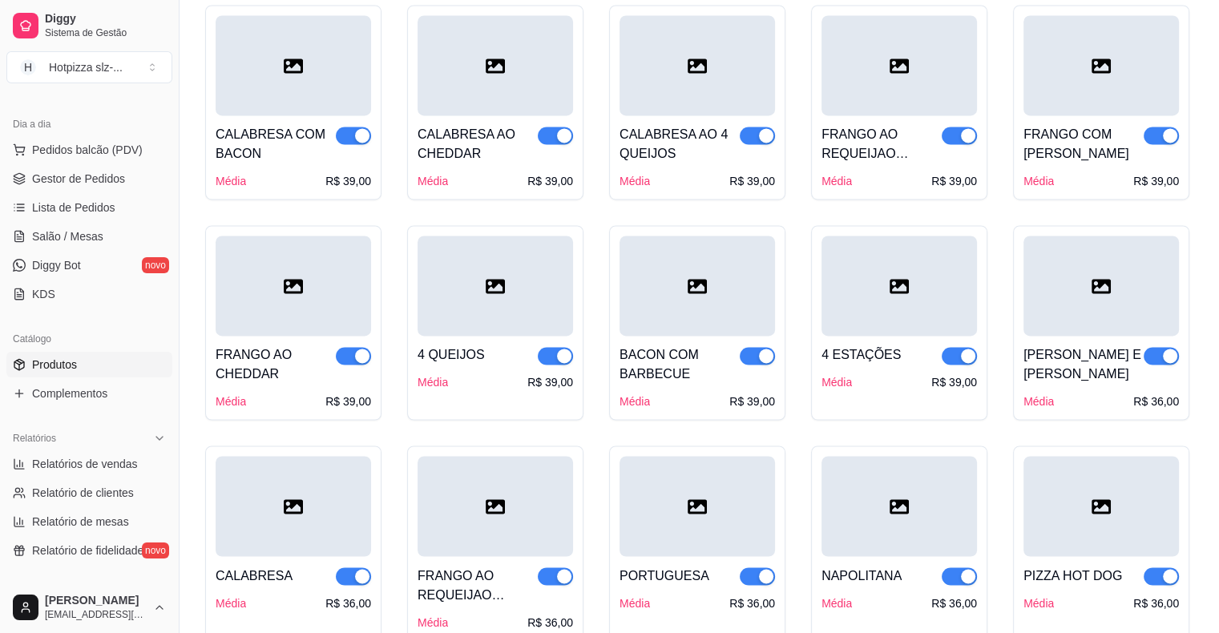
click at [829, 152] on div "FRANGO AO REQUEIJAO CREMOSO E CHEDDAR" at bounding box center [881, 144] width 120 height 38
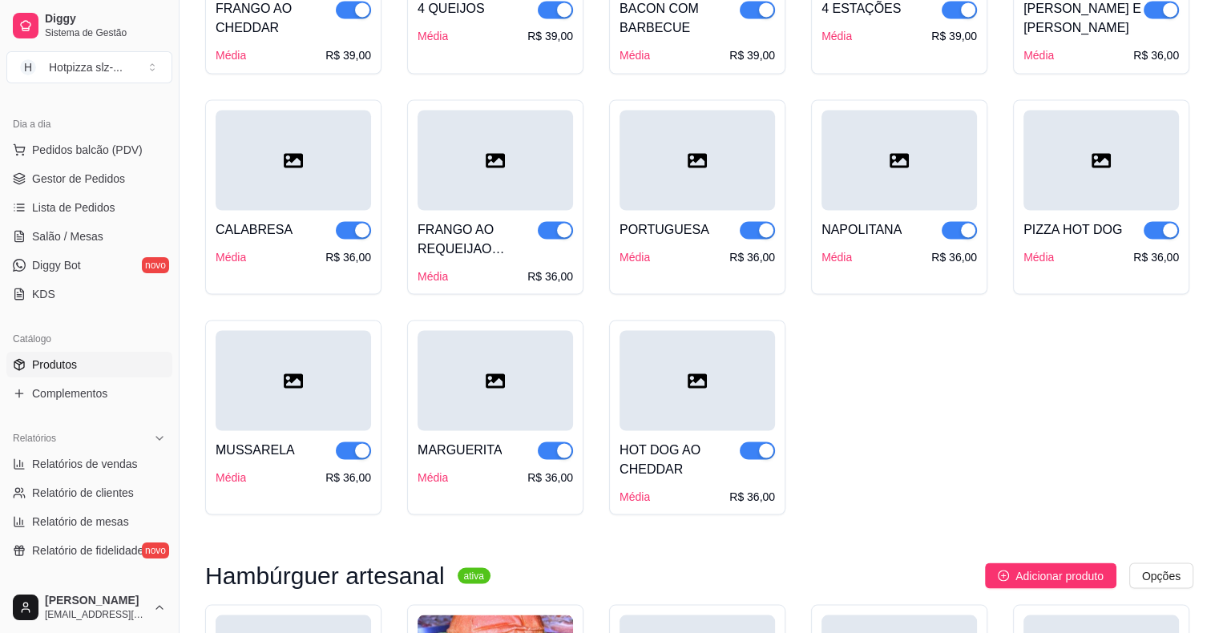
scroll to position [2804, 0]
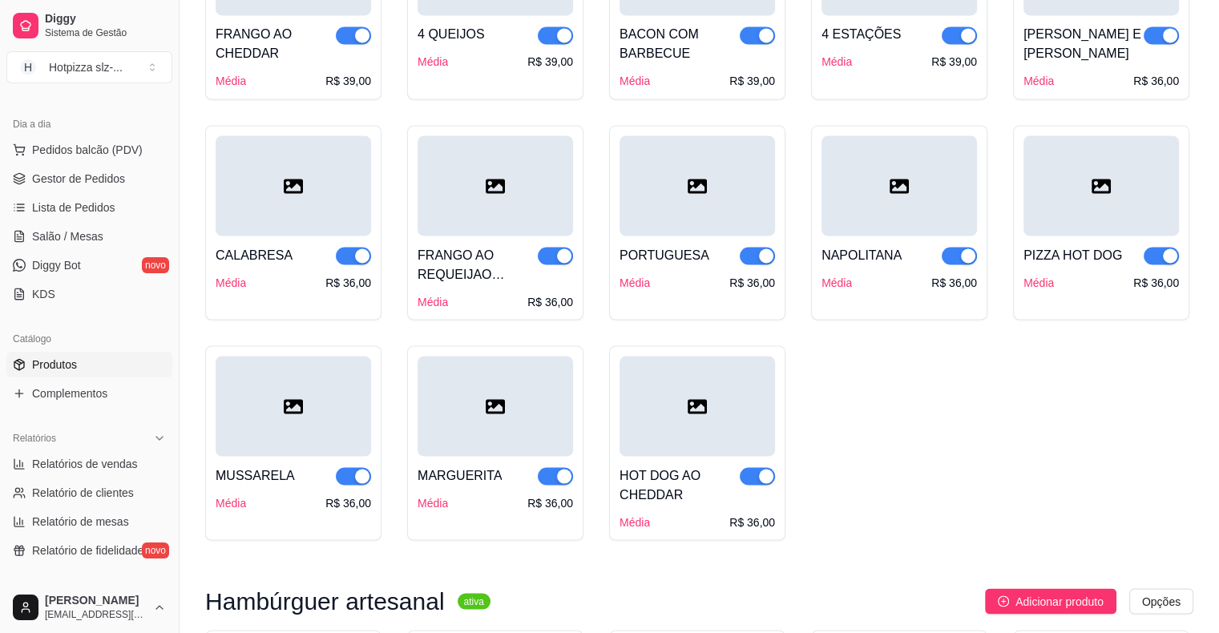
click at [502, 442] on div at bounding box center [494, 406] width 155 height 100
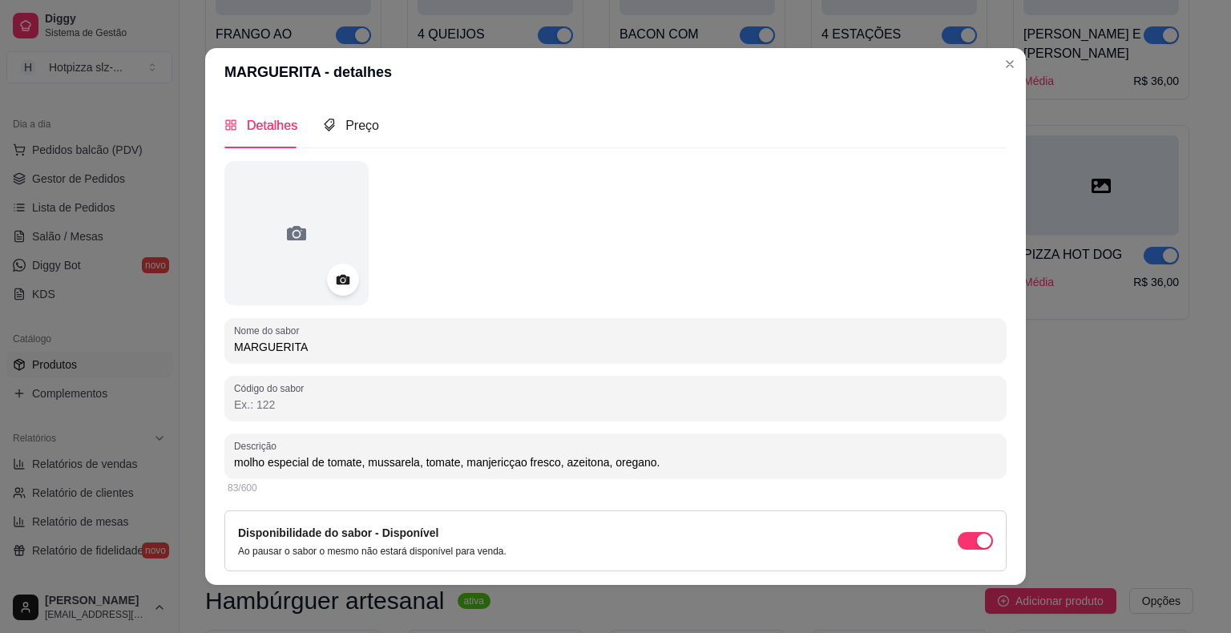
drag, startPoint x: 643, startPoint y: 468, endPoint x: 596, endPoint y: 468, distance: 47.3
click at [596, 468] on input "molho especial de tomate, mussarela, tomate, manjericçao fresco, azeitona, oreg…" at bounding box center [615, 462] width 763 height 16
click at [357, 130] on span "Preço" at bounding box center [362, 126] width 34 height 14
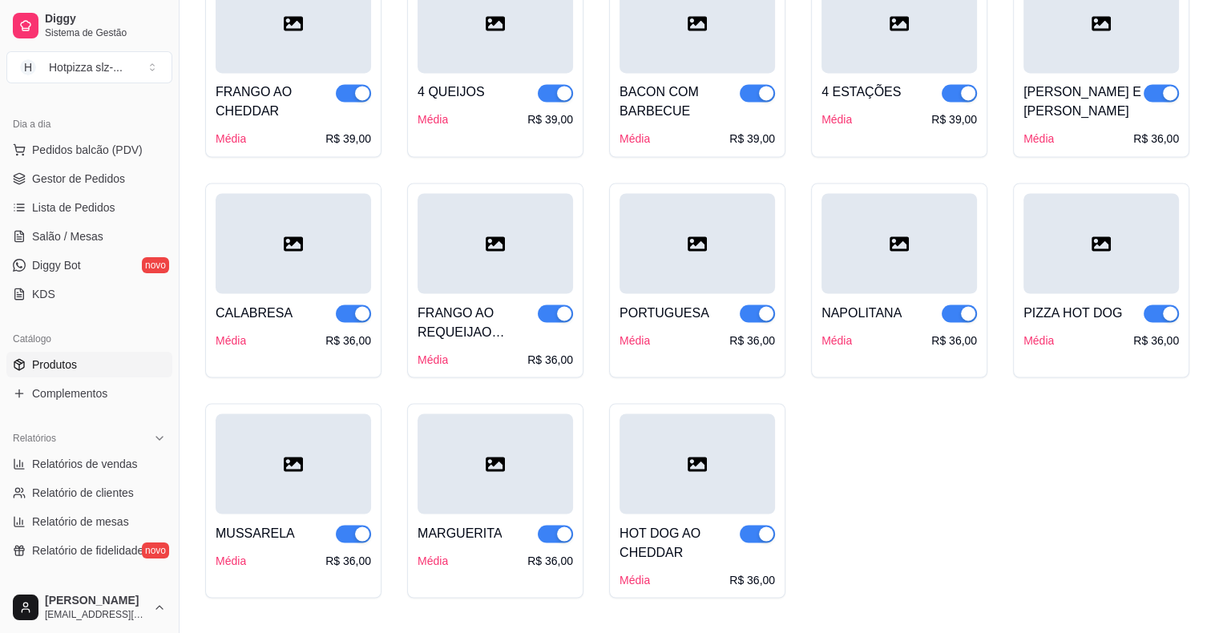
scroll to position [2724, 0]
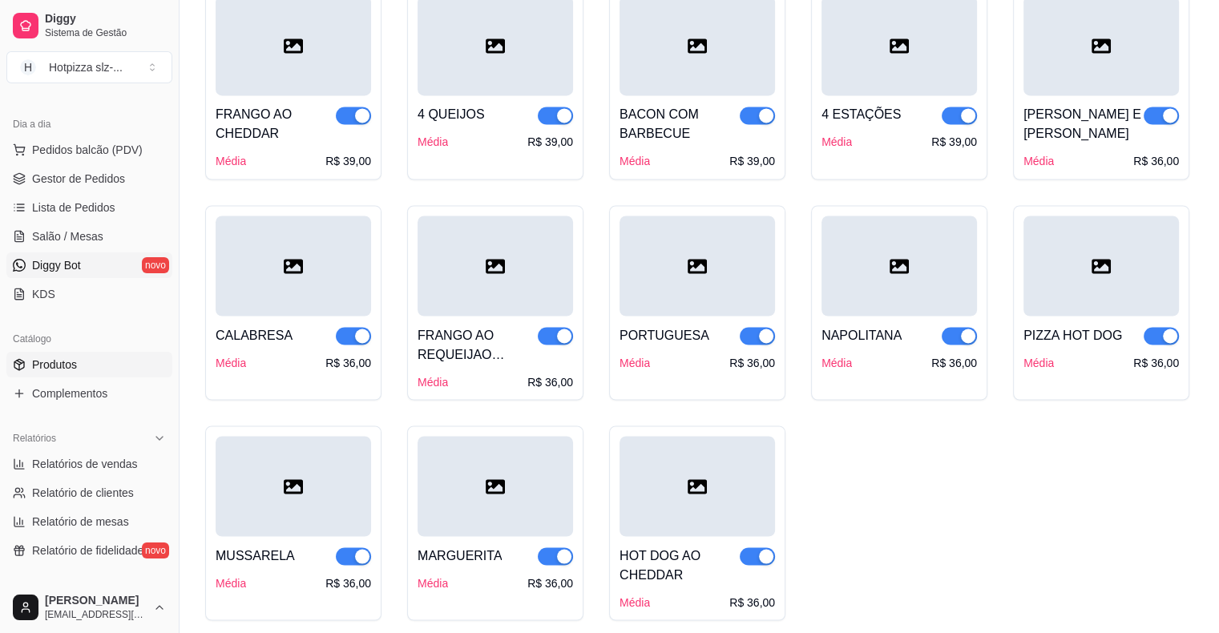
click at [74, 275] on link "Diggy Bot novo" at bounding box center [89, 265] width 166 height 26
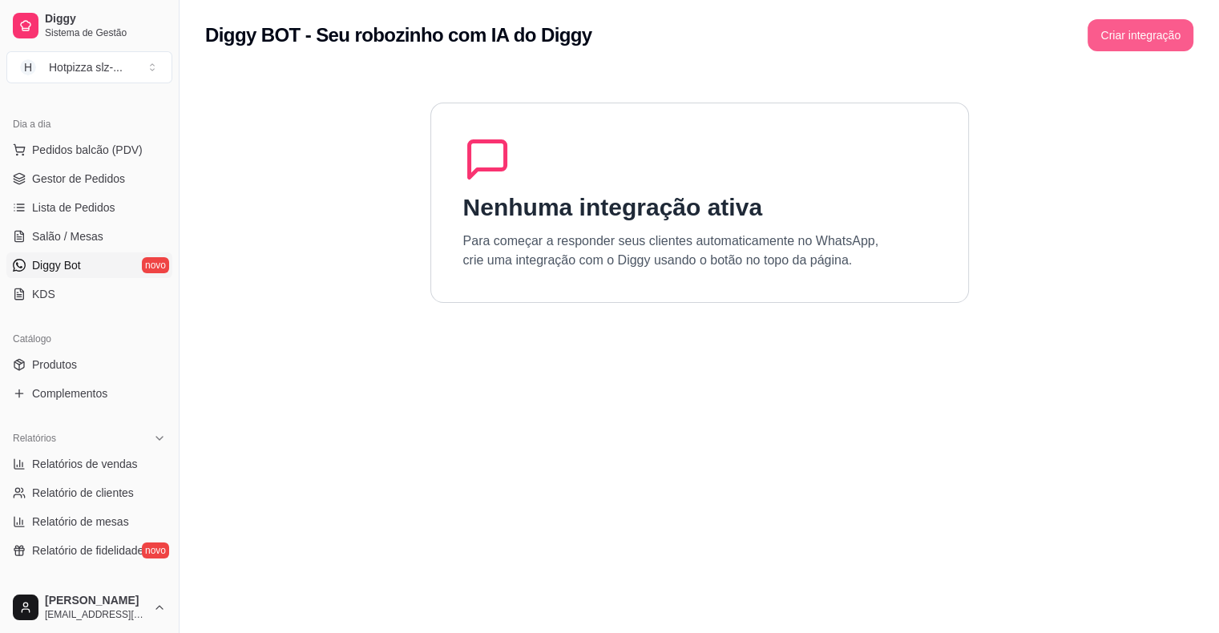
click at [1134, 38] on button "Criar integração" at bounding box center [1140, 35] width 106 height 32
click at [1152, 46] on button "Criar integração" at bounding box center [1140, 35] width 106 height 32
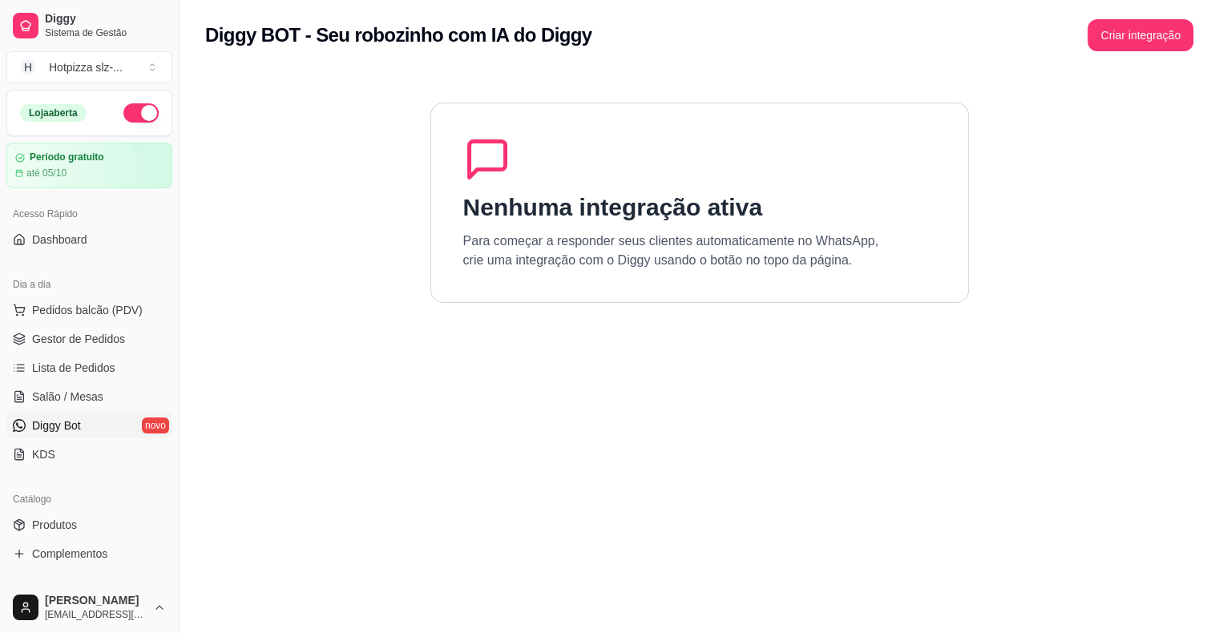
drag, startPoint x: 521, startPoint y: 220, endPoint x: 533, endPoint y: 229, distance: 15.4
click at [520, 220] on h1 "Nenhuma integração ativa" at bounding box center [612, 207] width 299 height 29
click at [1125, 30] on button "Criar integração" at bounding box center [1140, 35] width 106 height 32
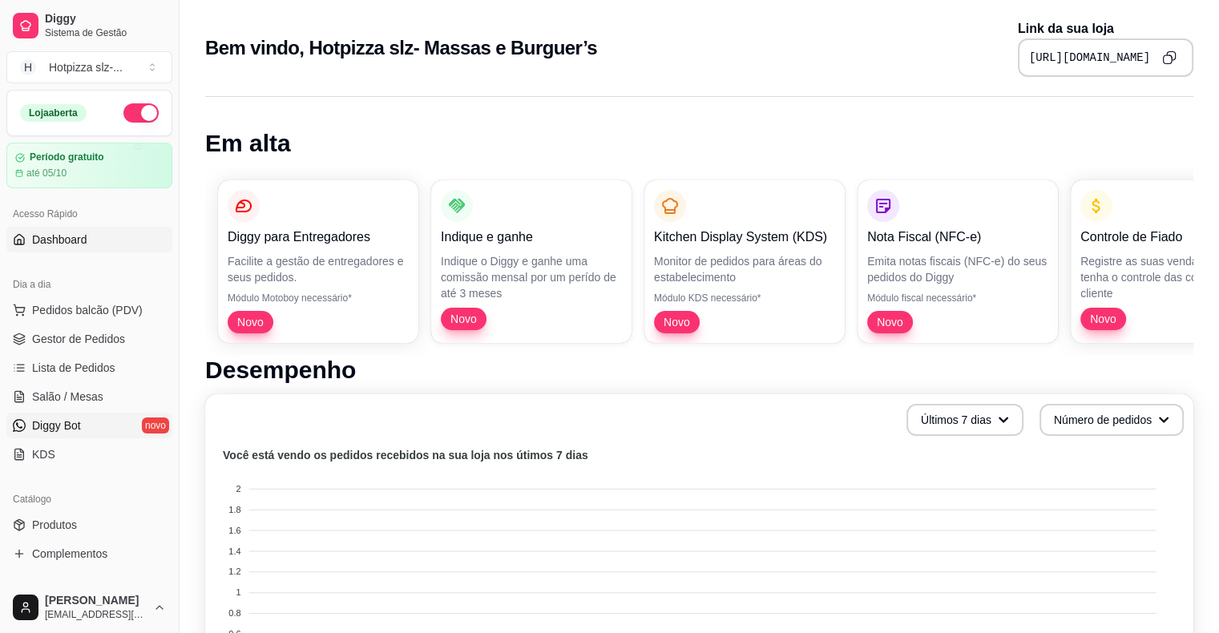
click at [65, 425] on span "Diggy Bot" at bounding box center [56, 425] width 49 height 16
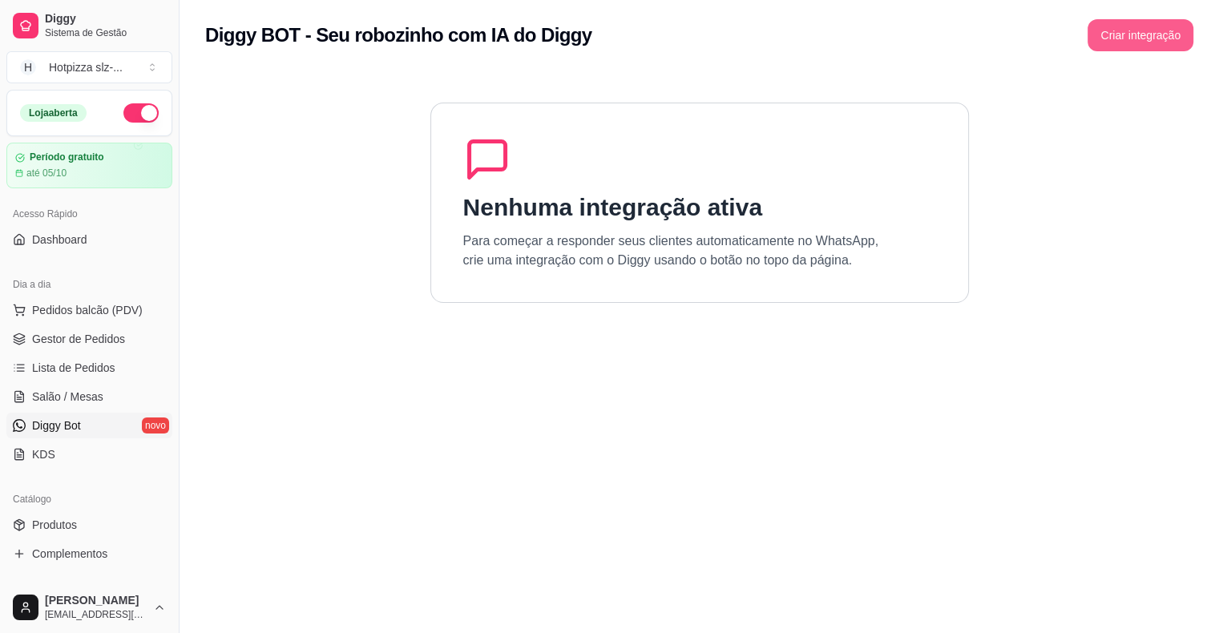
click at [1128, 35] on button "Criar integração" at bounding box center [1140, 35] width 106 height 32
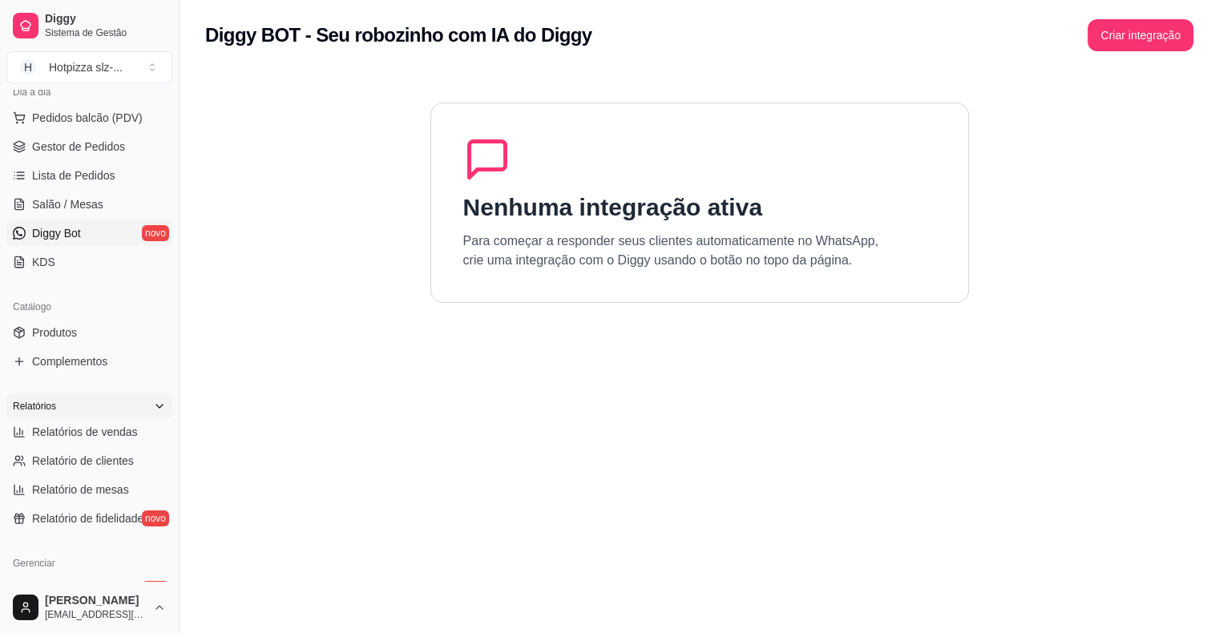
scroll to position [240, 0]
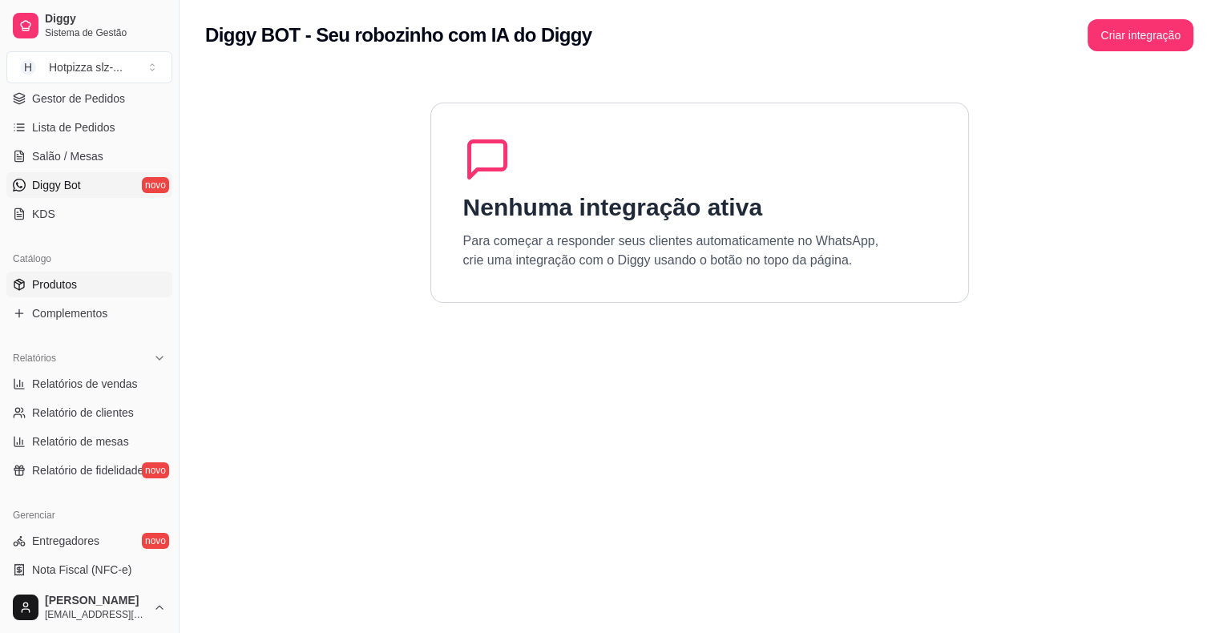
click at [83, 287] on link "Produtos" at bounding box center [89, 285] width 166 height 26
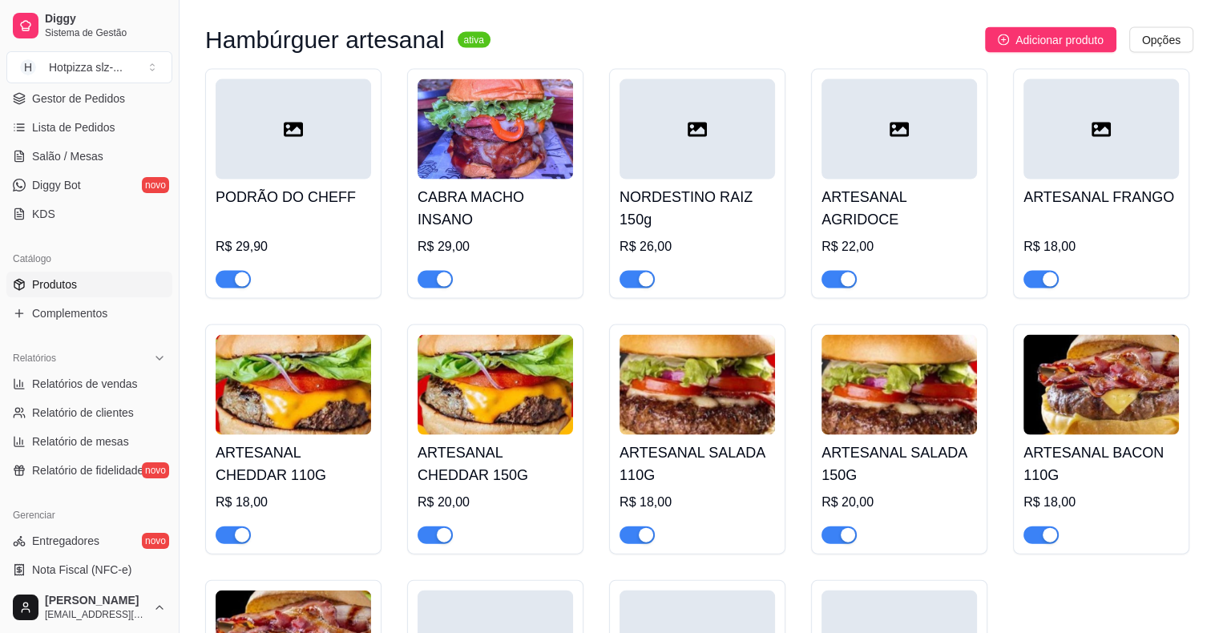
scroll to position [3125, 0]
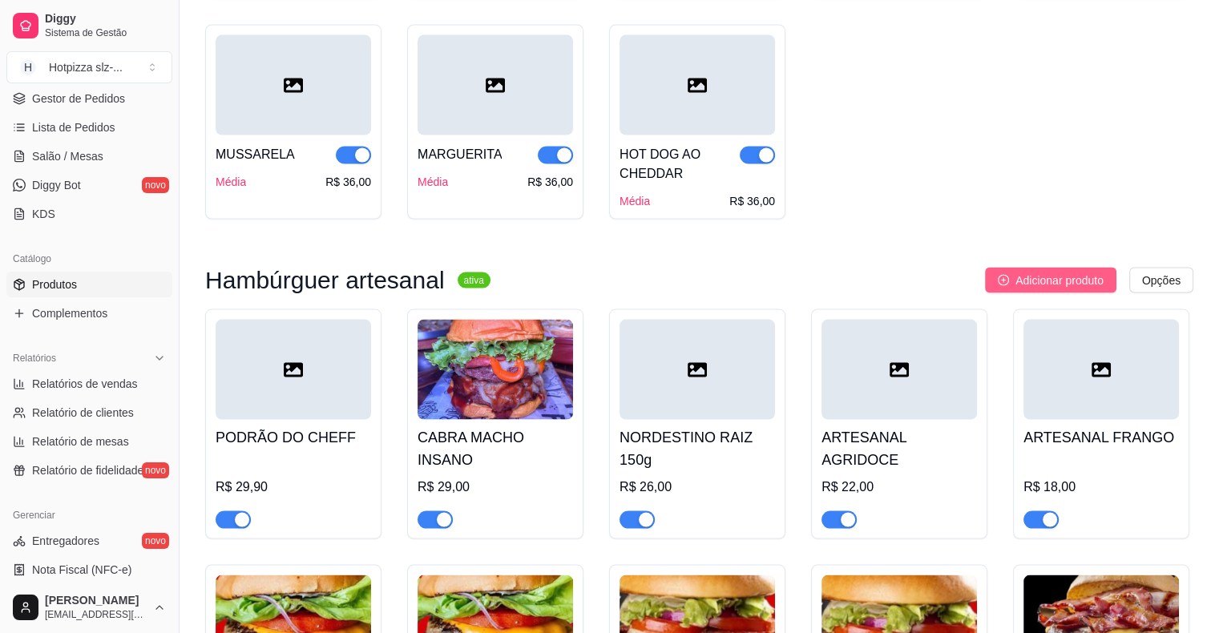
click at [1037, 273] on span "Adicionar produto" at bounding box center [1059, 281] width 88 height 18
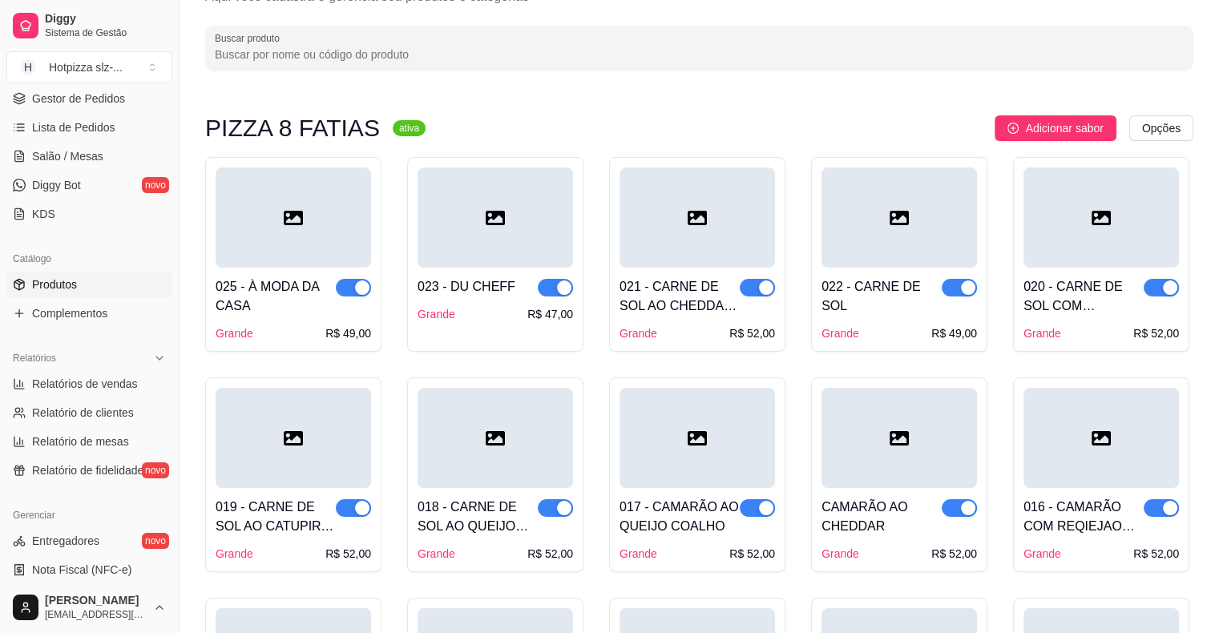
scroll to position [0, 0]
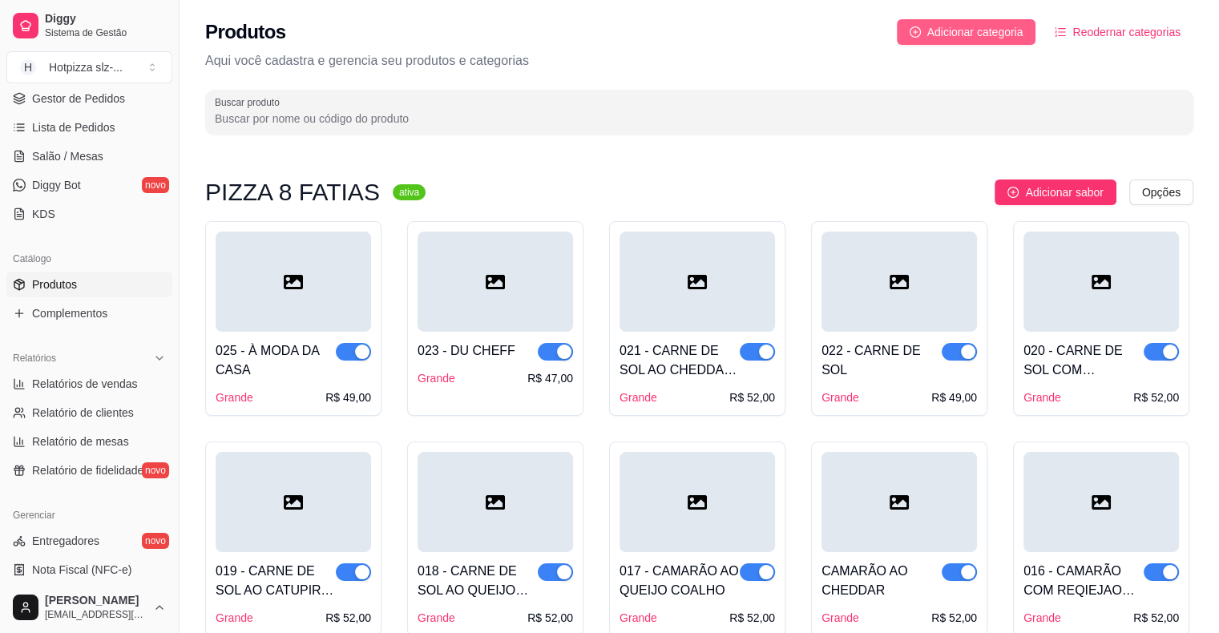
click at [926, 35] on button "Adicionar categoria" at bounding box center [966, 32] width 139 height 26
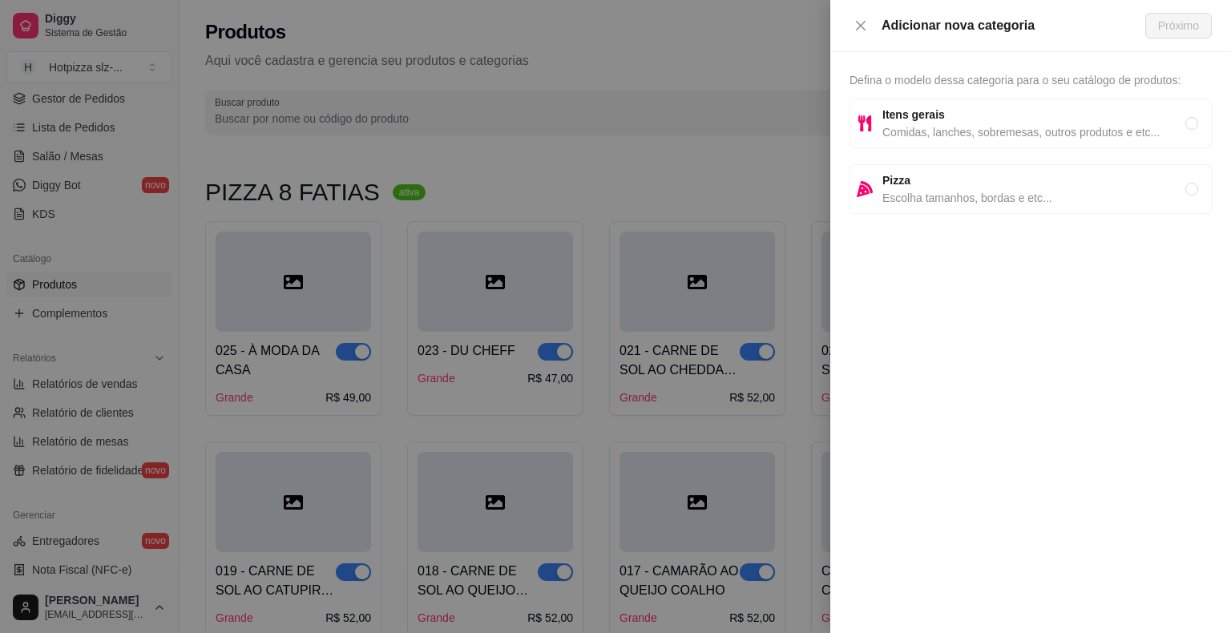
click at [909, 128] on span "Comidas, lanches, sobremesas, outros produtos e etc..." at bounding box center [1033, 132] width 303 height 18
radio input "true"
click at [1179, 18] on span "Próximo" at bounding box center [1178, 26] width 41 height 18
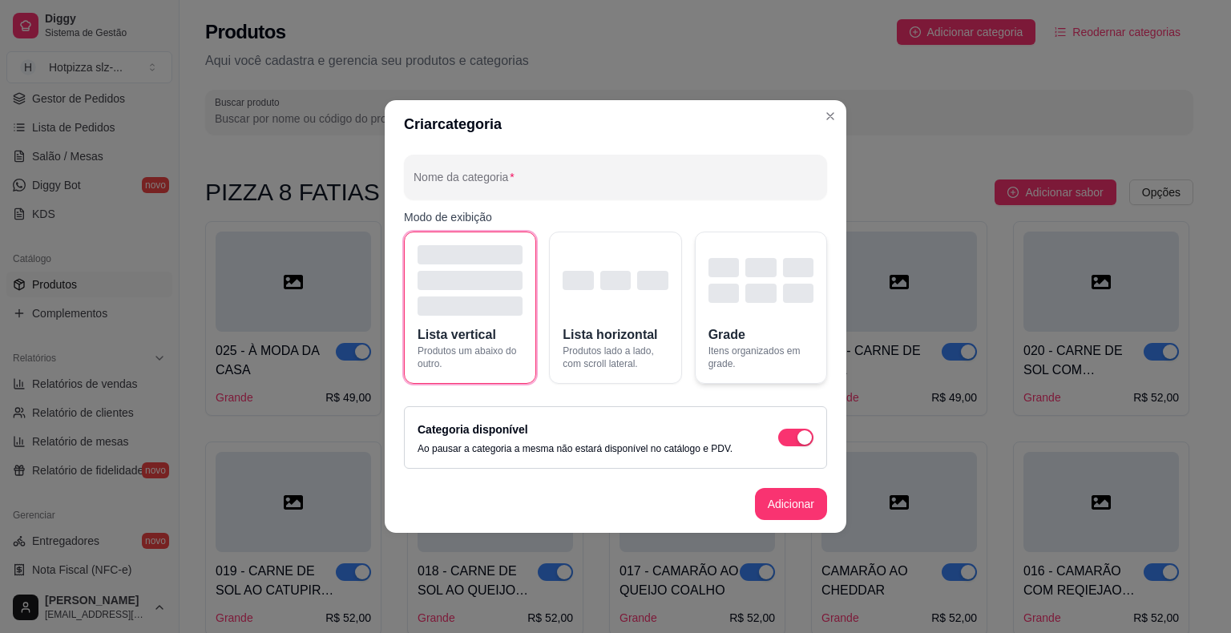
click at [737, 294] on div "button" at bounding box center [723, 293] width 30 height 19
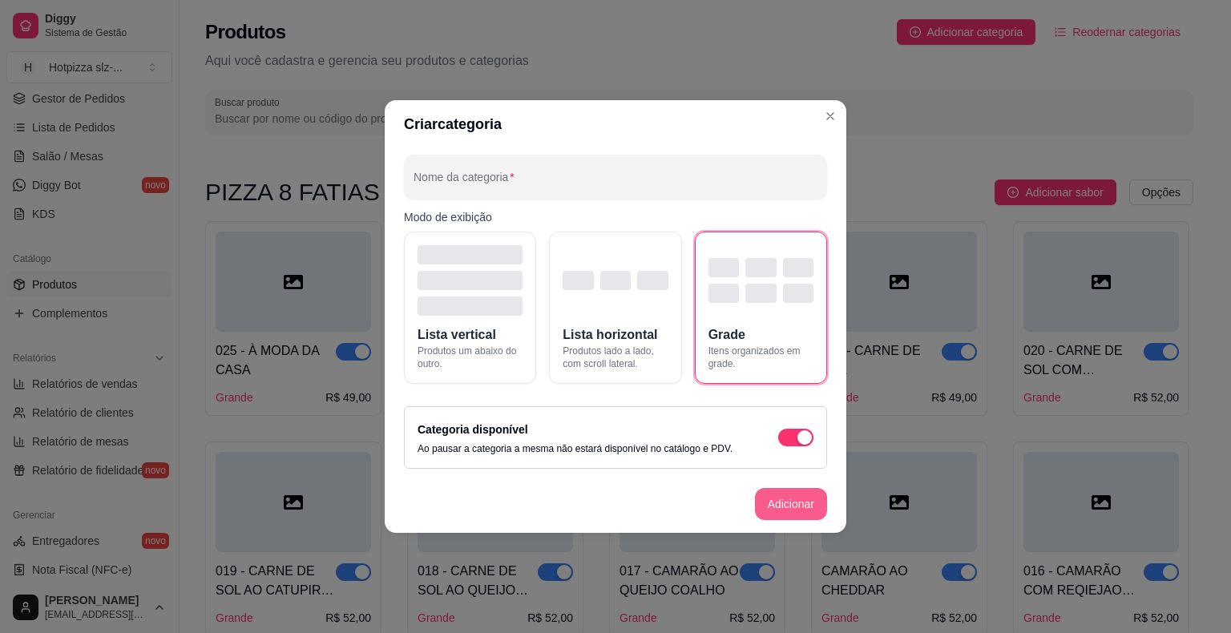
click at [792, 509] on button "Adicionar" at bounding box center [791, 504] width 72 height 32
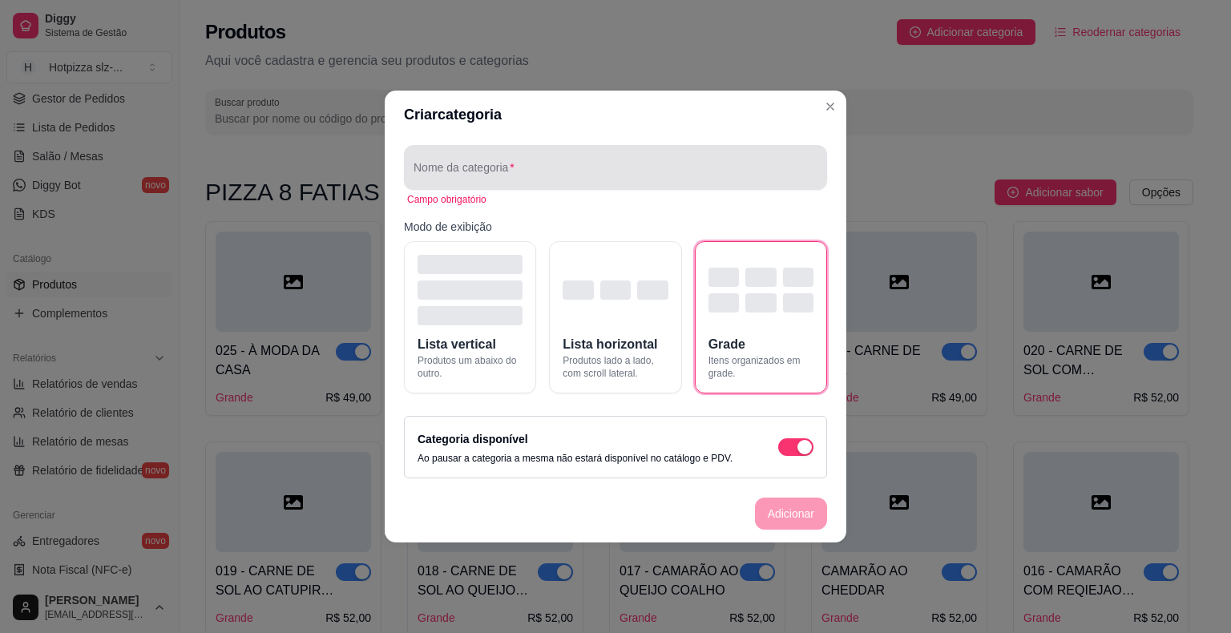
click at [482, 168] on input "Nome da categoria" at bounding box center [615, 174] width 404 height 16
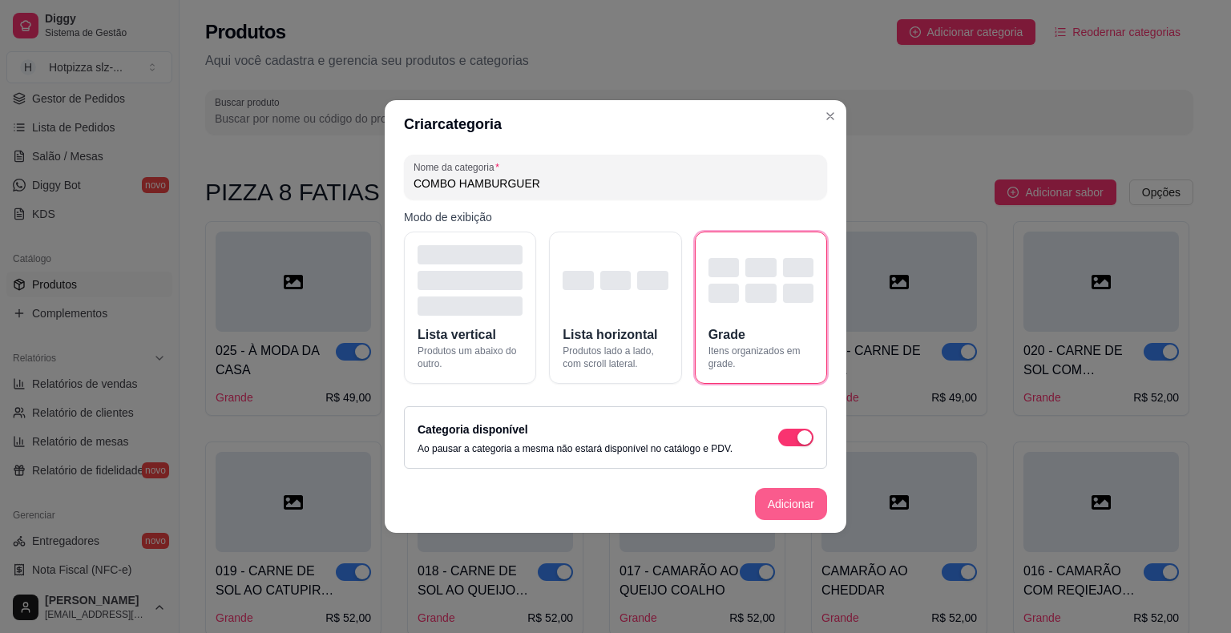
type input "COMBO HAMBURGUER"
click at [776, 503] on button "Adicionar" at bounding box center [791, 504] width 72 height 32
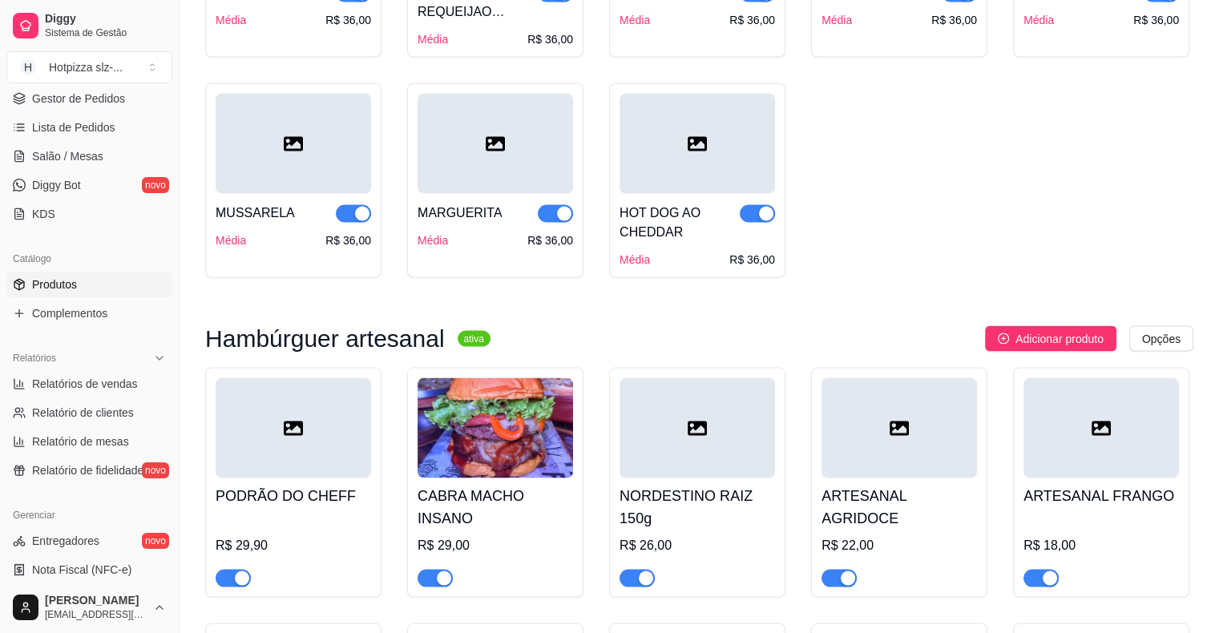
scroll to position [3125, 0]
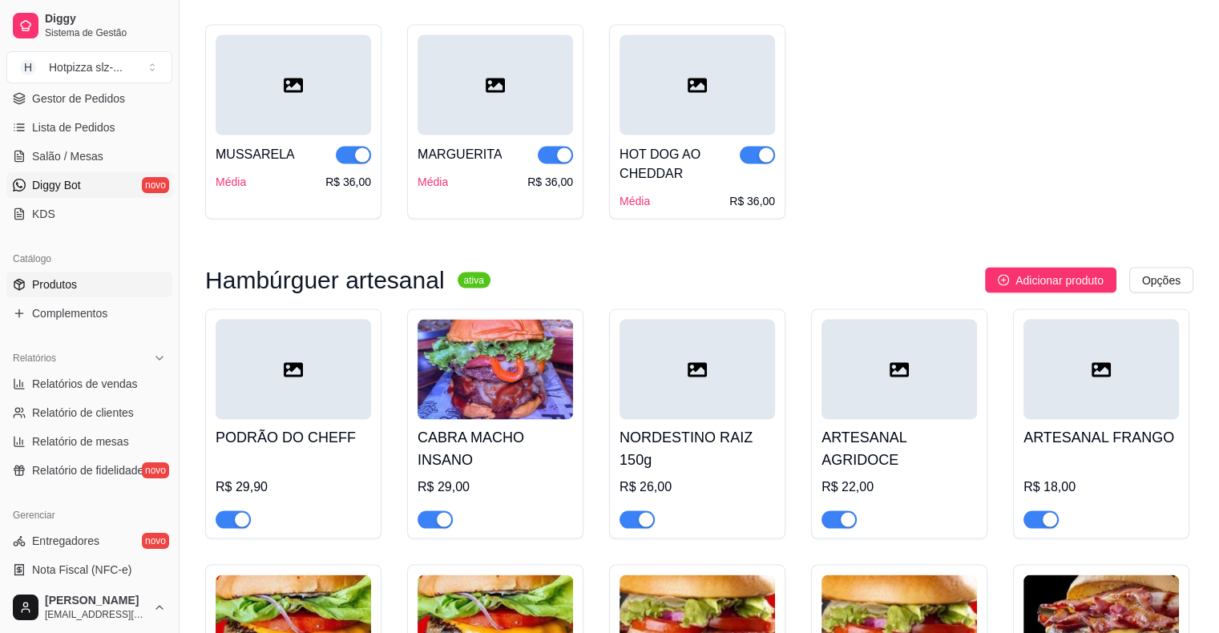
click at [83, 187] on link "Diggy Bot novo" at bounding box center [89, 185] width 166 height 26
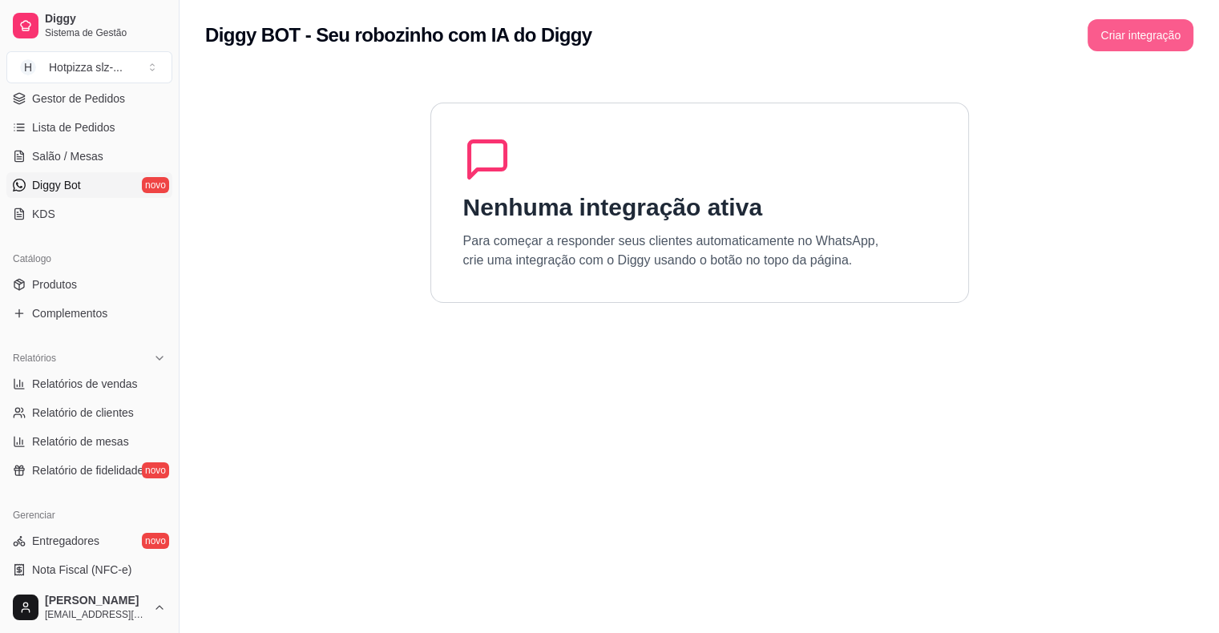
click at [1114, 32] on button "Criar integração" at bounding box center [1140, 35] width 106 height 32
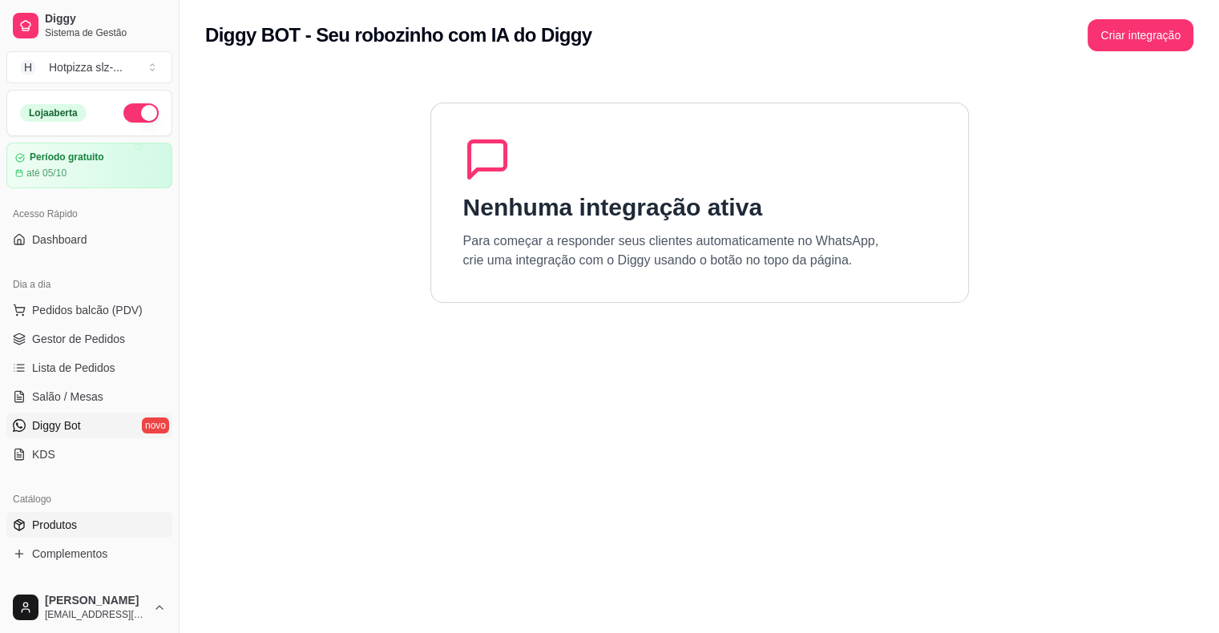
click at [86, 526] on link "Produtos" at bounding box center [89, 525] width 166 height 26
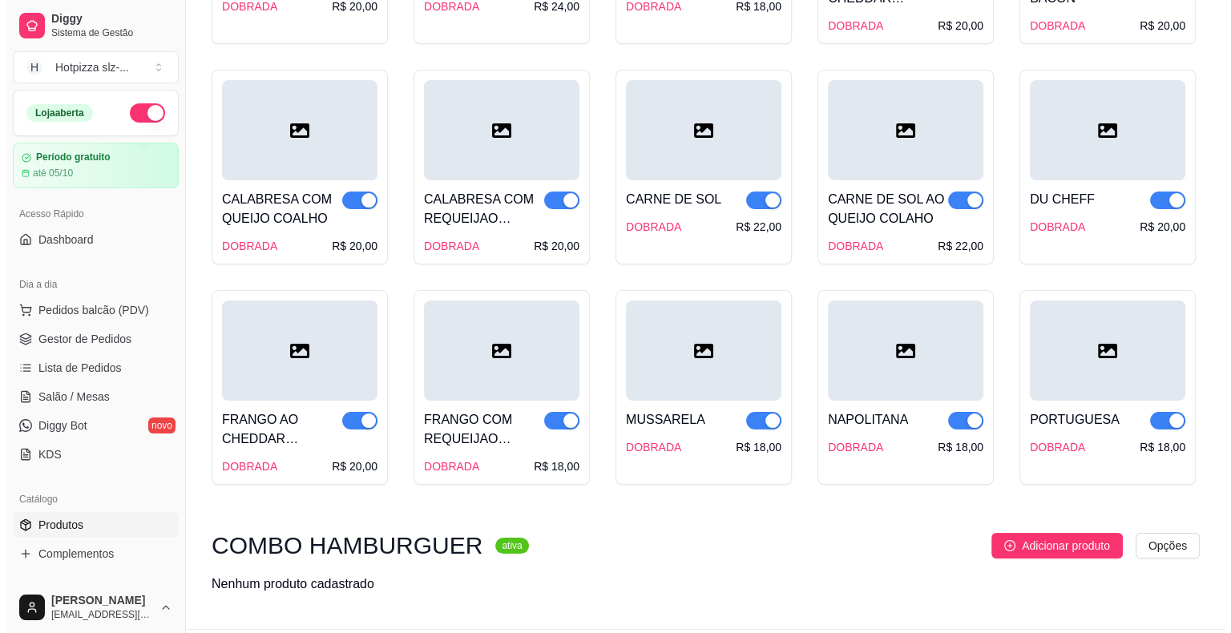
scroll to position [6184, 0]
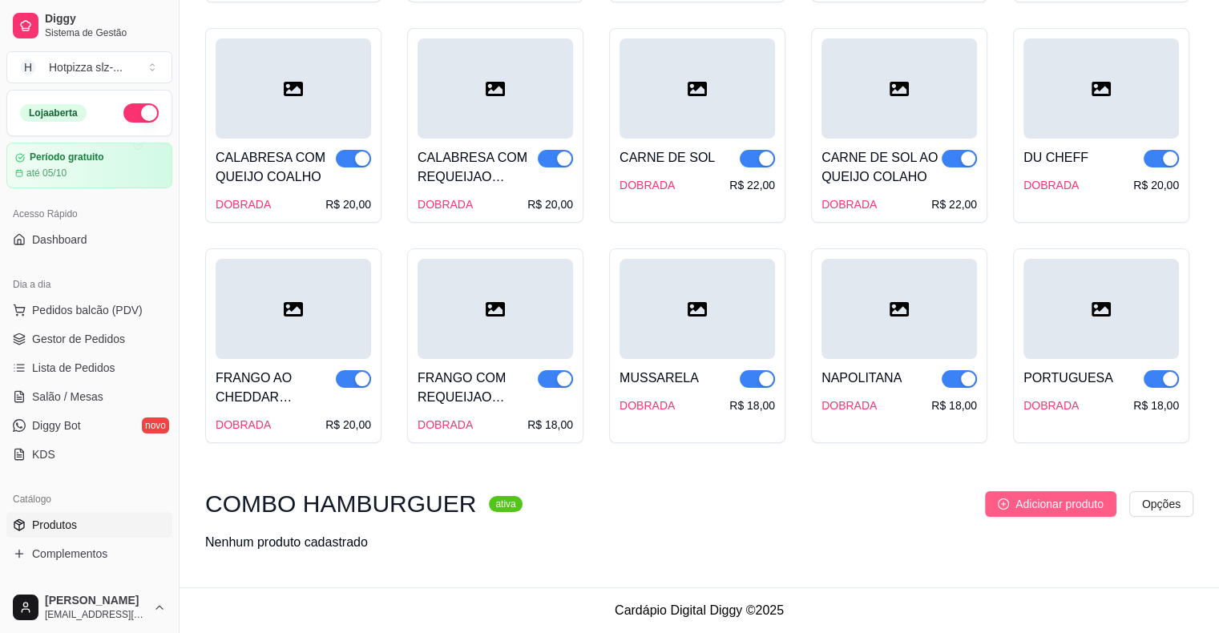
click at [1046, 498] on span "Adicionar produto" at bounding box center [1059, 504] width 88 height 18
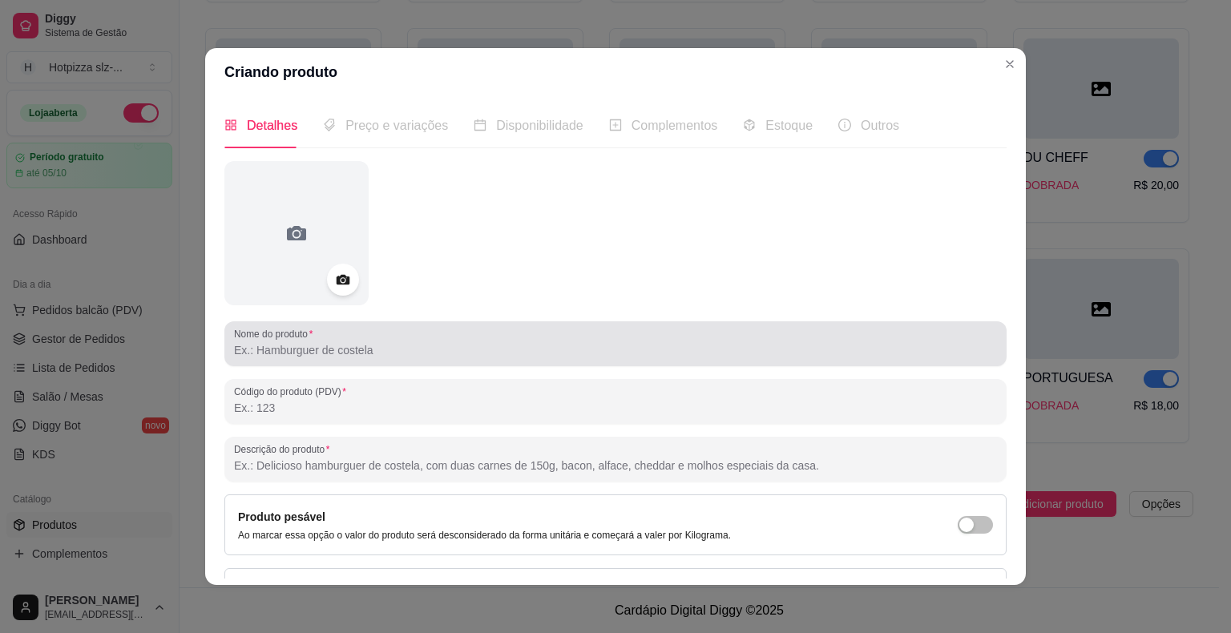
click at [281, 353] on input "Nome do produto" at bounding box center [615, 350] width 763 height 16
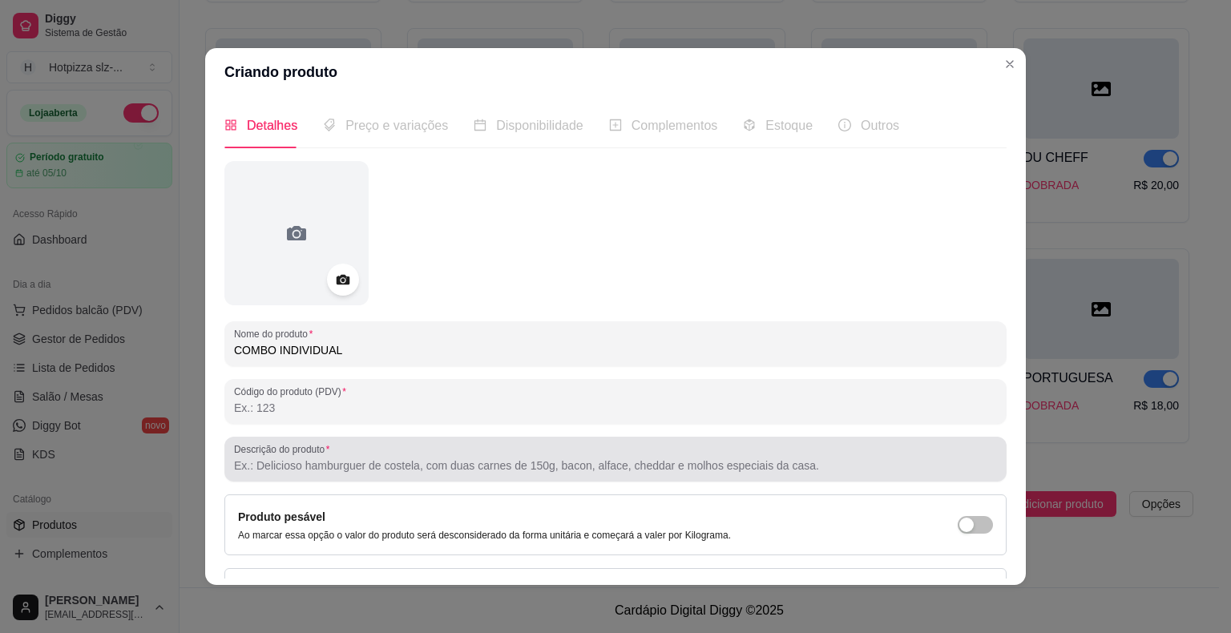
scroll to position [80, 0]
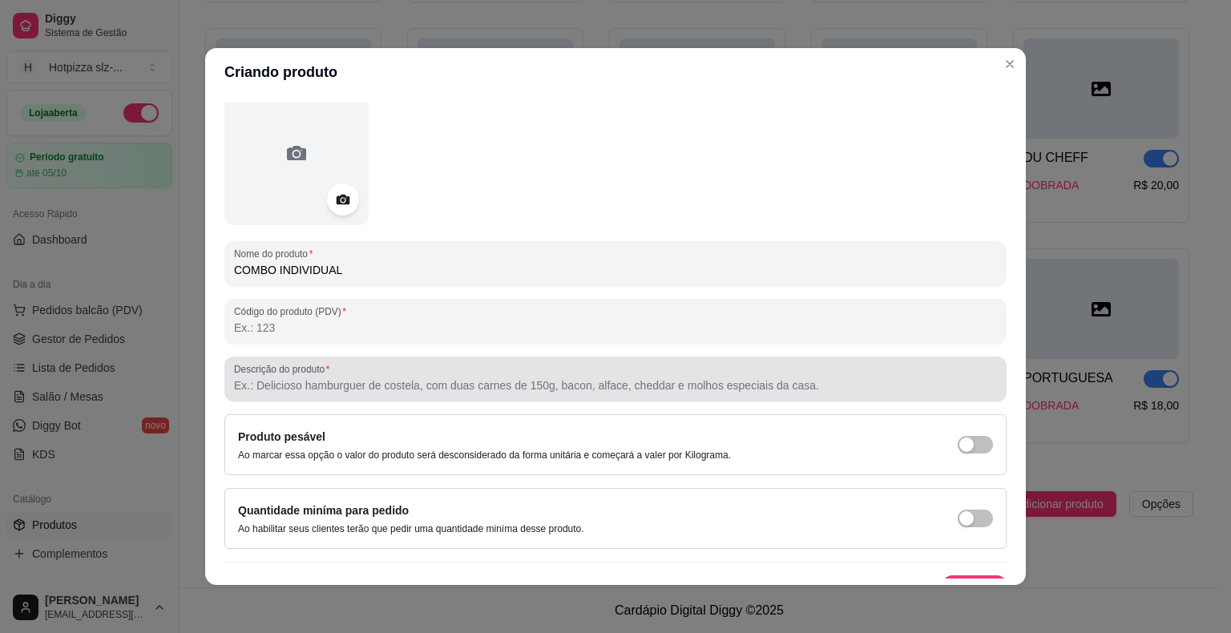
type input "COMBO INDIVIDUAL"
click at [349, 387] on input "Descrição do produto" at bounding box center [615, 385] width 763 height 16
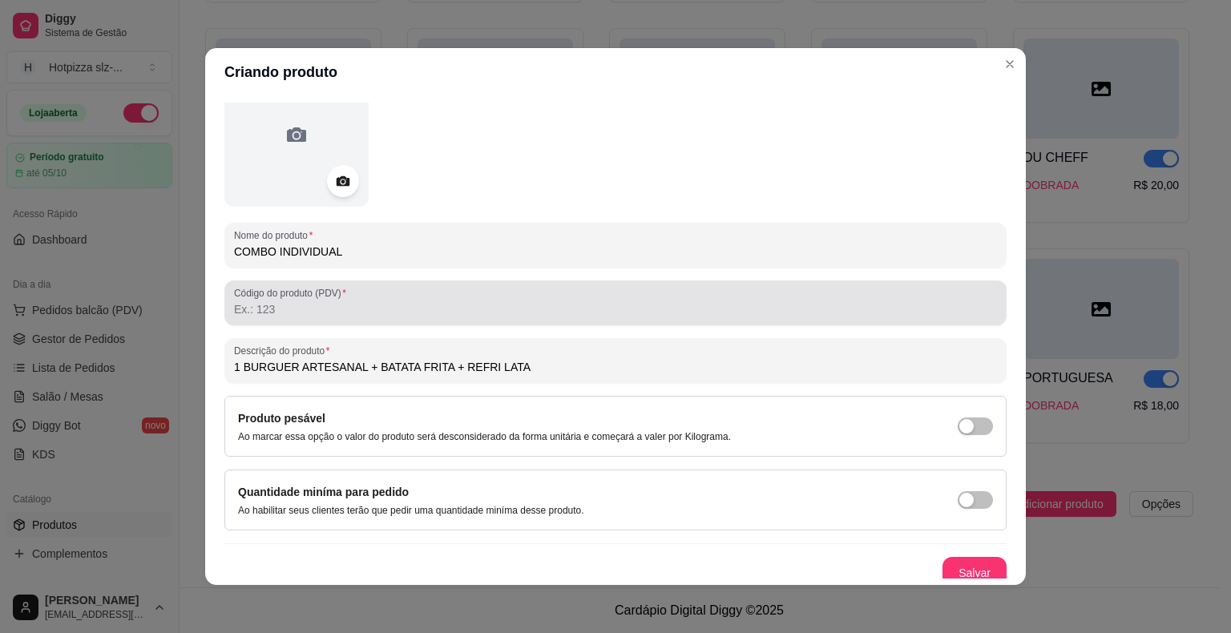
scroll to position [107, 0]
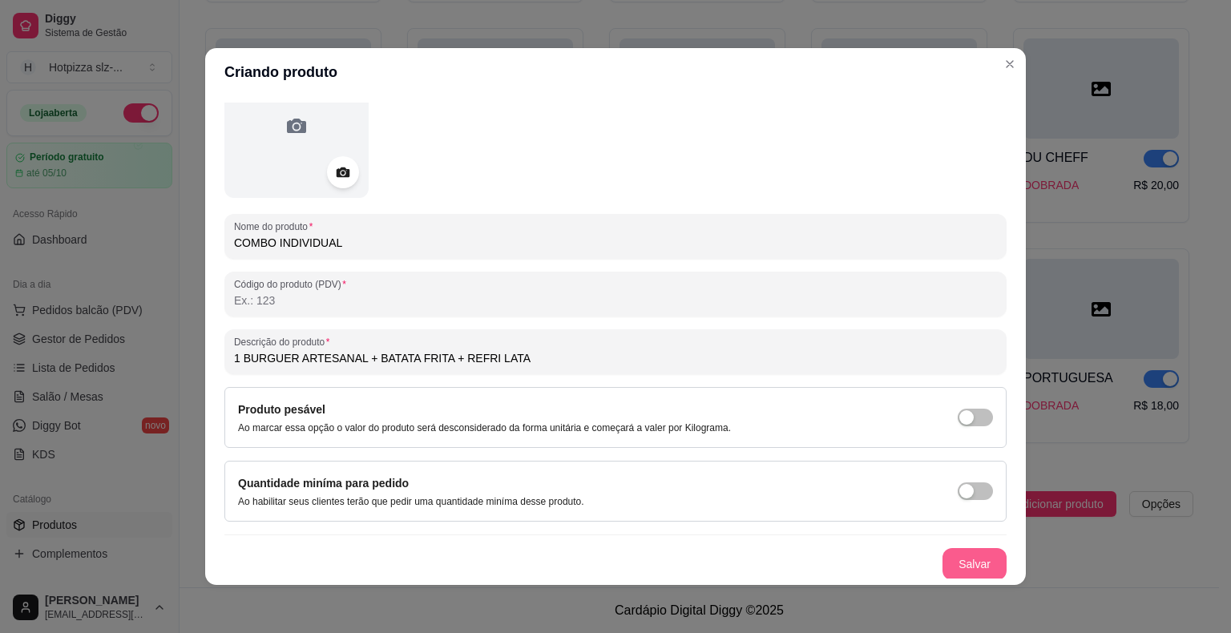
type input "1 BURGUER ARTESANAL + BATATA FRITA + REFRI LATA"
click at [945, 558] on button "Salvar" at bounding box center [974, 564] width 62 height 31
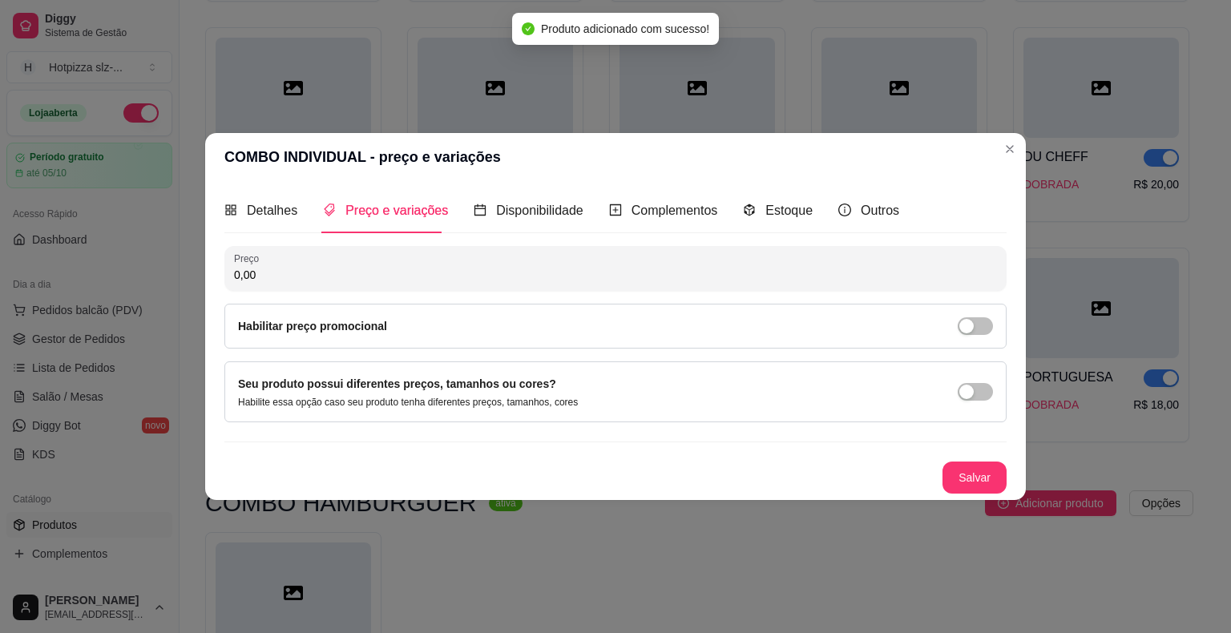
click at [276, 280] on input "0,00" at bounding box center [615, 275] width 763 height 16
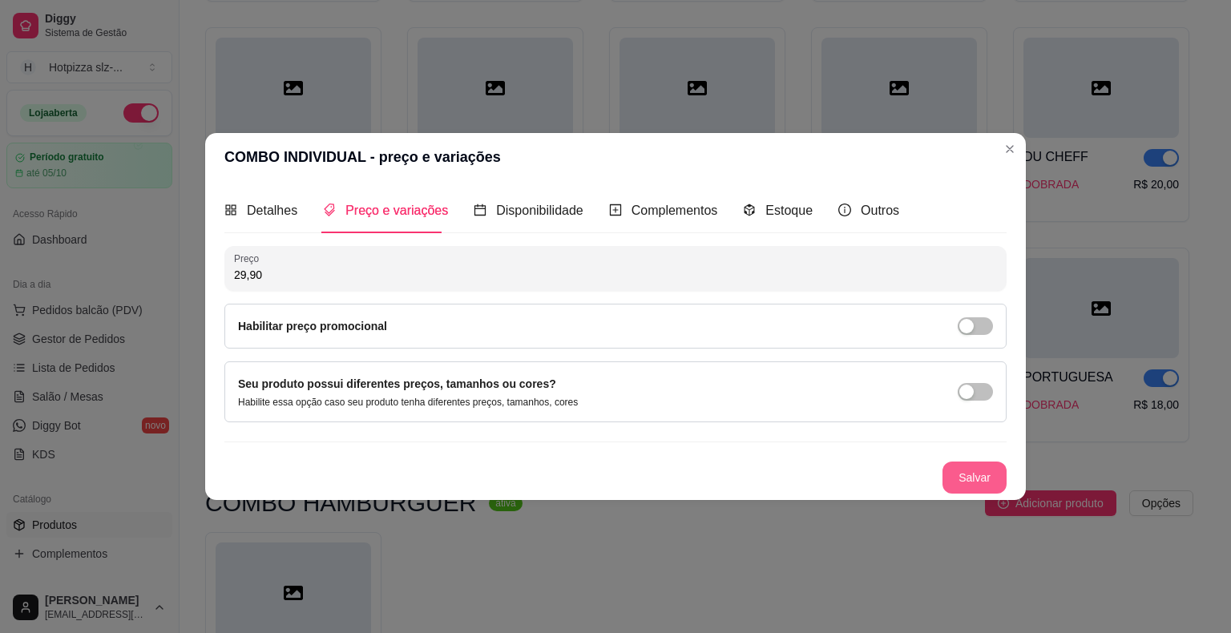
click at [978, 476] on button "Salvar" at bounding box center [974, 477] width 64 height 32
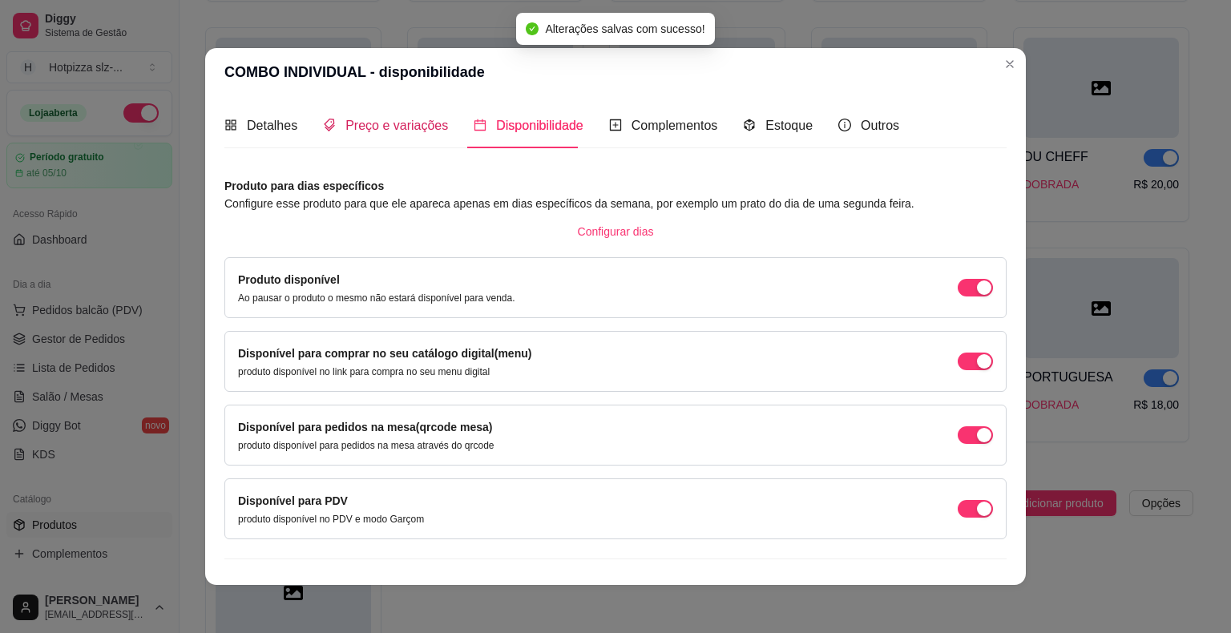
click at [425, 130] on span "Preço e variações" at bounding box center [396, 126] width 103 height 14
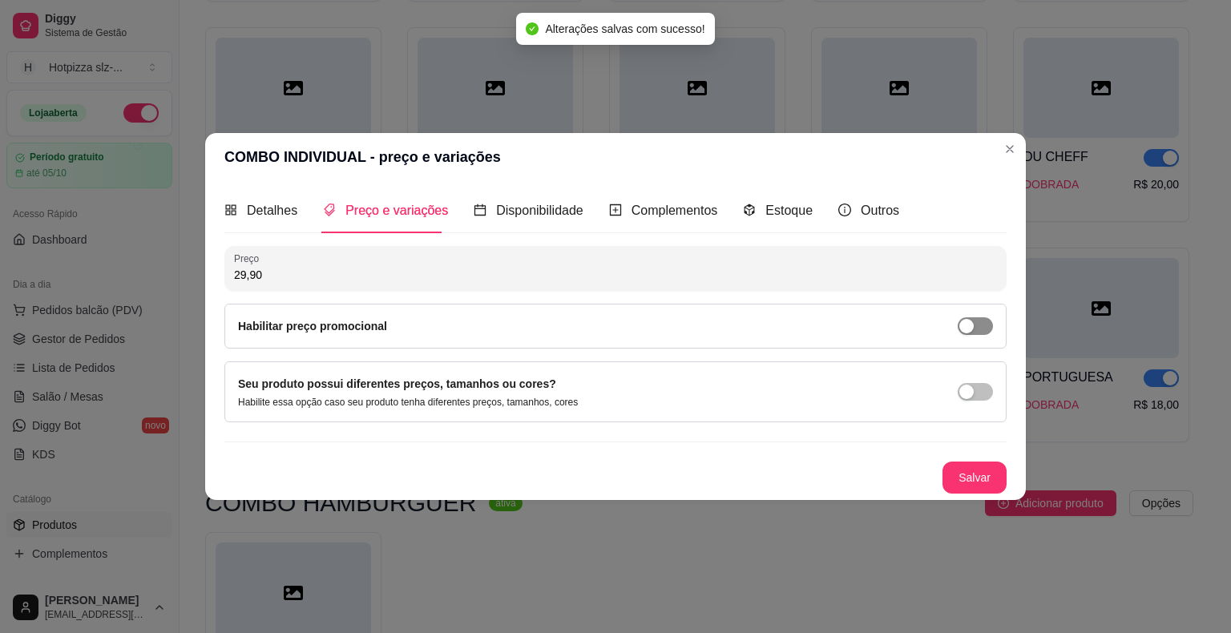
click at [971, 328] on div "button" at bounding box center [966, 326] width 14 height 14
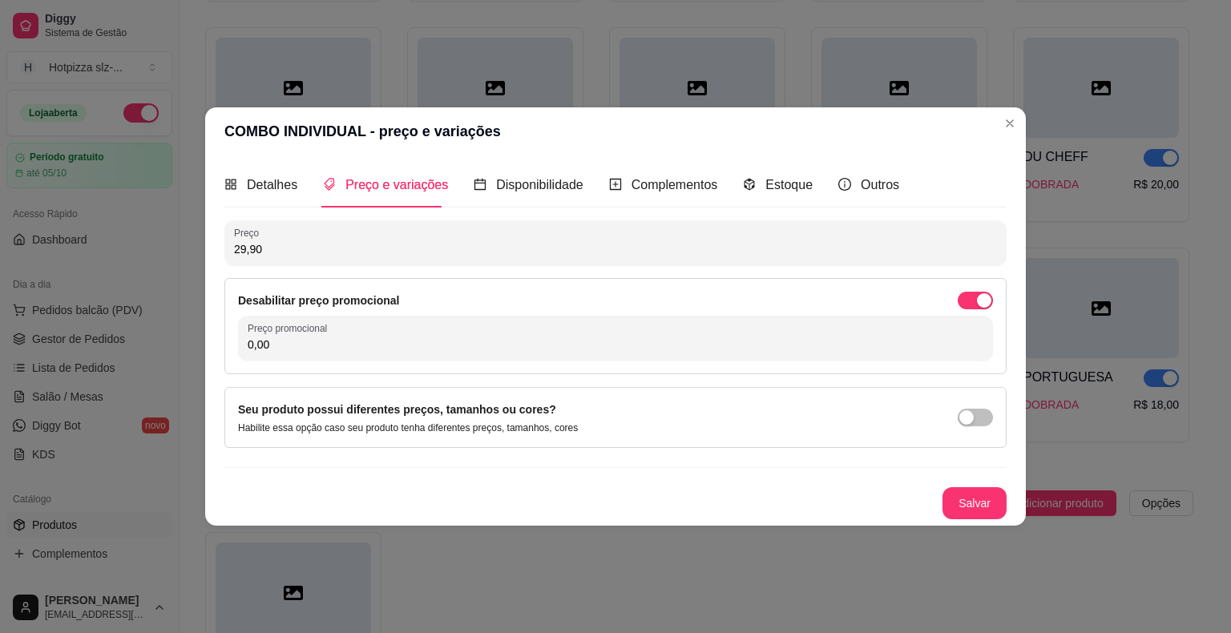
drag, startPoint x: 272, startPoint y: 253, endPoint x: 212, endPoint y: 259, distance: 61.1
click at [212, 259] on div "Detalhes Preço e variações Disponibilidade Complementos Estoque Outros Nome do …" at bounding box center [615, 340] width 820 height 370
type input "34,90"
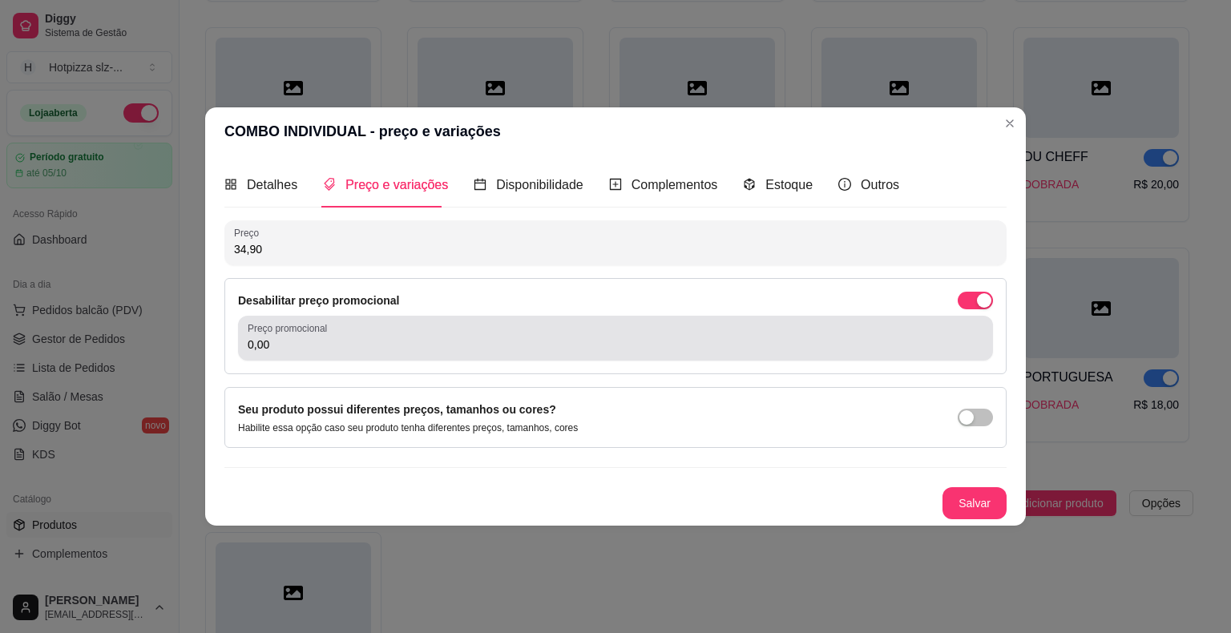
click at [297, 356] on div "Preço promocional 0,00" at bounding box center [615, 338] width 755 height 45
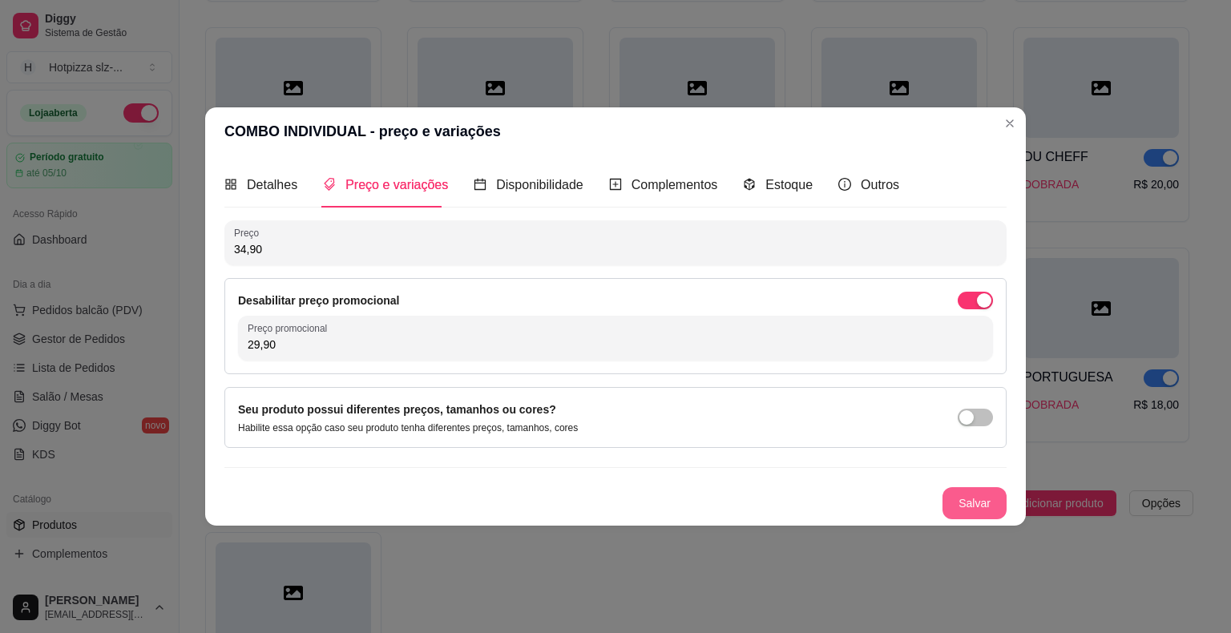
type input "29,90"
click at [962, 499] on button "Salvar" at bounding box center [974, 503] width 64 height 32
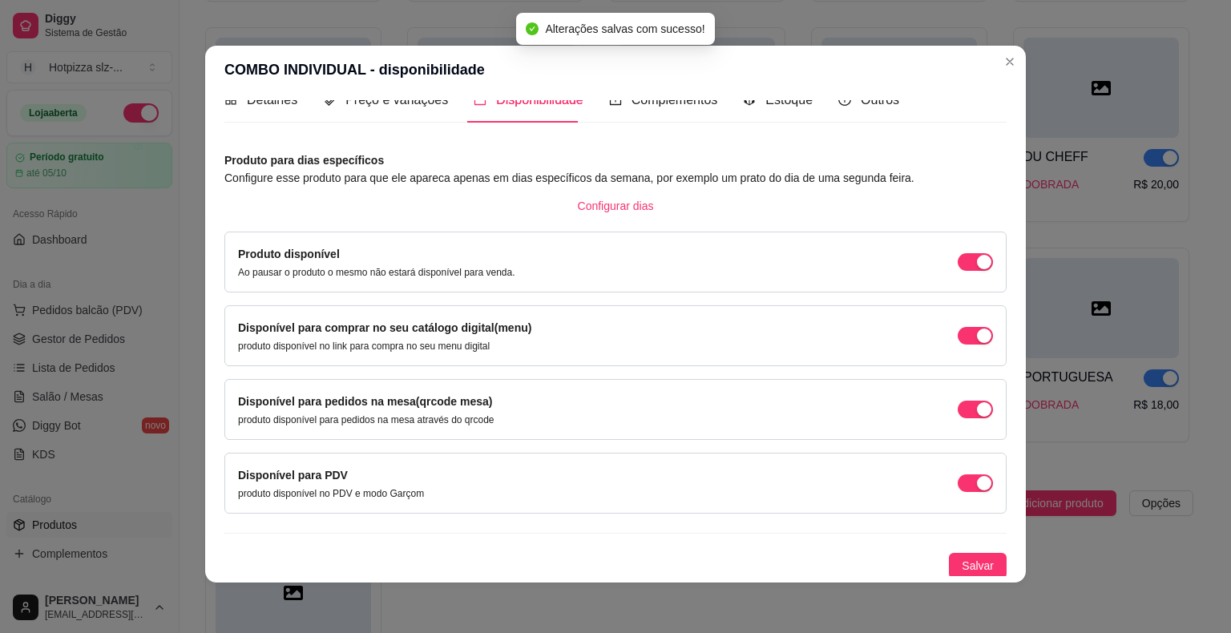
scroll to position [3, 0]
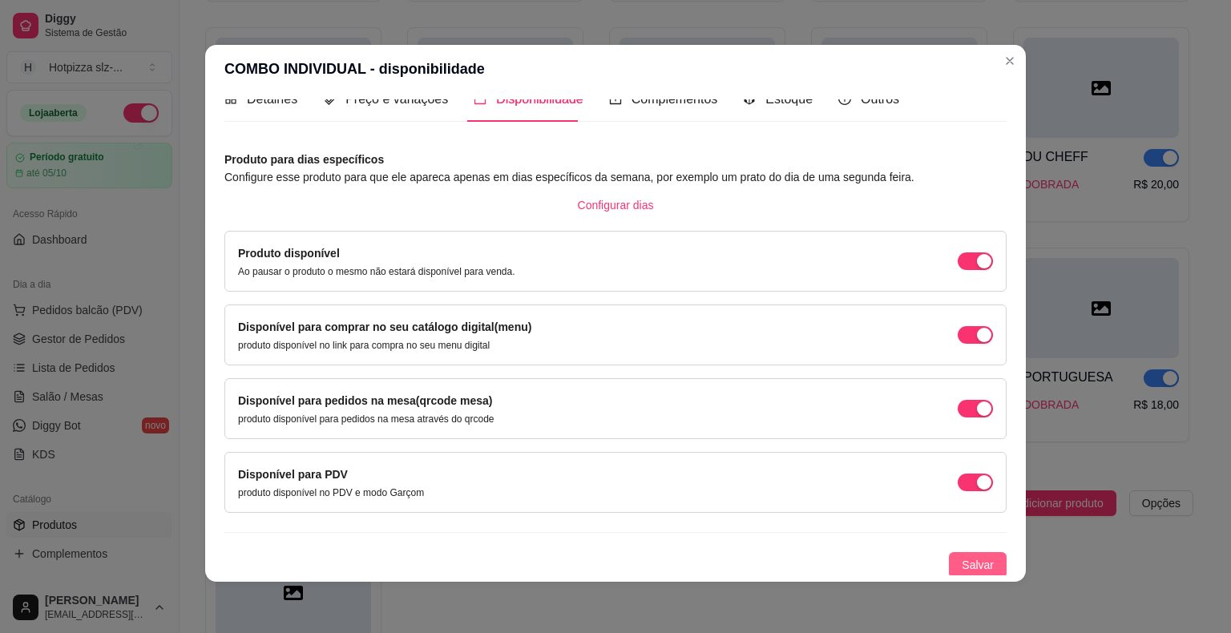
click at [961, 562] on span "Salvar" at bounding box center [977, 565] width 32 height 18
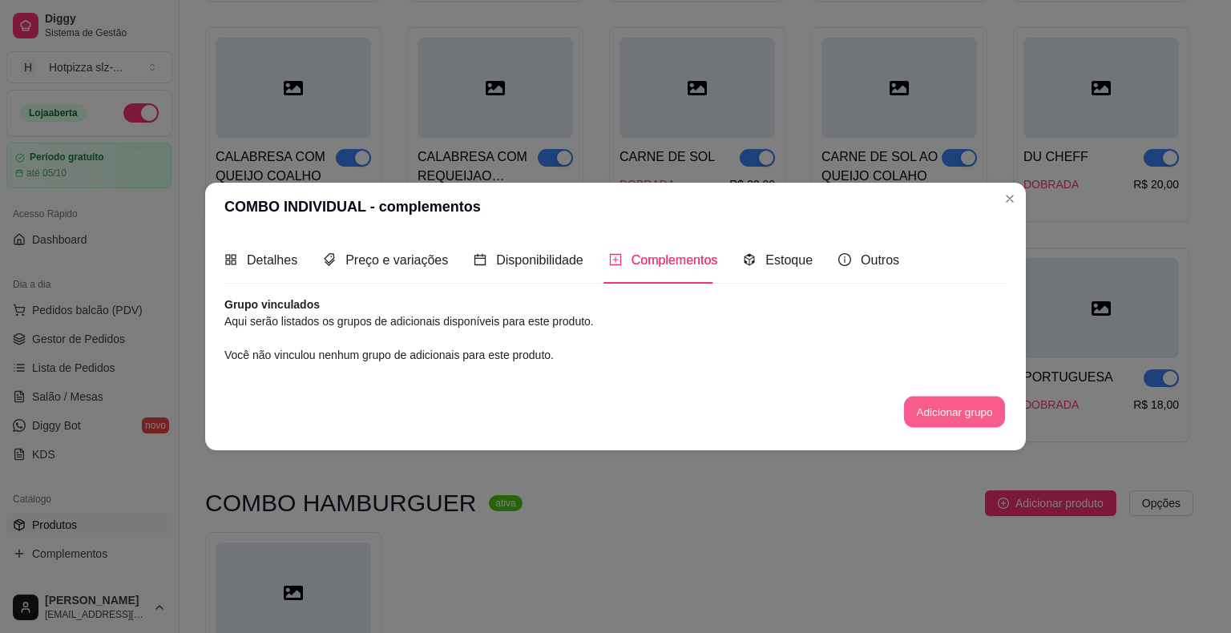
click at [920, 420] on button "Adicionar grupo" at bounding box center [954, 411] width 101 height 31
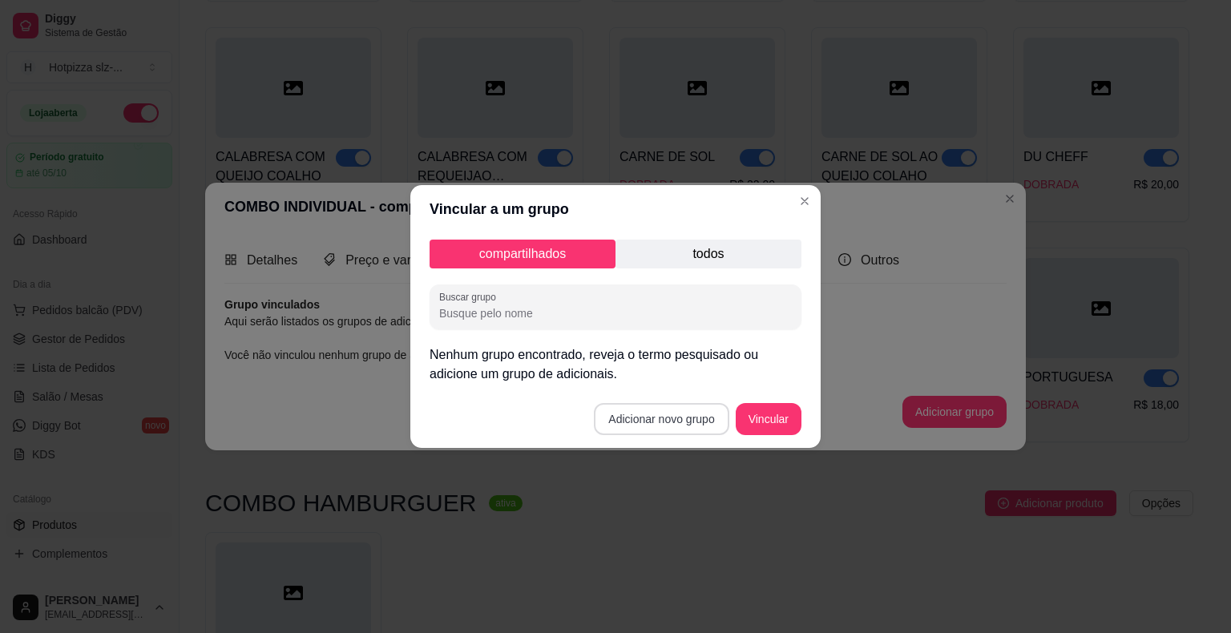
click at [691, 424] on button "Adicionar novo grupo" at bounding box center [661, 419] width 135 height 32
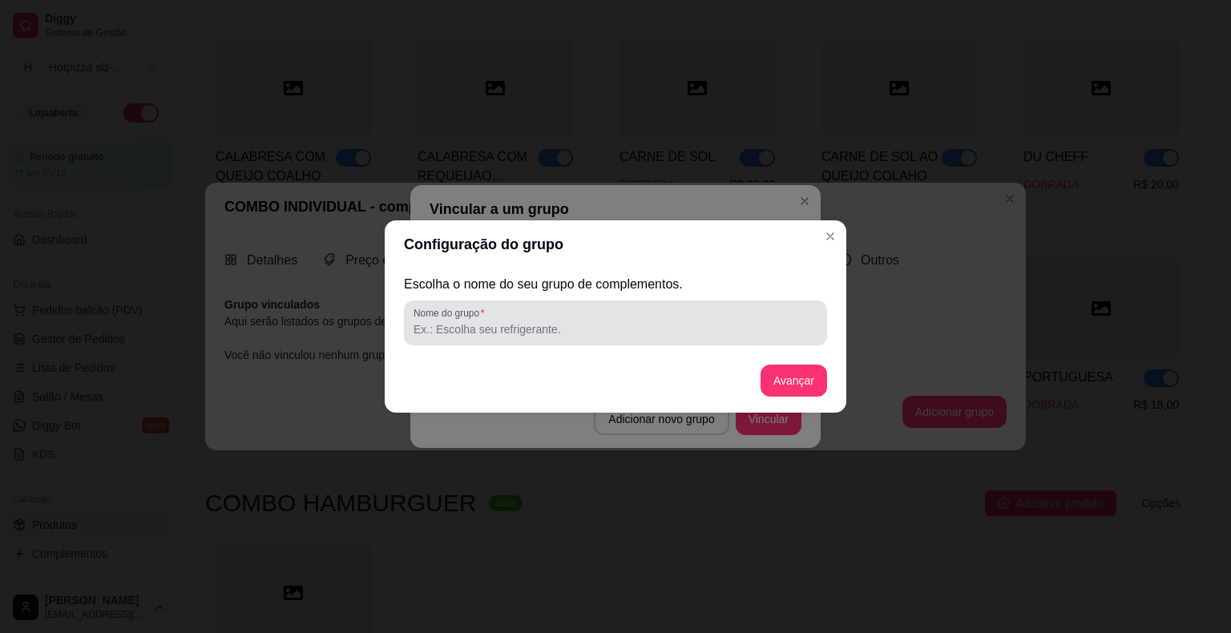
click at [468, 322] on input "Nome do grupo" at bounding box center [615, 329] width 404 height 16
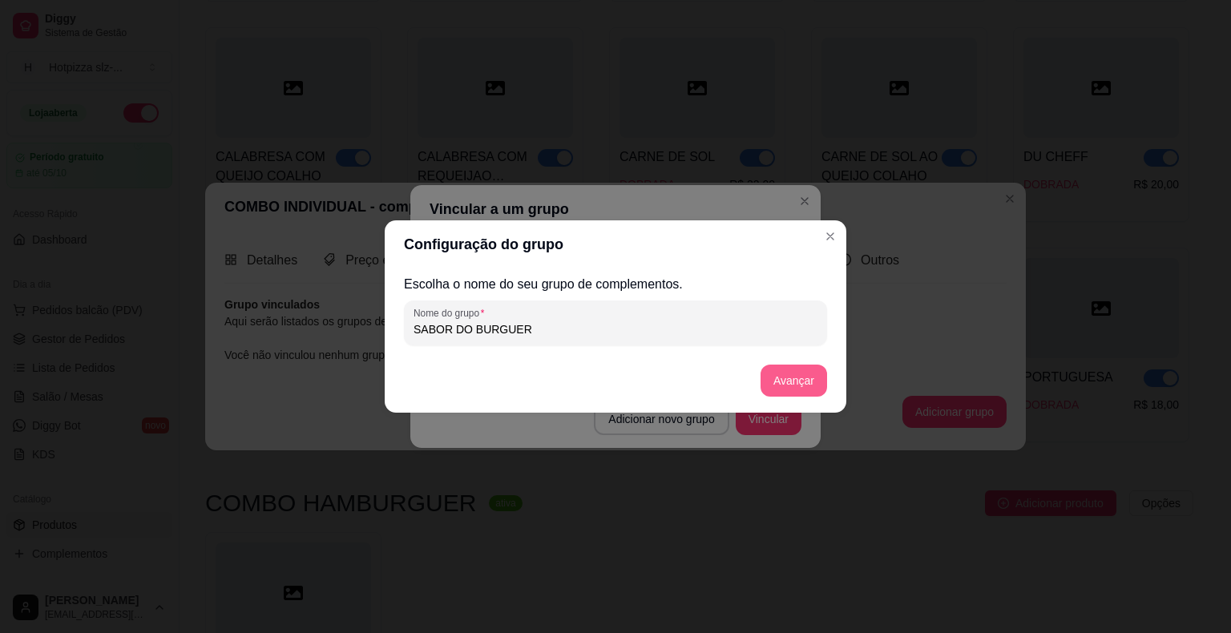
type input "SABOR DO BURGUER"
click at [791, 381] on button "Avançar" at bounding box center [793, 381] width 66 height 32
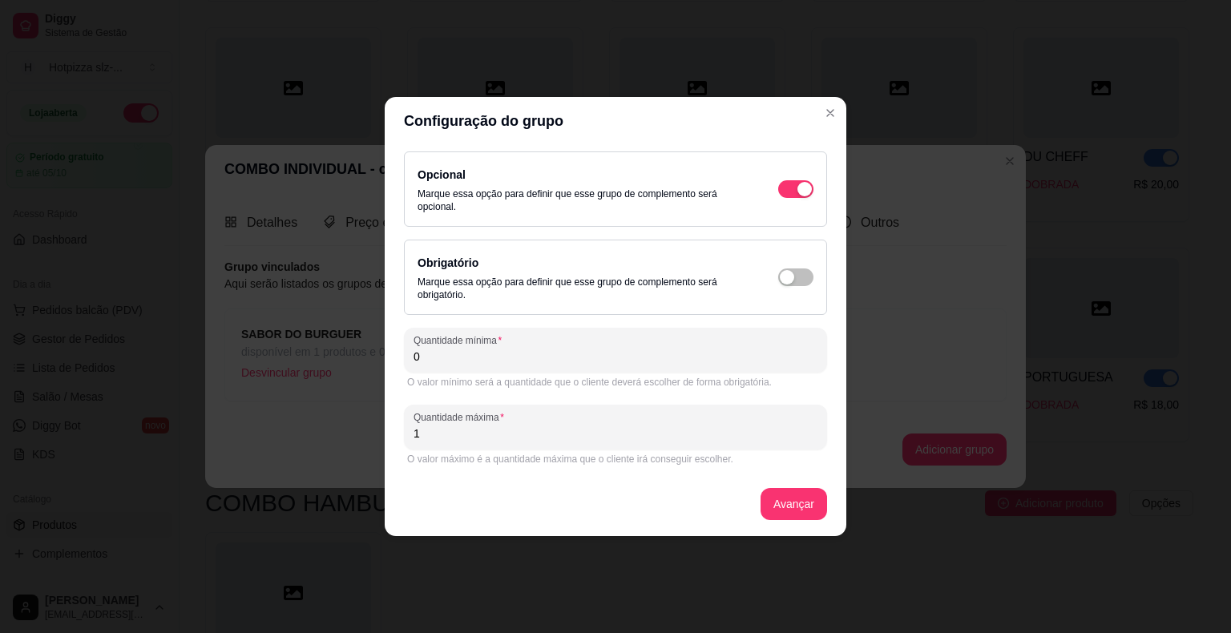
click at [506, 361] on input "0" at bounding box center [615, 357] width 404 height 16
type input "1"
click at [792, 502] on button "Avançar" at bounding box center [793, 504] width 65 height 31
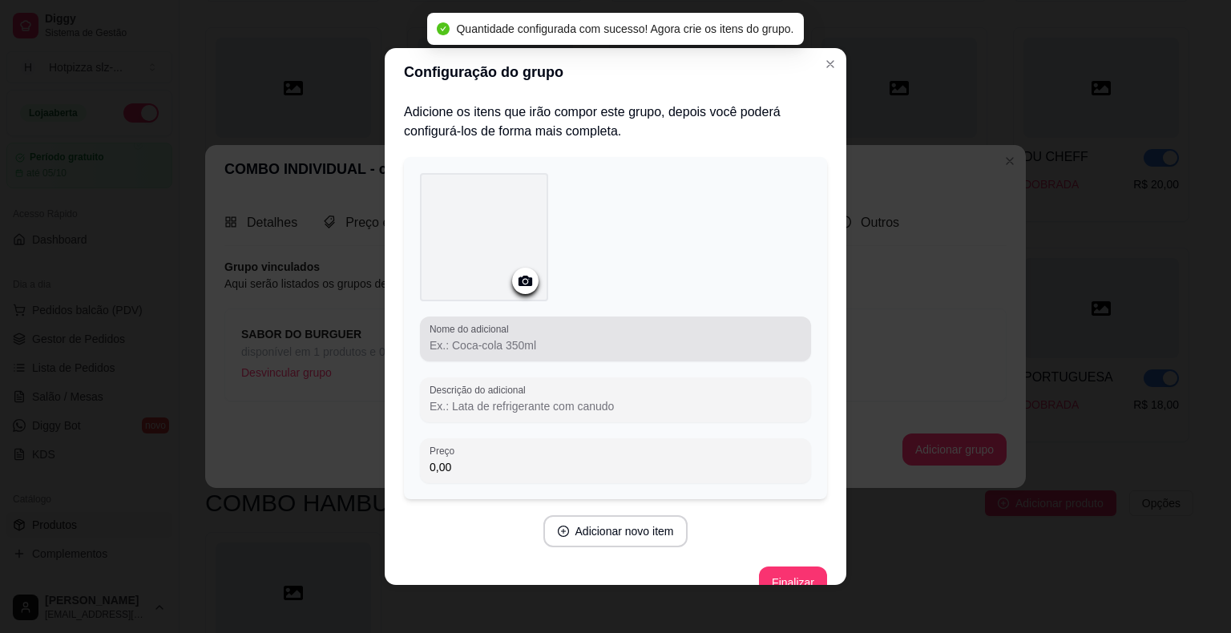
click at [490, 342] on input "Nome do adicional" at bounding box center [615, 345] width 372 height 16
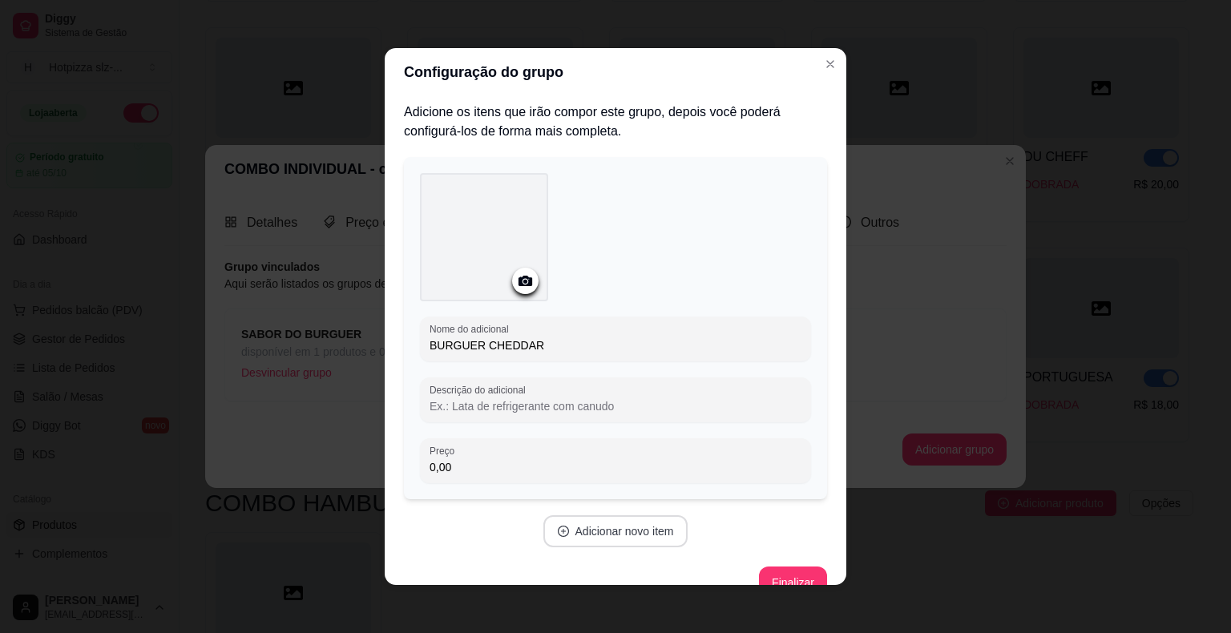
type input "BURGUER CHEDDAR"
click at [622, 530] on button "Adicionar novo item" at bounding box center [615, 531] width 145 height 32
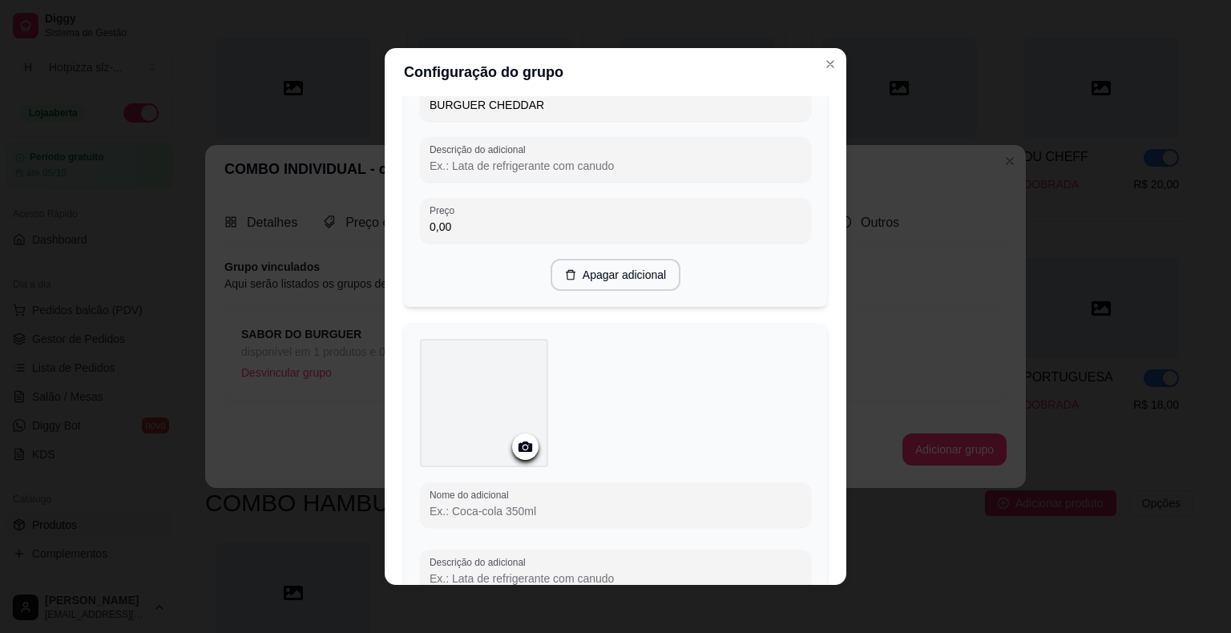
scroll to position [401, 0]
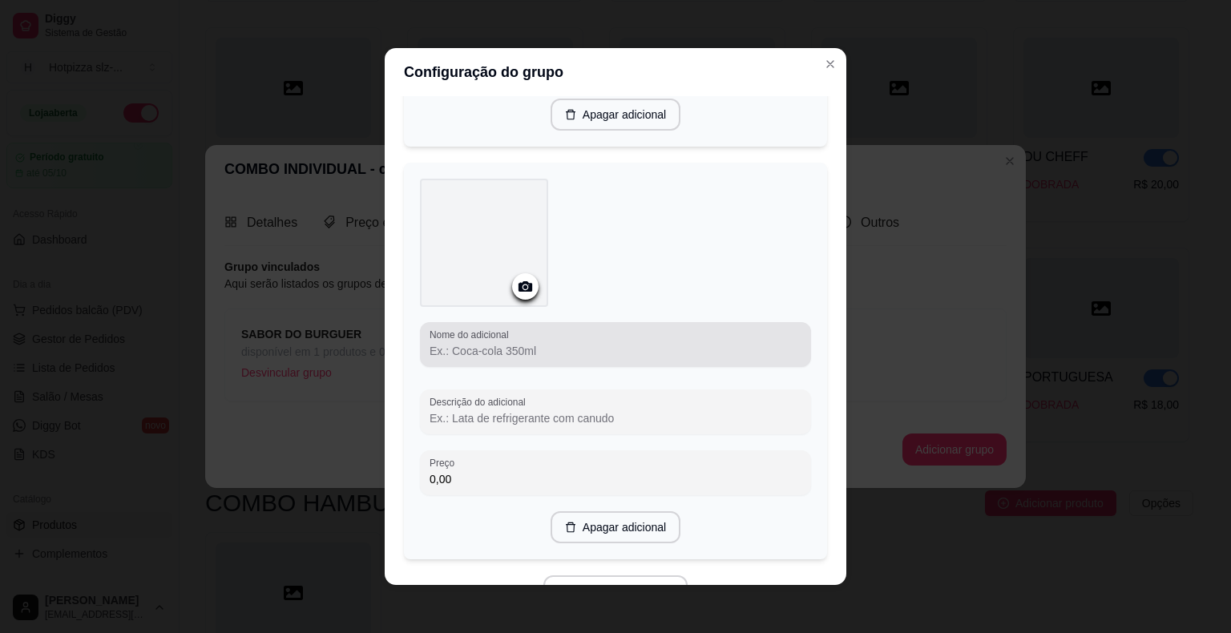
click at [503, 348] on input "Nome do adicional" at bounding box center [615, 351] width 372 height 16
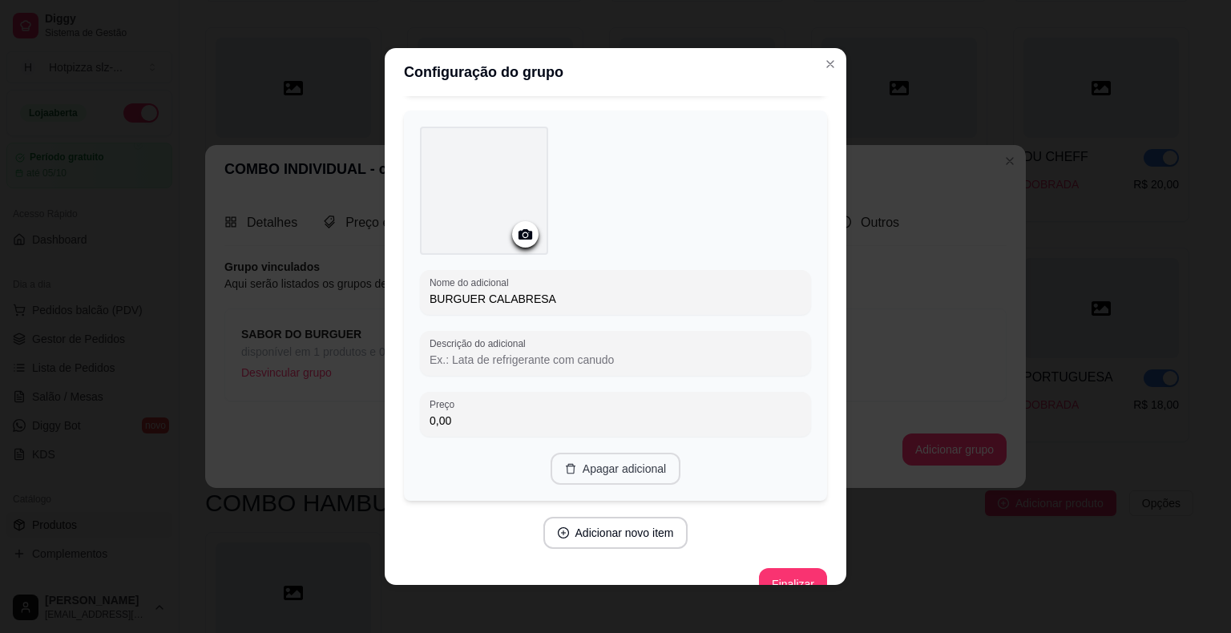
scroll to position [481, 0]
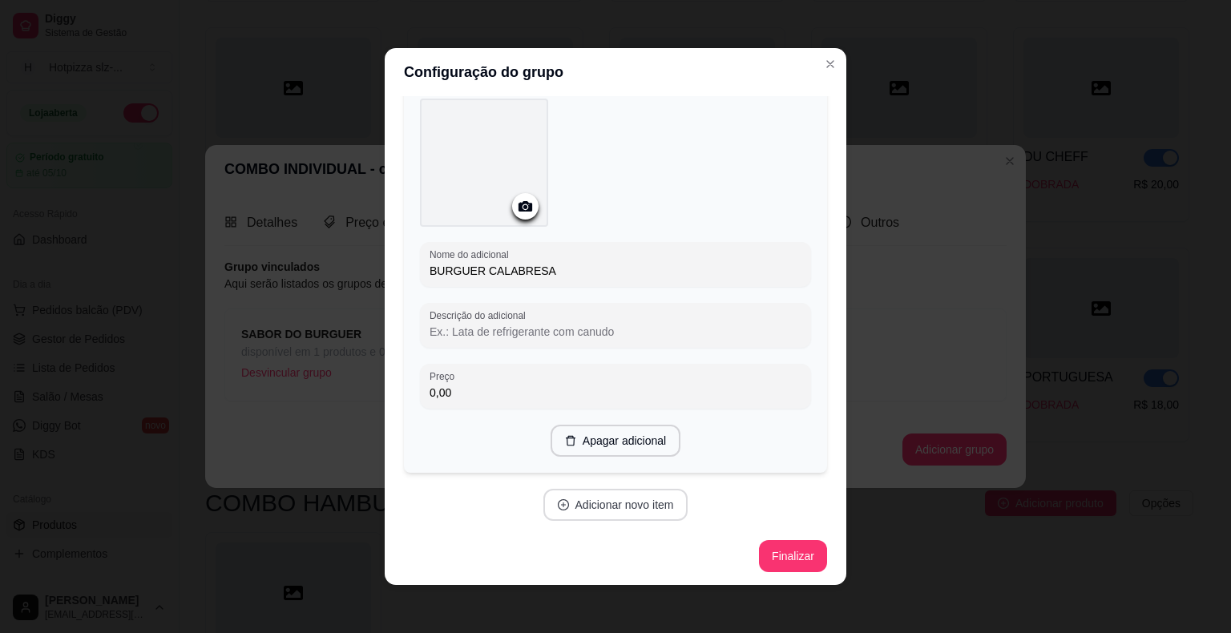
type input "BURGUER CALABRESA"
click at [604, 512] on button "Adicionar novo item" at bounding box center [615, 505] width 145 height 32
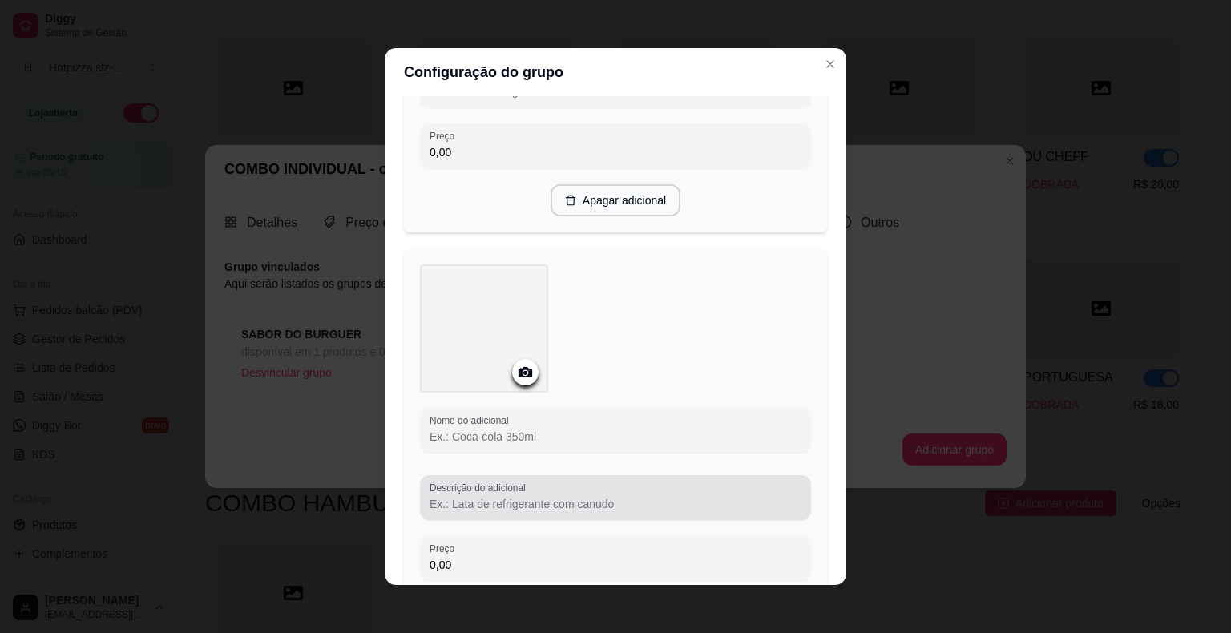
scroll to position [881, 0]
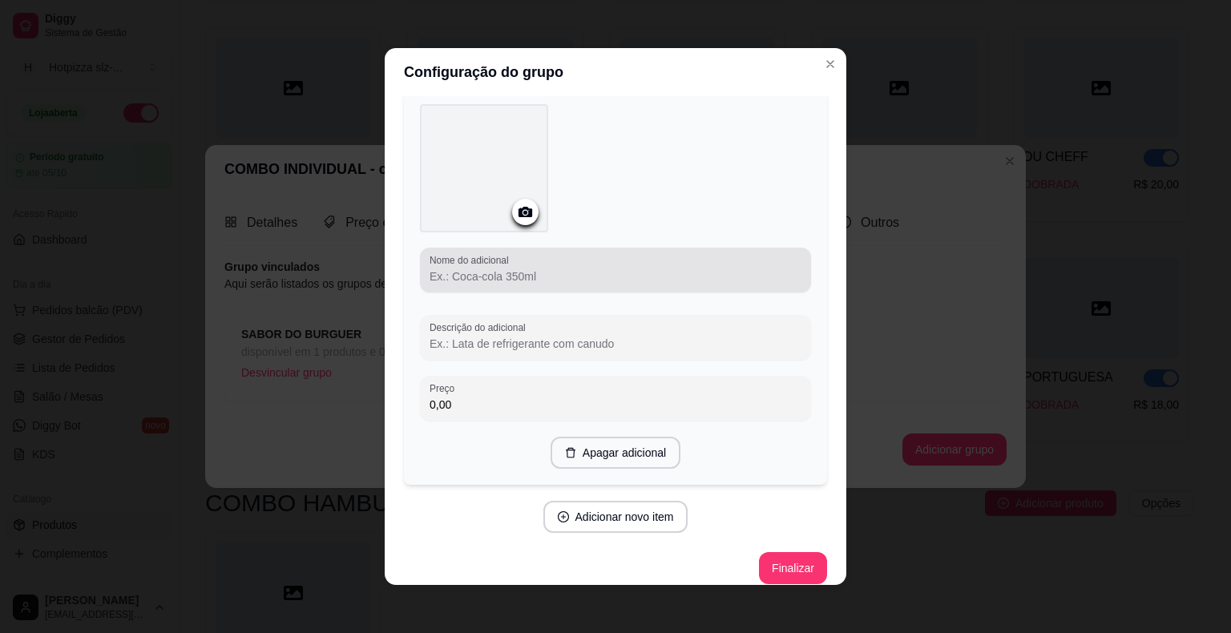
click at [513, 279] on input "Nome do adicional" at bounding box center [615, 276] width 372 height 16
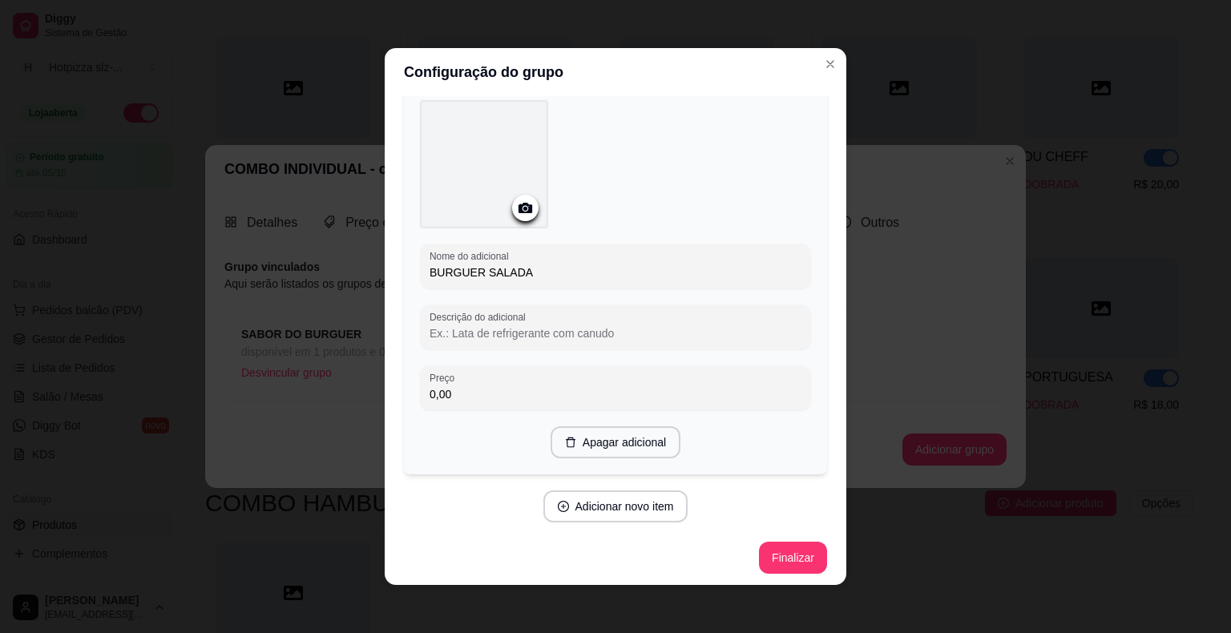
scroll to position [886, 0]
type input "BURGUER SALADA"
click at [612, 498] on button "Adicionar novo item" at bounding box center [615, 506] width 145 height 32
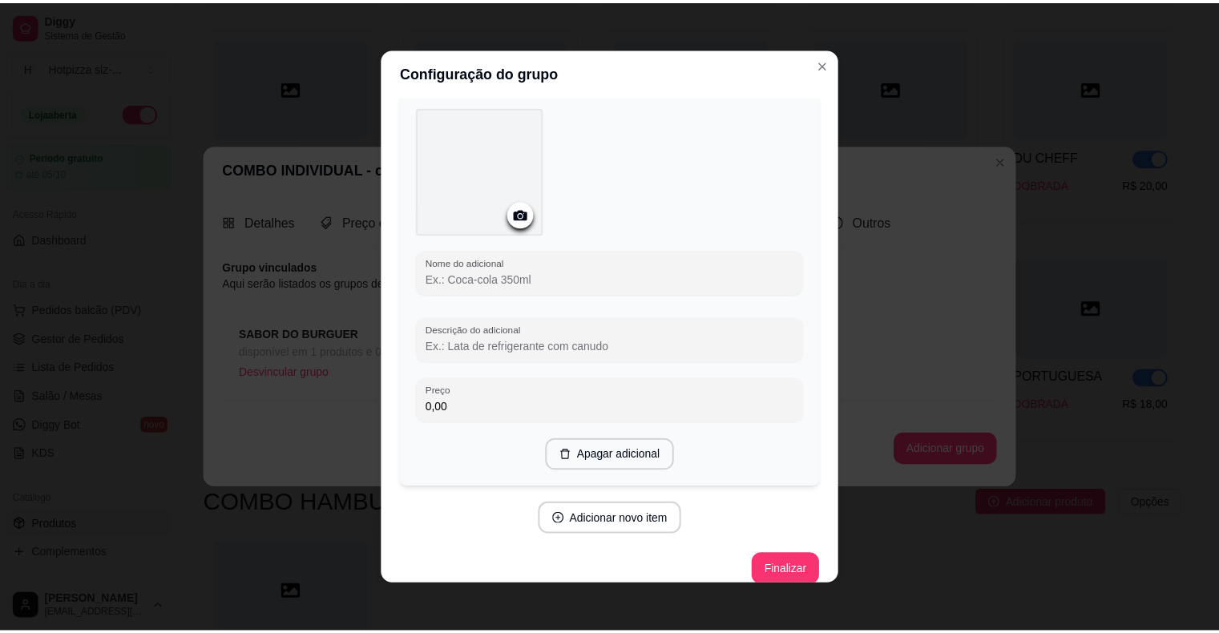
scroll to position [1287, 0]
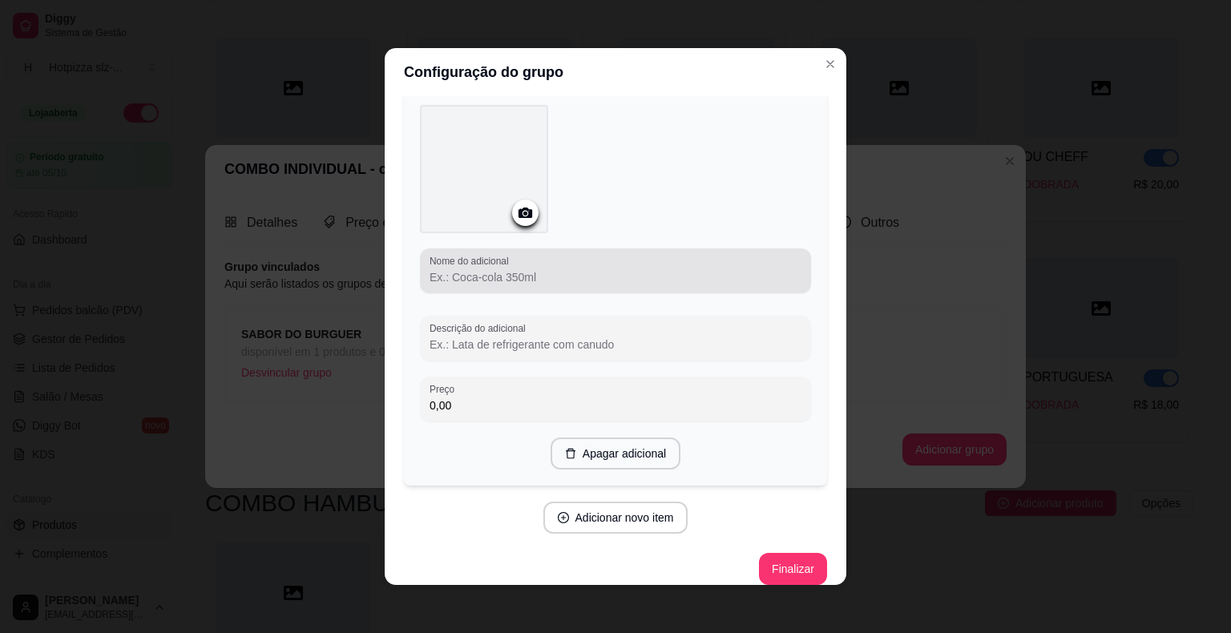
click at [487, 275] on input "Nome do adicional" at bounding box center [615, 277] width 372 height 16
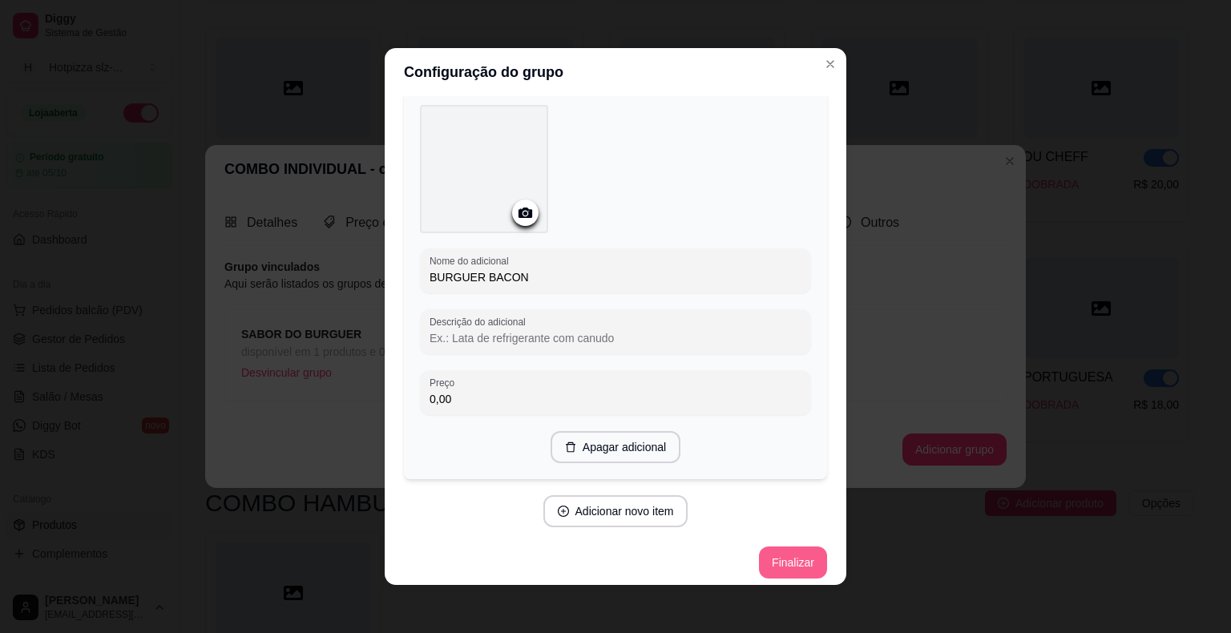
type input "BURGUER BACON"
click at [781, 556] on button "Finalizar" at bounding box center [793, 562] width 68 height 32
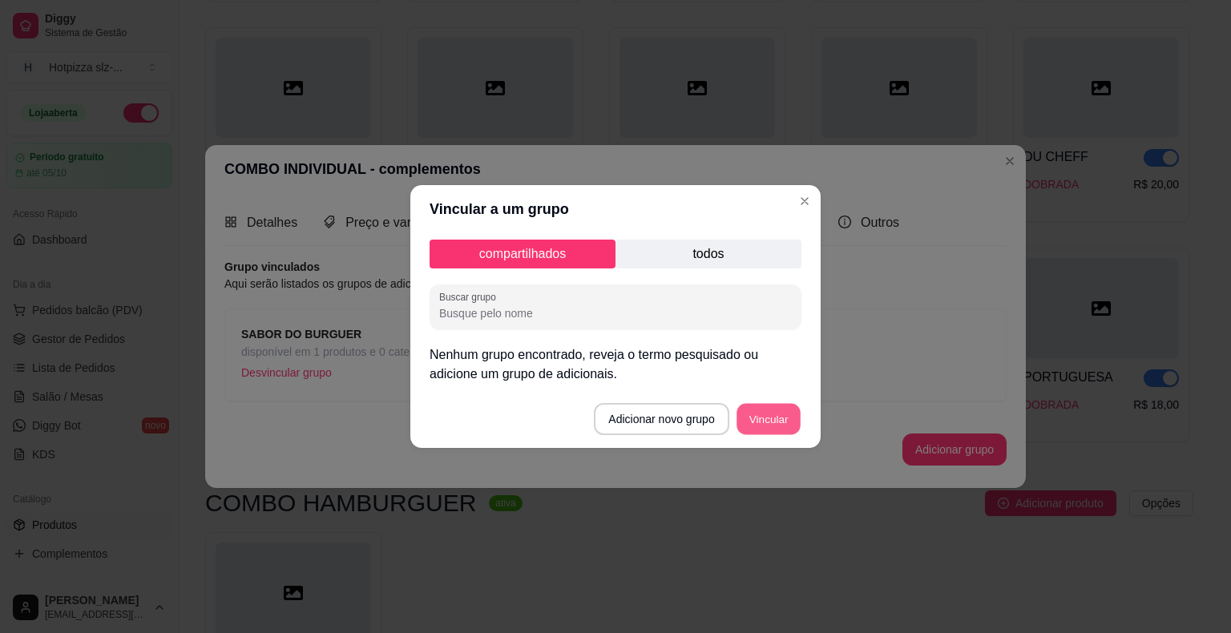
click at [751, 414] on button "Vincular" at bounding box center [768, 419] width 64 height 31
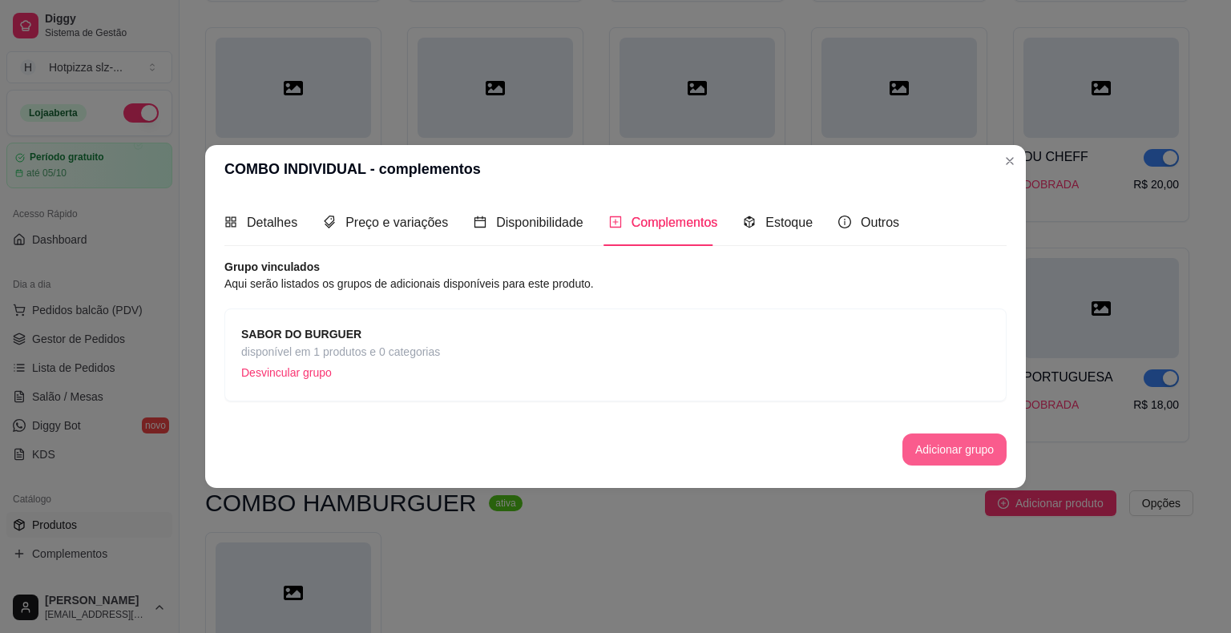
click at [948, 453] on button "Adicionar grupo" at bounding box center [954, 449] width 104 height 32
click at [534, 226] on span "Disponibilidade" at bounding box center [539, 223] width 87 height 14
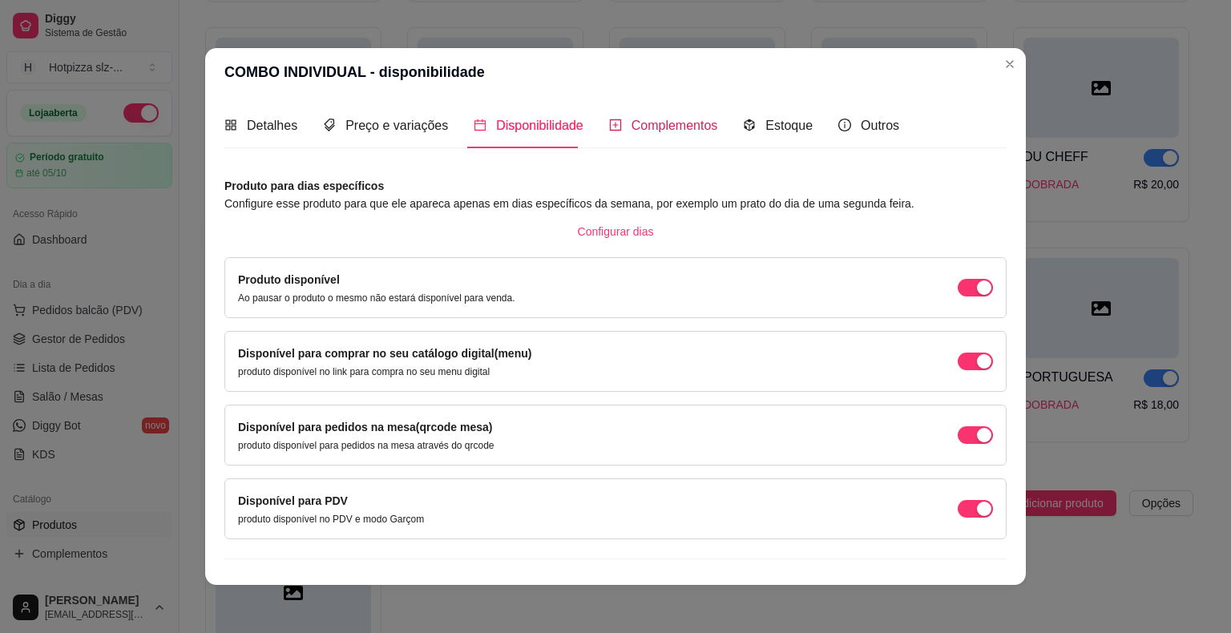
click at [676, 124] on span "Complementos" at bounding box center [674, 126] width 87 height 14
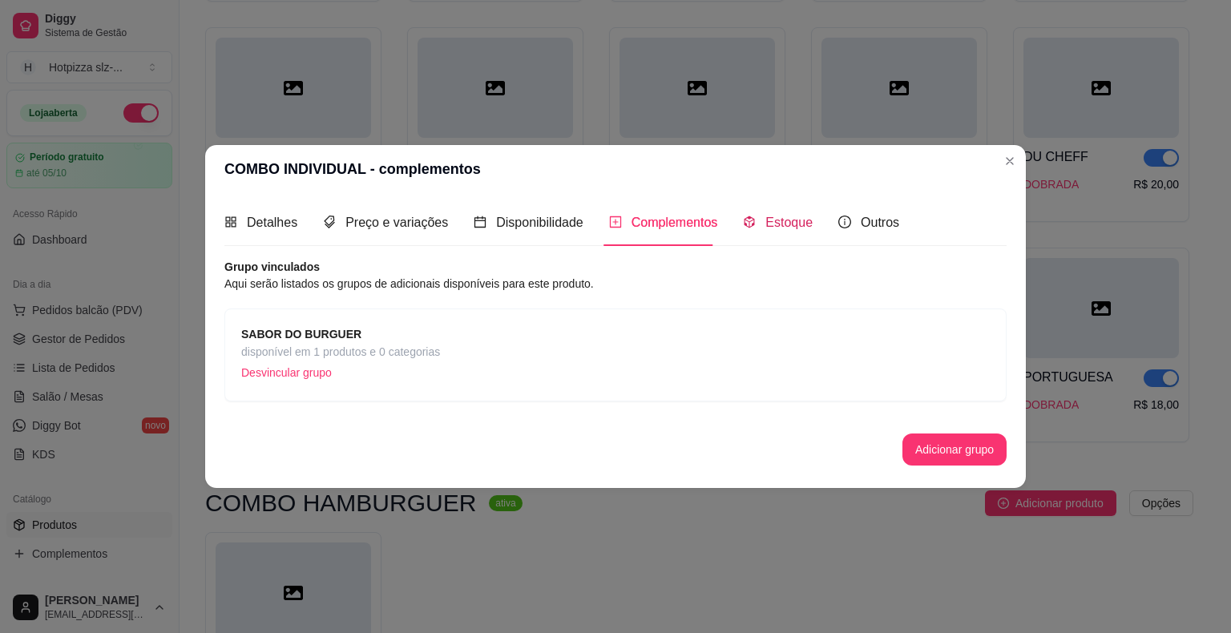
click at [778, 225] on span "Estoque" at bounding box center [788, 223] width 47 height 14
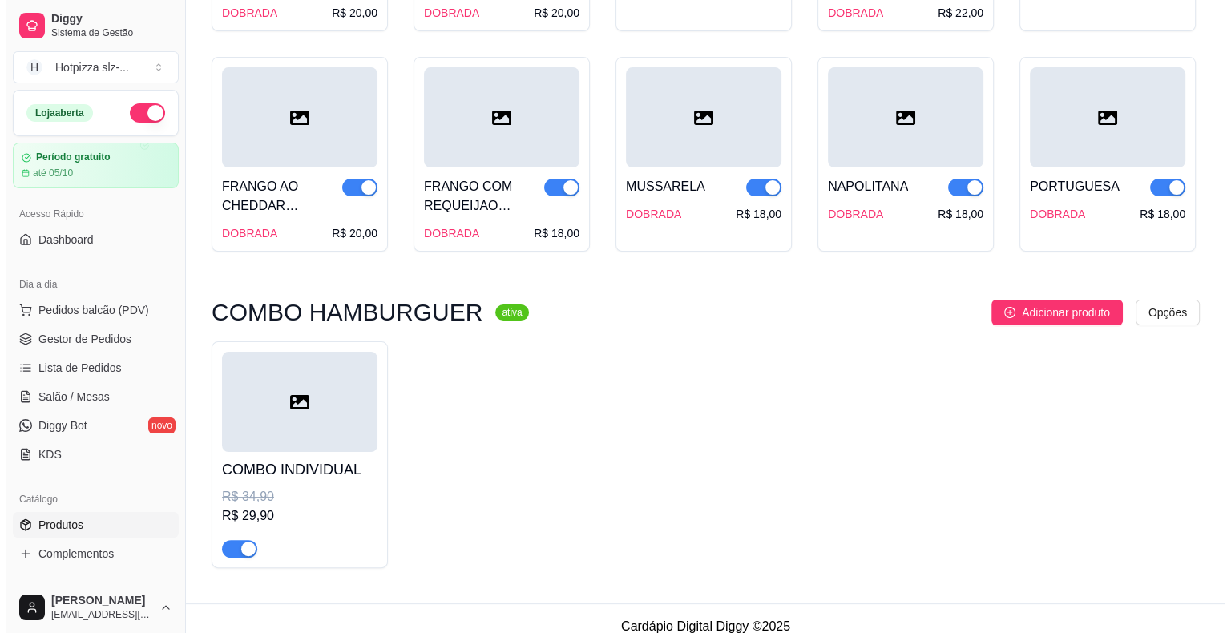
scroll to position [6392, 0]
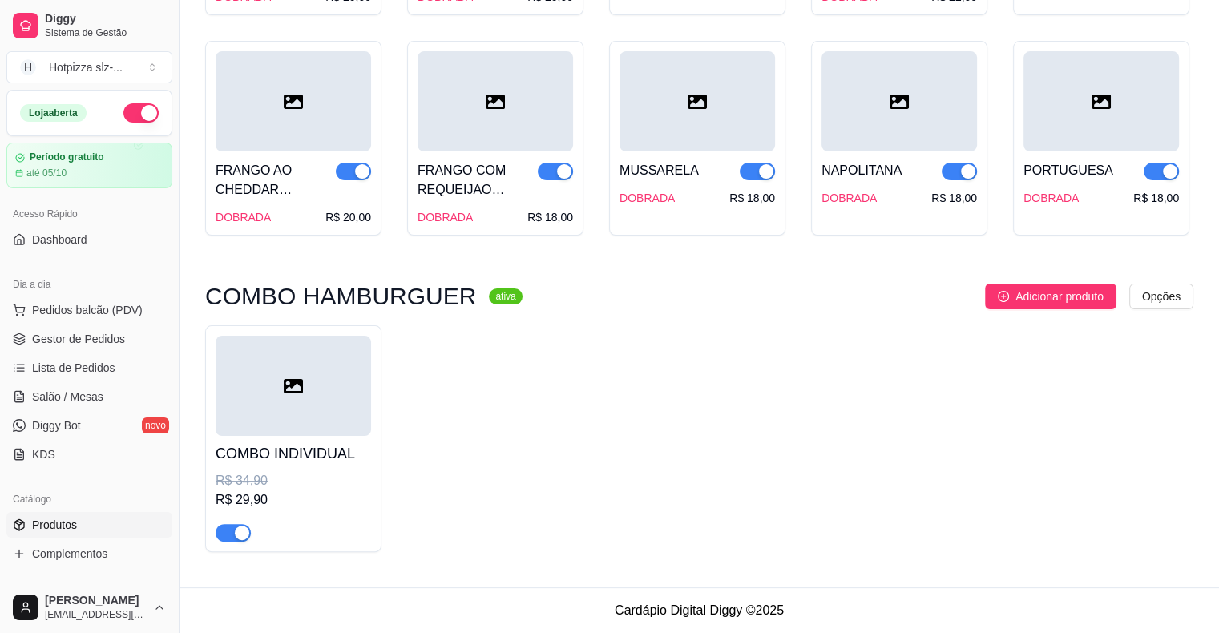
click at [346, 495] on div "R$ 29,90" at bounding box center [293, 499] width 155 height 19
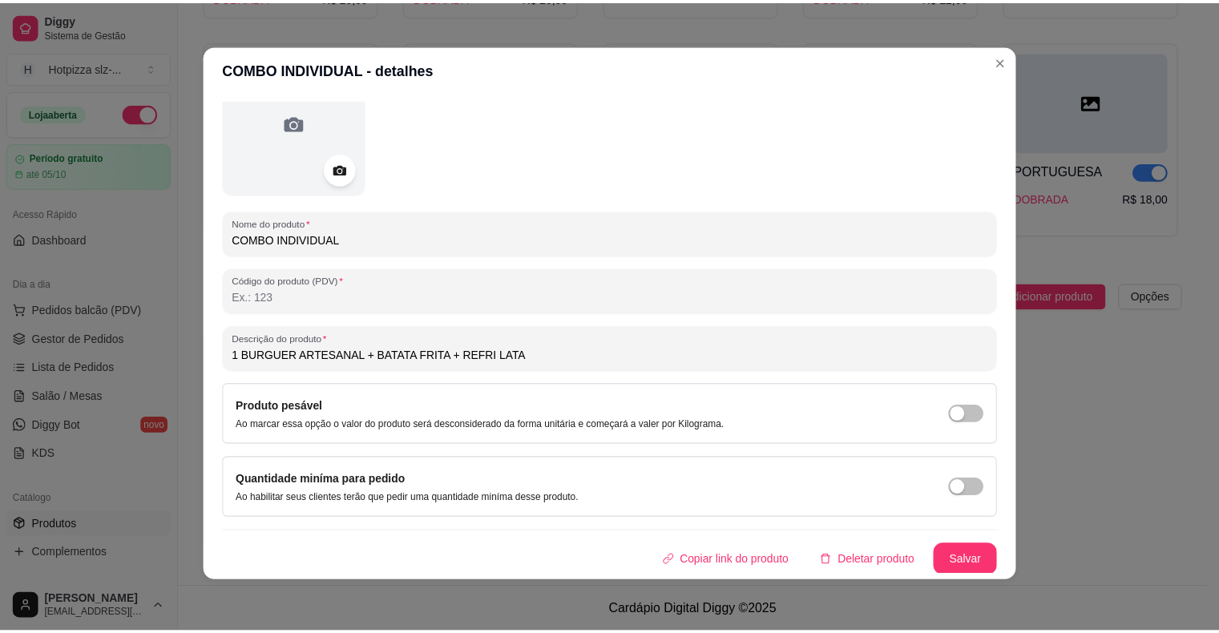
scroll to position [0, 0]
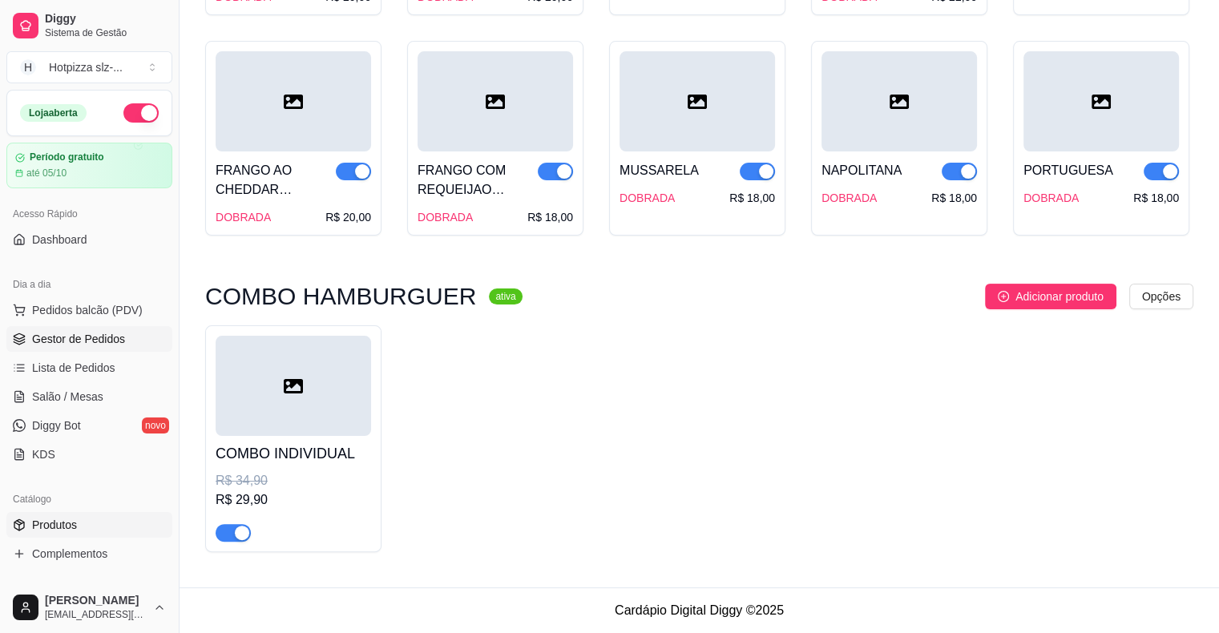
click at [74, 341] on span "Gestor de Pedidos" at bounding box center [78, 339] width 93 height 16
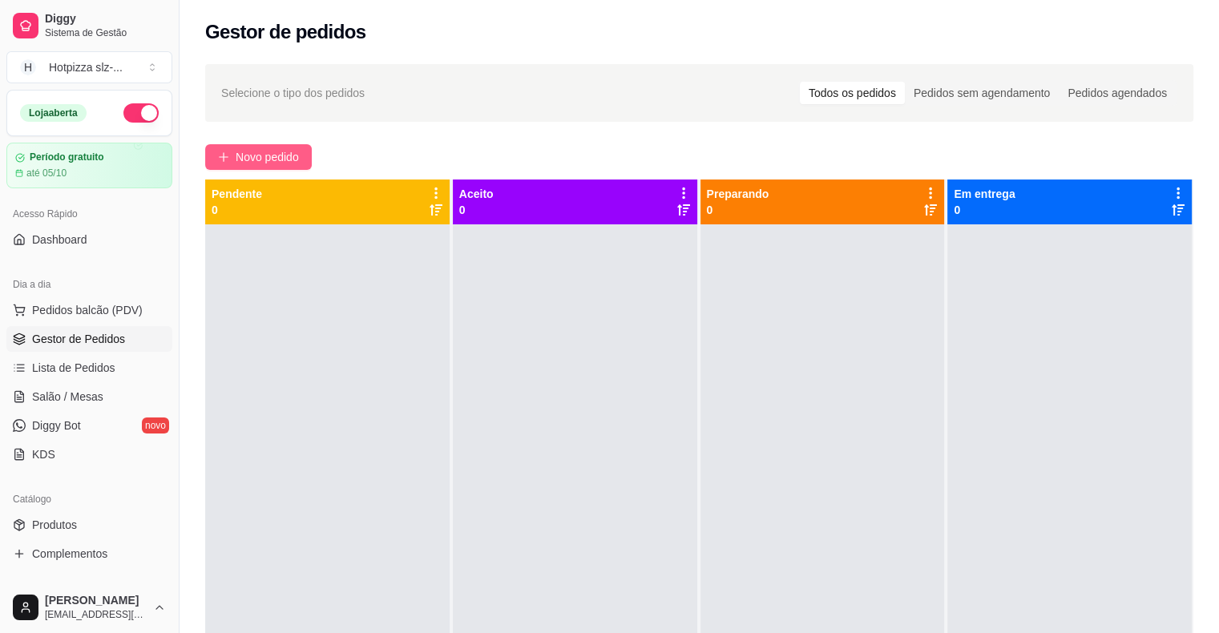
click at [279, 157] on span "Novo pedido" at bounding box center [267, 157] width 63 height 18
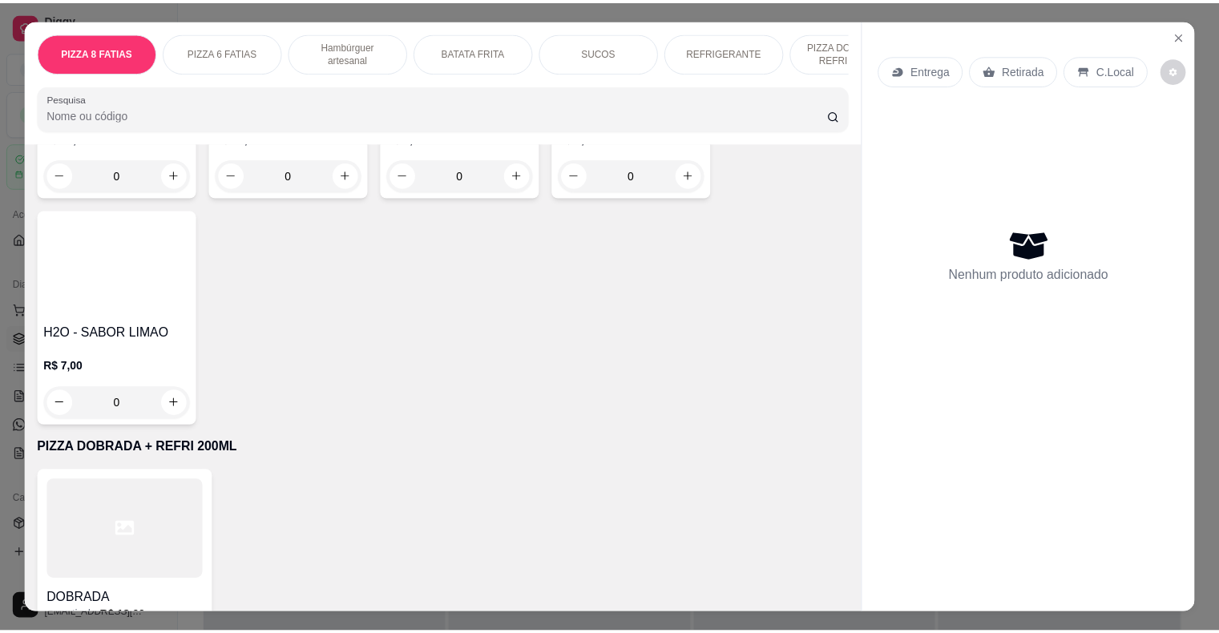
scroll to position [3887, 0]
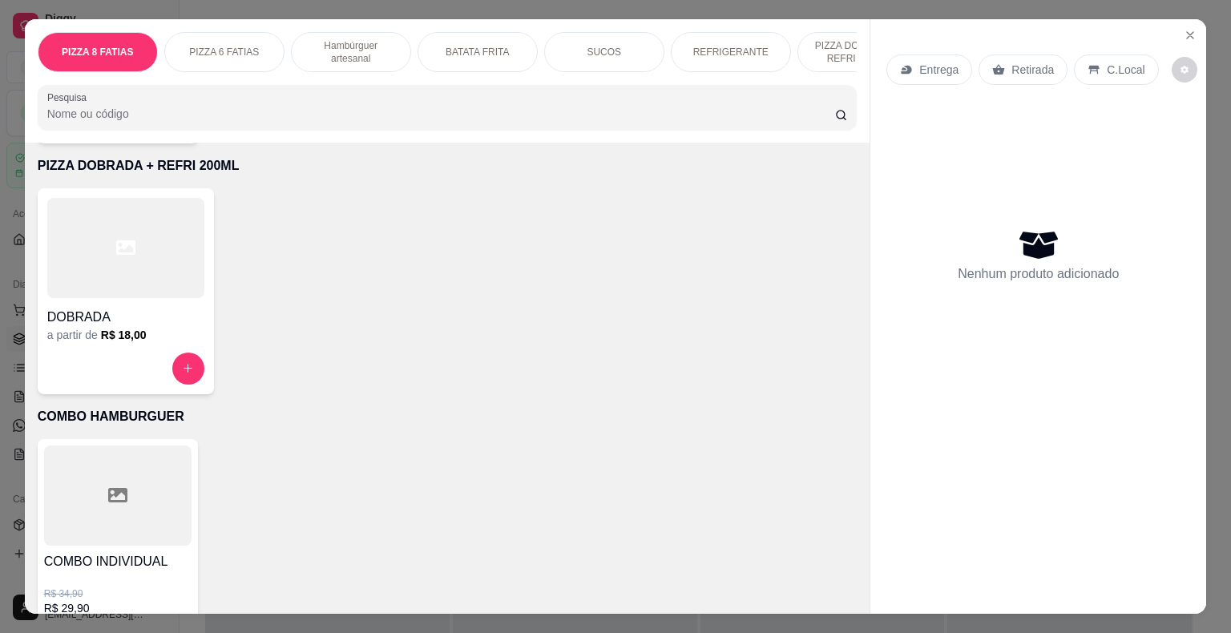
click at [128, 450] on div at bounding box center [117, 495] width 147 height 100
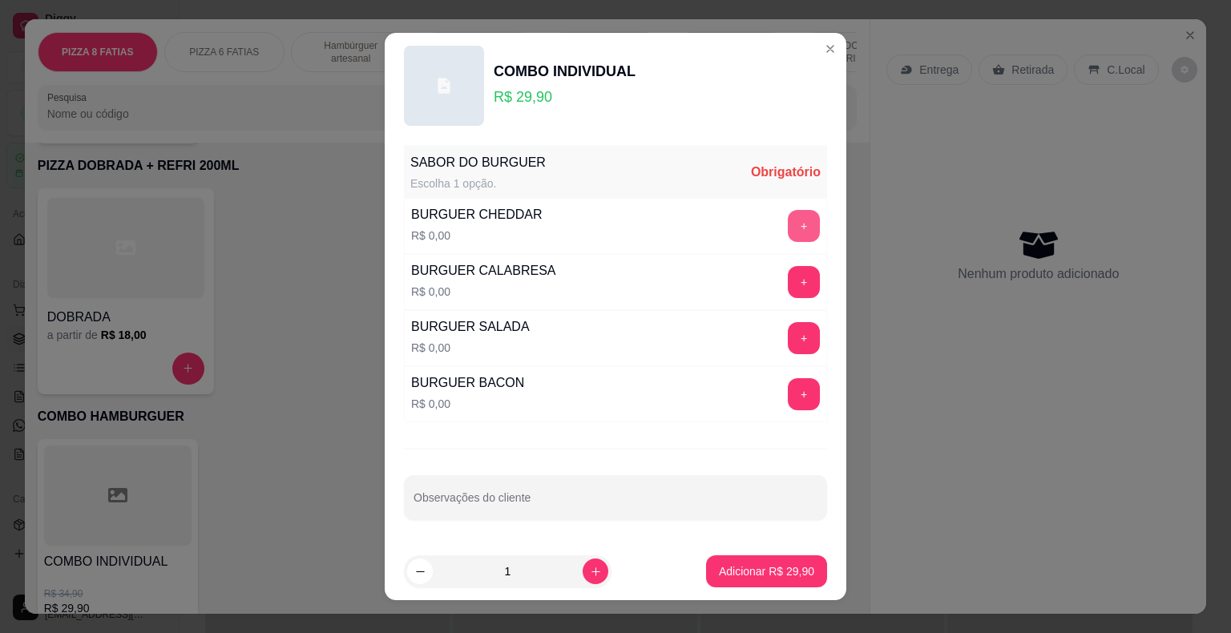
click at [788, 227] on button "+" at bounding box center [804, 226] width 32 height 32
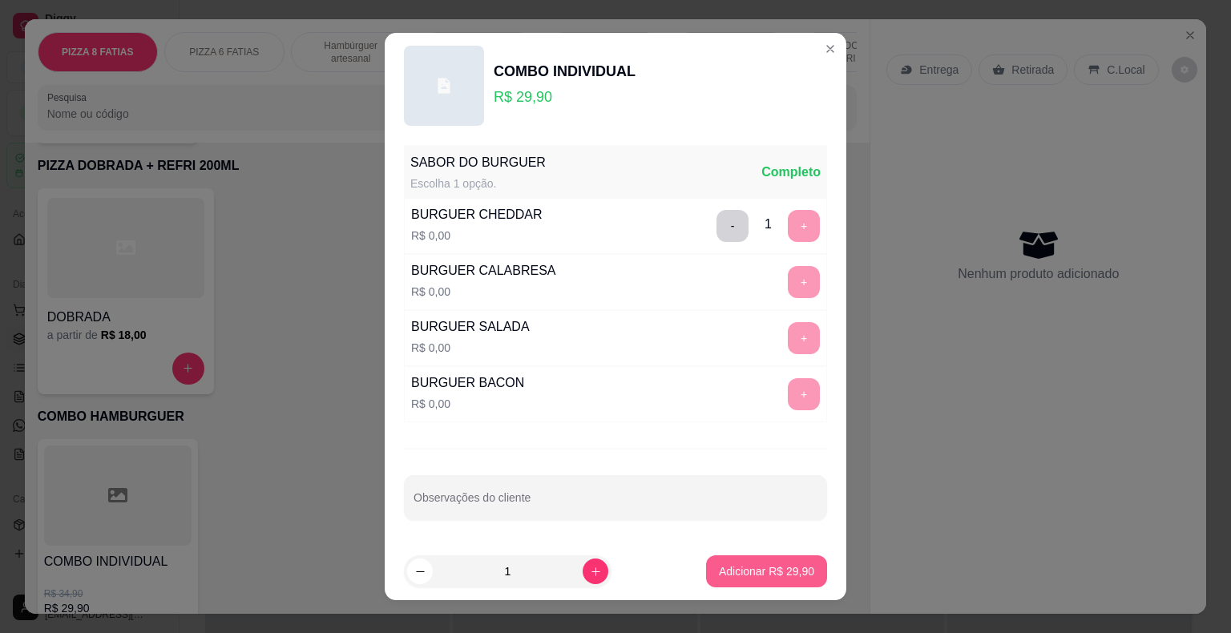
click at [753, 570] on p "Adicionar R$ 29,90" at bounding box center [766, 571] width 95 height 16
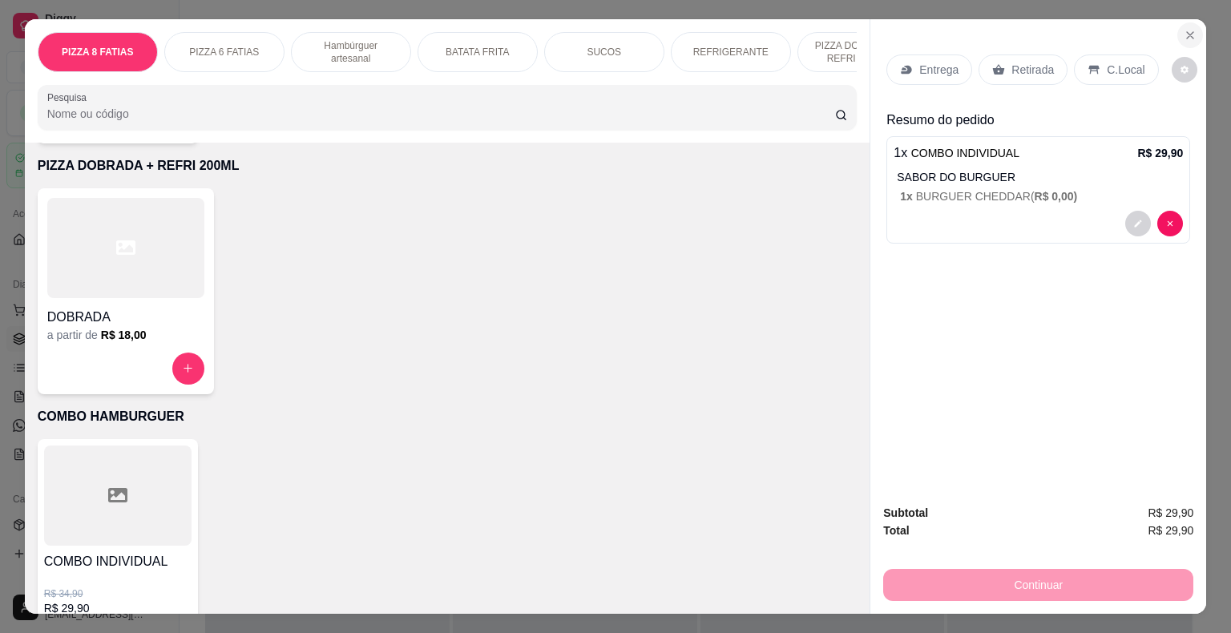
click at [1187, 29] on icon "Close" at bounding box center [1189, 35] width 13 height 13
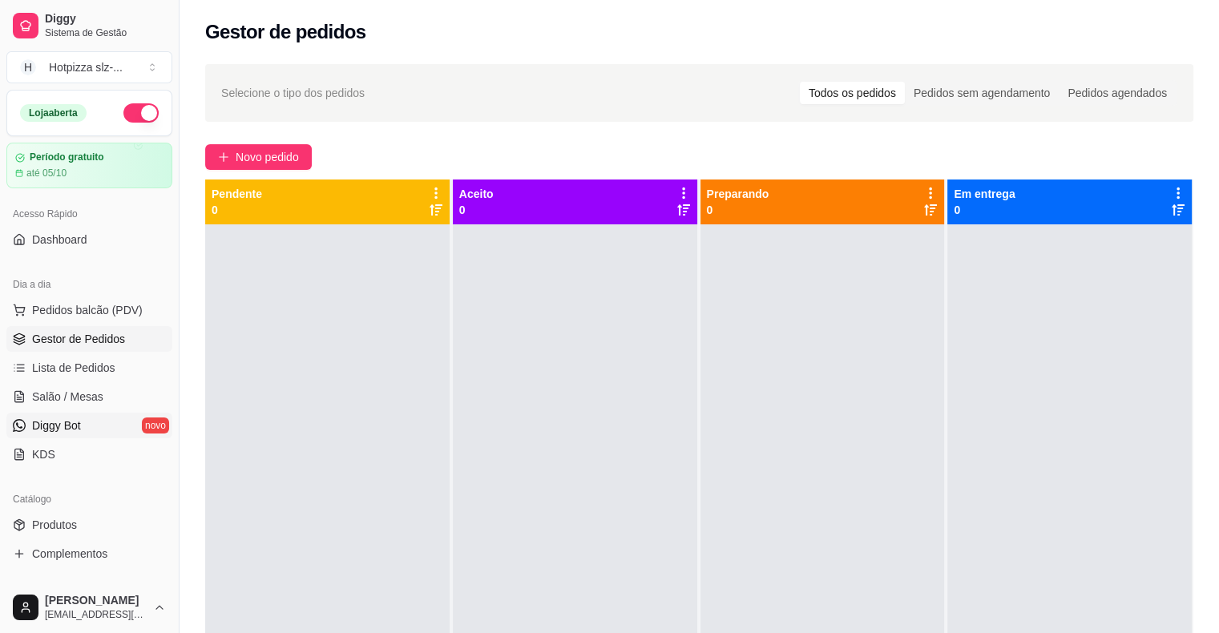
click at [61, 423] on span "Diggy Bot" at bounding box center [56, 425] width 49 height 16
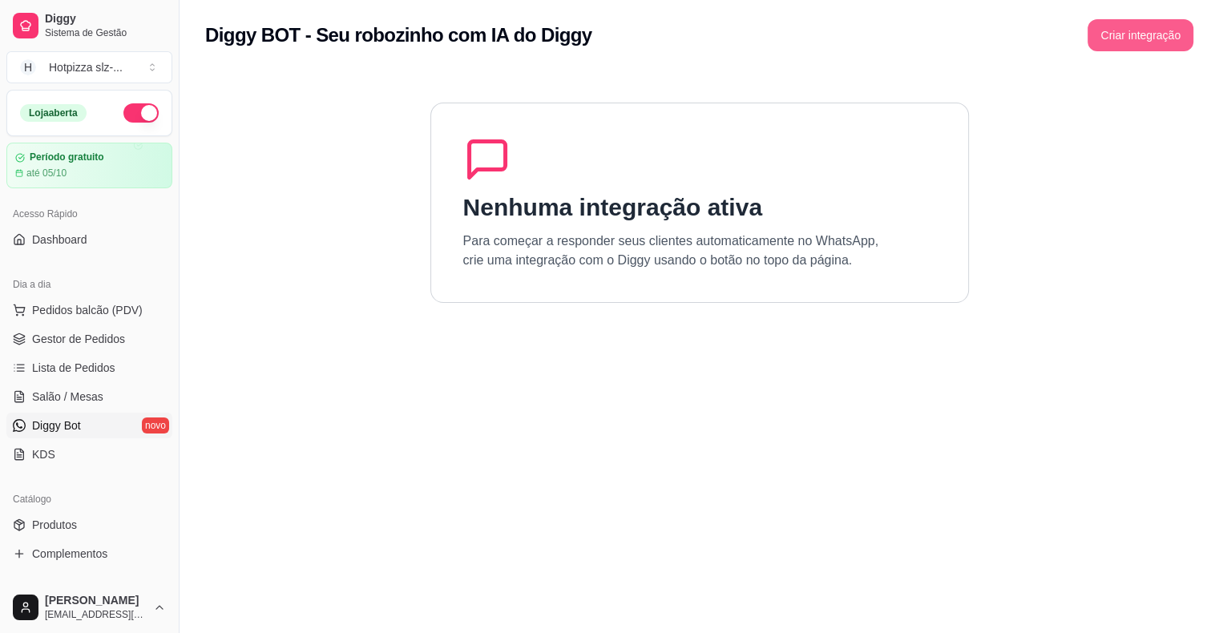
click at [1124, 43] on button "Criar integração" at bounding box center [1140, 35] width 106 height 32
